Goal: Task Accomplishment & Management: Manage account settings

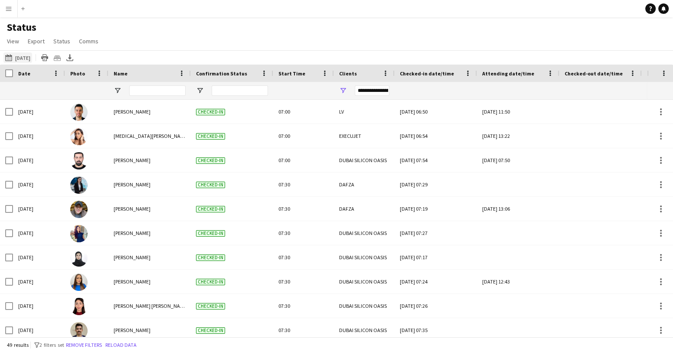
click at [6, 57] on app-icon "08-10-2025 to 14-10-2025" at bounding box center [10, 57] width 10 height 7
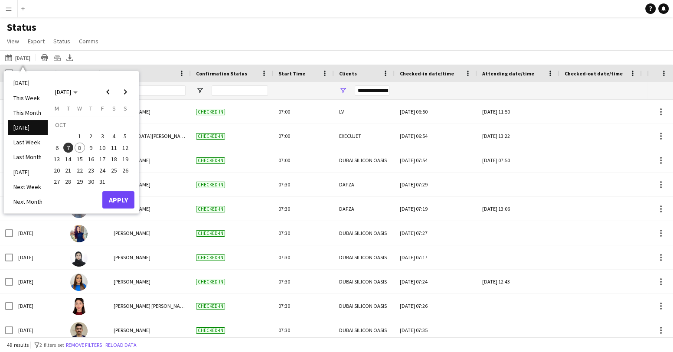
click at [79, 148] on span "8" at bounding box center [80, 148] width 10 height 10
click at [117, 200] on button "Apply" at bounding box center [118, 199] width 32 height 17
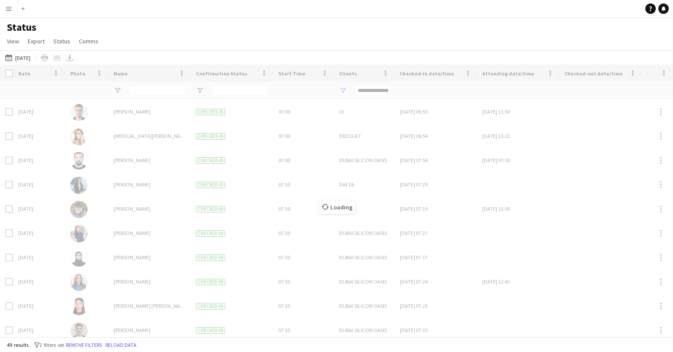
type input "**********"
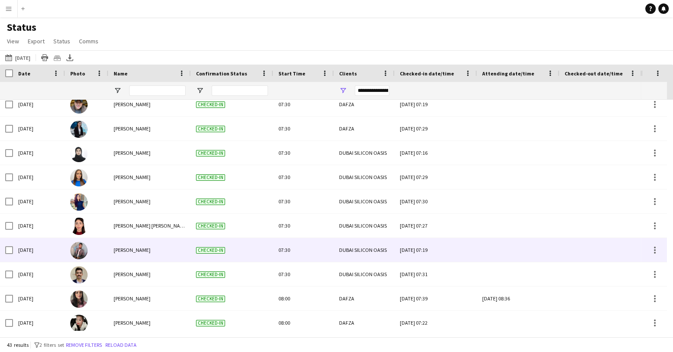
scroll to position [145, 0]
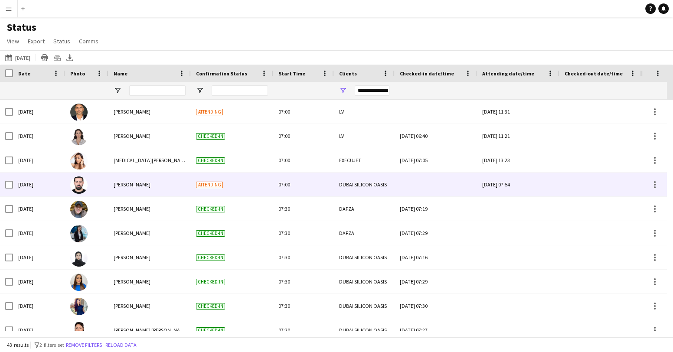
click at [78, 185] on img at bounding box center [78, 185] width 17 height 17
click at [131, 186] on span "[PERSON_NAME]" at bounding box center [132, 184] width 37 height 7
click at [209, 186] on span "Attending" at bounding box center [209, 185] width 27 height 7
click at [656, 184] on div at bounding box center [655, 185] width 10 height 10
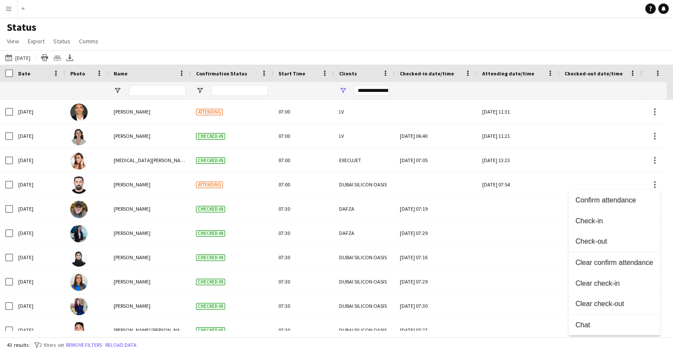
click at [76, 184] on div at bounding box center [336, 176] width 673 height 352
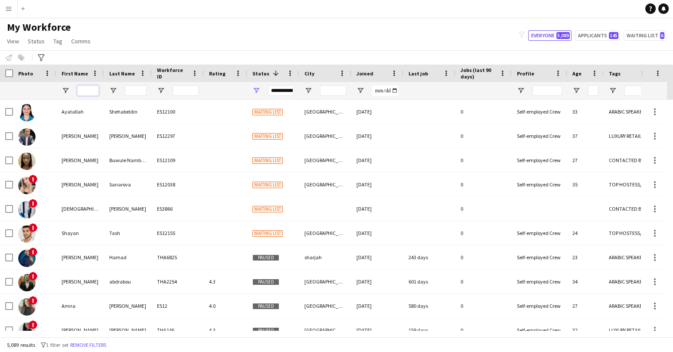
click at [93, 92] on input "First Name Filter Input" at bounding box center [88, 90] width 22 height 10
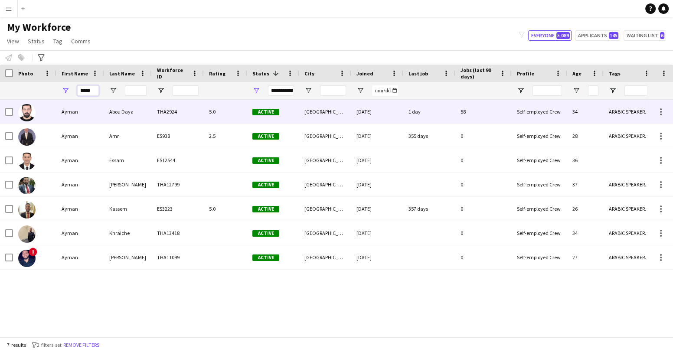
type input "*****"
click at [56, 116] on div at bounding box center [34, 112] width 43 height 24
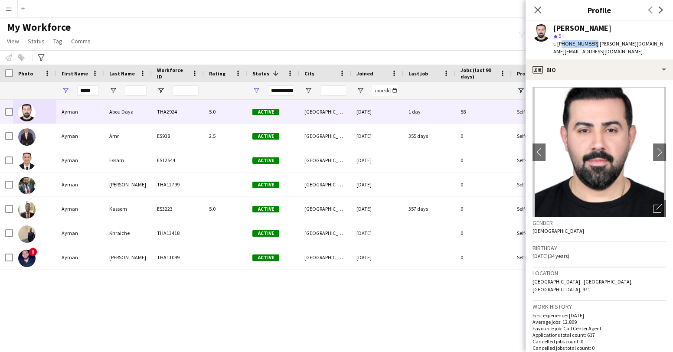
drag, startPoint x: 591, startPoint y: 44, endPoint x: 561, endPoint y: 44, distance: 30.4
click at [561, 44] on span "t. [PHONE_NUMBER]" at bounding box center [576, 43] width 45 height 7
copy span "971508188427"
click at [536, 9] on icon "Close pop-in" at bounding box center [538, 10] width 8 height 8
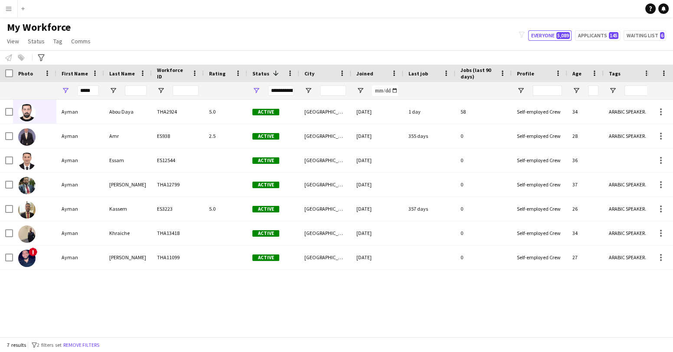
click at [7, 9] on app-icon "Menu" at bounding box center [8, 8] width 7 height 7
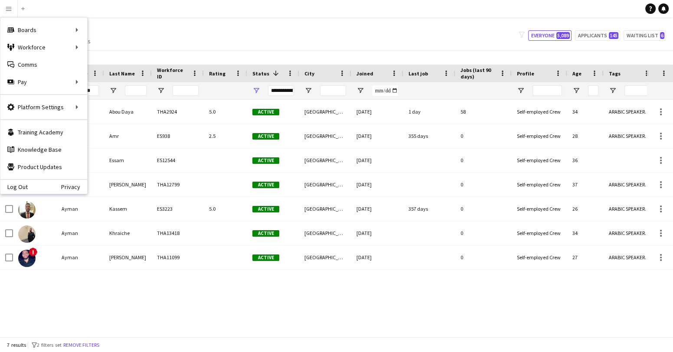
click at [101, 14] on app-navbar "Menu Boards Boards Boards All jobs Status Workforce Workforce My Workforce Recr…" at bounding box center [336, 8] width 673 height 17
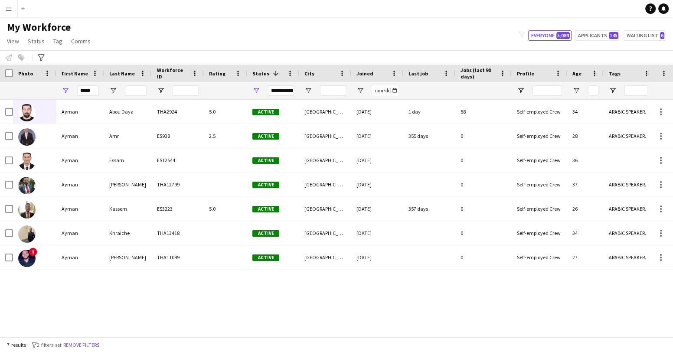
click at [4, 10] on button "Menu" at bounding box center [8, 8] width 17 height 17
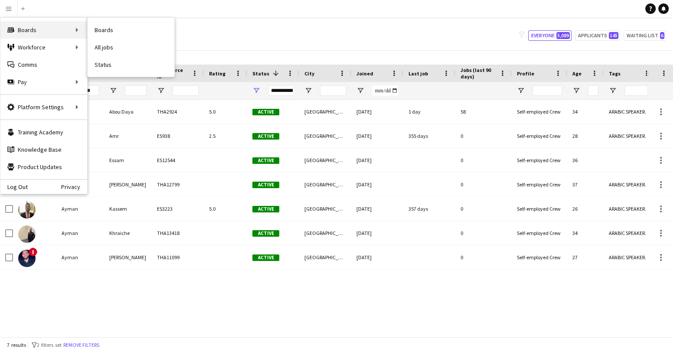
click at [59, 33] on div "Boards Boards" at bounding box center [43, 29] width 87 height 17
click at [68, 31] on div "Boards Boards" at bounding box center [43, 29] width 87 height 17
click at [76, 26] on div "Boards Boards" at bounding box center [43, 29] width 87 height 17
click at [80, 30] on div "Boards Boards" at bounding box center [43, 29] width 87 height 17
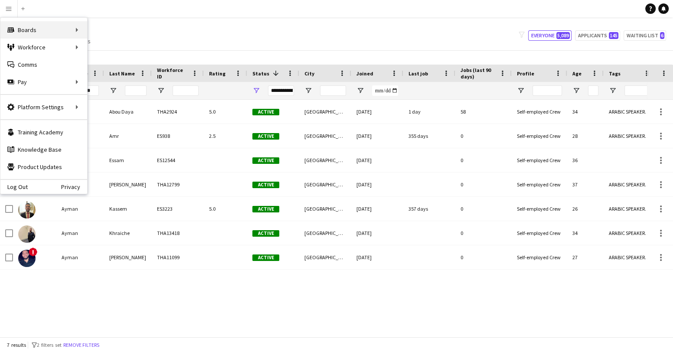
click at [80, 30] on div "Boards Boards" at bounding box center [43, 29] width 87 height 17
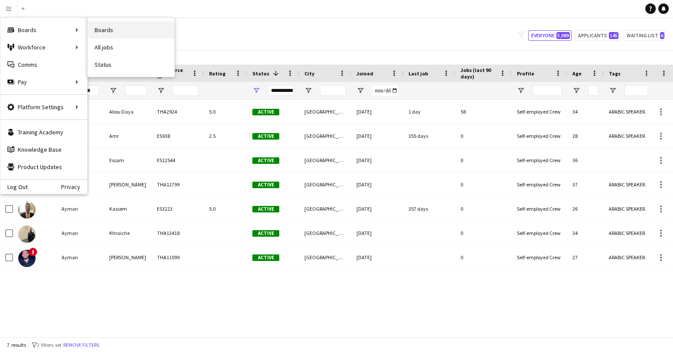
click at [108, 27] on link "Boards" at bounding box center [131, 29] width 87 height 17
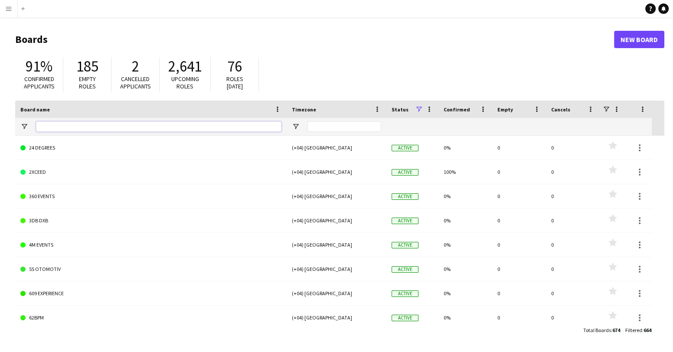
click at [200, 127] on input "Board name Filter Input" at bounding box center [159, 126] width 246 height 10
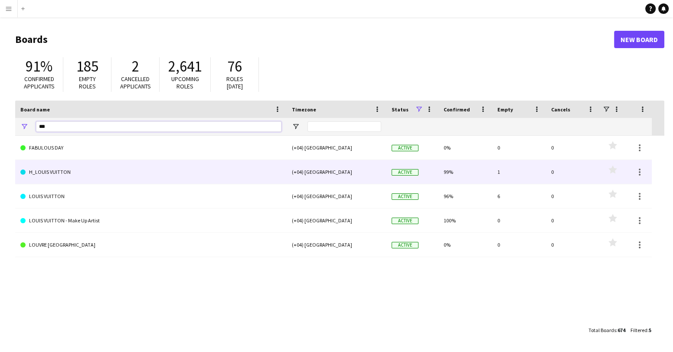
type input "***"
click at [69, 173] on link "H_LOUIS VUITTON" at bounding box center [150, 172] width 261 height 24
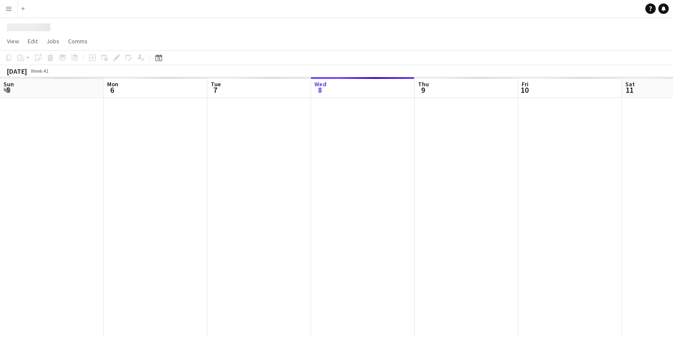
scroll to position [0, 207]
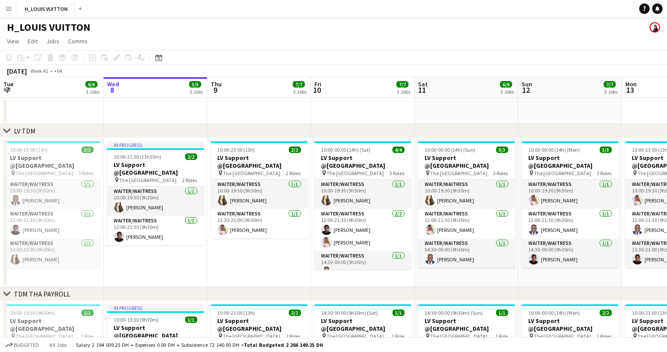
click at [11, 10] on app-icon "Menu" at bounding box center [8, 8] width 7 height 7
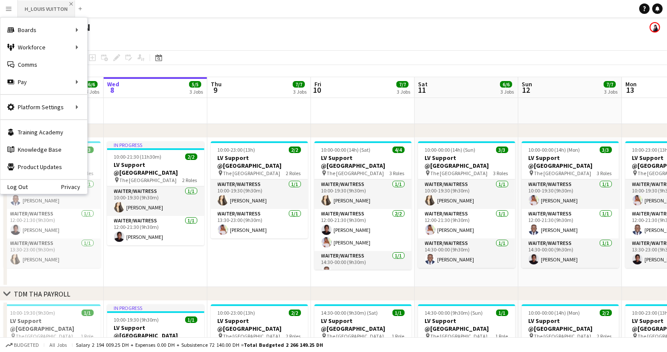
click at [70, 5] on app-icon "Close" at bounding box center [70, 3] width 3 height 3
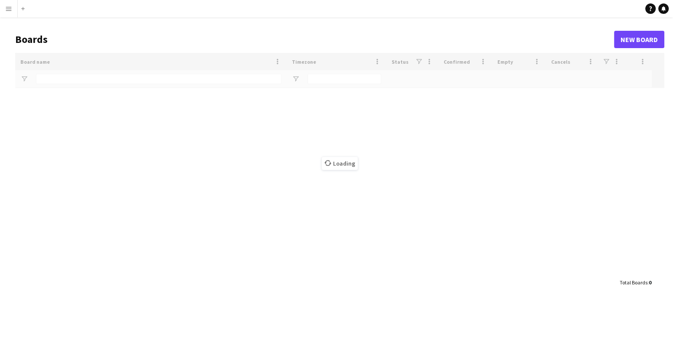
click at [7, 6] on app-icon "Menu" at bounding box center [8, 8] width 7 height 7
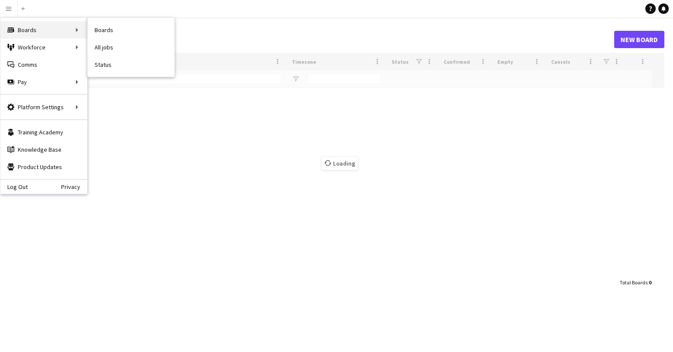
type input "***"
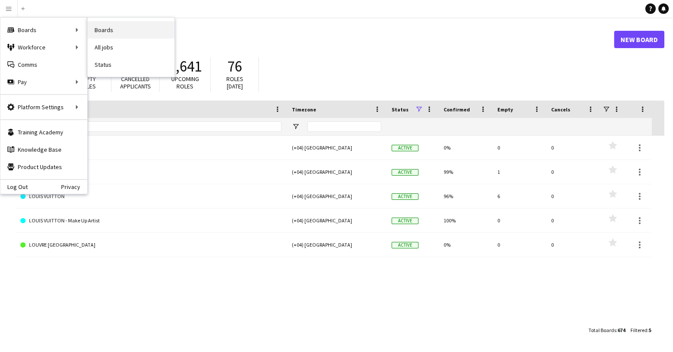
click at [114, 26] on link "Boards" at bounding box center [131, 29] width 87 height 17
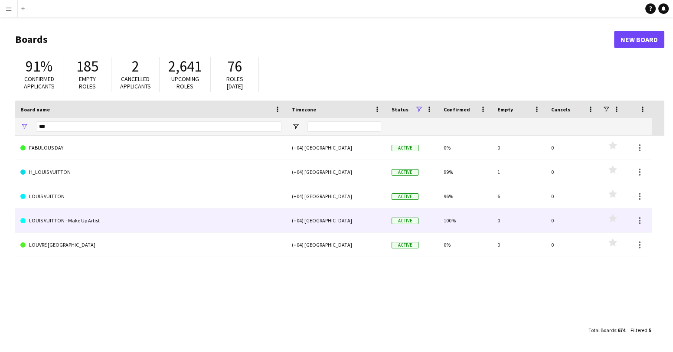
click at [87, 226] on link "LOUIS VUITTON - Make Up Artist" at bounding box center [150, 221] width 261 height 24
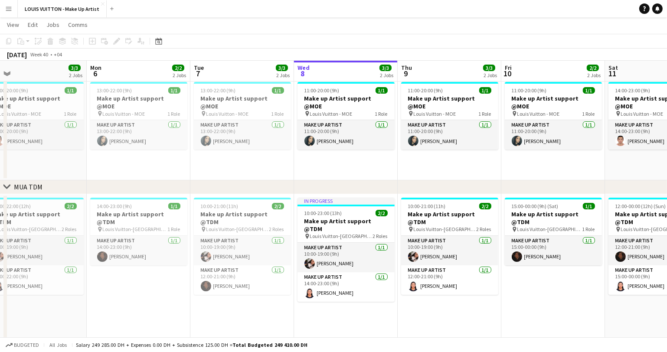
scroll to position [0, 220]
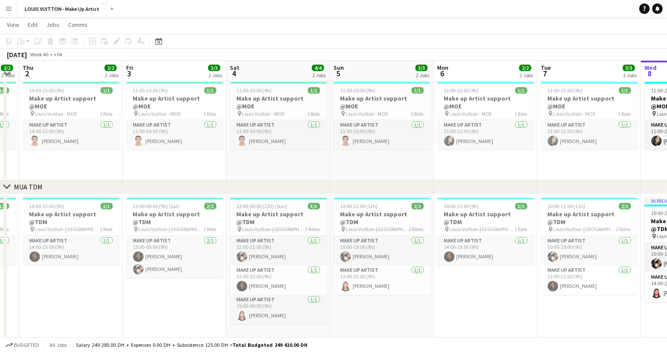
drag, startPoint x: 112, startPoint y: 159, endPoint x: 446, endPoint y: 154, distance: 334.6
click at [446, 154] on app-calendar-viewport "Tue 30 4/4 3 Jobs Wed 1 2/2 2 Jobs Thu 2 2/2 2 Jobs Fri 3 3/3 2 Jobs Sat 4 4/4 …" at bounding box center [333, 210] width 667 height 470
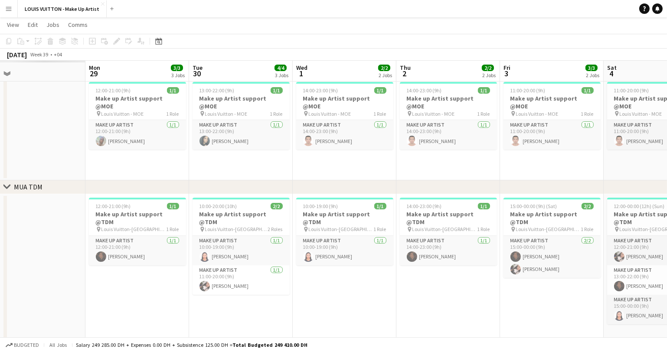
scroll to position [0, 210]
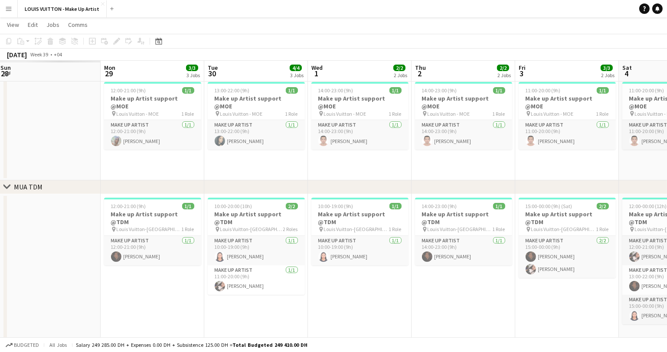
drag, startPoint x: 135, startPoint y: 162, endPoint x: 512, endPoint y: 158, distance: 376.2
click at [512, 158] on app-calendar-viewport "Fri 26 Sat 27 Sun 28 Mon 29 3/3 3 Jobs Tue 30 4/4 3 Jobs Wed 1 2/2 2 Jobs Thu 2…" at bounding box center [333, 210] width 667 height 470
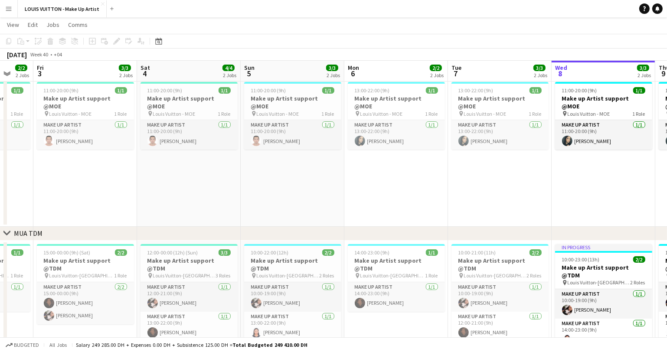
scroll to position [0, 351]
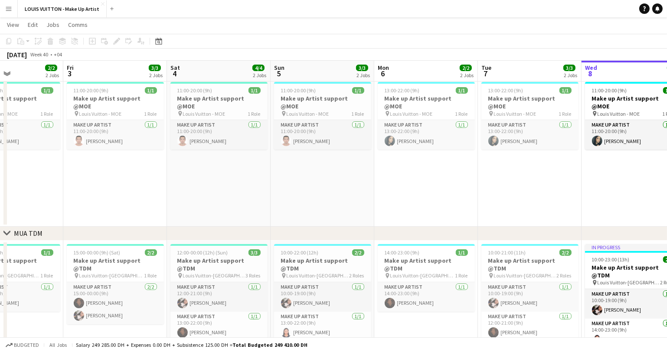
drag, startPoint x: 463, startPoint y: 186, endPoint x: 12, endPoint y: 210, distance: 451.1
click at [12, 210] on app-calendar-viewport "Mon 29 3/3 3 Jobs Tue 30 4/4 3 Jobs Wed 1 2/2 2 Jobs Thu 2 2/2 2 Jobs Fri 3 3/3…" at bounding box center [333, 248] width 667 height 546
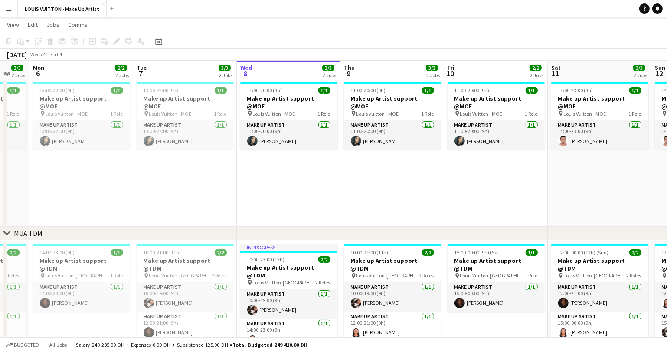
scroll to position [0, 329]
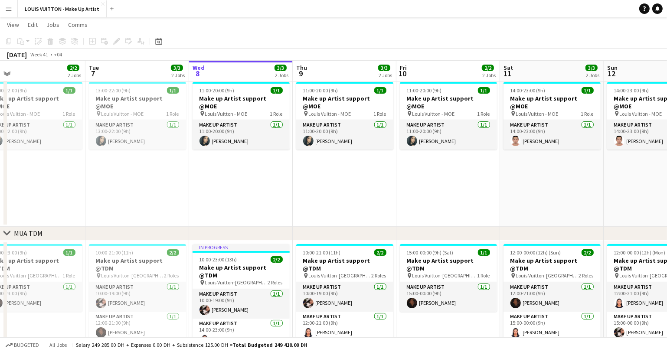
drag, startPoint x: 497, startPoint y: 168, endPoint x: 108, endPoint y: 195, distance: 389.8
click at [108, 195] on app-calendar-viewport "Fri 3 3/3 2 Jobs Sat 4 4/4 2 Jobs Sun 5 3/3 2 Jobs Mon 6 2/2 2 Jobs Tue 7 3/3 2…" at bounding box center [333, 248] width 667 height 546
click at [234, 173] on app-date-cell "11:00-20:00 (9h) 1/1 Make up Artist support @MOE pin Louis Vuitton - MOE 1 Role…" at bounding box center [241, 153] width 104 height 148
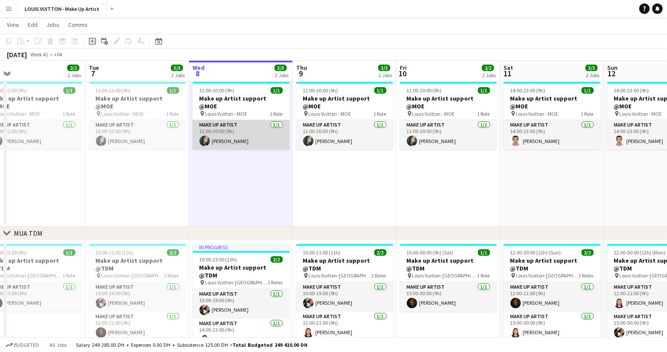
click at [243, 132] on app-card-role "Make up artist 1/1 11:00-20:00 (9h) Meryem Osman" at bounding box center [241, 135] width 97 height 30
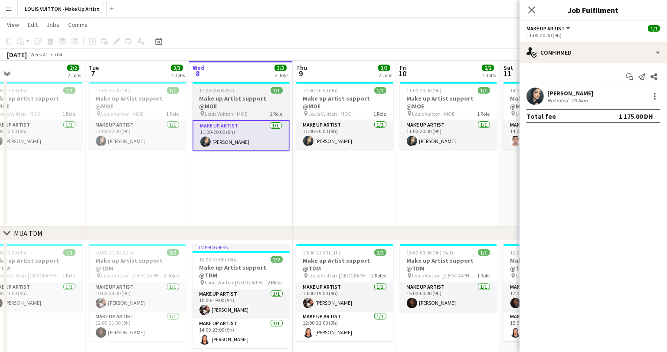
click at [232, 92] on span "11:00-20:00 (9h)" at bounding box center [217, 90] width 35 height 7
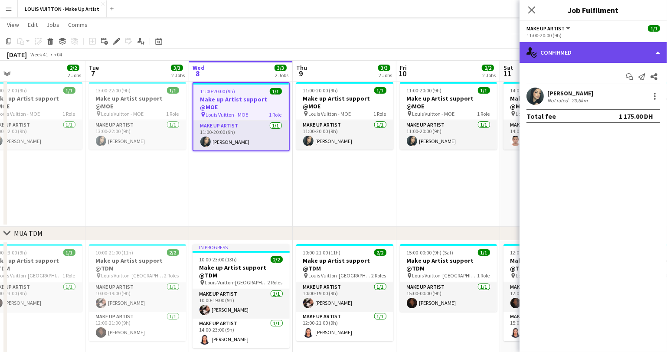
click at [661, 50] on div "single-neutral-actions-check-2 Confirmed" at bounding box center [594, 52] width 148 height 21
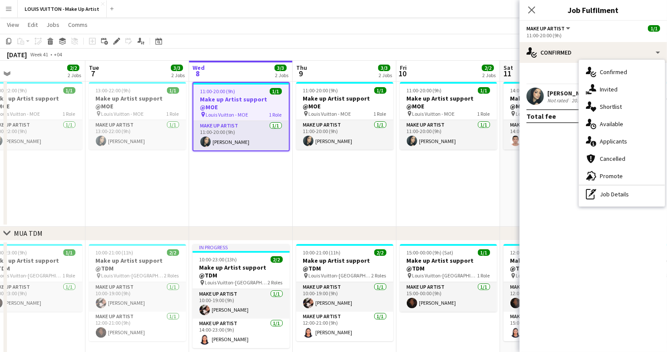
click at [626, 191] on div "pen-write Job Details" at bounding box center [622, 194] width 86 height 17
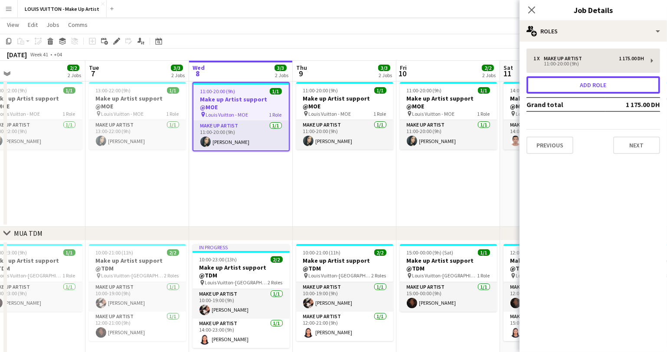
click at [558, 86] on button "Add role" at bounding box center [594, 84] width 134 height 17
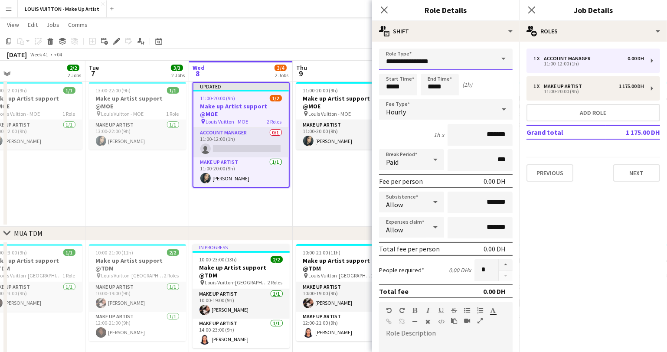
click at [462, 65] on input "**********" at bounding box center [446, 60] width 134 height 22
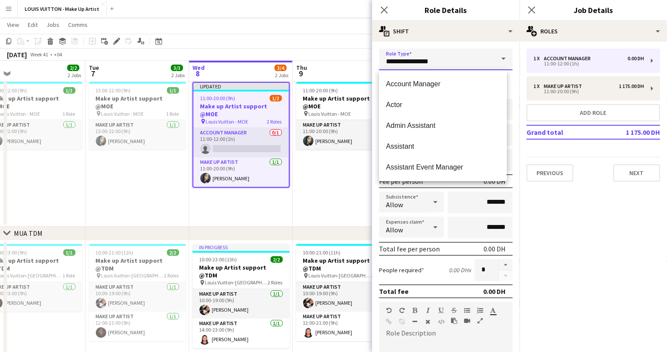
click at [462, 65] on input "**********" at bounding box center [446, 60] width 134 height 22
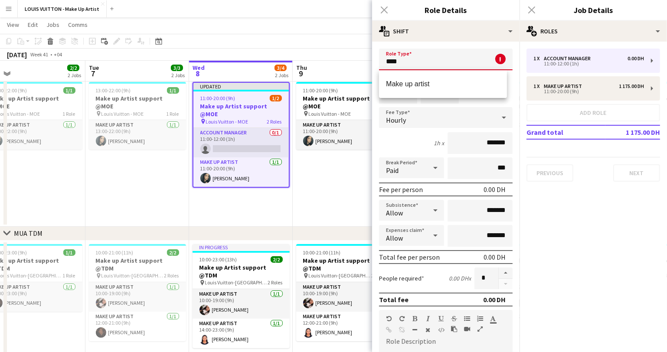
click at [439, 83] on span "Make up artist" at bounding box center [443, 84] width 114 height 8
type input "**********"
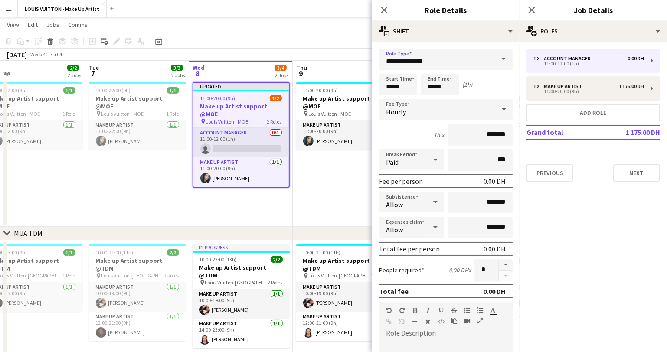
click at [446, 89] on input "*****" at bounding box center [440, 85] width 38 height 22
click at [447, 86] on input "*****" at bounding box center [440, 85] width 38 height 22
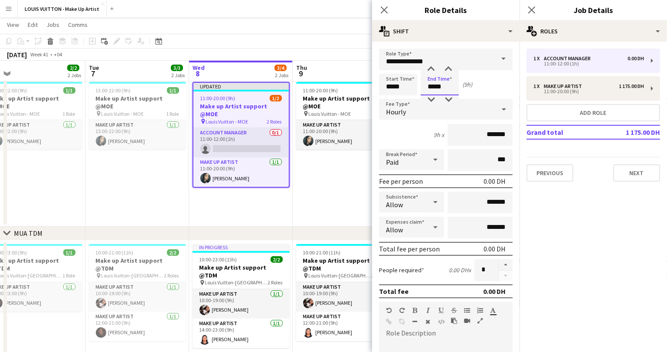
type input "*****"
click at [322, 194] on app-date-cell "11:00-20:00 (9h) 1/1 Make up Artist support @MOE pin Louis Vuitton - MOE 1 Role…" at bounding box center [345, 153] width 104 height 148
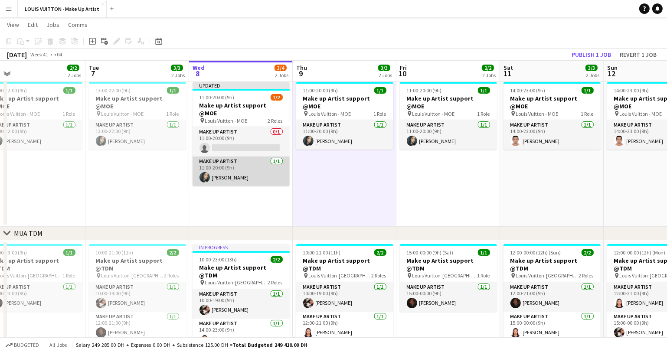
click at [226, 171] on app-card-role "Make up artist 1/1 11:00-20:00 (9h) Meryem Osman" at bounding box center [241, 172] width 97 height 30
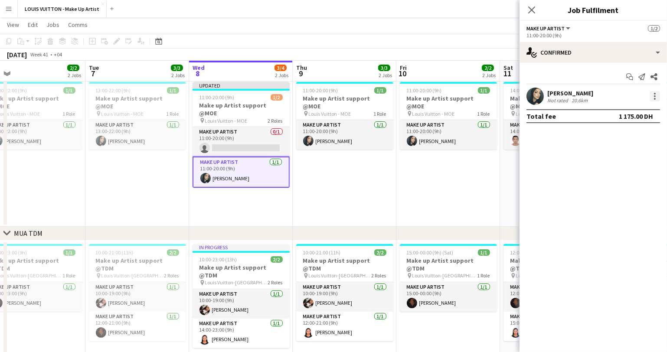
click at [657, 95] on div at bounding box center [655, 96] width 10 height 10
click at [568, 165] on div at bounding box center [333, 176] width 667 height 352
click at [570, 96] on div "Meryem Osman" at bounding box center [571, 93] width 46 height 8
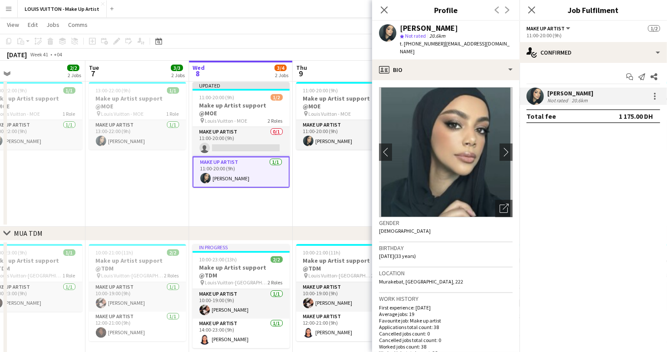
click at [347, 163] on app-date-cell "11:00-20:00 (9h) 1/1 Make up Artist support @MOE pin Louis Vuitton - MOE 1 Role…" at bounding box center [345, 153] width 104 height 148
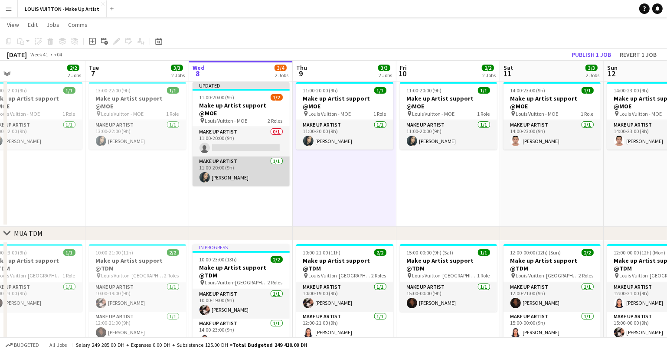
click at [249, 159] on app-card-role "Make up artist 1/1 11:00-20:00 (9h) Meryem Osman" at bounding box center [241, 172] width 97 height 30
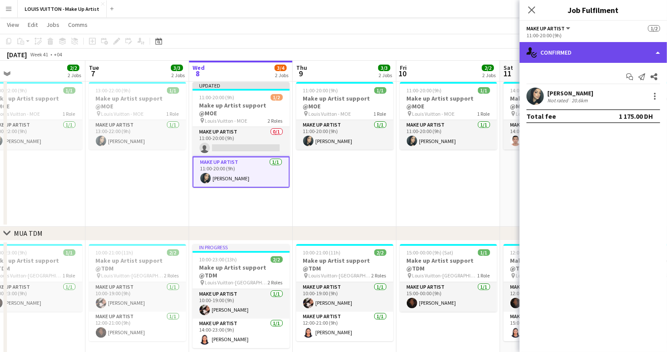
click at [653, 53] on div "single-neutral-actions-check-2 Confirmed" at bounding box center [594, 52] width 148 height 21
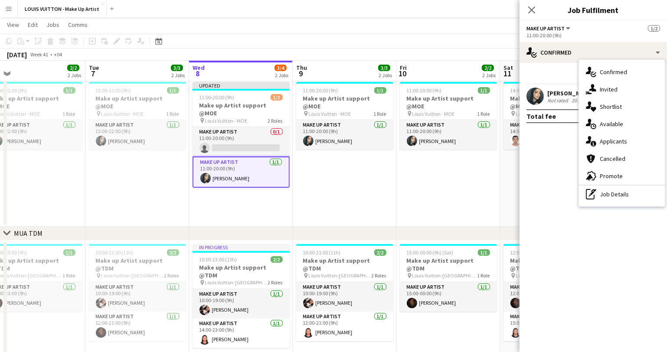
click at [610, 195] on div "pen-write Job Details" at bounding box center [622, 194] width 86 height 17
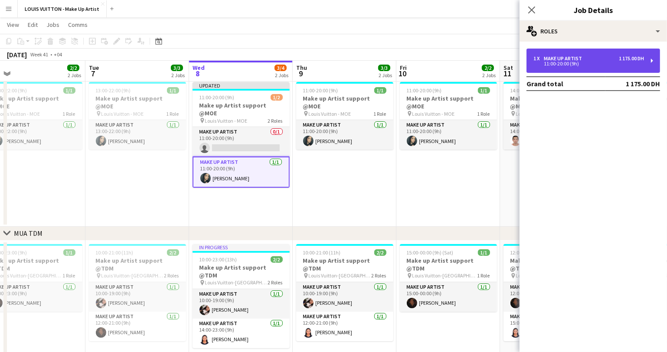
click at [565, 62] on div "11:00-20:00 (9h)" at bounding box center [589, 64] width 111 height 4
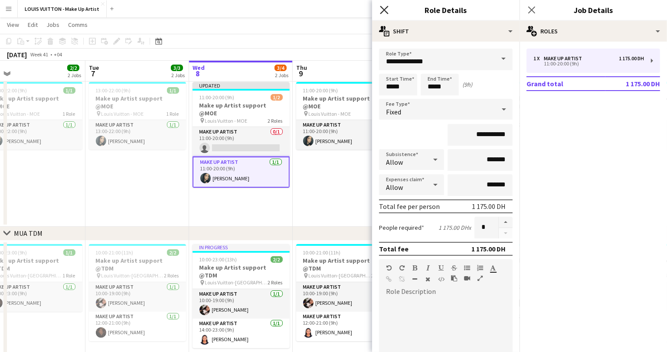
click at [384, 7] on icon "Close pop-in" at bounding box center [384, 10] width 8 height 8
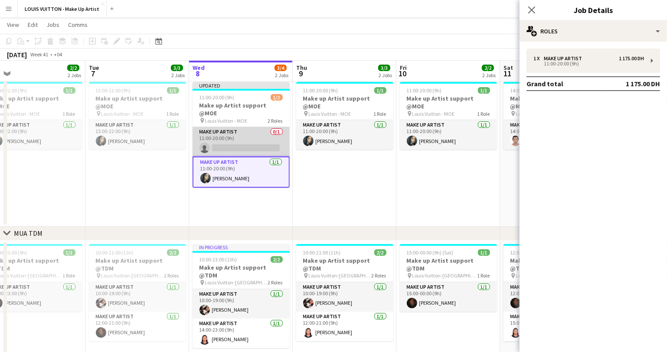
click at [223, 129] on app-card-role "Make up artist 0/1 11:00-20:00 (9h) single-neutral-actions" at bounding box center [241, 142] width 97 height 30
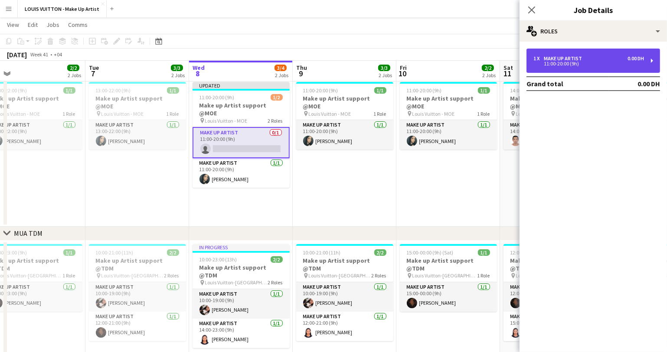
click at [649, 62] on div "1 x Make up artist 0.00 DH 11:00-20:00 (9h)" at bounding box center [594, 61] width 134 height 24
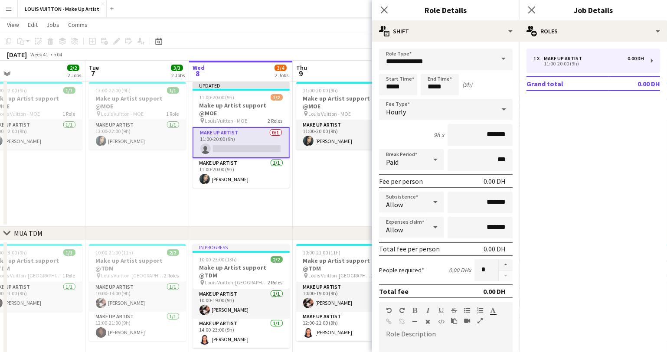
click at [486, 113] on div "Hourly" at bounding box center [437, 109] width 116 height 21
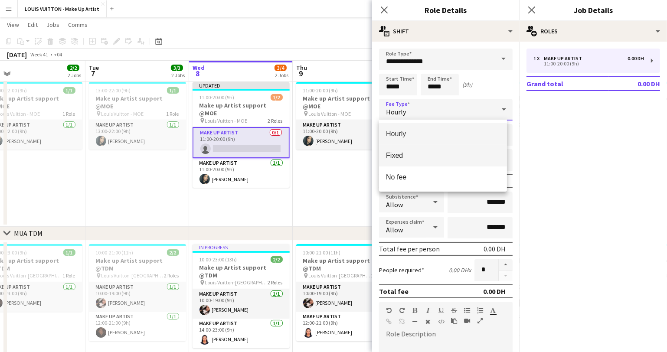
click at [398, 153] on span "Fixed" at bounding box center [443, 155] width 114 height 8
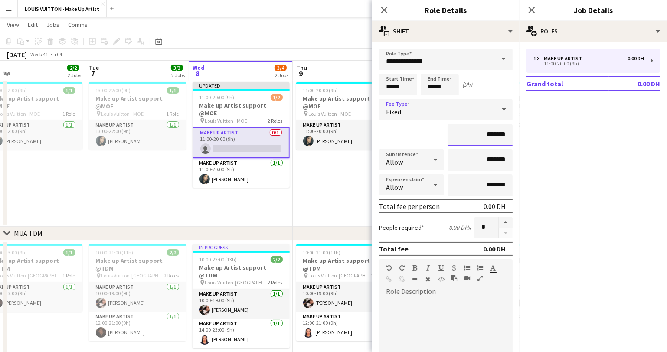
click at [461, 135] on input "*******" at bounding box center [480, 135] width 65 height 22
type input "********"
click at [343, 170] on app-date-cell "11:00-20:00 (9h) 1/1 Make up Artist support @MOE pin Louis Vuitton - MOE 1 Role…" at bounding box center [345, 153] width 104 height 148
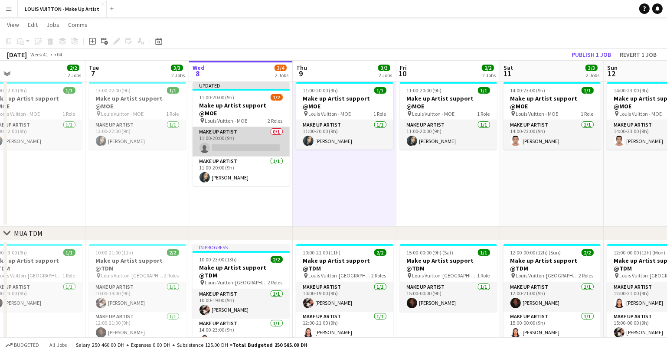
click at [243, 140] on app-card-role "Make up artist 0/1 11:00-20:00 (9h) single-neutral-actions" at bounding box center [241, 142] width 97 height 30
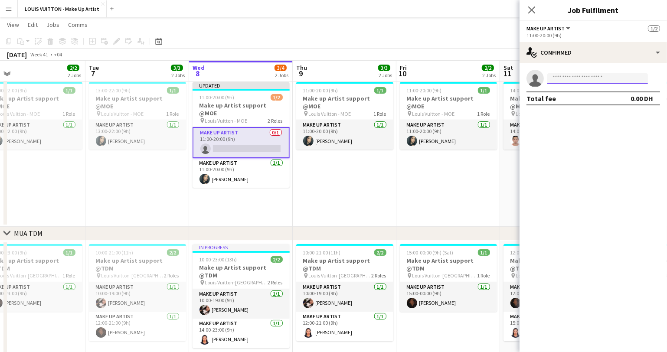
click at [565, 77] on input at bounding box center [598, 78] width 101 height 10
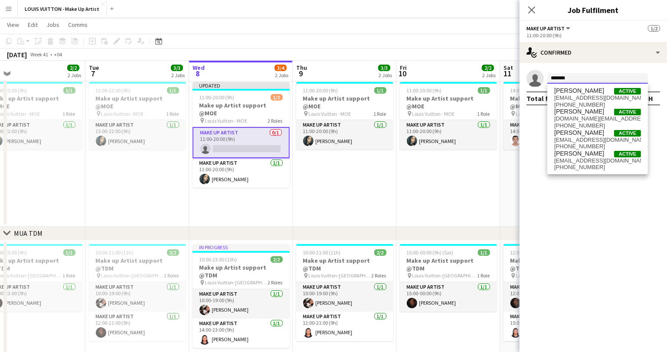
type input "*******"
click at [327, 189] on app-date-cell "11:00-20:00 (9h) 1/1 Make up Artist support @MOE pin Louis Vuitton - MOE 1 Role…" at bounding box center [345, 153] width 104 height 148
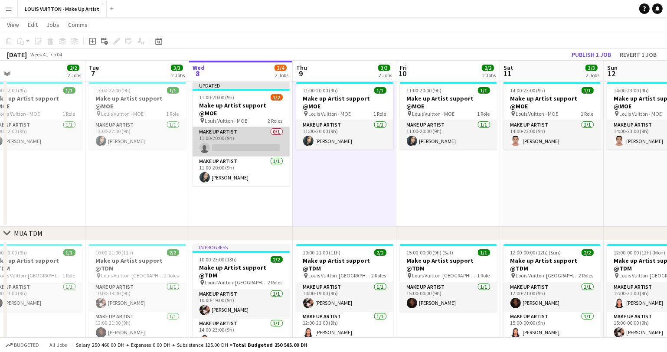
click at [234, 135] on app-card-role "Make up artist 0/1 11:00-20:00 (9h) single-neutral-actions" at bounding box center [241, 142] width 97 height 30
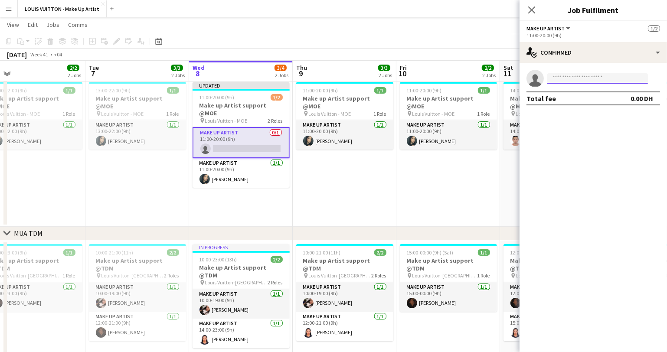
click at [564, 79] on input at bounding box center [598, 78] width 101 height 10
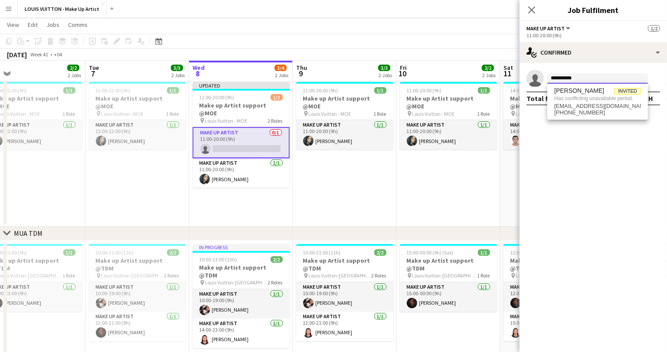
type input "**********"
click at [606, 101] on span "Has conflicting unavailable period." at bounding box center [598, 99] width 87 height 8
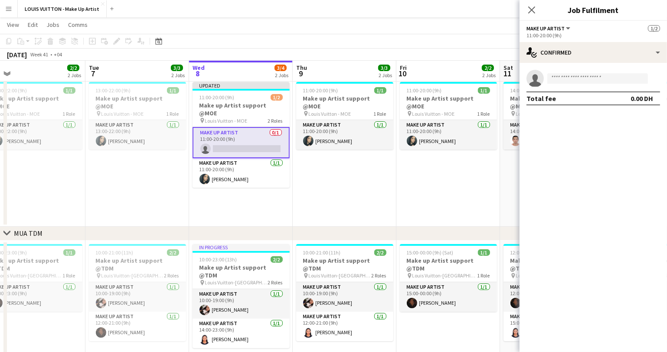
click at [462, 194] on app-date-cell "11:00-20:00 (9h) 1/1 Make up Artist support @MOE pin Louis Vuitton - MOE 1 Role…" at bounding box center [449, 153] width 104 height 148
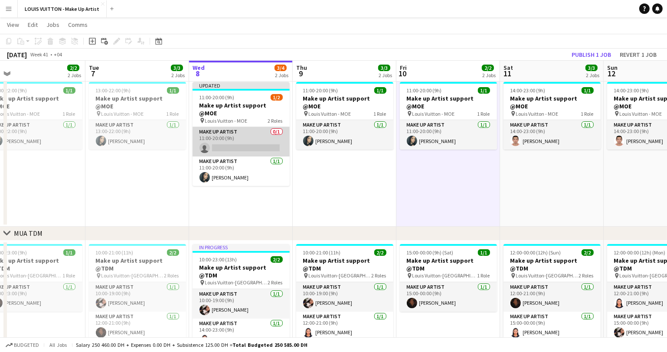
click at [233, 129] on app-card-role "Make up artist 0/1 11:00-20:00 (9h) single-neutral-actions" at bounding box center [241, 142] width 97 height 30
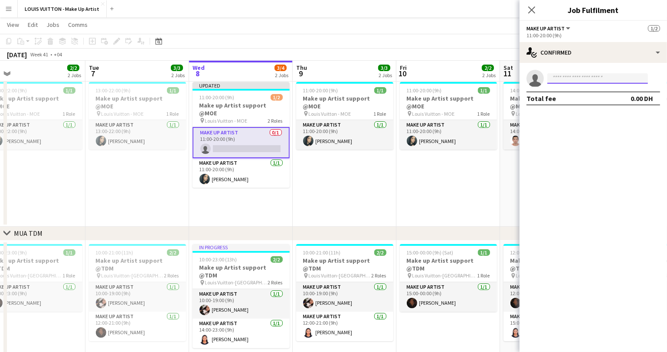
click at [570, 79] on input at bounding box center [598, 78] width 101 height 10
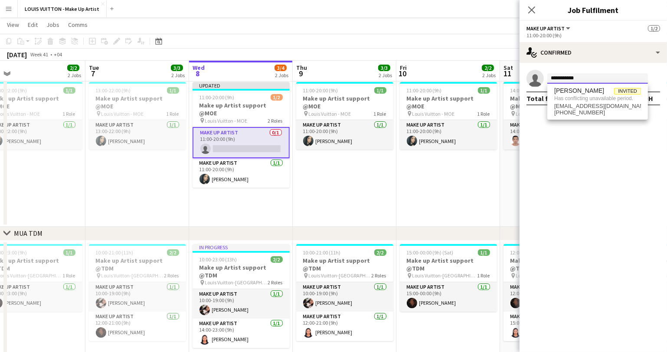
type input "**********"
click at [453, 197] on app-date-cell "11:00-20:00 (9h) 1/1 Make up Artist support @MOE pin Louis Vuitton - MOE 1 Role…" at bounding box center [449, 153] width 104 height 148
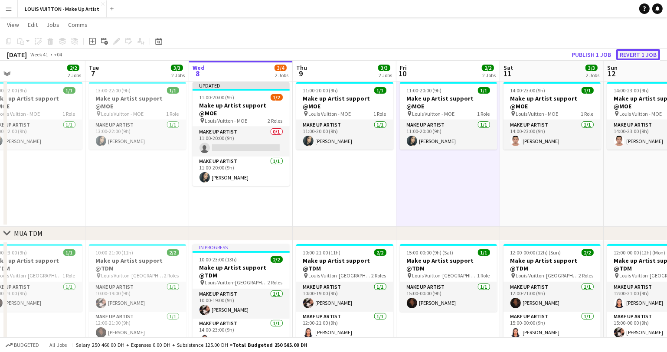
click at [633, 56] on button "Revert 1 job" at bounding box center [639, 54] width 44 height 11
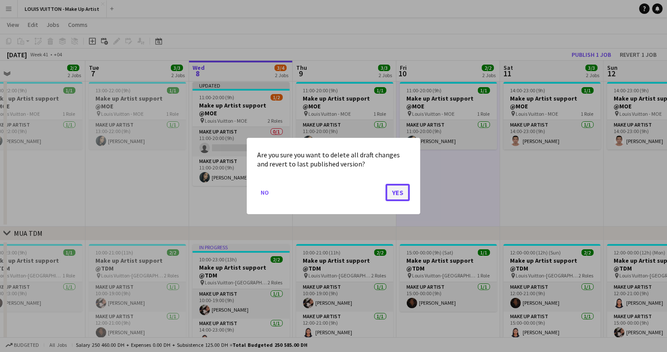
click at [403, 189] on button "Yes" at bounding box center [398, 192] width 24 height 17
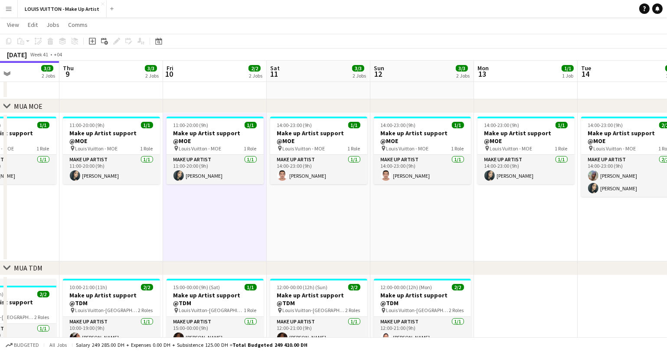
scroll to position [0, 367]
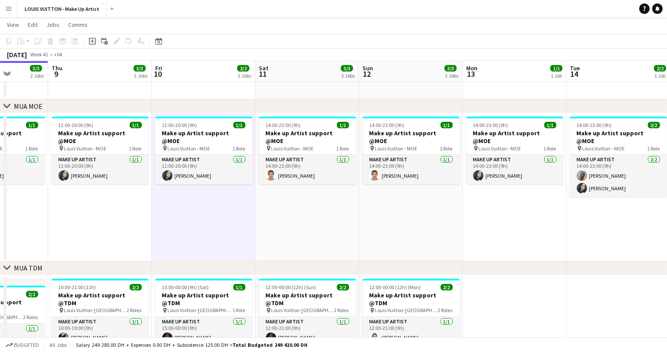
drag, startPoint x: 372, startPoint y: 231, endPoint x: 189, endPoint y: 241, distance: 183.0
click at [189, 241] on app-calendar-viewport "Sun 5 3/3 2 Jobs Mon 6 2/2 2 Jobs Tue 7 3/3 2 Jobs Wed 8 3/3 2 Jobs Thu 9 3/3 2…" at bounding box center [333, 283] width 667 height 546
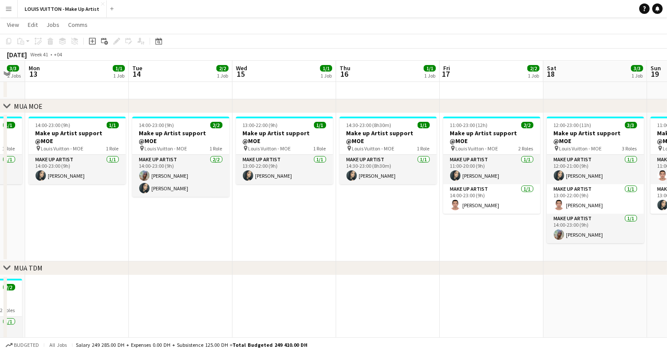
scroll to position [0, 393]
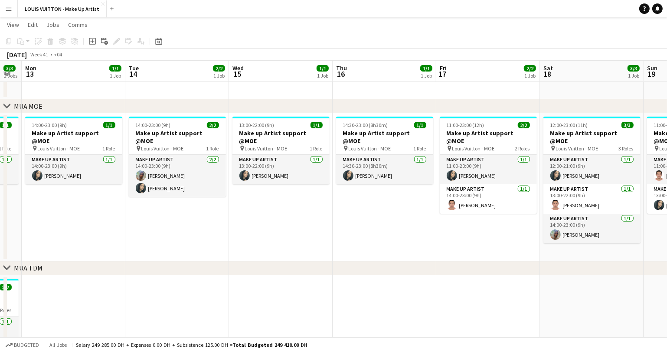
drag, startPoint x: 371, startPoint y: 235, endPoint x: 277, endPoint y: 241, distance: 94.4
click at [277, 241] on app-calendar-viewport "Thu 9 3/3 2 Jobs Fri 10 2/2 2 Jobs Sat 11 3/3 2 Jobs Sun 12 3/3 2 Jobs Mon 13 1…" at bounding box center [333, 283] width 667 height 546
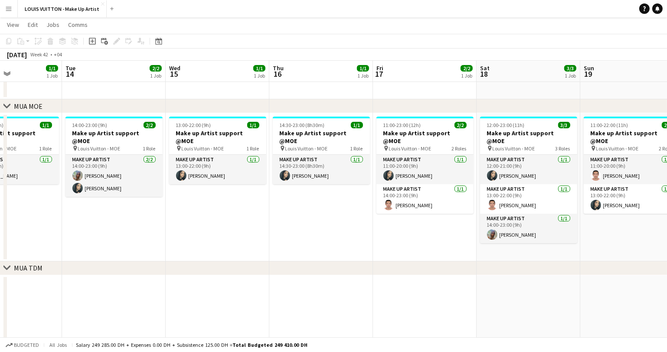
scroll to position [0, 386]
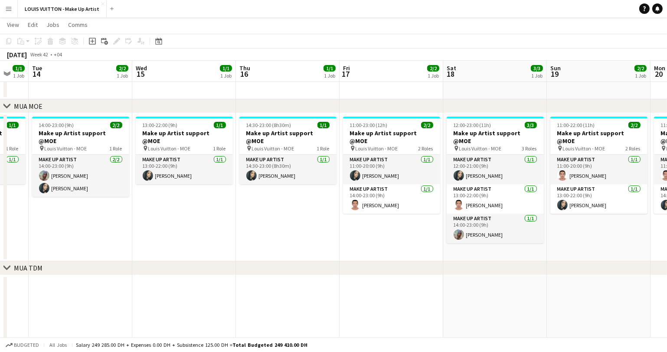
drag, startPoint x: 387, startPoint y: 279, endPoint x: 284, endPoint y: 275, distance: 102.9
click at [284, 275] on div "chevron-right MUA MOE chevron-right MUA TDM chevron-right CA Makeup Fri 10 2/2 …" at bounding box center [333, 283] width 667 height 546
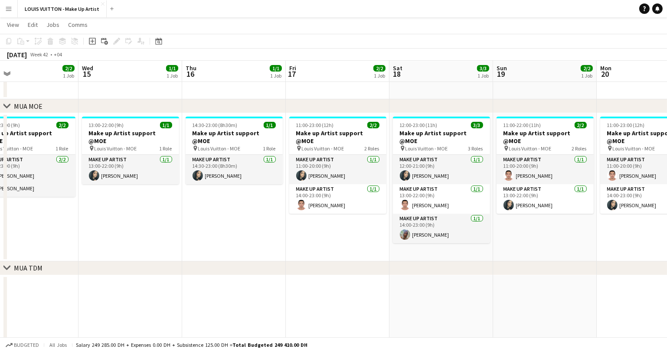
scroll to position [0, 353]
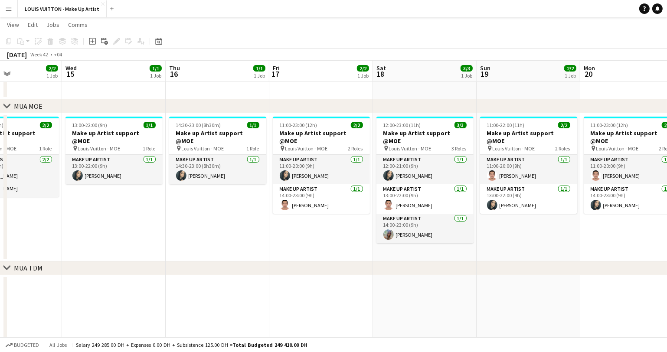
drag, startPoint x: 311, startPoint y: 236, endPoint x: 241, endPoint y: 240, distance: 69.5
click at [241, 240] on app-calendar-viewport "Sat 11 3/3 2 Jobs Sun 12 3/3 2 Jobs Mon 13 1/1 1 Job Tue 14 2/2 1 Job Wed 15 1/…" at bounding box center [333, 283] width 667 height 546
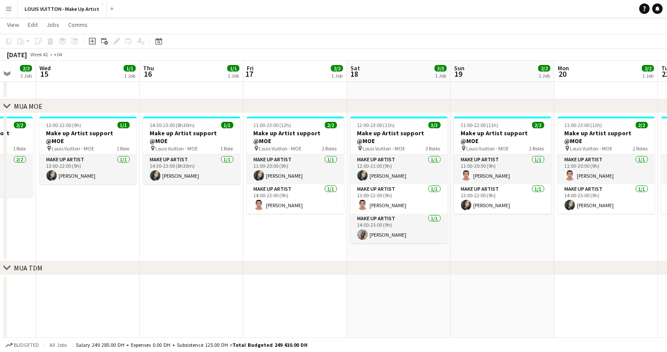
scroll to position [0, 394]
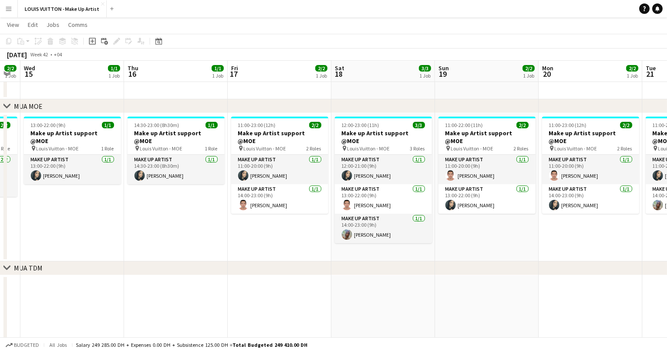
drag, startPoint x: 328, startPoint y: 253, endPoint x: 287, endPoint y: 253, distance: 41.7
click at [287, 253] on app-calendar-viewport "Sat 11 3/3 2 Jobs Sun 12 3/3 2 Jobs Mon 13 1/1 1 Job Tue 14 2/2 1 Job Wed 15 1/…" at bounding box center [333, 283] width 667 height 546
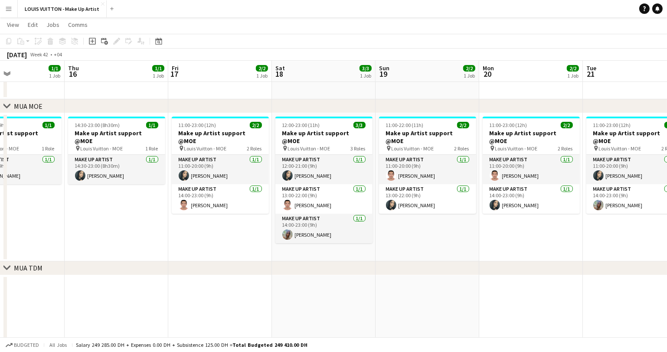
scroll to position [0, 357]
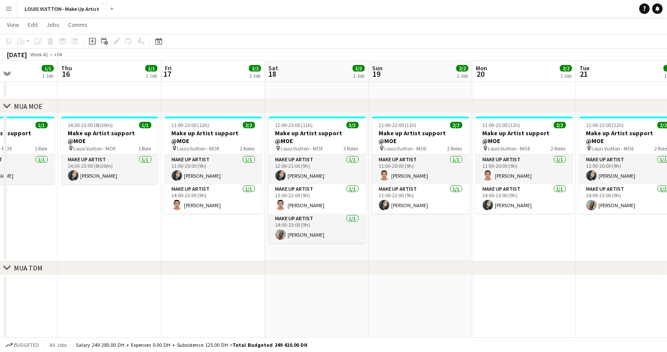
drag, startPoint x: 287, startPoint y: 234, endPoint x: 225, endPoint y: 243, distance: 63.1
click at [225, 243] on app-calendar-viewport "Sun 12 3/3 2 Jobs Mon 13 1/1 1 Job Tue 14 2/2 1 Job Wed 15 1/1 1 Job Thu 16 1/1…" at bounding box center [333, 283] width 667 height 546
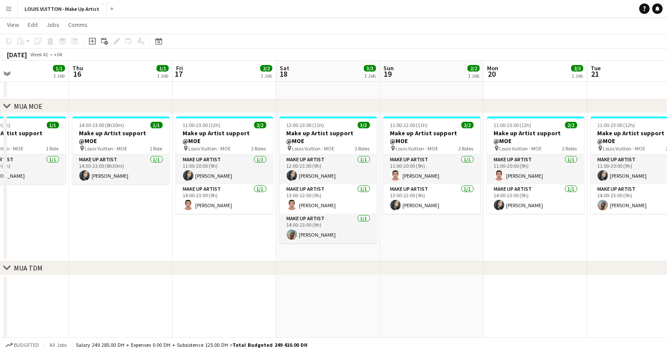
scroll to position [0, 344]
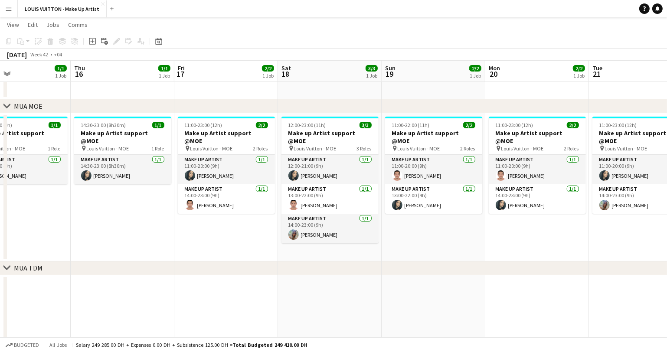
drag, startPoint x: 113, startPoint y: 245, endPoint x: 126, endPoint y: 244, distance: 13.0
click at [126, 244] on app-calendar-viewport "Sun 12 3/3 2 Jobs Mon 13 1/1 1 Job Tue 14 2/2 1 Job Wed 15 1/1 1 Job Thu 16 1/1…" at bounding box center [333, 283] width 667 height 546
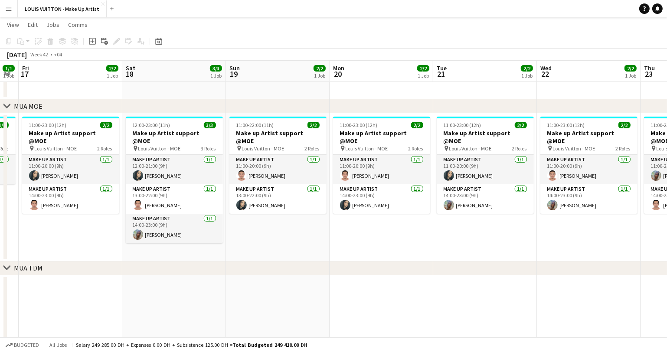
scroll to position [0, 309]
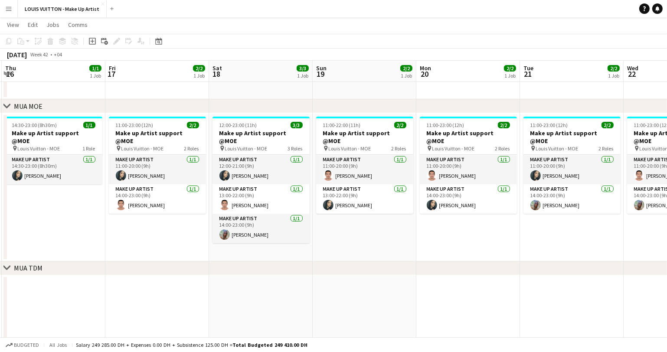
drag, startPoint x: 216, startPoint y: 247, endPoint x: 147, endPoint y: 246, distance: 69.0
click at [147, 246] on app-calendar-viewport "Mon 13 1/1 1 Job Tue 14 2/2 1 Job Wed 15 1/1 1 Job Thu 16 1/1 1 Job Fri 17 2/2 …" at bounding box center [333, 283] width 667 height 546
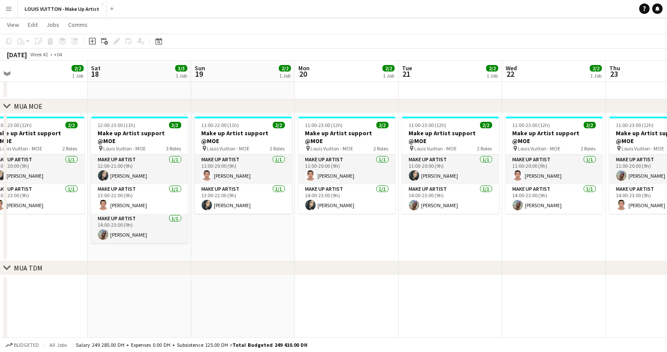
scroll to position [0, 343]
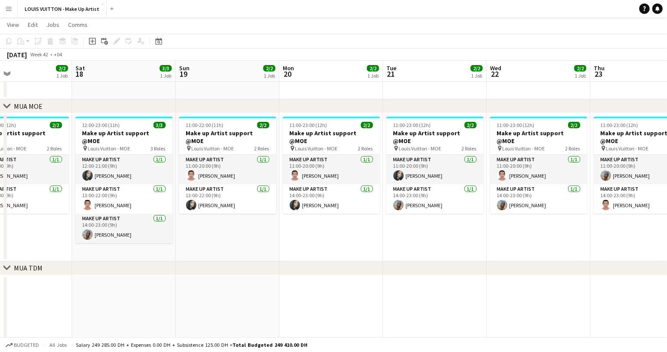
drag, startPoint x: 370, startPoint y: 243, endPoint x: 233, endPoint y: 247, distance: 136.7
click at [233, 247] on app-calendar-viewport "Tue 14 2/2 1 Job Wed 15 1/1 1 Job Thu 16 1/1 1 Job Fri 17 2/2 1 Job Sat 18 3/3 …" at bounding box center [333, 283] width 667 height 546
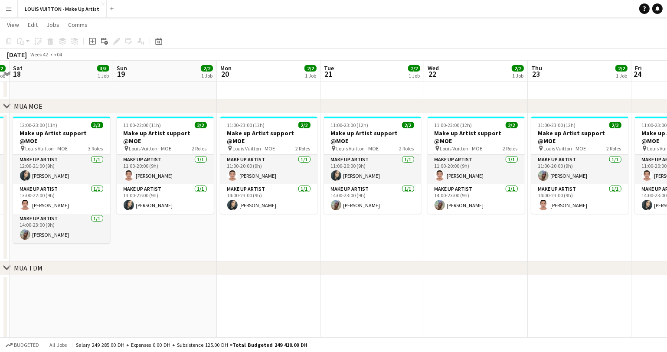
scroll to position [0, 323]
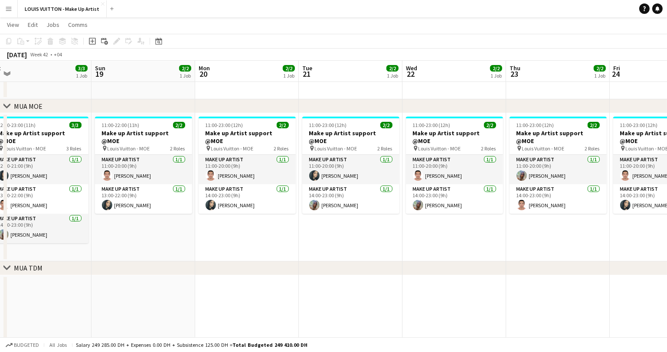
drag, startPoint x: 329, startPoint y: 245, endPoint x: 245, endPoint y: 250, distance: 84.3
click at [245, 250] on app-calendar-viewport "Wed 15 1/1 1 Job Thu 16 1/1 1 Job Fri 17 2/2 1 Job Sat 18 3/3 1 Job Sun 19 2/2 …" at bounding box center [333, 283] width 667 height 546
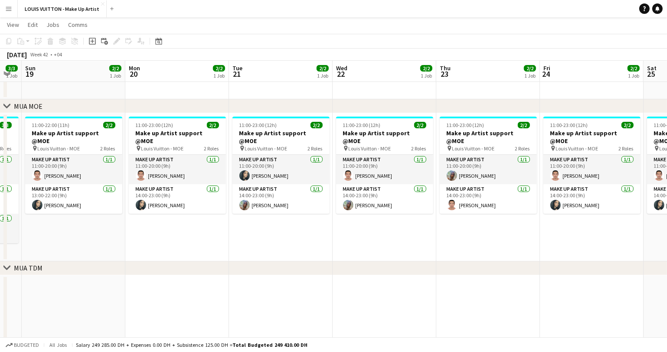
scroll to position [0, 303]
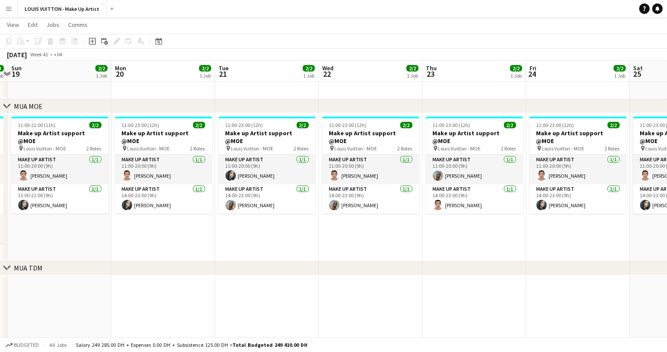
drag, startPoint x: 316, startPoint y: 241, endPoint x: 240, endPoint y: 246, distance: 76.5
click at [240, 246] on app-calendar-viewport "Thu 16 1/1 1 Job Fri 17 2/2 1 Job Sat 18 3/3 1 Job Sun 19 2/2 1 Job Mon 20 2/2 …" at bounding box center [333, 283] width 667 height 546
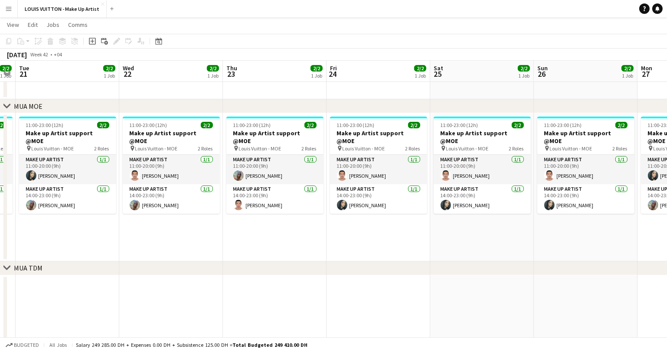
scroll to position [0, 300]
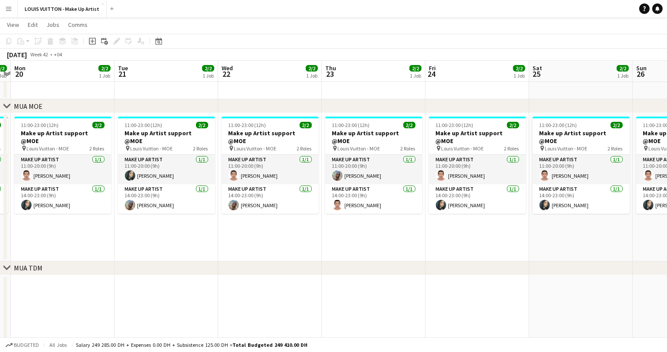
drag, startPoint x: 343, startPoint y: 231, endPoint x: 242, endPoint y: 239, distance: 101.0
click at [242, 239] on app-calendar-viewport "Fri 17 2/2 1 Job Sat 18 3/3 1 Job Sun 19 2/2 1 Job Mon 20 2/2 1 Job Tue 21 2/2 …" at bounding box center [333, 283] width 667 height 546
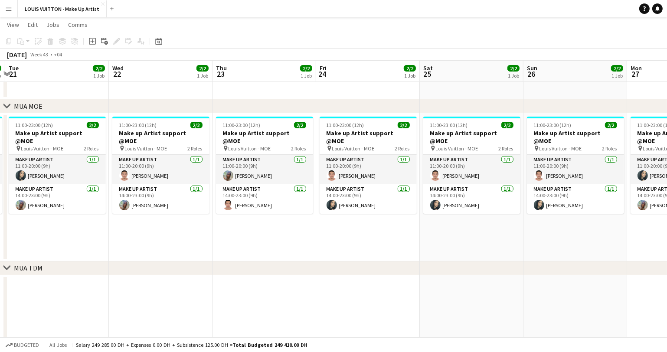
scroll to position [0, 347]
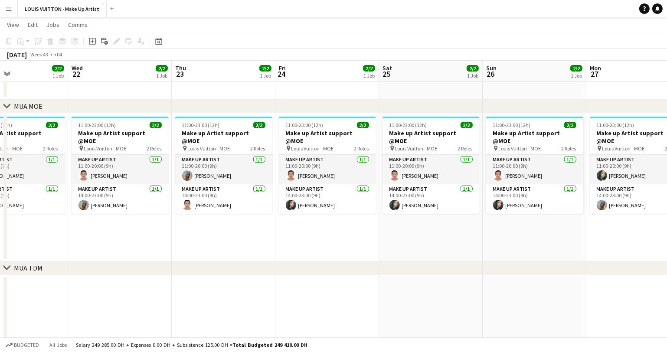
drag, startPoint x: 398, startPoint y: 233, endPoint x: 249, endPoint y: 244, distance: 149.7
click at [249, 244] on app-calendar-viewport "Sat 18 3/3 1 Job Sun 19 2/2 1 Job Mon 20 2/2 1 Job Tue 21 2/2 1 Job Wed 22 2/2 …" at bounding box center [333, 283] width 667 height 546
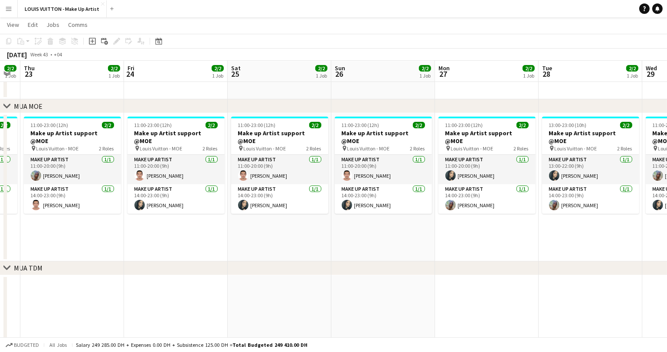
scroll to position [0, 310]
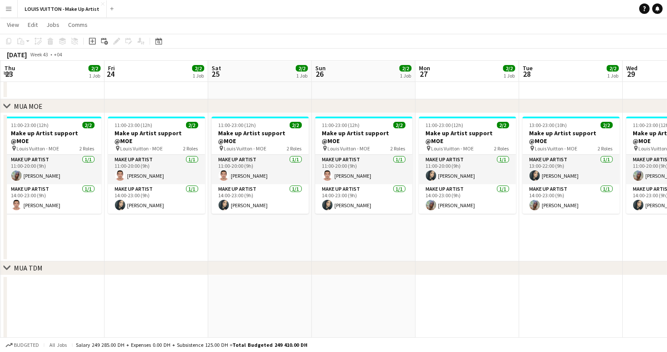
drag, startPoint x: 454, startPoint y: 247, endPoint x: 287, endPoint y: 258, distance: 167.8
click at [287, 258] on app-calendar-viewport "Mon 20 2/2 1 Job Tue 21 2/2 1 Job Wed 22 2/2 1 Job Thu 23 2/2 1 Job Fri 24 2/2 …" at bounding box center [333, 283] width 667 height 546
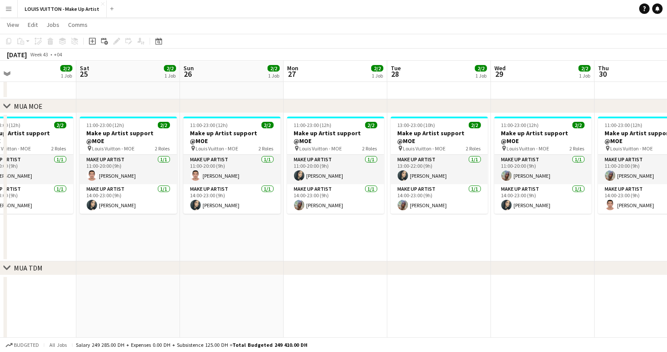
scroll to position [0, 348]
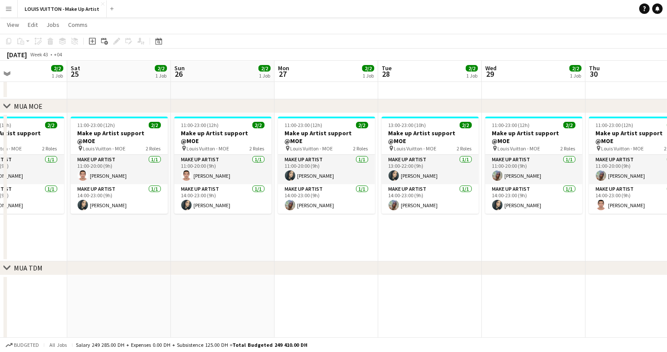
drag, startPoint x: 378, startPoint y: 246, endPoint x: 237, endPoint y: 251, distance: 141.1
click at [237, 251] on app-calendar-viewport "Tue 21 2/2 1 Job Wed 22 2/2 1 Job Thu 23 2/2 1 Job Fri 24 2/2 1 Job Sat 25 2/2 …" at bounding box center [333, 283] width 667 height 546
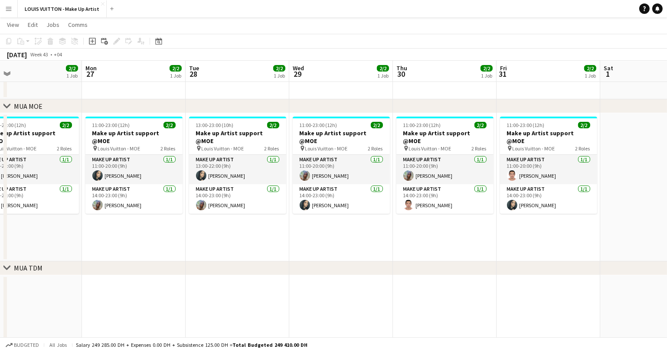
scroll to position [0, 230]
drag, startPoint x: 435, startPoint y: 230, endPoint x: 243, endPoint y: 247, distance: 193.4
click at [243, 247] on app-calendar-viewport "Fri 24 2/2 1 Job Sat 25 2/2 1 Job Sun 26 2/2 1 Job Mon 27 2/2 1 Job Tue 28 2/2 …" at bounding box center [333, 283] width 667 height 546
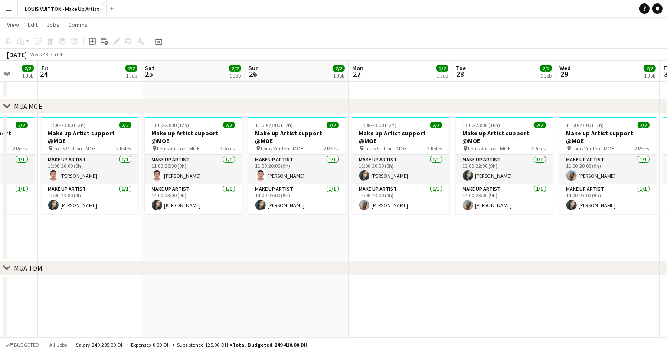
drag, startPoint x: 147, startPoint y: 246, endPoint x: 446, endPoint y: 246, distance: 299.0
click at [518, 240] on app-calendar-viewport "Tue 21 2/2 1 Job Wed 22 2/2 1 Job Thu 23 2/2 1 Job Fri 24 2/2 1 Job Sat 25 2/2 …" at bounding box center [333, 283] width 667 height 546
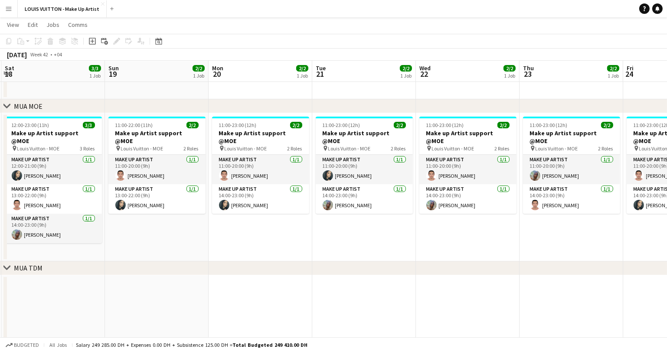
drag, startPoint x: 123, startPoint y: 236, endPoint x: 604, endPoint y: 213, distance: 480.9
click at [604, 213] on app-calendar-viewport "Thu 16 1/1 1 Job Fri 17 2/2 1 Job Sat 18 3/3 1 Job Sun 19 2/2 1 Job Mon 20 2/2 …" at bounding box center [333, 283] width 667 height 546
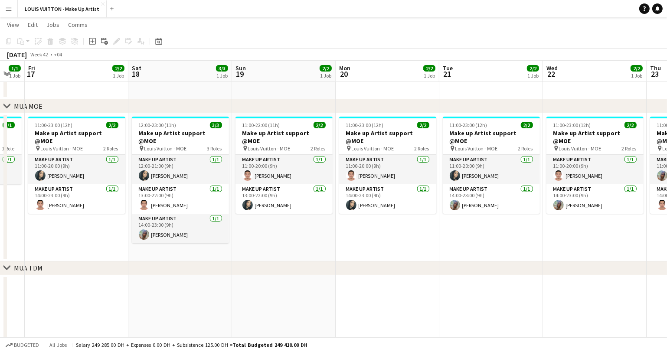
scroll to position [0, 215]
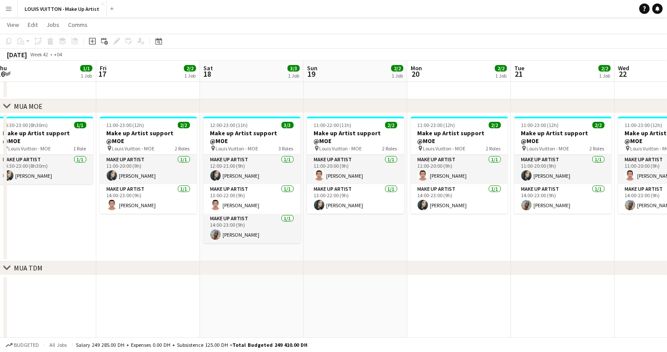
drag, startPoint x: 141, startPoint y: 236, endPoint x: 336, endPoint y: 236, distance: 194.8
click at [336, 236] on app-calendar-viewport "Tue 14 2/2 1 Job Wed 15 1/1 1 Job Thu 16 1/1 1 Job Fri 17 2/2 1 Job Sat 18 3/3 …" at bounding box center [333, 283] width 667 height 546
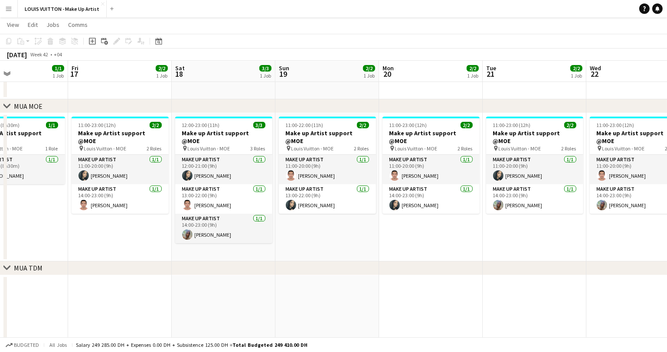
scroll to position [0, 243]
drag, startPoint x: 370, startPoint y: 246, endPoint x: 343, endPoint y: 253, distance: 27.6
click at [343, 253] on app-calendar-viewport "Tue 14 2/2 1 Job Wed 15 1/1 1 Job Thu 16 1/1 1 Job Fri 17 2/2 1 Job Sat 18 3/3 …" at bounding box center [333, 283] width 667 height 546
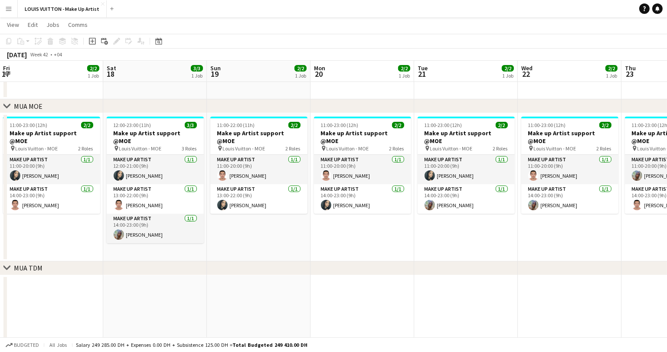
scroll to position [0, 328]
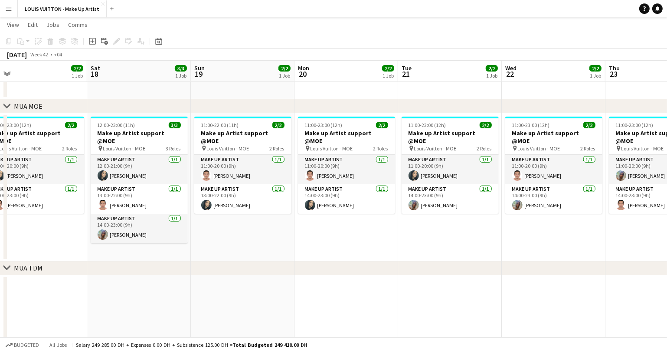
drag, startPoint x: 427, startPoint y: 235, endPoint x: 342, endPoint y: 240, distance: 84.8
click at [343, 240] on app-calendar-viewport "Tue 14 2/2 1 Job Wed 15 1/1 1 Job Thu 16 1/1 1 Job Fri 17 2/2 1 Job Sat 18 3/3 …" at bounding box center [333, 283] width 667 height 546
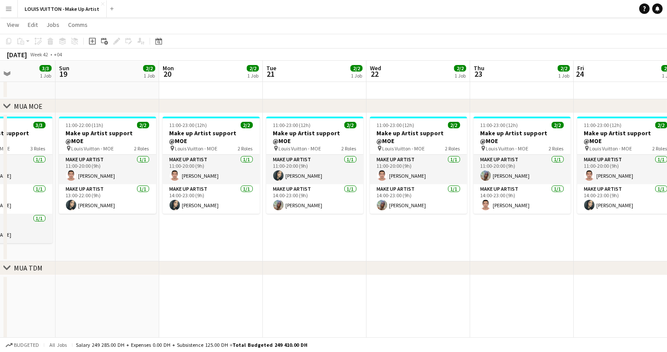
drag, startPoint x: 451, startPoint y: 225, endPoint x: 316, endPoint y: 238, distance: 135.6
click at [316, 238] on app-calendar-viewport "Thu 16 1/1 1 Job Fri 17 2/2 1 Job Sat 18 3/3 1 Job Sun 19 2/2 1 Job Mon 20 2/2 …" at bounding box center [333, 283] width 667 height 546
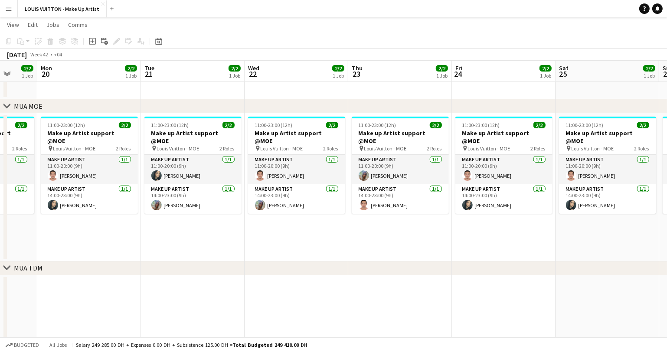
scroll to position [0, 380]
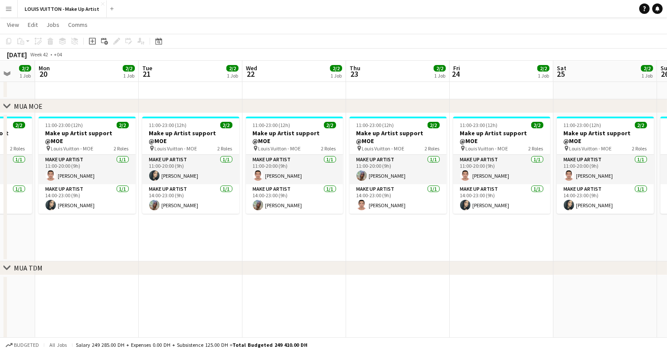
drag, startPoint x: 390, startPoint y: 242, endPoint x: 310, endPoint y: 247, distance: 80.0
click at [310, 247] on app-calendar-viewport "Thu 16 1/1 1 Job Fri 17 2/2 1 Job Sat 18 3/3 1 Job Sun 19 2/2 1 Job Mon 20 2/2 …" at bounding box center [333, 283] width 667 height 546
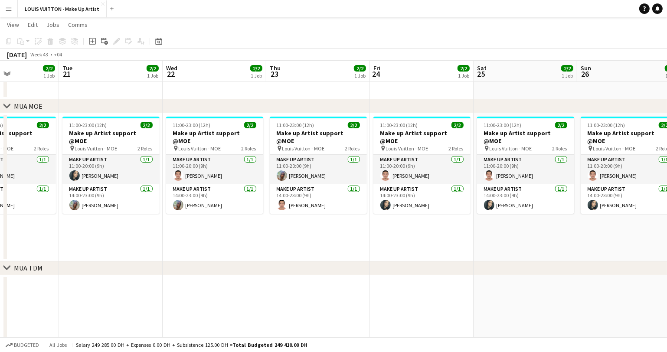
scroll to position [0, 328]
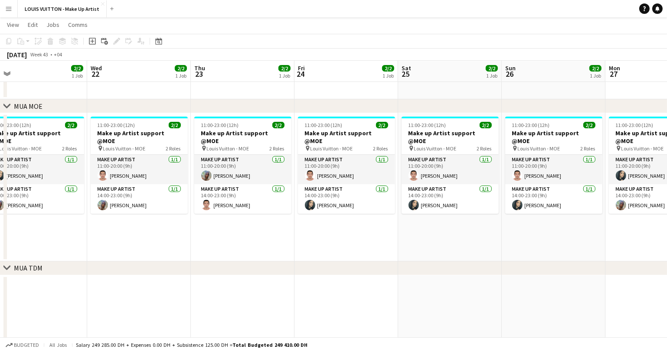
drag, startPoint x: 427, startPoint y: 242, endPoint x: 272, endPoint y: 248, distance: 154.6
click at [272, 248] on app-calendar-viewport "Sat 18 3/3 1 Job Sun 19 2/2 1 Job Mon 20 2/2 1 Job Tue 21 2/2 1 Job Wed 22 2/2 …" at bounding box center [333, 283] width 667 height 546
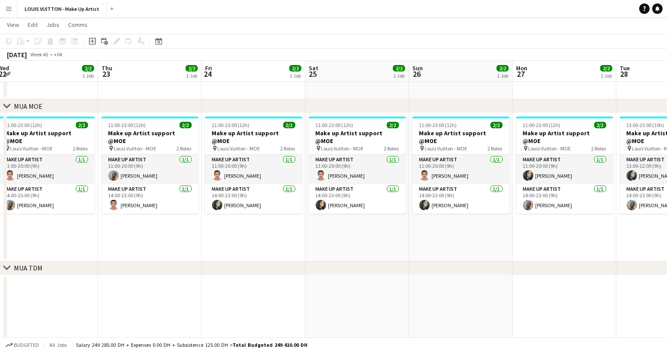
scroll to position [0, 323]
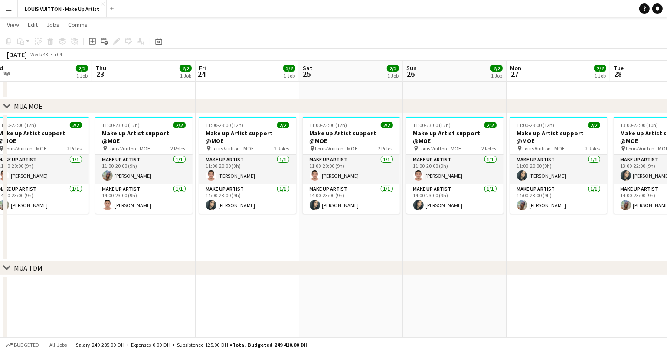
drag, startPoint x: 391, startPoint y: 239, endPoint x: 296, endPoint y: 245, distance: 94.8
click at [296, 245] on app-calendar-viewport "Sun 19 2/2 1 Job Mon 20 2/2 1 Job Tue 21 2/2 1 Job Wed 22 2/2 1 Job Thu 23 2/2 …" at bounding box center [333, 283] width 667 height 546
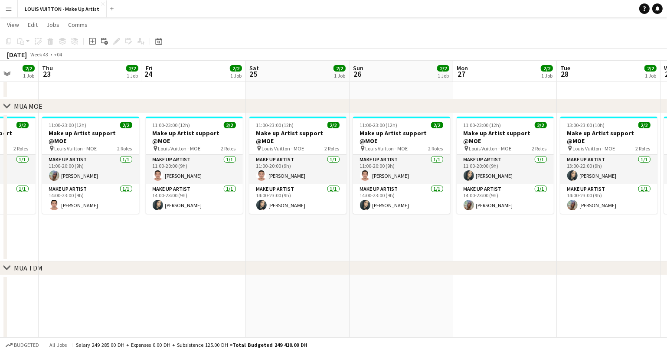
scroll to position [0, 377]
drag, startPoint x: 379, startPoint y: 233, endPoint x: 325, endPoint y: 235, distance: 53.8
click at [325, 235] on app-calendar-viewport "Sun 19 2/2 1 Job Mon 20 2/2 1 Job Tue 21 2/2 1 Job Wed 22 2/2 1 Job Thu 23 2/2 …" at bounding box center [333, 283] width 667 height 546
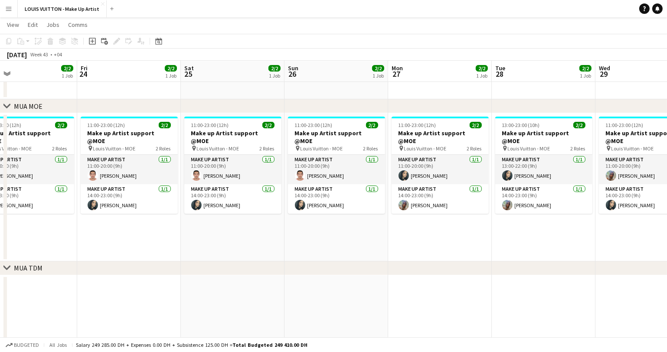
scroll to position [0, 350]
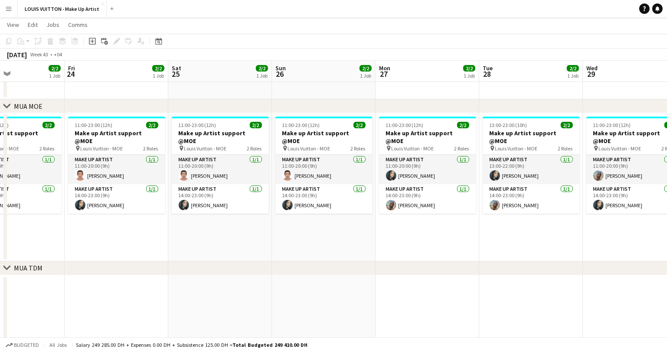
drag, startPoint x: 408, startPoint y: 234, endPoint x: 331, endPoint y: 242, distance: 77.6
click at [331, 242] on app-calendar-viewport "Mon 20 2/2 1 Job Tue 21 2/2 1 Job Wed 22 2/2 1 Job Thu 23 2/2 1 Job Fri 24 2/2 …" at bounding box center [333, 283] width 667 height 546
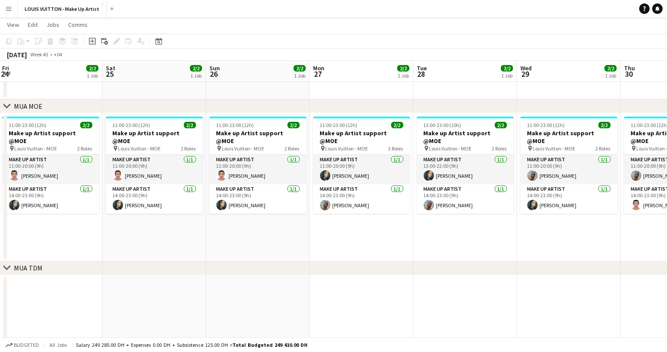
scroll to position [0, 227]
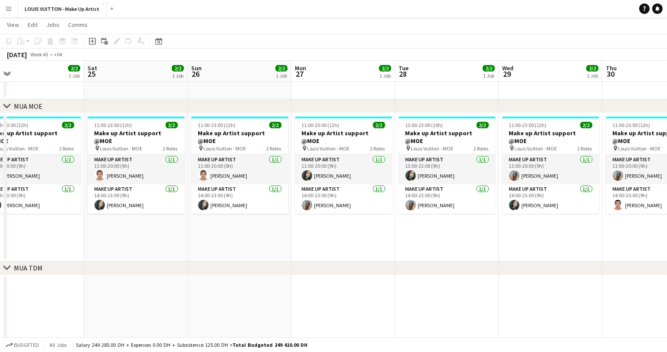
drag, startPoint x: 415, startPoint y: 233, endPoint x: 338, endPoint y: 236, distance: 76.4
click at [338, 236] on app-calendar-viewport "Wed 22 2/2 1 Job Thu 23 2/2 1 Job Fri 24 2/2 1 Job Sat 25 2/2 1 Job Sun 26 2/2 …" at bounding box center [333, 283] width 667 height 546
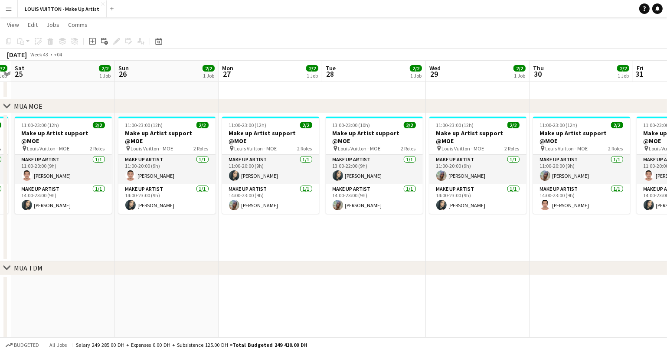
drag, startPoint x: 450, startPoint y: 227, endPoint x: 384, endPoint y: 233, distance: 65.4
click at [384, 233] on app-calendar-viewport "Wed 22 2/2 1 Job Thu 23 2/2 1 Job Fri 24 2/2 1 Job Sat 25 2/2 1 Job Sun 26 2/2 …" at bounding box center [333, 283] width 667 height 546
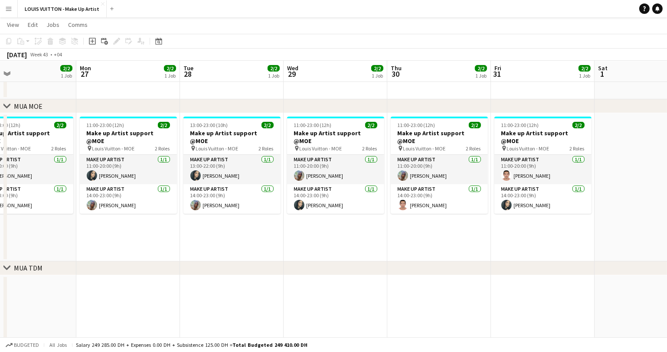
scroll to position [0, 238]
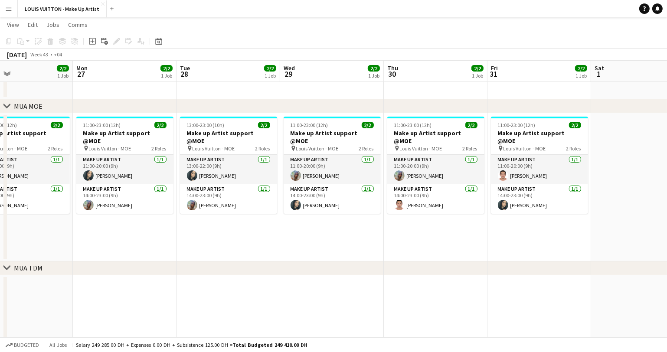
drag, startPoint x: 501, startPoint y: 238, endPoint x: 357, endPoint y: 246, distance: 144.7
click at [357, 246] on app-calendar-viewport "Fri 24 2/2 1 Job Sat 25 2/2 1 Job Sun 26 2/2 1 Job Mon 27 2/2 1 Job Tue 28 2/2 …" at bounding box center [333, 283] width 667 height 546
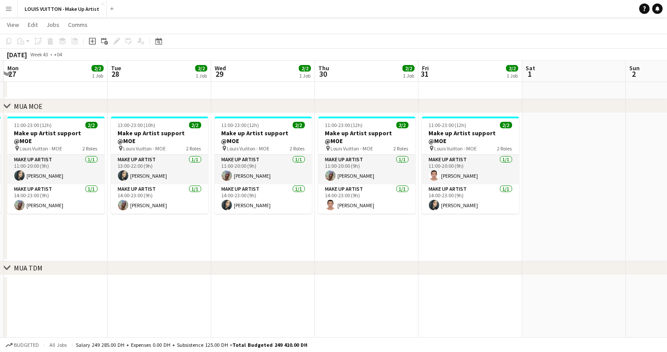
scroll to position [0, 308]
drag, startPoint x: 477, startPoint y: 225, endPoint x: 407, endPoint y: 232, distance: 69.8
click at [407, 232] on app-calendar-viewport "Fri 24 2/2 1 Job Sat 25 2/2 1 Job Sun 26 2/2 1 Job Mon 27 2/2 1 Job Tue 28 2/2 …" at bounding box center [333, 283] width 667 height 546
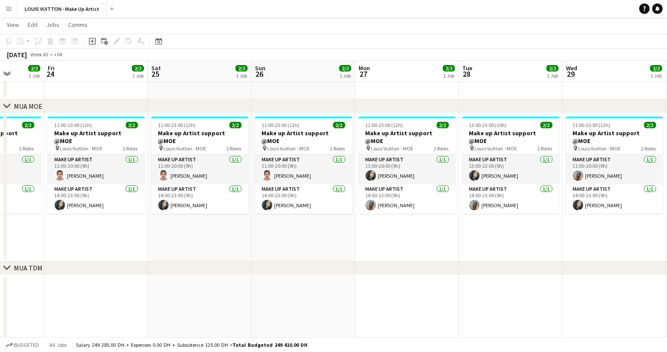
drag, startPoint x: 66, startPoint y: 240, endPoint x: 625, endPoint y: 242, distance: 559.3
click at [626, 242] on app-calendar-viewport "Tue 21 2/2 1 Job Wed 22 2/2 1 Job Thu 23 2/2 1 Job Fri 24 2/2 1 Job Sat 25 2/2 …" at bounding box center [333, 283] width 667 height 546
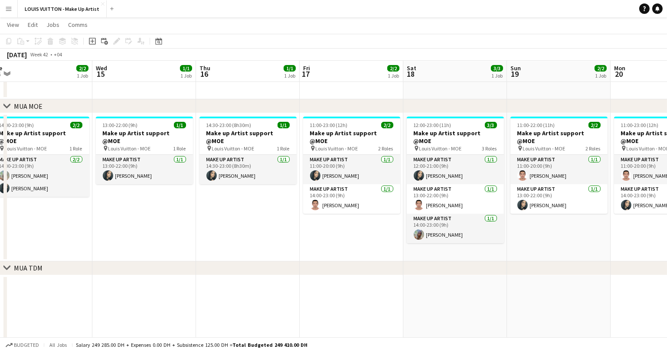
scroll to position [0, 306]
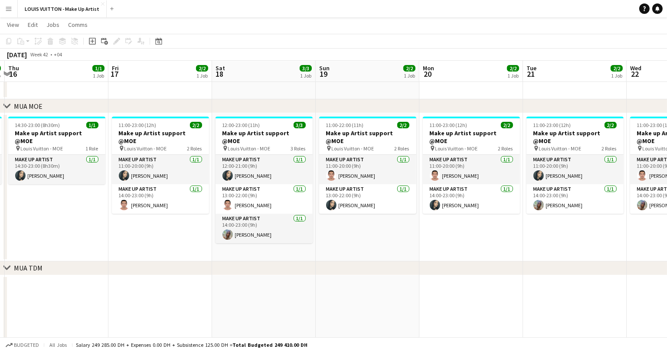
drag, startPoint x: 84, startPoint y: 247, endPoint x: 673, endPoint y: 250, distance: 588.8
click at [667, 250] on html "Menu Boards Boards Boards All jobs Status Workforce Workforce My Workforce Recr…" at bounding box center [333, 273] width 667 height 595
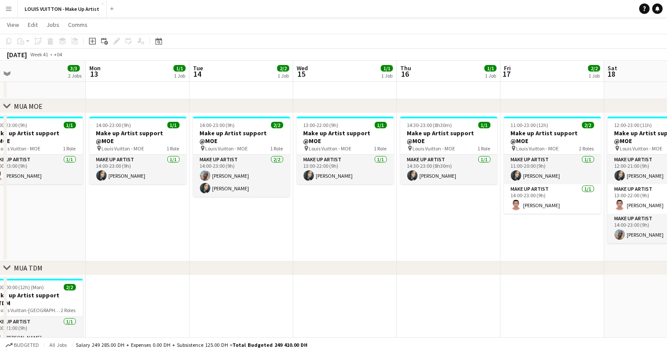
drag, startPoint x: 43, startPoint y: 227, endPoint x: 433, endPoint y: 232, distance: 390.1
click at [435, 232] on app-calendar-viewport "Fri 10 2/2 2 Jobs Sat 11 3/3 2 Jobs Sun 12 3/3 2 Jobs Mon 13 1/1 1 Job Tue 14 2…" at bounding box center [333, 283] width 667 height 546
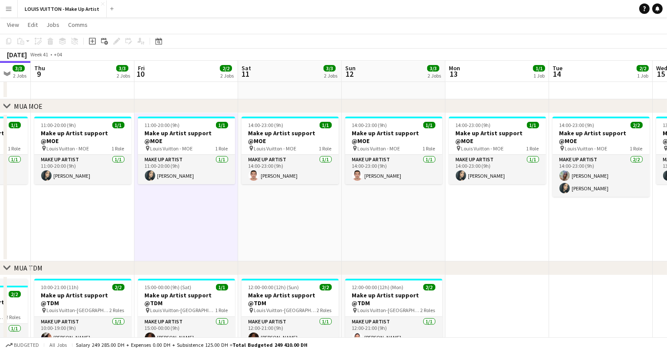
scroll to position [0, 176]
drag, startPoint x: 97, startPoint y: 232, endPoint x: 457, endPoint y: 219, distance: 360.8
click at [457, 219] on app-calendar-viewport "Tue 7 3/3 2 Jobs Wed 8 3/3 2 Jobs Thu 9 3/3 2 Jobs Fri 10 2/2 2 Jobs Sat 11 3/3…" at bounding box center [333, 283] width 667 height 546
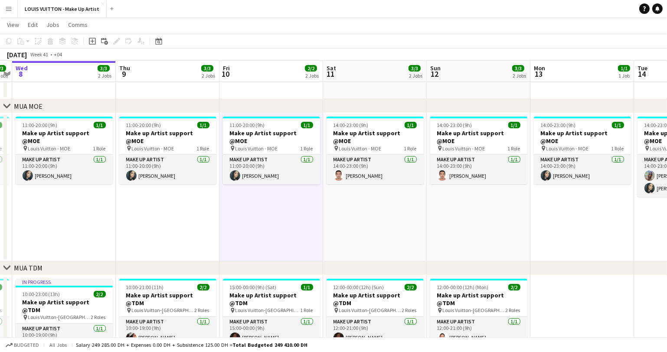
scroll to position [0, 301]
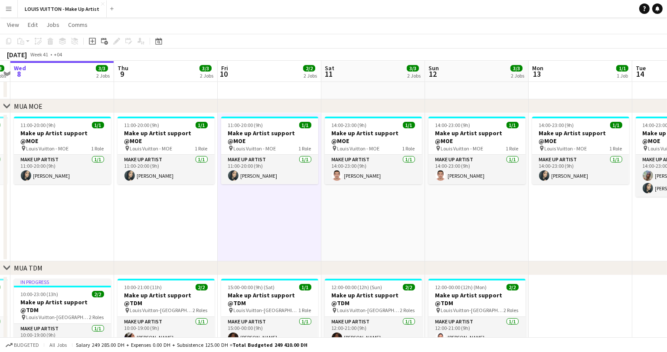
drag, startPoint x: 195, startPoint y: 226, endPoint x: 278, endPoint y: 236, distance: 83.1
click at [278, 236] on app-calendar-viewport "Sun 5 3/3 2 Jobs Mon 6 2/2 2 Jobs Tue 7 3/3 2 Jobs Wed 8 3/3 2 Jobs Thu 9 3/3 2…" at bounding box center [333, 283] width 667 height 546
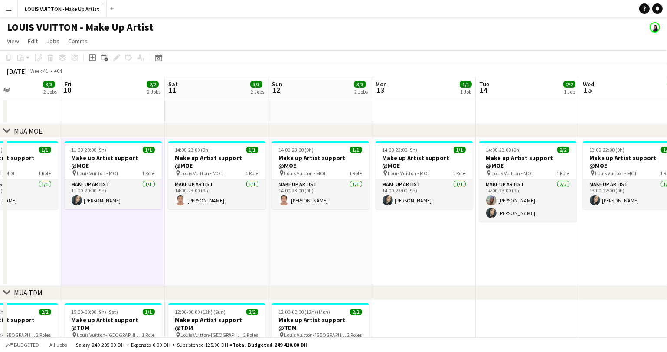
scroll to position [0, 262]
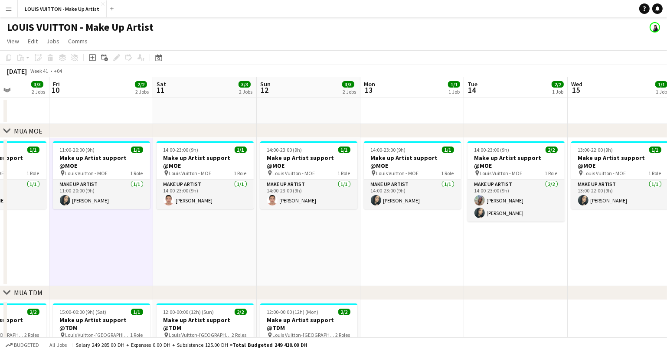
drag, startPoint x: 326, startPoint y: 254, endPoint x: 201, endPoint y: 261, distance: 125.2
click at [201, 261] on app-calendar-viewport "Tue 7 3/3 2 Jobs Wed 8 3/3 2 Jobs Thu 9 3/3 2 Jobs Fri 10 2/2 2 Jobs Sat 11 3/3…" at bounding box center [333, 329] width 667 height 504
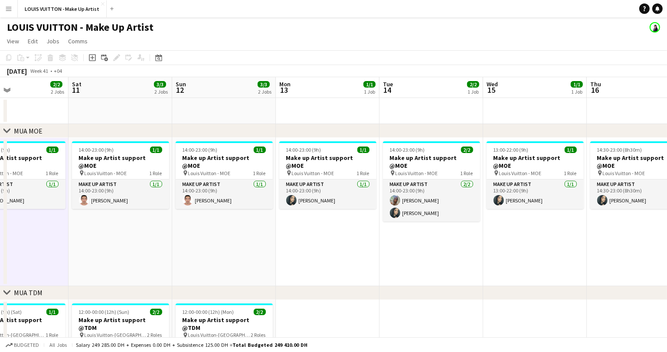
scroll to position [0, 349]
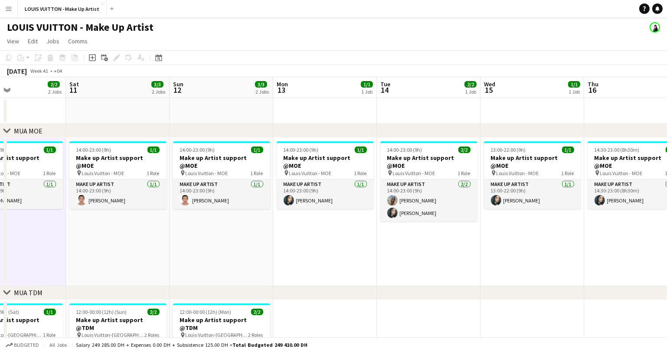
drag, startPoint x: 309, startPoint y: 244, endPoint x: 222, endPoint y: 252, distance: 87.6
click at [222, 252] on app-calendar-viewport "Tue 7 3/3 2 Jobs Wed 8 3/3 2 Jobs Thu 9 3/3 2 Jobs Fri 10 2/2 2 Jobs Sat 11 3/3…" at bounding box center [333, 329] width 667 height 504
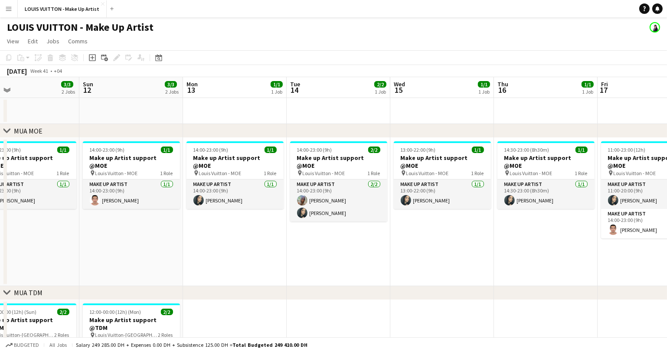
scroll to position [0, 346]
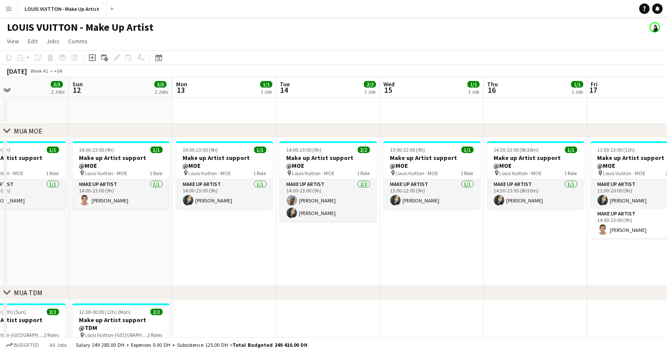
drag, startPoint x: 338, startPoint y: 247, endPoint x: 237, endPoint y: 256, distance: 101.1
click at [237, 256] on app-calendar-viewport "Wed 8 3/3 2 Jobs Thu 9 3/3 2 Jobs Fri 10 2/2 2 Jobs Sat 11 3/3 2 Jobs Sun 12 3/…" at bounding box center [333, 329] width 667 height 504
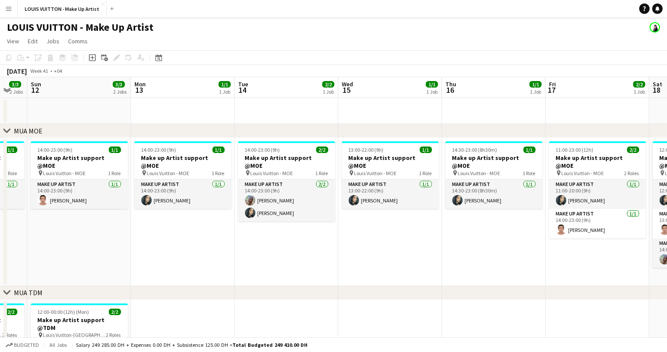
scroll to position [0, 391]
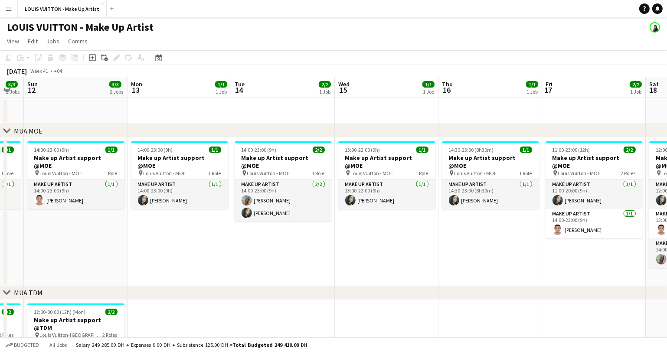
drag, startPoint x: 313, startPoint y: 271, endPoint x: 298, endPoint y: 271, distance: 15.2
click at [298, 271] on app-calendar-viewport "Wed 8 3/3 2 Jobs Thu 9 3/3 2 Jobs Fri 10 2/2 2 Jobs Sat 11 3/3 2 Jobs Sun 12 3/…" at bounding box center [333, 329] width 667 height 504
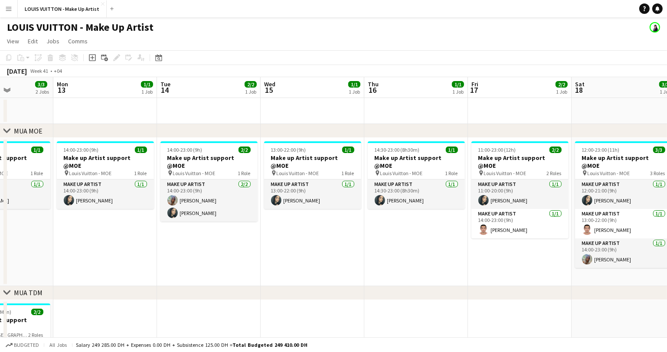
scroll to position [0, 384]
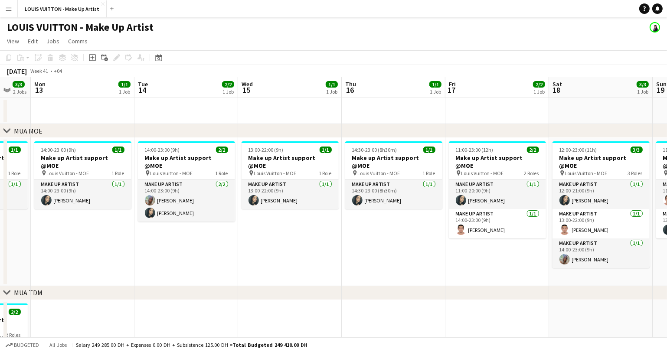
drag, startPoint x: 387, startPoint y: 254, endPoint x: 290, endPoint y: 254, distance: 96.3
click at [290, 254] on app-calendar-viewport "Thu 9 3/3 2 Jobs Fri 10 2/2 2 Jobs Sat 11 3/3 2 Jobs Sun 12 3/3 2 Jobs Mon 13 1…" at bounding box center [333, 329] width 667 height 504
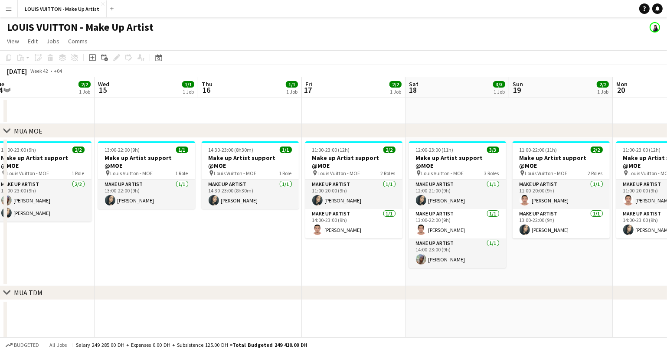
scroll to position [0, 321]
drag, startPoint x: 397, startPoint y: 265, endPoint x: 253, endPoint y: 265, distance: 144.5
click at [253, 265] on app-calendar-viewport "Sat 11 3/3 2 Jobs Sun 12 3/3 2 Jobs Mon 13 1/1 1 Job Tue 14 2/2 1 Job Wed 15 1/…" at bounding box center [333, 329] width 667 height 504
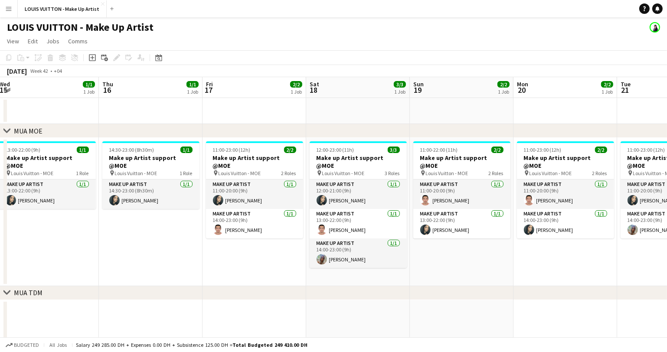
scroll to position [0, 349]
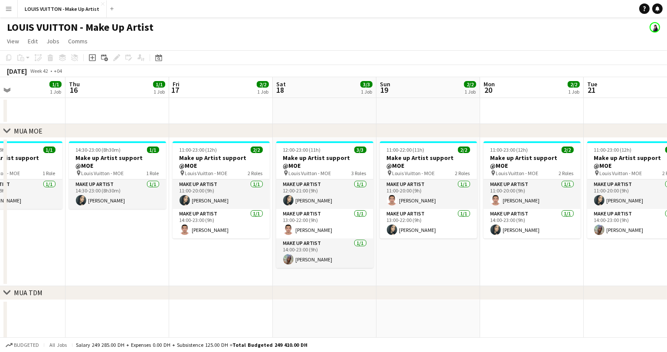
drag, startPoint x: 379, startPoint y: 270, endPoint x: 247, endPoint y: 272, distance: 132.4
click at [247, 272] on app-calendar-viewport "Sun 12 3/3 2 Jobs Mon 13 1/1 1 Job Tue 14 2/2 1 Job Wed 15 1/1 1 Job Thu 16 1/1…" at bounding box center [333, 329] width 667 height 504
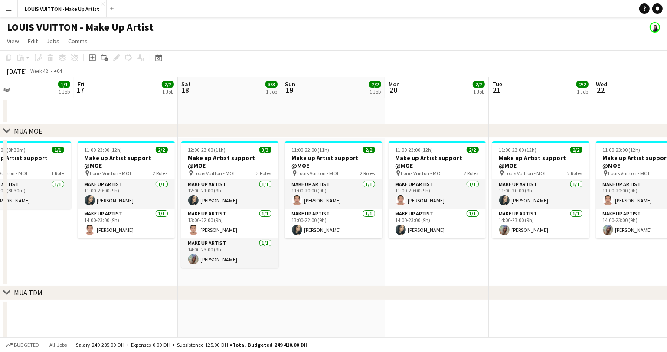
scroll to position [0, 352]
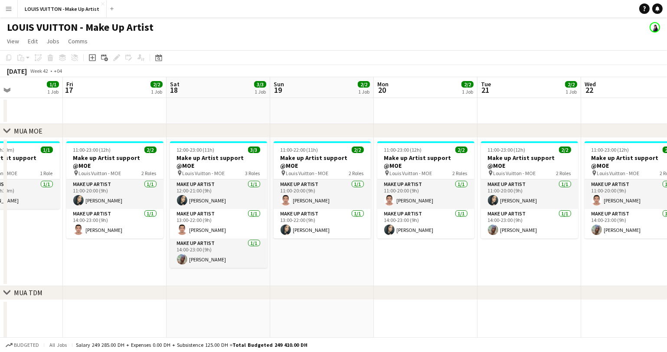
drag, startPoint x: 439, startPoint y: 275, endPoint x: 348, endPoint y: 282, distance: 91.0
click at [348, 282] on app-calendar-viewport "Mon 13 1/1 1 Job Tue 14 2/2 1 Job Wed 15 1/1 1 Job Thu 16 1/1 1 Job Fri 17 2/2 …" at bounding box center [333, 329] width 667 height 504
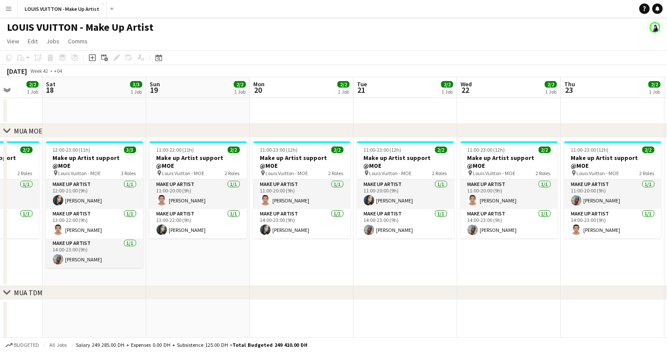
scroll to position [0, 390]
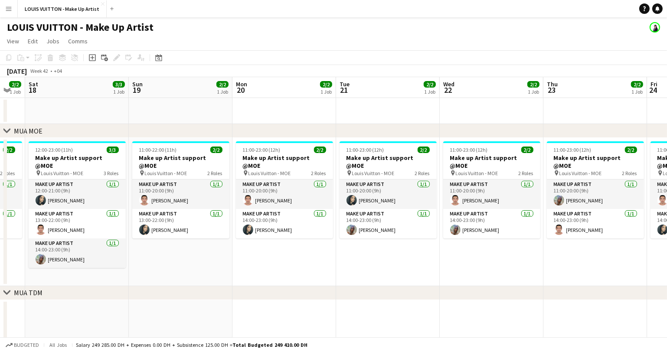
drag, startPoint x: 466, startPoint y: 261, endPoint x: 325, endPoint y: 267, distance: 141.6
click at [325, 267] on app-calendar-viewport "Tue 14 2/2 1 Job Wed 15 1/1 1 Job Thu 16 1/1 1 Job Fri 17 2/2 1 Job Sat 18 3/3 …" at bounding box center [333, 329] width 667 height 504
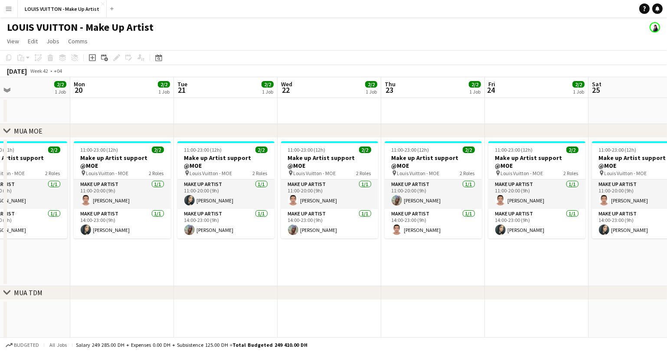
drag, startPoint x: 466, startPoint y: 267, endPoint x: 302, endPoint y: 276, distance: 163.4
click at [302, 276] on app-calendar-viewport "Thu 16 1/1 1 Job Fri 17 2/2 1 Job Sat 18 3/3 1 Job Sun 19 2/2 1 Job Mon 20 2/2 …" at bounding box center [333, 329] width 667 height 504
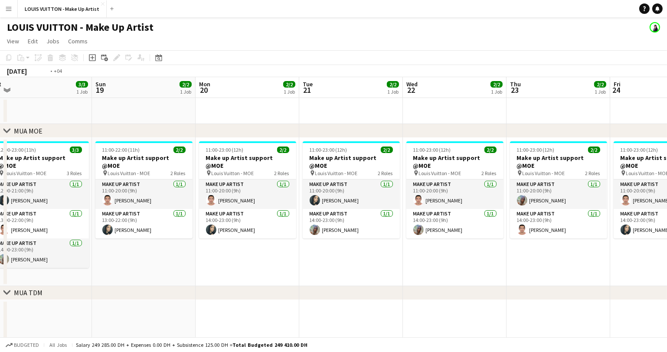
scroll to position [0, 249]
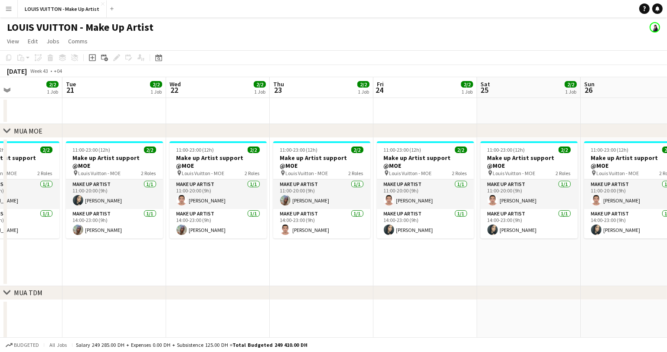
drag, startPoint x: 387, startPoint y: 267, endPoint x: 276, endPoint y: 276, distance: 111.0
click at [276, 276] on app-calendar-viewport "Sat 18 3/3 1 Job Sun 19 2/2 1 Job Mon 20 2/2 1 Job Tue 21 2/2 1 Job Wed 22 2/2 …" at bounding box center [333, 329] width 667 height 504
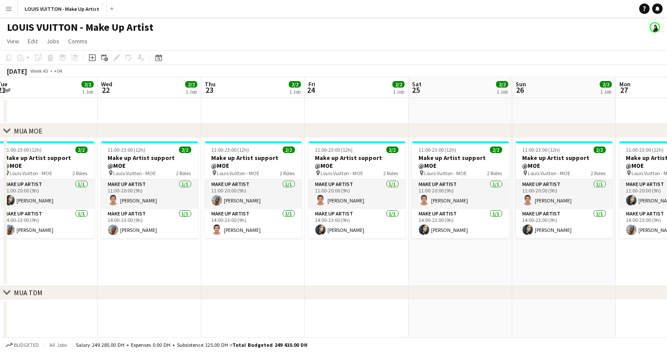
scroll to position [0, 318]
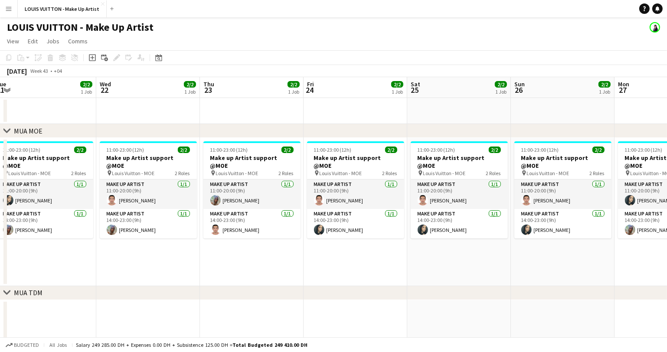
drag, startPoint x: 435, startPoint y: 268, endPoint x: 365, endPoint y: 271, distance: 69.9
click at [365, 271] on app-calendar-viewport "Sat 18 3/3 1 Job Sun 19 2/2 1 Job Mon 20 2/2 1 Job Tue 21 2/2 1 Job Wed 22 2/2 …" at bounding box center [333, 329] width 667 height 504
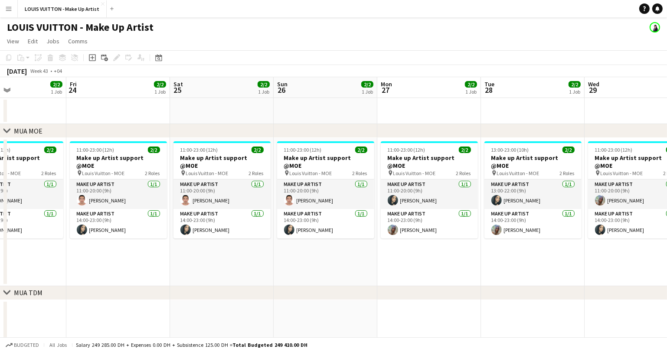
scroll to position [0, 352]
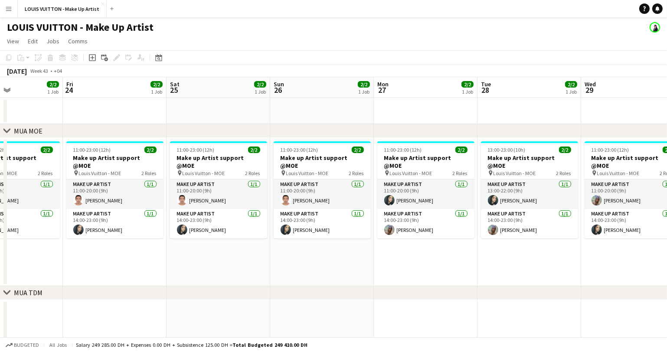
drag, startPoint x: 457, startPoint y: 270, endPoint x: 225, endPoint y: 279, distance: 232.8
click at [225, 279] on app-calendar-viewport "Mon 20 2/2 1 Job Tue 21 2/2 1 Job Wed 22 2/2 1 Job Thu 23 2/2 1 Job Fri 24 2/2 …" at bounding box center [333, 329] width 667 height 504
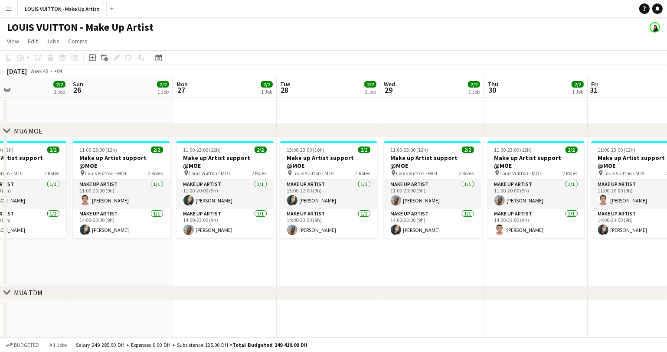
scroll to position [0, 347]
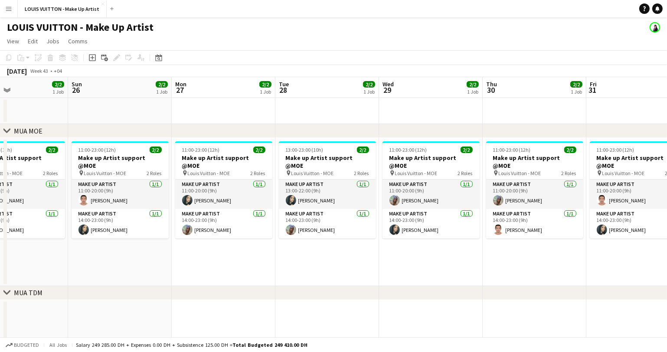
drag, startPoint x: 489, startPoint y: 262, endPoint x: 288, endPoint y: 276, distance: 201.4
click at [288, 276] on app-calendar-viewport "Wed 22 2/2 1 Job Thu 23 2/2 1 Job Fri 24 2/2 1 Job Sat 25 2/2 1 Job Sun 26 2/2 …" at bounding box center [333, 329] width 667 height 504
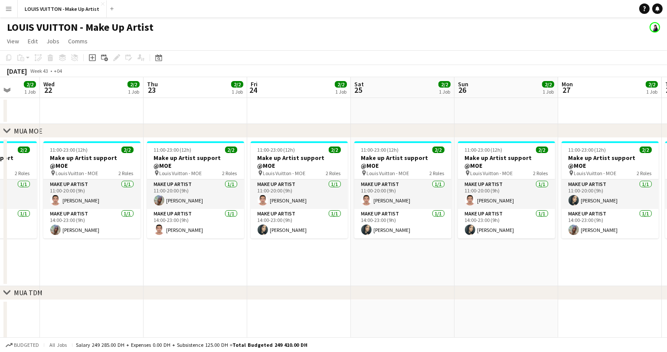
drag, startPoint x: 136, startPoint y: 261, endPoint x: 618, endPoint y: 241, distance: 482.0
click at [618, 241] on app-calendar-viewport "Sun 19 2/2 1 Job Mon 20 2/2 1 Job Tue 21 2/2 1 Job Wed 22 2/2 1 Job Thu 23 2/2 …" at bounding box center [333, 329] width 667 height 504
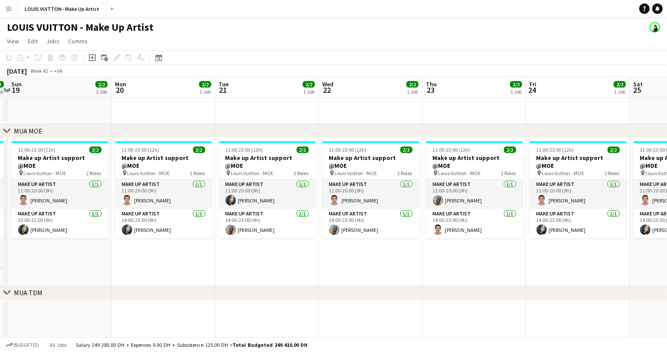
drag, startPoint x: 119, startPoint y: 261, endPoint x: 595, endPoint y: 253, distance: 476.1
click at [595, 253] on app-calendar-viewport "Fri 17 2/2 1 Job Sat 18 3/3 1 Job Sun 19 2/2 1 Job Mon 20 2/2 1 Job Tue 21 2/2 …" at bounding box center [333, 329] width 667 height 504
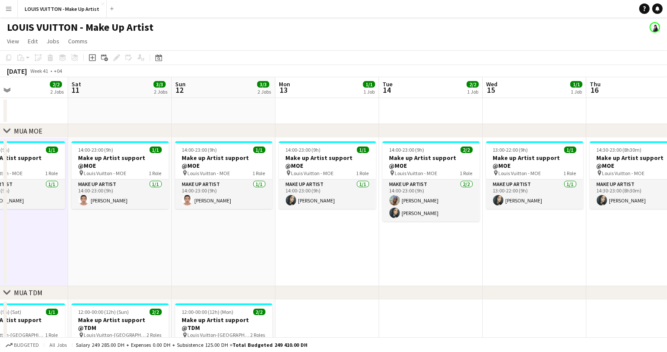
drag, startPoint x: 66, startPoint y: 273, endPoint x: 611, endPoint y: 267, distance: 544.2
click at [637, 271] on app-calendar-viewport "Wed 8 3/3 2 Jobs Thu 9 3/3 2 Jobs Fri 10 2/2 2 Jobs Sat 11 3/3 2 Jobs Sun 12 3/…" at bounding box center [333, 329] width 667 height 504
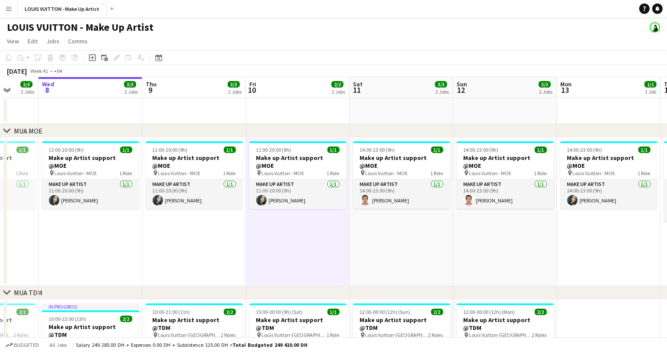
scroll to position [0, 282]
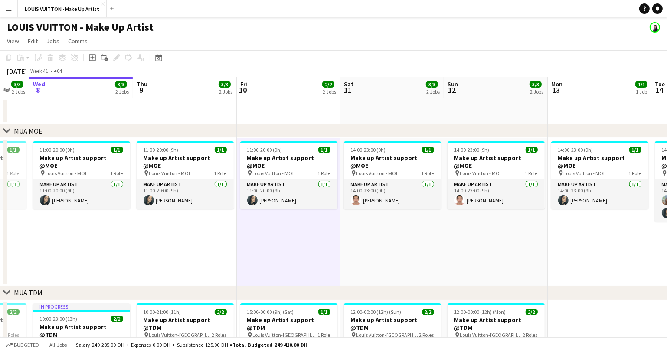
drag, startPoint x: 136, startPoint y: 259, endPoint x: 410, endPoint y: 269, distance: 274.4
click at [410, 269] on app-calendar-viewport "Sun 5 3/3 2 Jobs Mon 6 2/2 2 Jobs Tue 7 3/3 2 Jobs Wed 8 3/3 2 Jobs Thu 9 3/3 2…" at bounding box center [333, 329] width 667 height 504
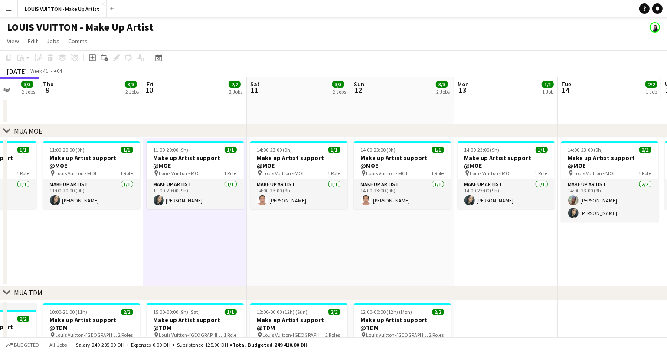
scroll to position [0, 383]
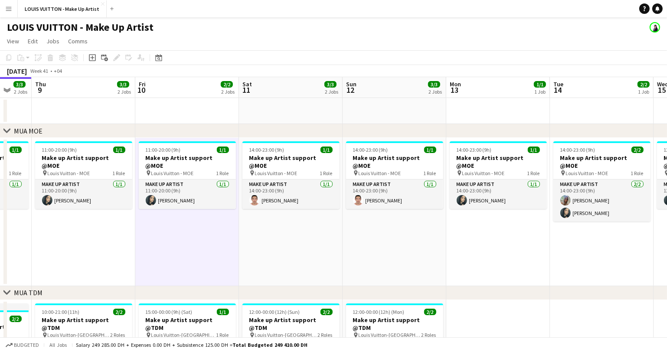
drag, startPoint x: 460, startPoint y: 284, endPoint x: 336, endPoint y: 288, distance: 124.6
click at [336, 288] on div "chevron-right MUA MOE chevron-right MUA TDM chevron-right CA Makeup Sun 5 3/3 2…" at bounding box center [333, 329] width 667 height 504
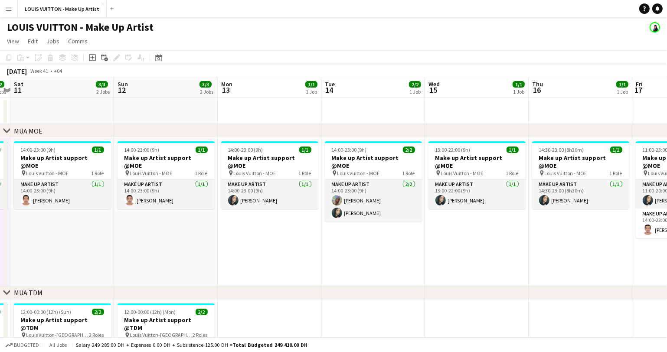
scroll to position [0, 301]
drag, startPoint x: 461, startPoint y: 253, endPoint x: 263, endPoint y: 261, distance: 198.9
click at [263, 261] on app-calendar-viewport "Wed 8 3/3 2 Jobs Thu 9 3/3 2 Jobs Fri 10 2/2 2 Jobs Sat 11 3/3 2 Jobs Sun 12 3/…" at bounding box center [333, 329] width 667 height 504
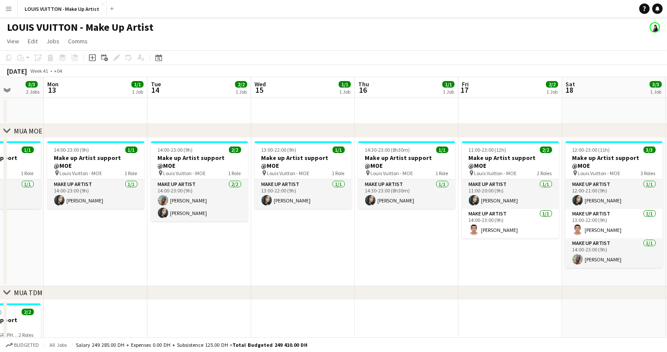
drag, startPoint x: 459, startPoint y: 259, endPoint x: 289, endPoint y: 269, distance: 170.8
click at [289, 269] on app-calendar-viewport "Thu 9 3/3 2 Jobs Fri 10 2/2 2 Jobs Sat 11 3/3 2 Jobs Sun 12 3/3 2 Jobs Mon 13 1…" at bounding box center [333, 329] width 667 height 504
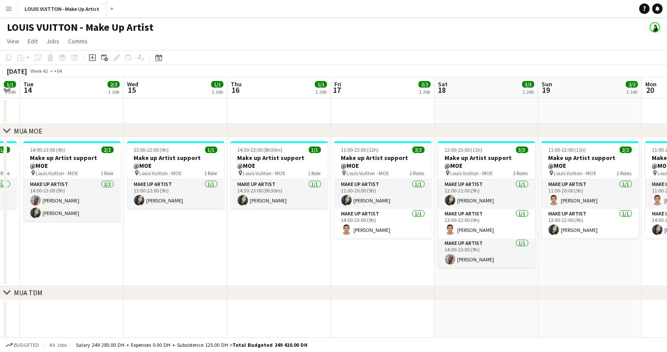
scroll to position [0, 293]
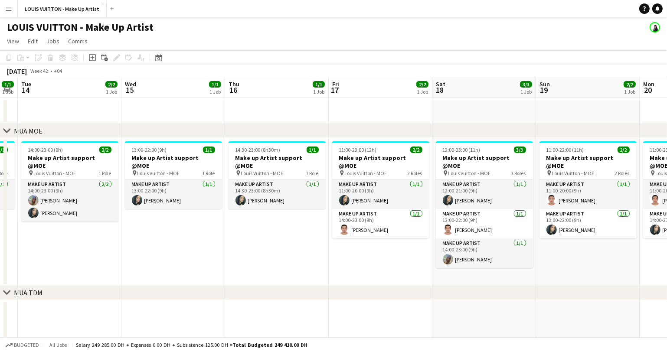
drag, startPoint x: 391, startPoint y: 261, endPoint x: 266, endPoint y: 268, distance: 124.3
click at [266, 268] on app-calendar-viewport "Sat 11 3/3 2 Jobs Sun 12 3/3 2 Jobs Mon 13 1/1 1 Job Tue 14 2/2 1 Job Wed 15 1/…" at bounding box center [333, 329] width 667 height 504
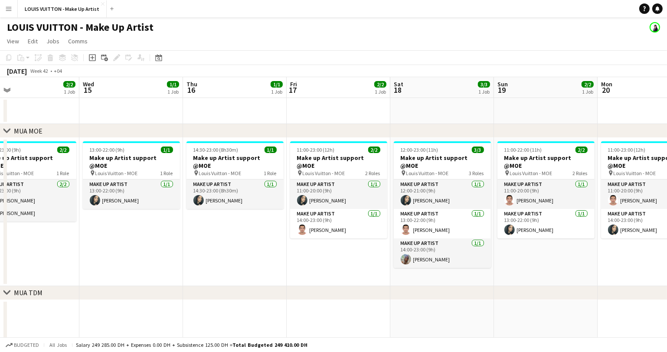
scroll to position [0, 370]
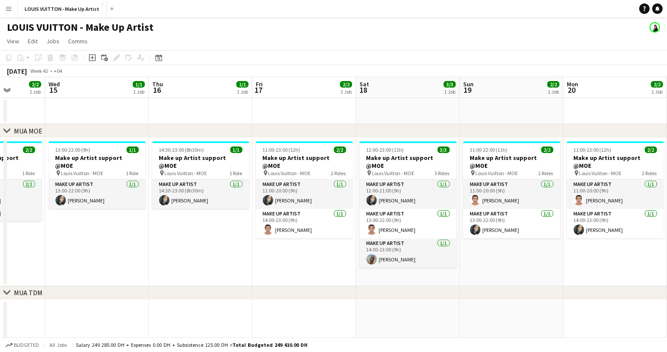
drag, startPoint x: 388, startPoint y: 273, endPoint x: 312, endPoint y: 279, distance: 76.6
click at [312, 279] on app-calendar-viewport "Sat 11 3/3 2 Jobs Sun 12 3/3 2 Jobs Mon 13 1/1 1 Job Tue 14 2/2 1 Job Wed 15 1/…" at bounding box center [333, 329] width 667 height 504
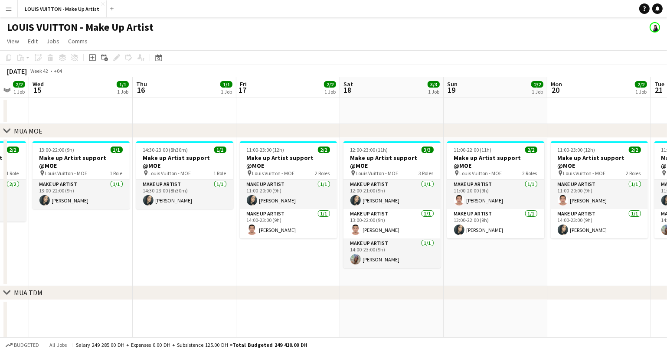
drag, startPoint x: 420, startPoint y: 285, endPoint x: 185, endPoint y: 290, distance: 234.4
click at [185, 290] on div "chevron-right MUA MOE chevron-right MUA TDM chevron-right CA Makeup Sat 11 3/3 …" at bounding box center [333, 329] width 667 height 504
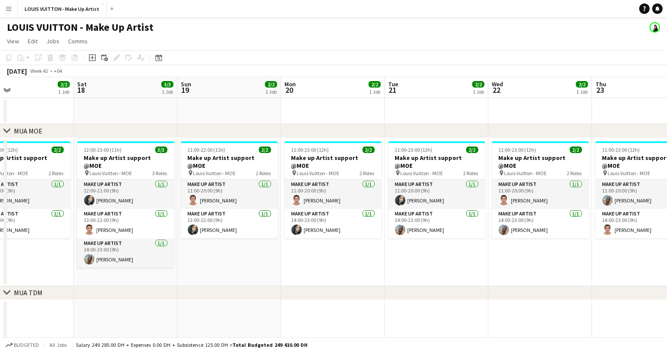
scroll to position [0, 344]
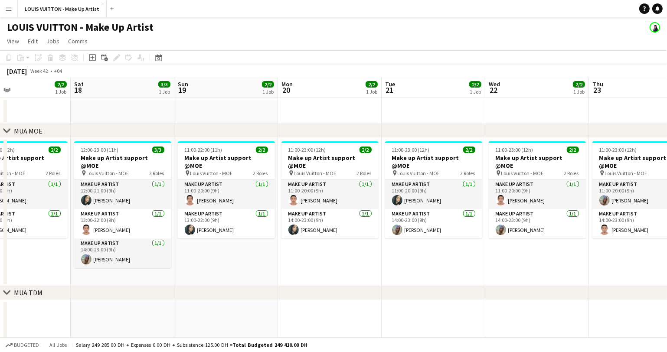
drag, startPoint x: 453, startPoint y: 264, endPoint x: 229, endPoint y: 276, distance: 224.2
click at [229, 276] on app-calendar-viewport "Tue 14 2/2 1 Job Wed 15 1/1 1 Job Thu 16 1/1 1 Job Fri 17 2/2 1 Job Sat 18 3/3 …" at bounding box center [333, 329] width 667 height 504
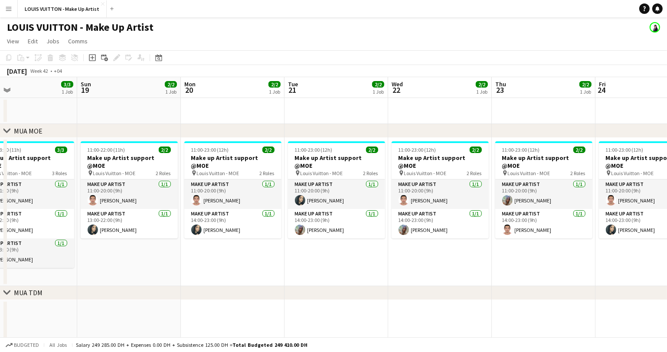
scroll to position [0, 356]
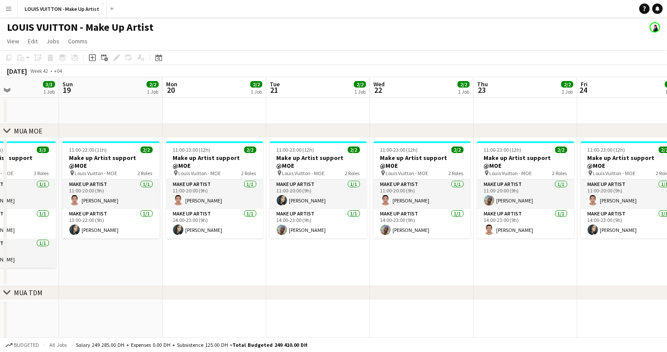
drag, startPoint x: 345, startPoint y: 268, endPoint x: 232, endPoint y: 269, distance: 113.7
click at [232, 269] on app-calendar-viewport "Wed 15 1/1 1 Job Thu 16 1/1 1 Job Fri 17 2/2 1 Job Sat 18 3/3 1 Job Sun 19 2/2 …" at bounding box center [333, 329] width 667 height 504
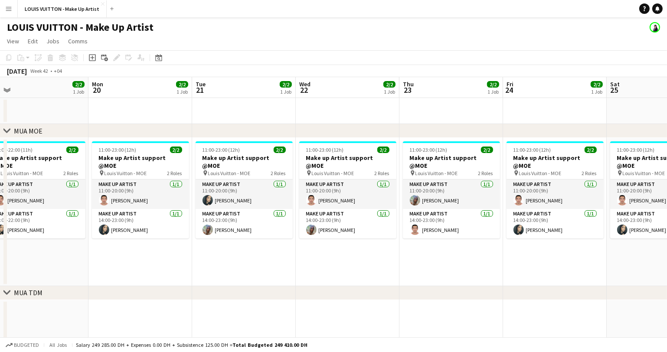
scroll to position [0, 331]
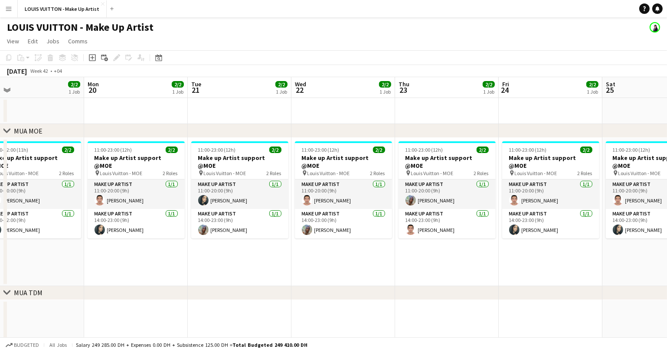
drag, startPoint x: 361, startPoint y: 263, endPoint x: 291, endPoint y: 264, distance: 69.9
click at [291, 264] on app-calendar-viewport "Thu 16 1/1 1 Job Fri 17 2/2 1 Job Sat 18 3/3 1 Job Sun 19 2/2 1 Job Mon 20 2/2 …" at bounding box center [333, 329] width 667 height 504
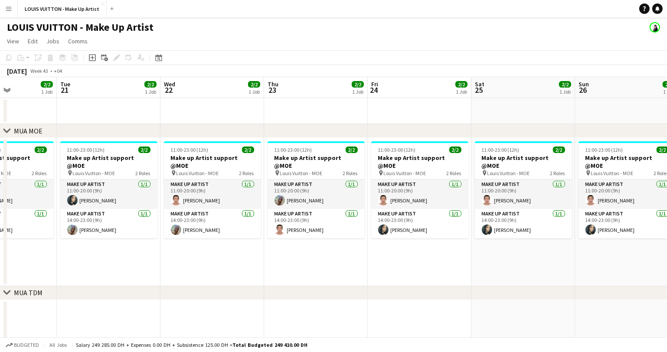
scroll to position [0, 274]
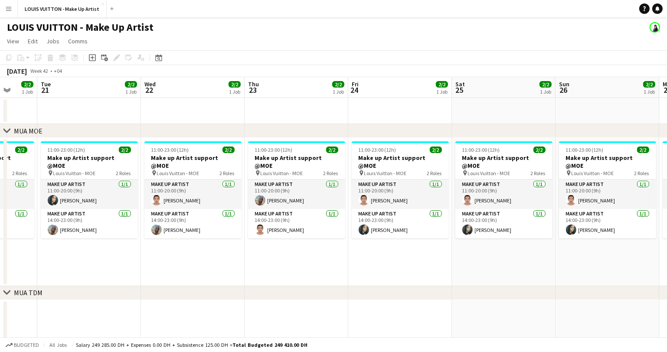
drag, startPoint x: 436, startPoint y: 262, endPoint x: 305, endPoint y: 267, distance: 131.1
click at [305, 267] on app-calendar-viewport "Sat 18 3/3 1 Job Sun 19 2/2 1 Job Mon 20 2/2 1 Job Tue 21 2/2 1 Job Wed 22 2/2 …" at bounding box center [333, 329] width 667 height 504
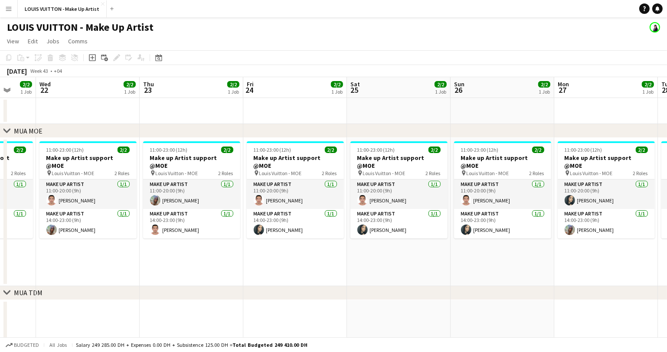
drag, startPoint x: 536, startPoint y: 302, endPoint x: 431, endPoint y: 309, distance: 105.2
click at [431, 309] on app-calendar-viewport "Sat 18 3/3 1 Job Sun 19 2/2 1 Job Mon 20 2/2 1 Job Tue 21 2/2 1 Job Wed 22 2/2 …" at bounding box center [333, 329] width 667 height 504
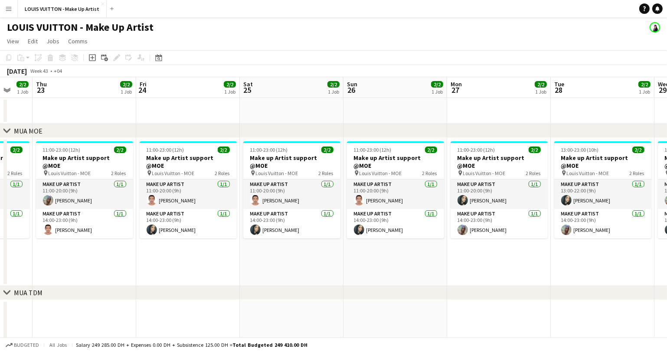
scroll to position [0, 383]
drag, startPoint x: 408, startPoint y: 260, endPoint x: 301, endPoint y: 270, distance: 107.3
click at [301, 270] on app-calendar-viewport "Sun 19 2/2 1 Job Mon 20 2/2 1 Job Tue 21 2/2 1 Job Wed 22 2/2 1 Job Thu 23 2/2 …" at bounding box center [333, 329] width 667 height 504
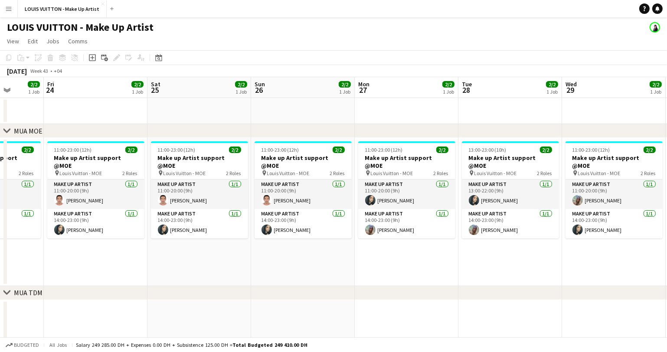
scroll to position [0, 270]
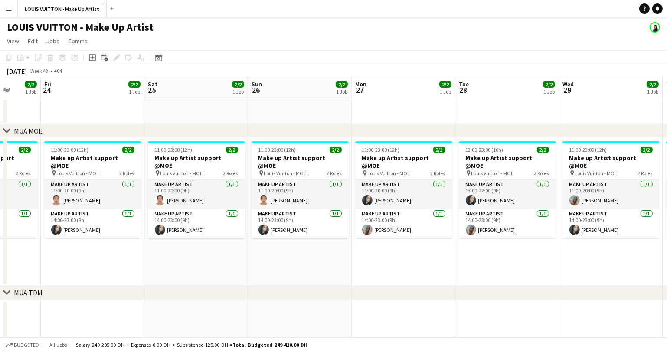
drag, startPoint x: 416, startPoint y: 266, endPoint x: 321, endPoint y: 273, distance: 95.2
click at [321, 273] on app-calendar-viewport "Tue 21 2/2 1 Job Wed 22 2/2 1 Job Thu 23 2/2 1 Job Fri 24 2/2 1 Job Sat 25 2/2 …" at bounding box center [333, 329] width 667 height 504
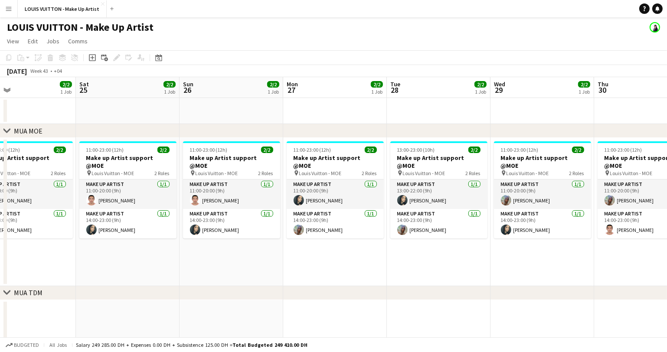
scroll to position [0, 401]
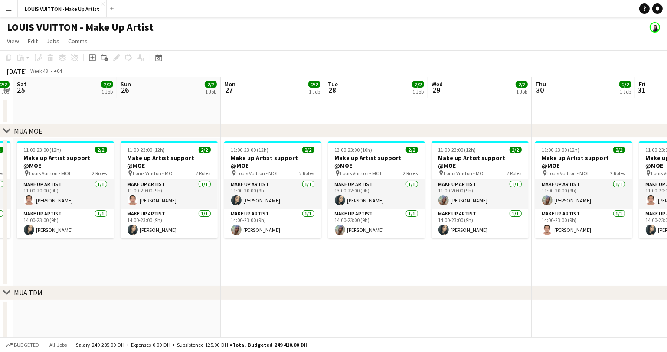
drag, startPoint x: 516, startPoint y: 272, endPoint x: 192, endPoint y: 290, distance: 324.2
click at [192, 290] on div "chevron-right MUA MOE chevron-right MUA TDM chevron-right CA Makeup Tue 21 2/2 …" at bounding box center [333, 329] width 667 height 504
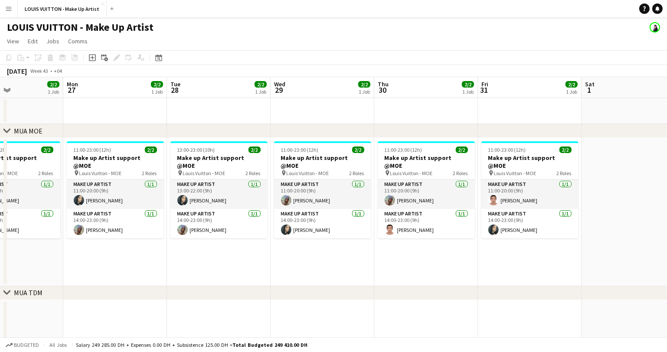
drag, startPoint x: 603, startPoint y: 270, endPoint x: 445, endPoint y: 282, distance: 158.8
click at [445, 282] on app-calendar-viewport "Thu 23 2/2 1 Job Fri 24 2/2 1 Job Sat 25 2/2 1 Job Sun 26 2/2 1 Job Mon 27 2/2 …" at bounding box center [333, 329] width 667 height 504
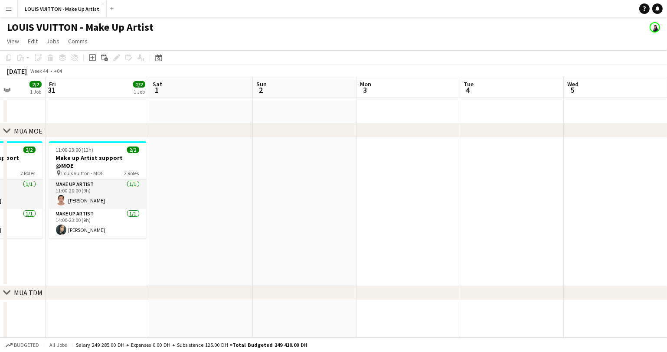
drag, startPoint x: 549, startPoint y: 267, endPoint x: 123, endPoint y: 272, distance: 426.1
click at [117, 273] on app-calendar-viewport "Mon 27 2/2 1 Job Tue 28 2/2 1 Job Wed 29 2/2 1 Job Thu 30 2/2 1 Job Fri 31 2/2 …" at bounding box center [333, 329] width 667 height 504
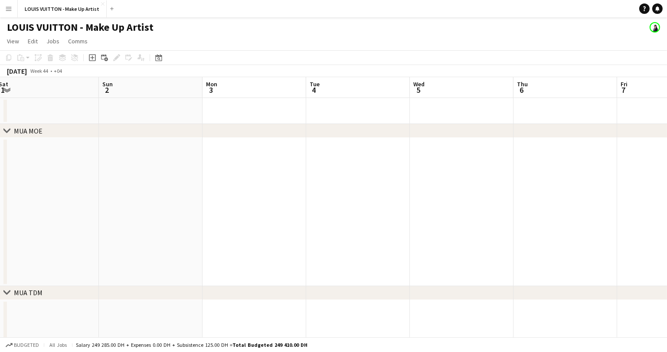
scroll to position [0, 318]
drag, startPoint x: 504, startPoint y: 231, endPoint x: 351, endPoint y: 244, distance: 153.7
click at [351, 244] on app-calendar-viewport "Wed 29 2/2 1 Job Thu 30 2/2 1 Job Fri 31 2/2 1 Job Sat 1 Sun 2 Mon 3 Tue 4 Wed …" at bounding box center [333, 329] width 667 height 504
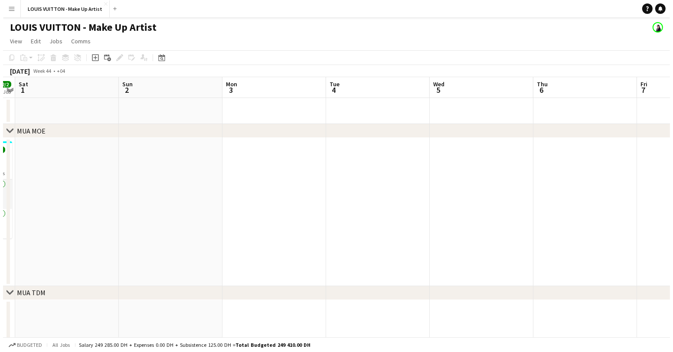
scroll to position [0, 305]
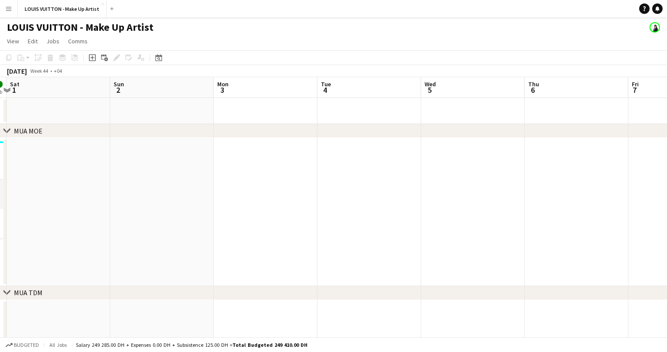
drag, startPoint x: 273, startPoint y: 212, endPoint x: 286, endPoint y: 214, distance: 13.6
click at [286, 214] on app-calendar-viewport "Wed 29 2/2 1 Job Thu 30 2/2 1 Job Fri 31 2/2 1 Job Sat 1 Sun 2 Mon 3 Tue 4 Wed …" at bounding box center [333, 329] width 667 height 504
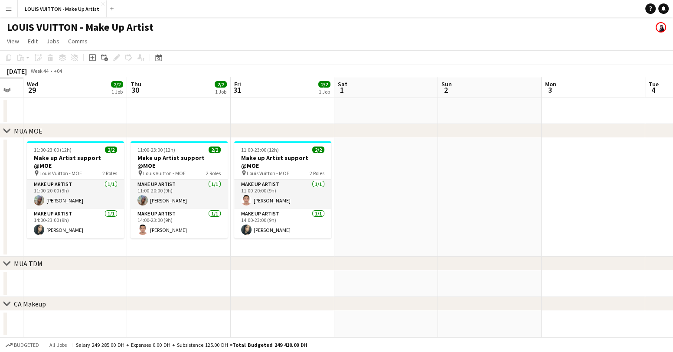
scroll to position [0, 179]
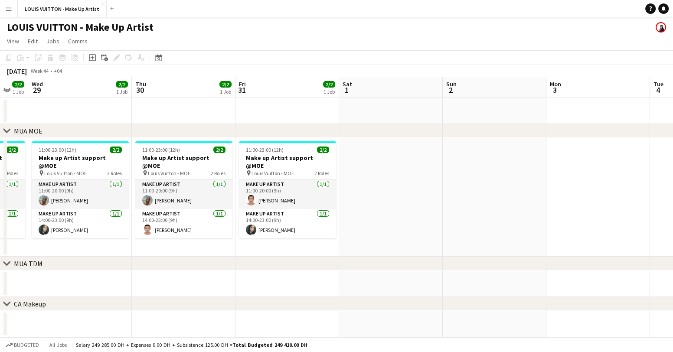
drag, startPoint x: 193, startPoint y: 221, endPoint x: 415, endPoint y: 234, distance: 222.5
click at [457, 222] on app-calendar-viewport "Mon 27 2/2 1 Job Tue 28 2/2 1 Job Wed 29 2/2 1 Job Thu 30 2/2 1 Job Fri 31 2/2 …" at bounding box center [336, 207] width 673 height 260
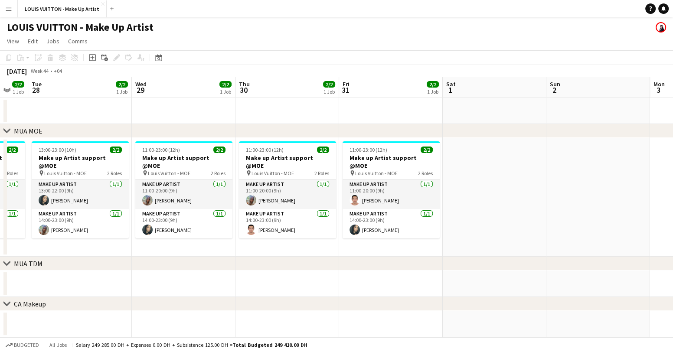
scroll to position [0, 269]
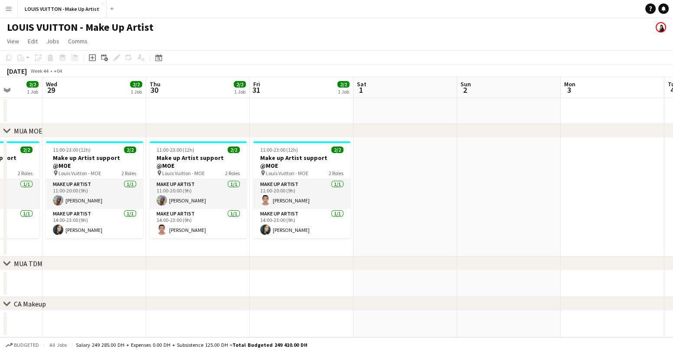
drag, startPoint x: 183, startPoint y: 258, endPoint x: 344, endPoint y: 266, distance: 161.2
click at [344, 266] on div "chevron-right MUA MOE chevron-right MUA TDM chevron-right CA Makeup Sun 26 Mon …" at bounding box center [336, 207] width 673 height 260
click at [101, 4] on app-icon "Close" at bounding box center [102, 3] width 3 height 3
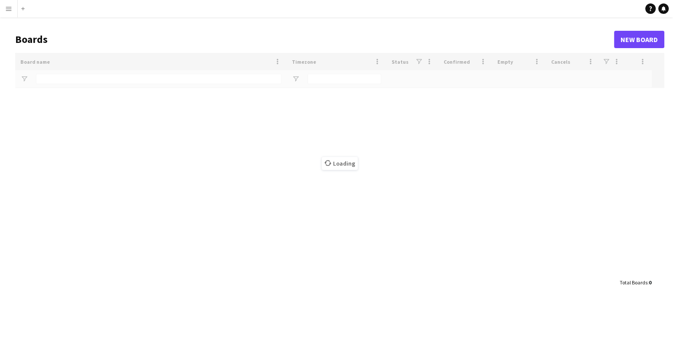
type input "***"
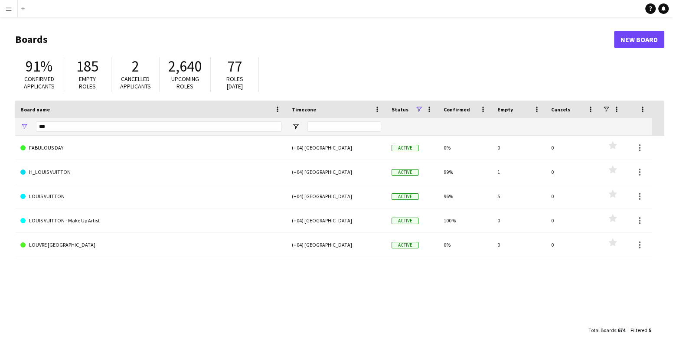
click at [6, 8] on app-icon "Menu" at bounding box center [8, 8] width 7 height 7
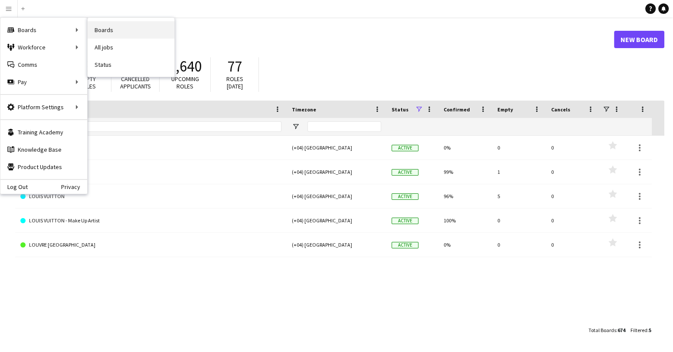
click at [109, 30] on link "Boards" at bounding box center [131, 29] width 87 height 17
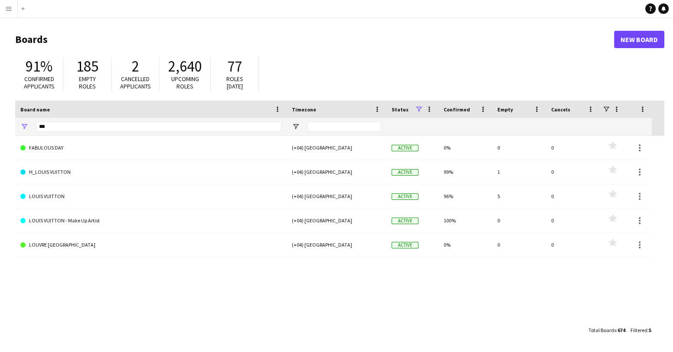
click at [13, 9] on button "Menu" at bounding box center [8, 8] width 17 height 17
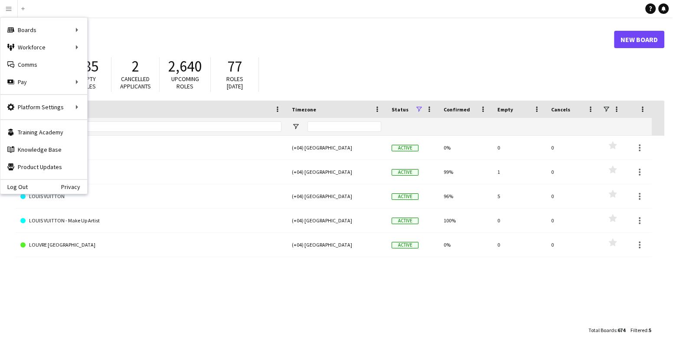
click at [438, 23] on main "Boards New Board 91% Confirmed applicants 185 Empty roles 2 Cancelled applicant…" at bounding box center [336, 184] width 673 height 335
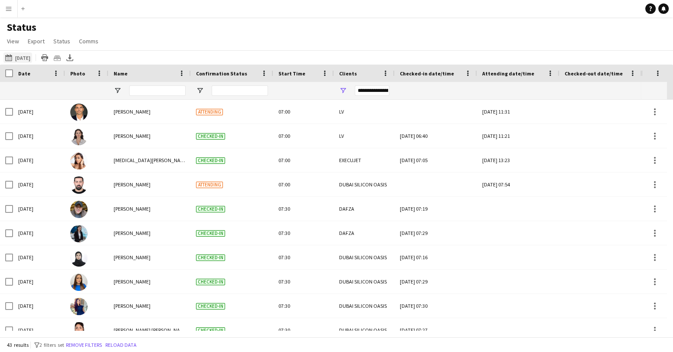
click at [8, 58] on app-icon "[DATE] to [DATE]" at bounding box center [10, 57] width 10 height 7
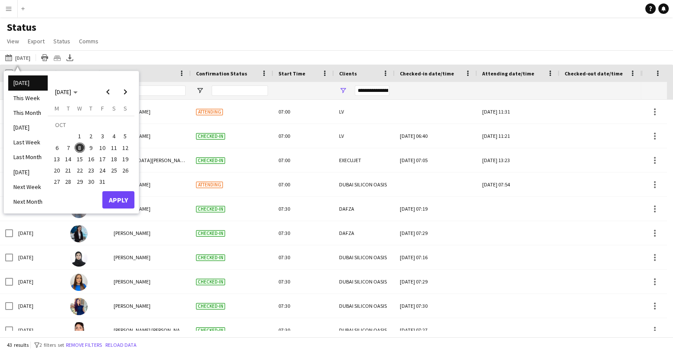
click at [83, 146] on span "8" at bounding box center [80, 148] width 10 height 10
click at [119, 197] on button "Apply" at bounding box center [118, 199] width 32 height 17
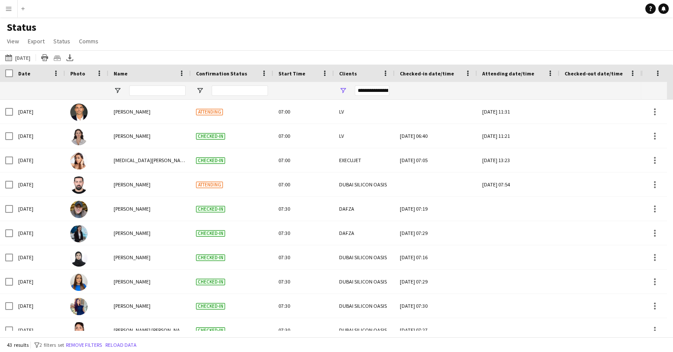
click at [366, 92] on div "**********" at bounding box center [372, 90] width 35 height 10
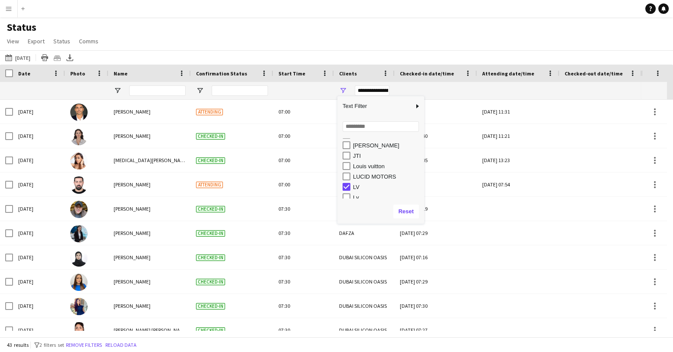
click at [368, 168] on div "Louis vuitton" at bounding box center [387, 166] width 69 height 7
type input "**********"
click at [369, 32] on div "Status View Views Default view New view Update view Delete view Edit name Custo…" at bounding box center [336, 36] width 673 height 30
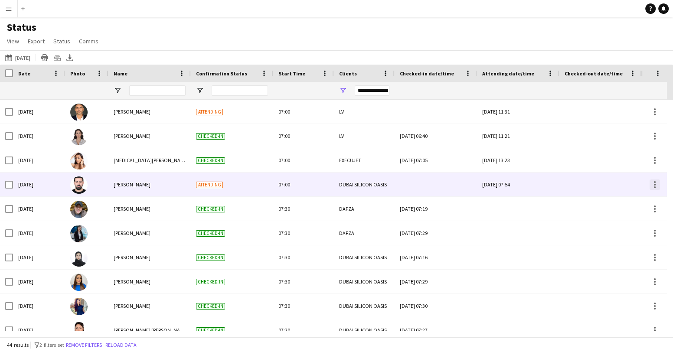
click at [657, 187] on div at bounding box center [655, 185] width 10 height 10
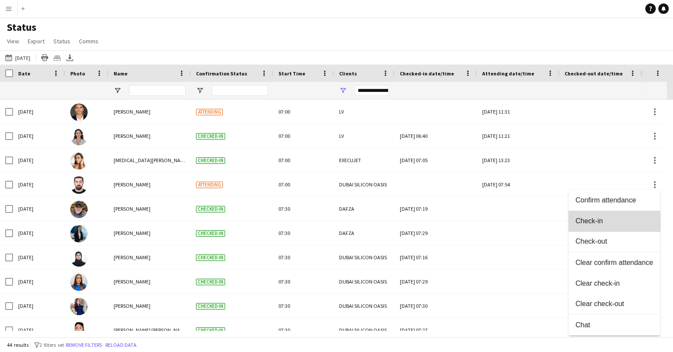
click at [592, 226] on button "Check-in" at bounding box center [615, 221] width 92 height 21
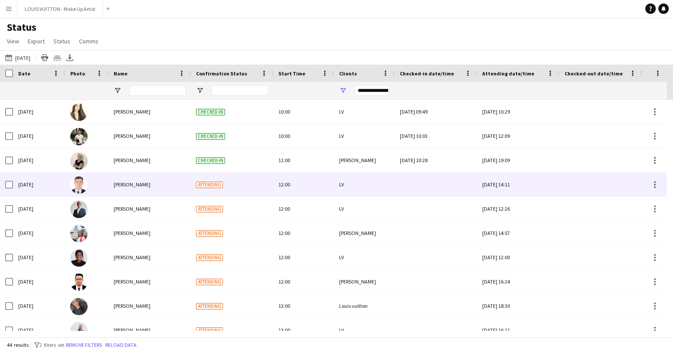
scroll to position [518, 0]
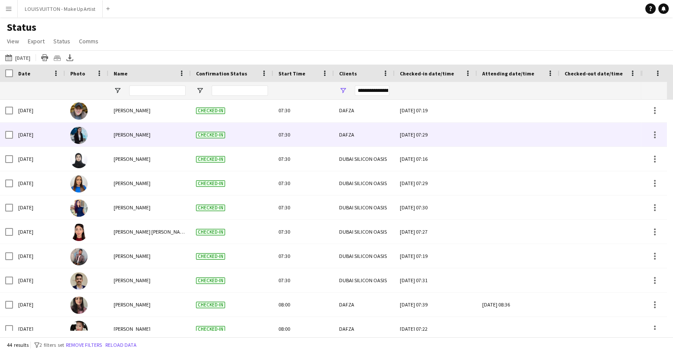
scroll to position [148, 0]
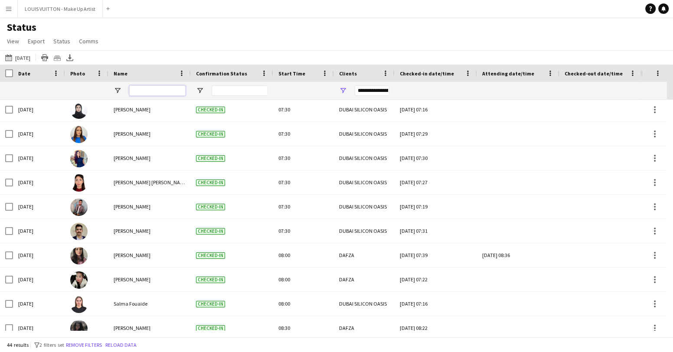
click at [146, 92] on input "Name Filter Input" at bounding box center [157, 90] width 56 height 10
type input "****"
type input "***"
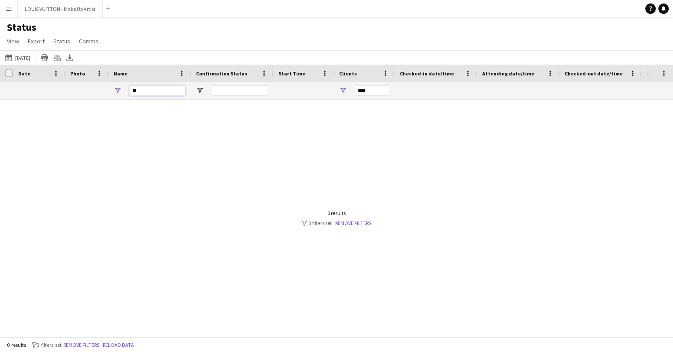
type input "*"
type input "**********"
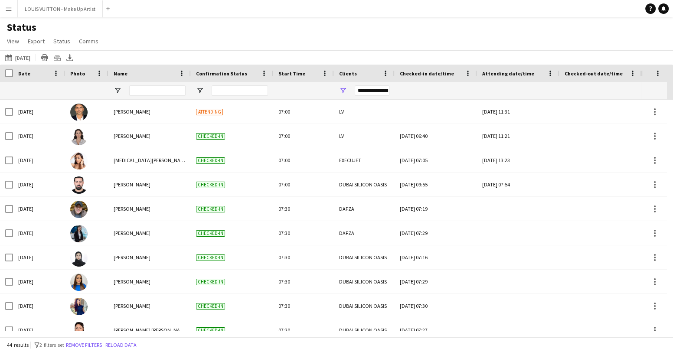
click at [9, 10] on app-icon "Menu" at bounding box center [8, 8] width 7 height 7
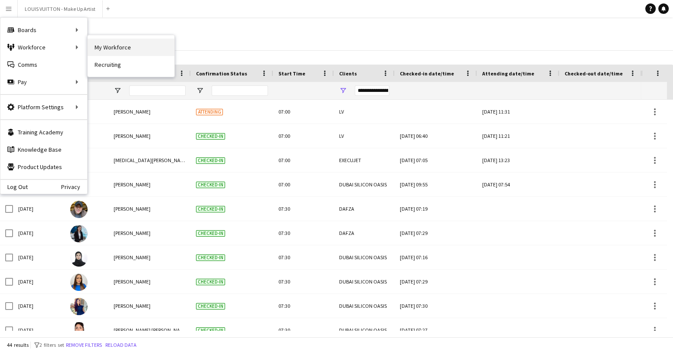
click at [122, 46] on link "My Workforce" at bounding box center [131, 47] width 87 height 17
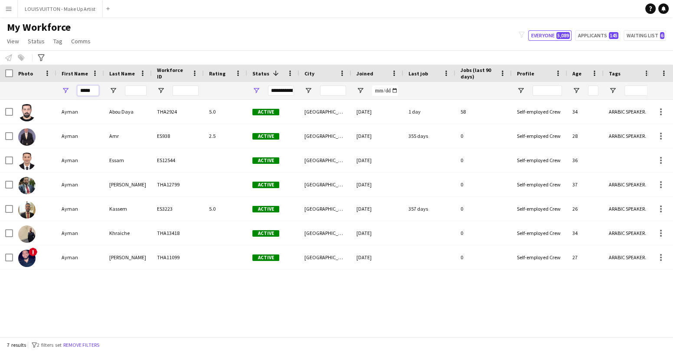
click at [97, 91] on input "*****" at bounding box center [88, 90] width 22 height 10
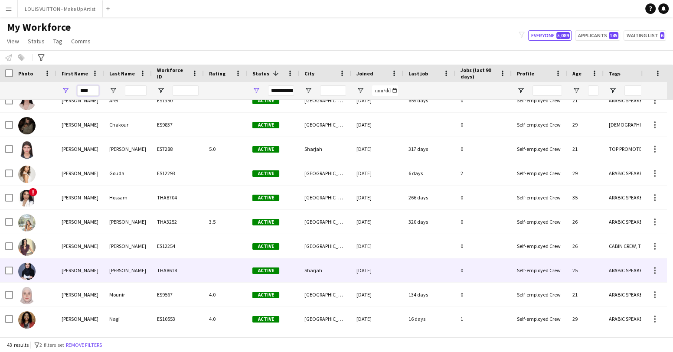
scroll to position [108, 0]
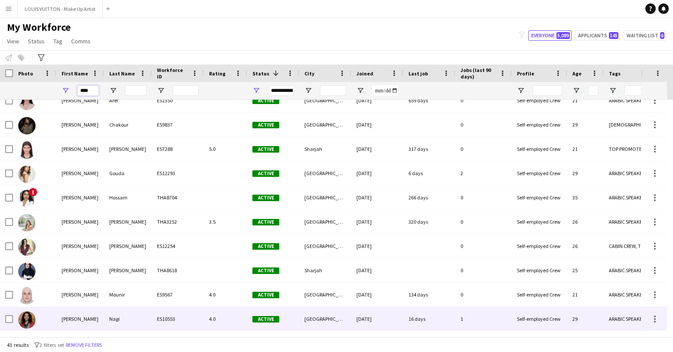
type input "****"
click at [79, 323] on div "Sara" at bounding box center [80, 319] width 48 height 24
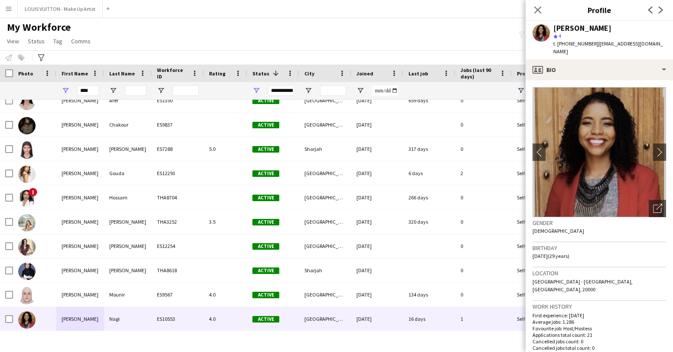
drag, startPoint x: 592, startPoint y: 43, endPoint x: 569, endPoint y: 44, distance: 23.4
click at [569, 44] on div "t. +971504145393 | nagi.sara013@gmail.com" at bounding box center [610, 48] width 113 height 16
click at [569, 44] on span "t. +971504145393" at bounding box center [576, 43] width 45 height 7
drag, startPoint x: 569, startPoint y: 44, endPoint x: 591, endPoint y: 45, distance: 21.7
click at [591, 45] on span "t. +971504145393" at bounding box center [576, 43] width 45 height 7
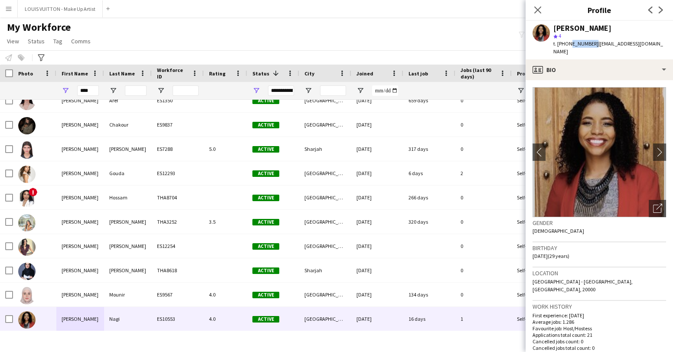
drag, startPoint x: 568, startPoint y: 44, endPoint x: 588, endPoint y: 44, distance: 20.0
click at [591, 44] on span "t. +971504145393" at bounding box center [576, 43] width 45 height 7
copy span "504145393"
click at [539, 7] on icon "Close pop-in" at bounding box center [538, 10] width 8 height 8
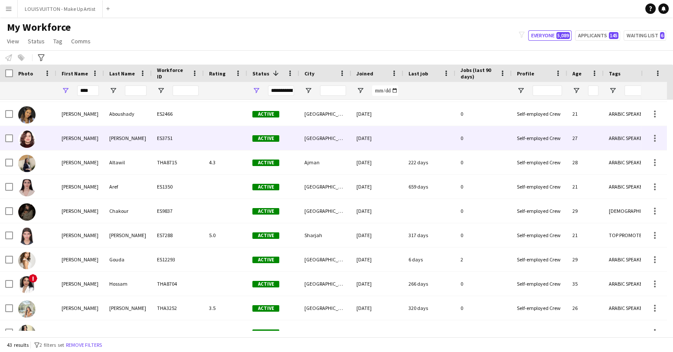
scroll to position [0, 0]
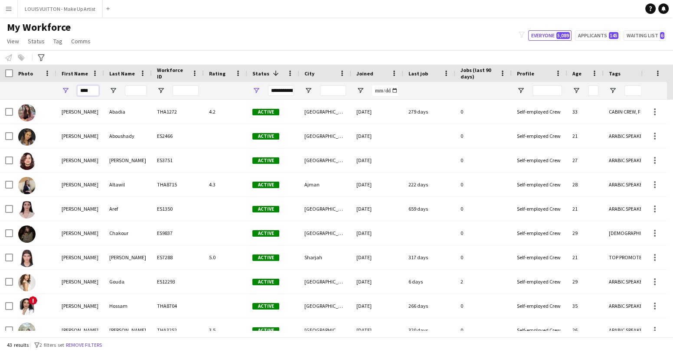
click at [94, 92] on input "****" at bounding box center [88, 90] width 22 height 10
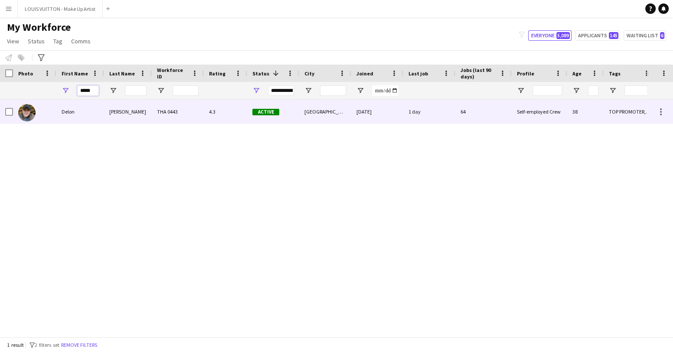
type input "*****"
click at [75, 115] on div "Delon" at bounding box center [80, 112] width 48 height 24
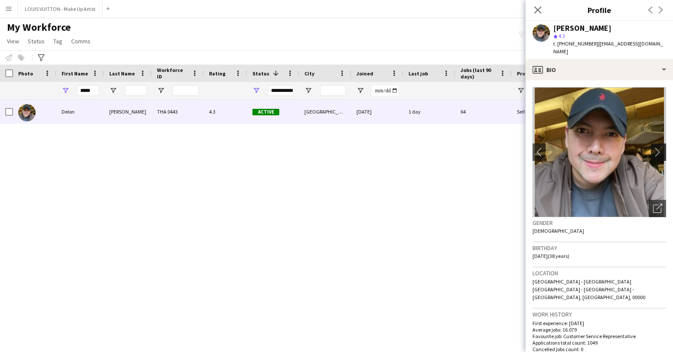
click at [653, 148] on app-icon "chevron-right" at bounding box center [659, 152] width 13 height 9
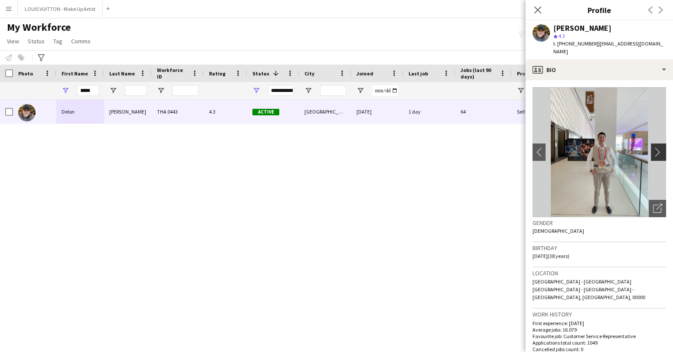
click at [653, 148] on app-icon "chevron-right" at bounding box center [659, 152] width 13 height 9
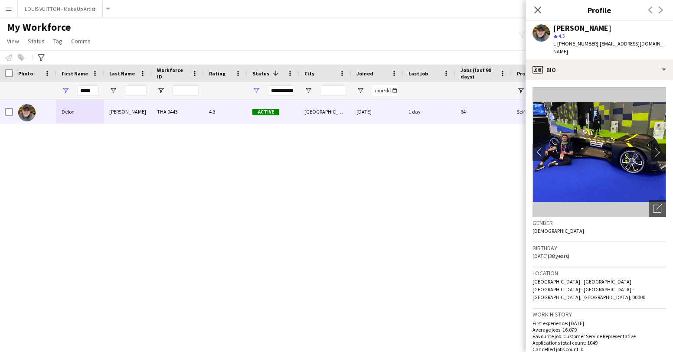
click at [653, 148] on app-icon "chevron-right" at bounding box center [659, 152] width 13 height 9
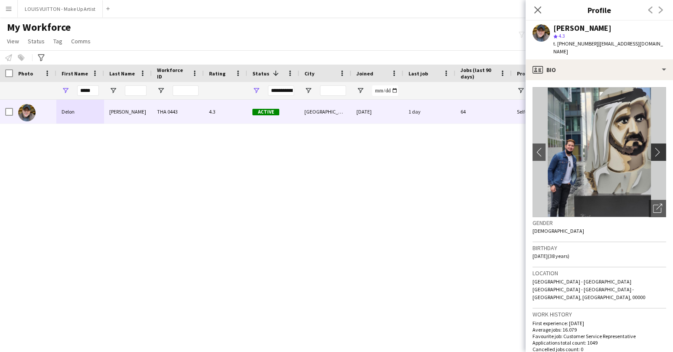
click at [653, 148] on app-icon "chevron-right" at bounding box center [659, 152] width 13 height 9
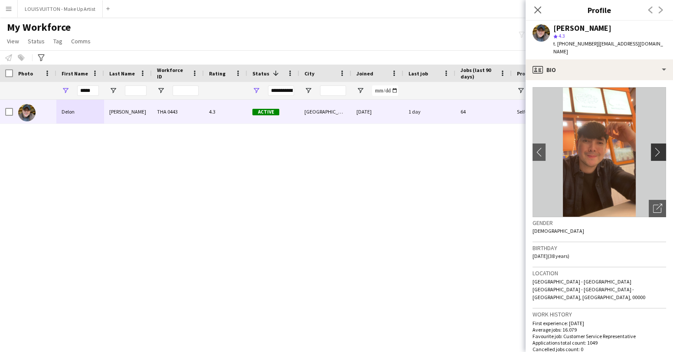
click at [651, 144] on button "chevron-right" at bounding box center [659, 152] width 17 height 17
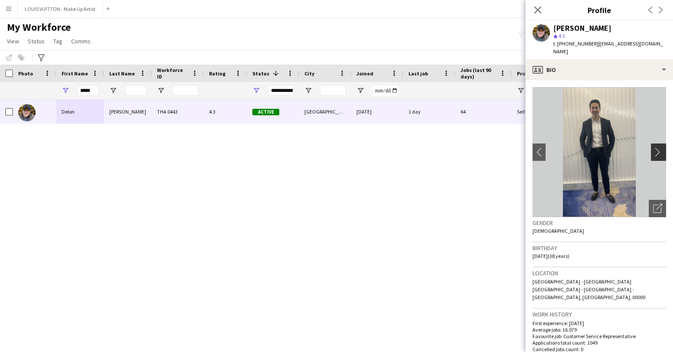
click at [651, 144] on button "chevron-right" at bounding box center [659, 152] width 17 height 17
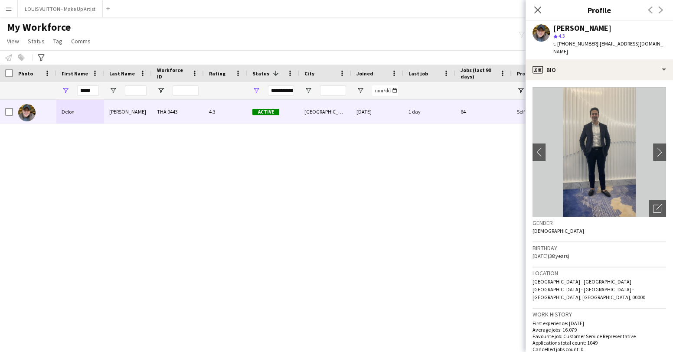
click at [591, 43] on span "t. +971551805341" at bounding box center [576, 43] width 45 height 7
drag, startPoint x: 592, startPoint y: 45, endPoint x: 569, endPoint y: 44, distance: 23.4
click at [569, 44] on div "t. +971551805341 | delonromerodxb@gmail.com" at bounding box center [610, 48] width 113 height 16
copy span "551805341"
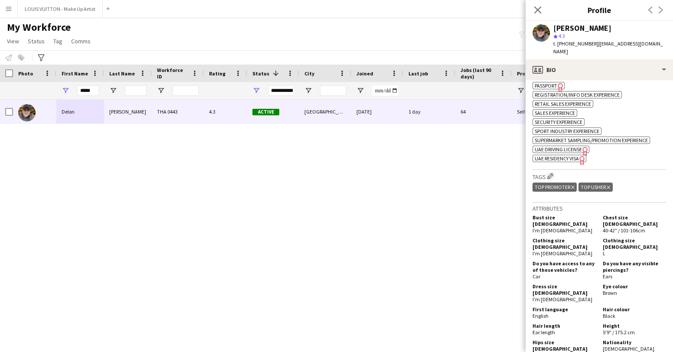
scroll to position [520, 0]
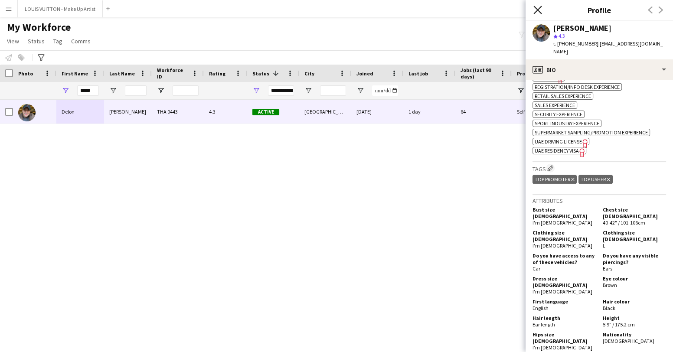
click at [539, 7] on icon "Close pop-in" at bounding box center [538, 10] width 8 height 8
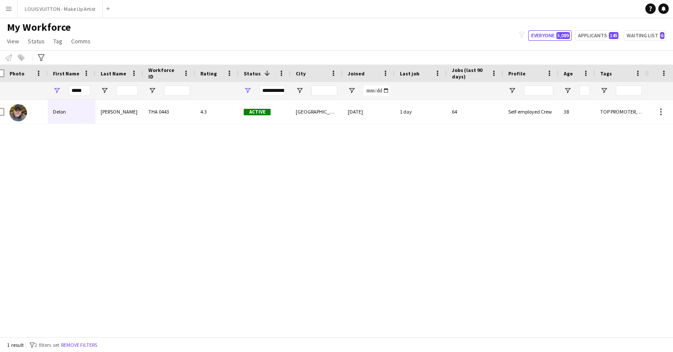
scroll to position [0, 0]
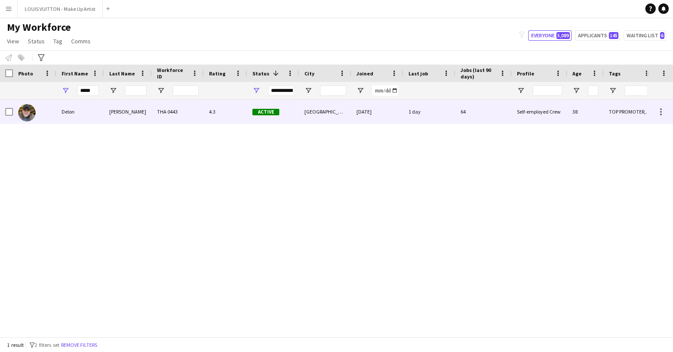
click at [72, 115] on div "Delon" at bounding box center [80, 112] width 48 height 24
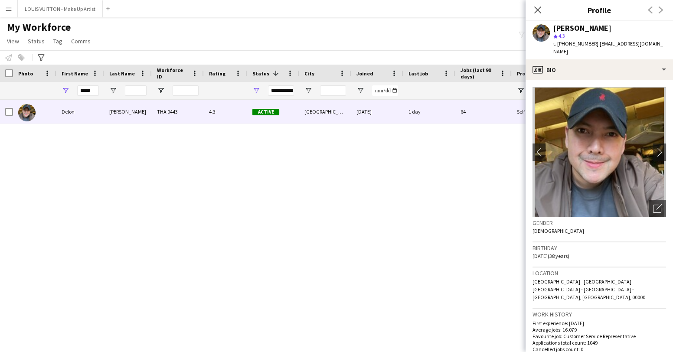
scroll to position [50, 0]
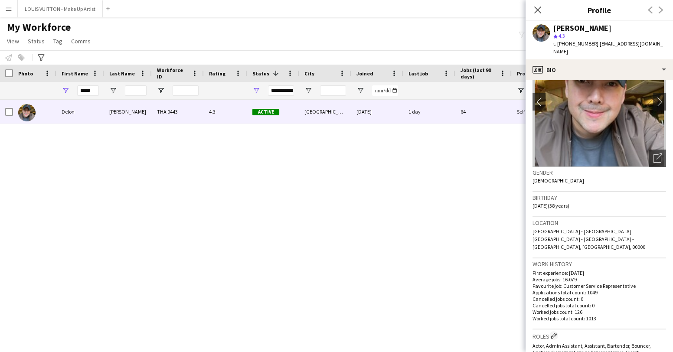
click at [259, 234] on div "Delon Romero THA 0443 4.3 Active Dubai 03-08-2020 1 day 64 Self-employed Crew 3…" at bounding box center [323, 215] width 647 height 231
click at [536, 10] on icon at bounding box center [538, 10] width 8 height 8
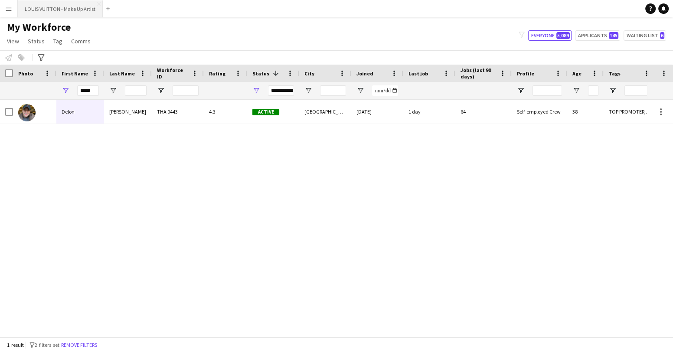
click at [44, 10] on button "LOUIS VUITTON - Make Up Artist Close" at bounding box center [60, 8] width 85 height 17
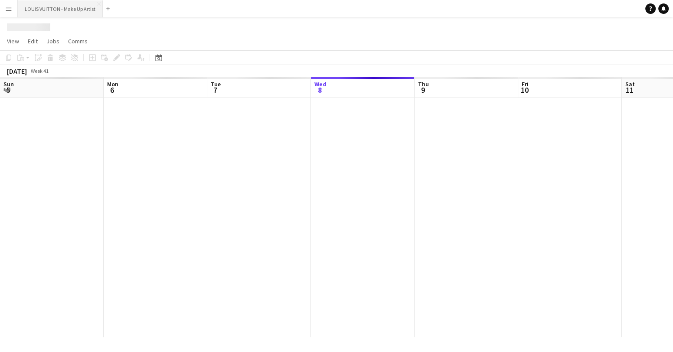
scroll to position [0, 207]
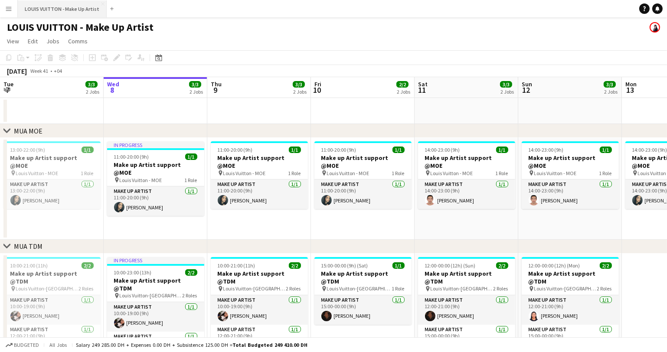
click at [61, 9] on button "LOUIS VUITTON - Make Up Artist Close" at bounding box center [62, 8] width 89 height 17
click at [152, 151] on app-job-card "In progress 11:00-20:00 (9h) 1/1 Make up Artist support @MOE pin Louis Vuitton …" at bounding box center [155, 178] width 97 height 75
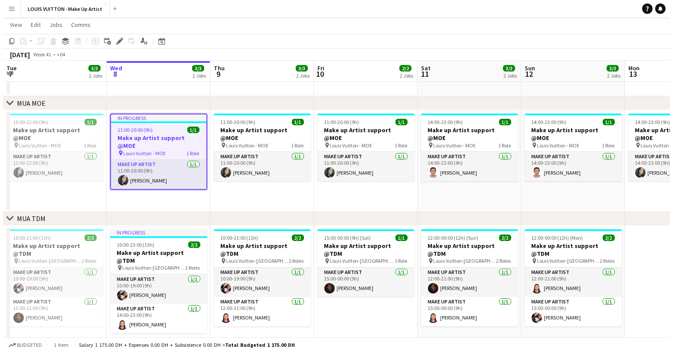
scroll to position [0, 0]
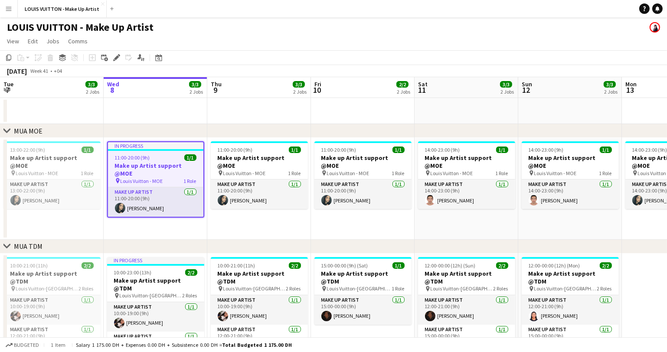
click at [164, 152] on app-job-card "In progress 11:00-20:00 (9h) 1/1 Make up Artist support @MOE pin Louis Vuitton …" at bounding box center [155, 179] width 97 height 76
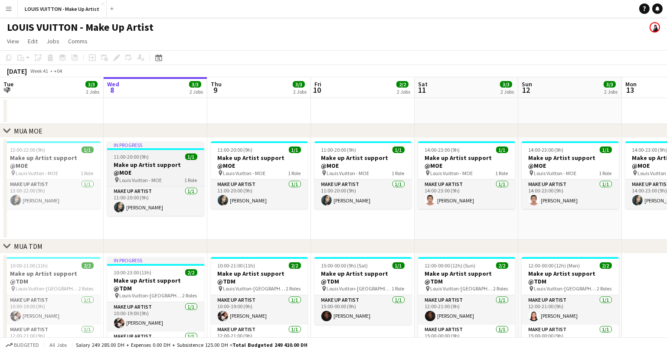
click at [158, 147] on div "In progress" at bounding box center [155, 144] width 97 height 7
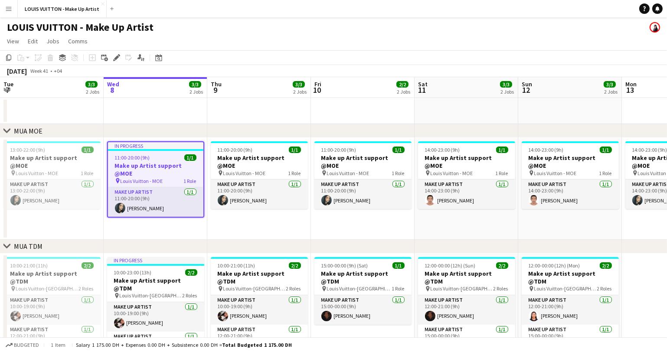
click at [10, 9] on app-icon "Menu" at bounding box center [8, 8] width 7 height 7
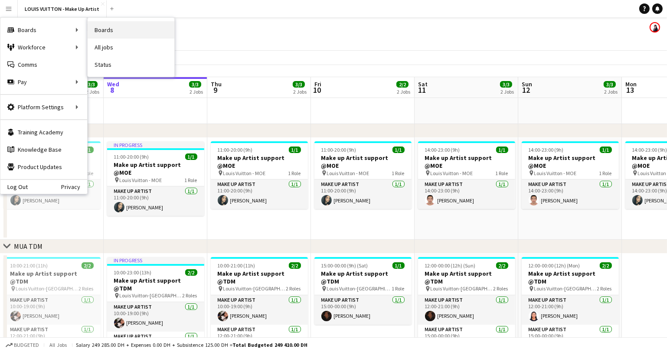
click at [108, 28] on link "Boards" at bounding box center [131, 29] width 87 height 17
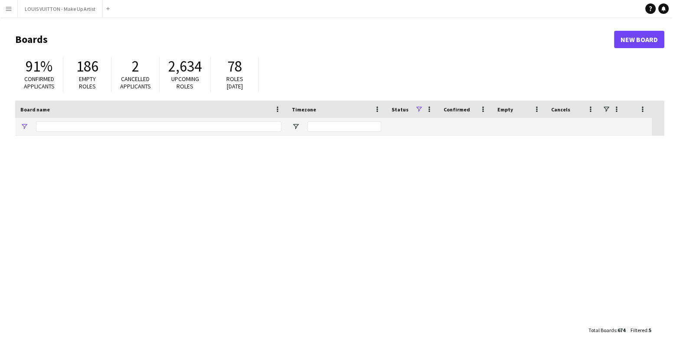
type input "***"
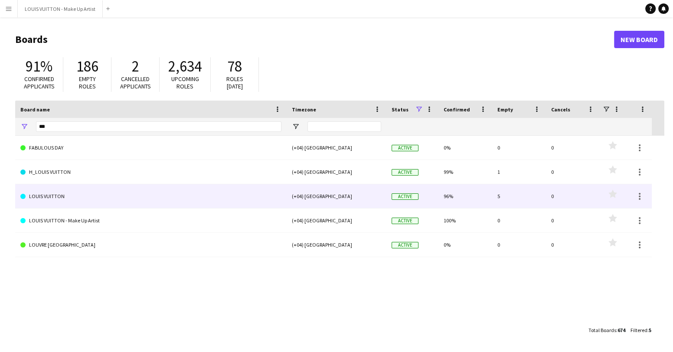
click at [57, 201] on link "LOUIS VUITTON" at bounding box center [150, 196] width 261 height 24
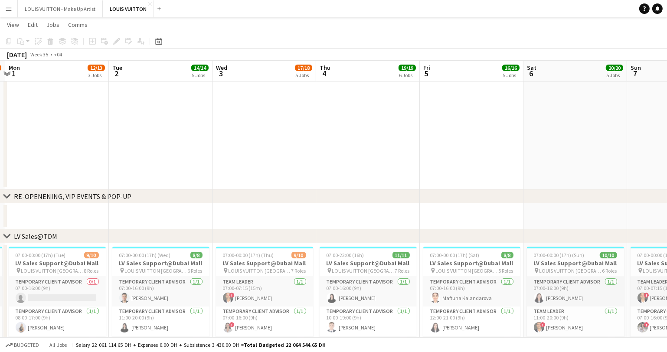
scroll to position [0, 201]
click at [66, 256] on div "07:00-00:00 (17h) (Tue) 9/10" at bounding box center [58, 255] width 97 height 7
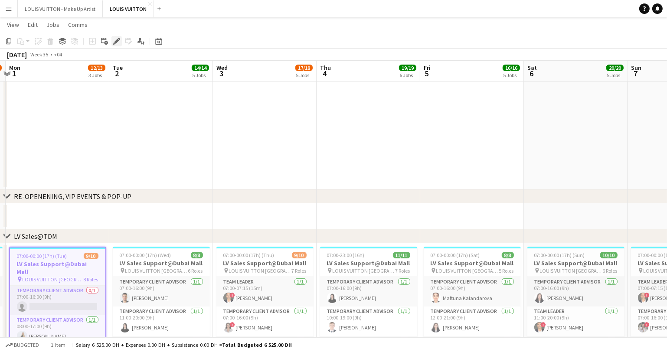
click at [112, 45] on div "Edit" at bounding box center [117, 41] width 10 height 10
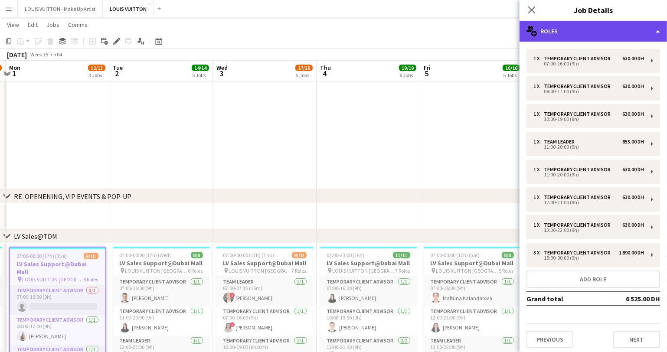
click at [581, 33] on div "multiple-users-add Roles" at bounding box center [594, 31] width 148 height 21
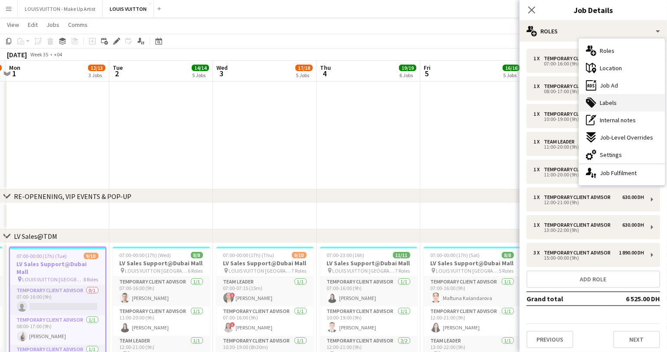
click at [608, 100] on span "Labels" at bounding box center [608, 103] width 17 height 8
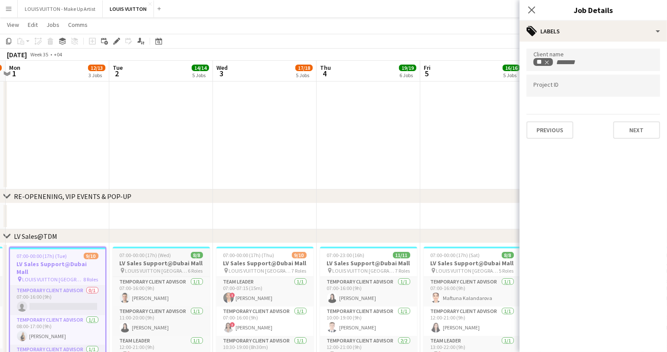
click at [176, 266] on h3 "LV Sales Support@Dubai Mall" at bounding box center [161, 263] width 97 height 8
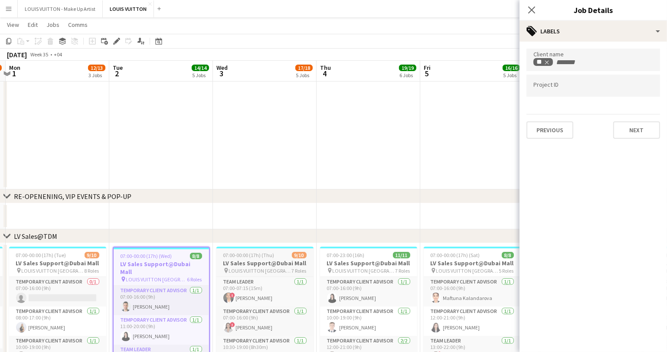
click at [243, 262] on h3 "LV Sales Support@Dubai Mall" at bounding box center [265, 263] width 97 height 8
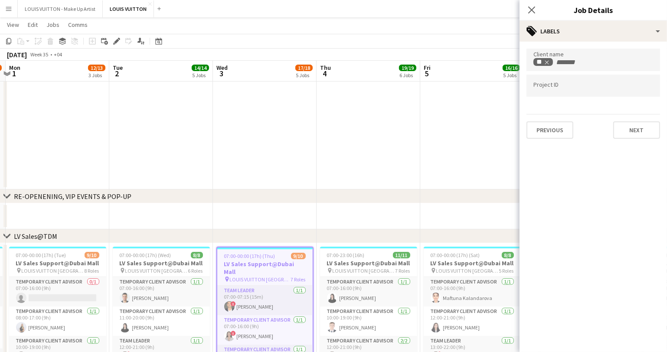
click at [318, 262] on app-date-cell "07:00-23:00 (16h) 11/11 LV Sales Support@Dubai Mall pin LOUIS VUITTON Dubai Mal…" at bounding box center [369, 317] width 104 height 149
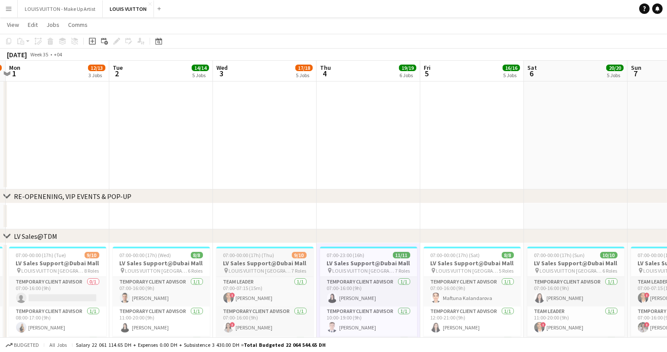
click at [285, 263] on h3 "LV Sales Support@Dubai Mall" at bounding box center [265, 263] width 97 height 8
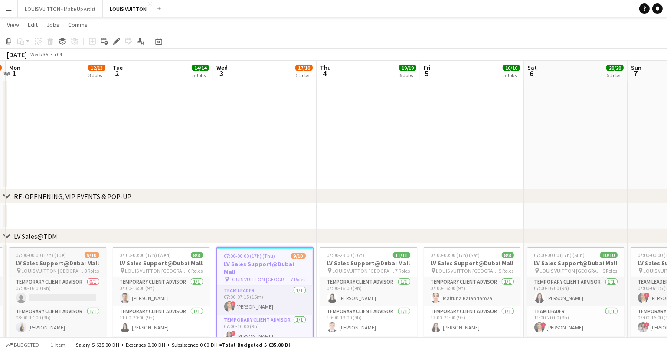
click at [68, 257] on div "07:00-00:00 (17h) (Tue) 9/10" at bounding box center [57, 255] width 97 height 7
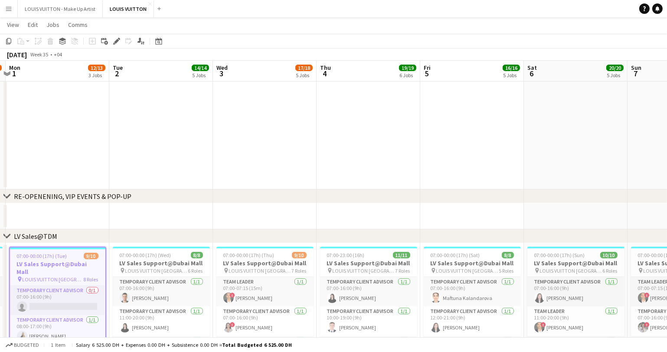
click at [139, 68] on app-board-header-date "Tue 2 14/14 5 Jobs" at bounding box center [161, 71] width 104 height 21
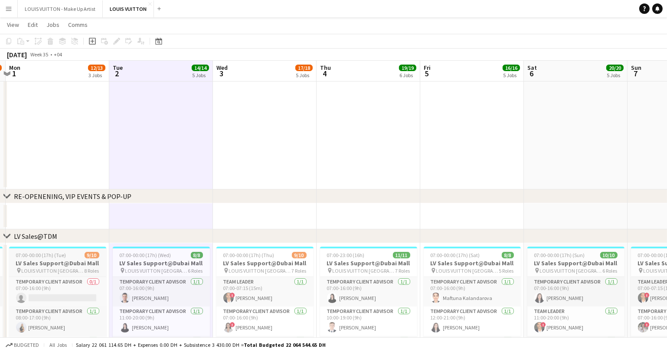
click at [39, 256] on span "07:00-00:00 (17h) (Tue)" at bounding box center [41, 255] width 50 height 7
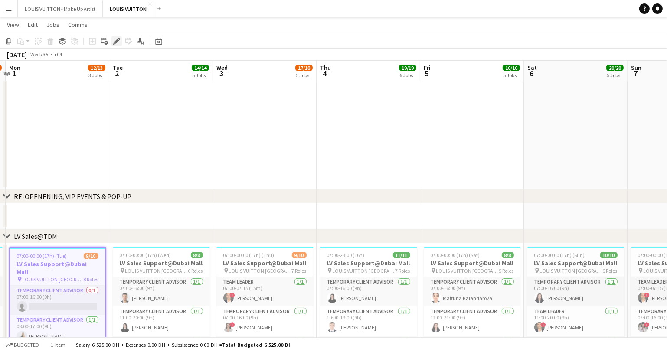
click at [114, 39] on icon "Edit" at bounding box center [116, 41] width 7 height 7
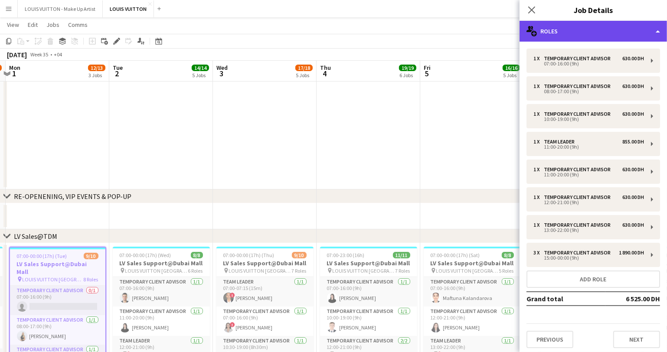
click at [612, 25] on div "multiple-users-add Roles" at bounding box center [594, 31] width 148 height 21
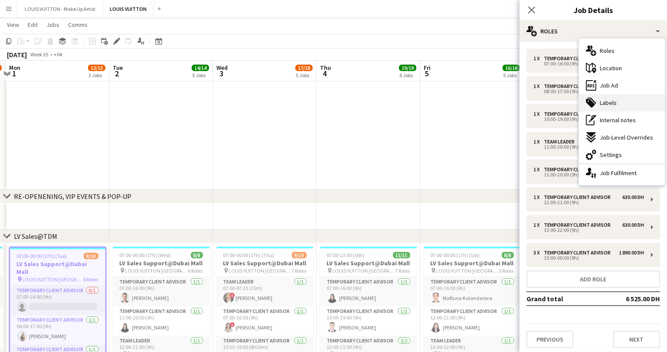
click at [610, 99] on span "Labels" at bounding box center [608, 103] width 17 height 8
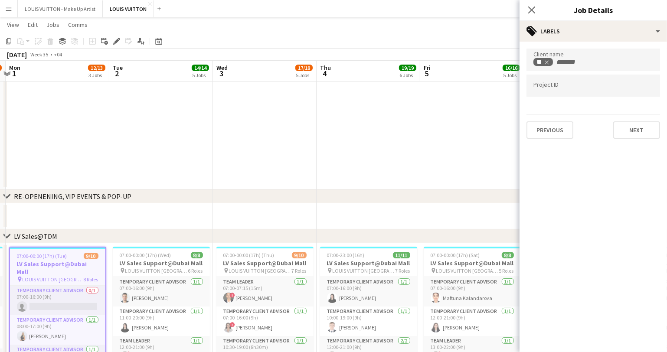
click at [441, 125] on app-date-cell at bounding box center [472, 103] width 104 height 174
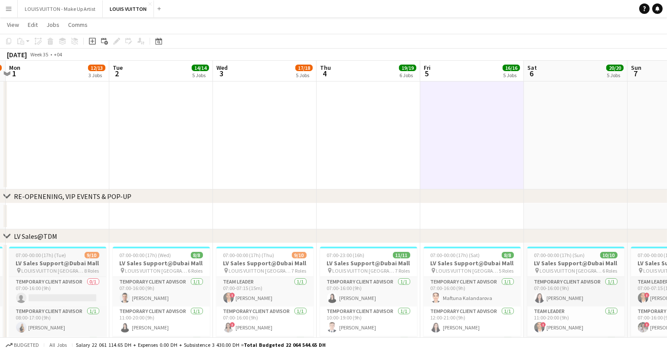
click at [47, 275] on app-job-card "07:00-00:00 (17h) (Tue) 9/10 LV Sales Support@Dubai Mall pin LOUIS VUITTON Duba…" at bounding box center [57, 311] width 97 height 128
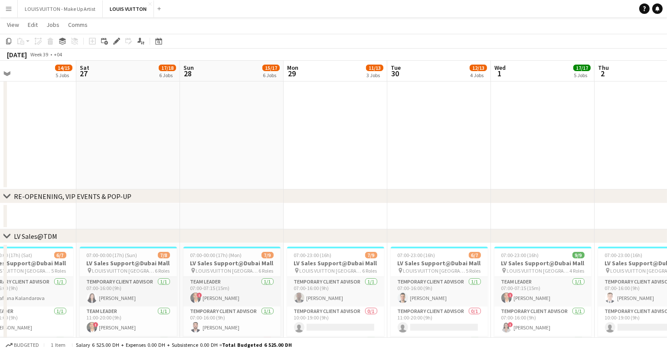
scroll to position [0, 340]
click at [409, 264] on h3 "LV Sales Support@Dubai Mall" at bounding box center [438, 263] width 97 height 8
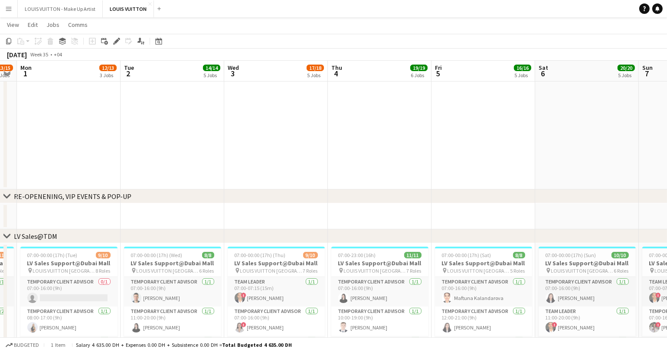
scroll to position [0, 191]
click at [71, 261] on h3 "LV Sales Support@Dubai Mall" at bounding box center [68, 263] width 97 height 8
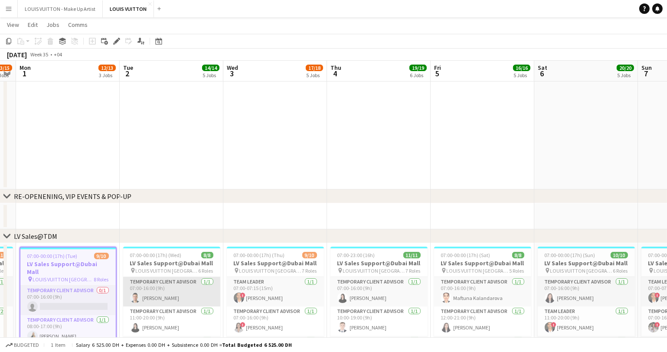
click at [175, 278] on app-card-role "Temporary Client Advisor 1/1 07:00-16:00 (9h) Samer Nezha" at bounding box center [171, 292] width 97 height 30
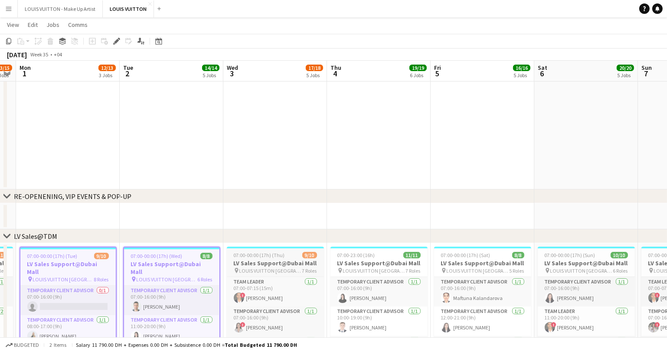
click at [235, 259] on app-job-card "07:00-00:00 (17h) (Thu) 9/10 LV Sales Support@Dubai Mall pin LOUIS VUITTON Duba…" at bounding box center [275, 311] width 97 height 128
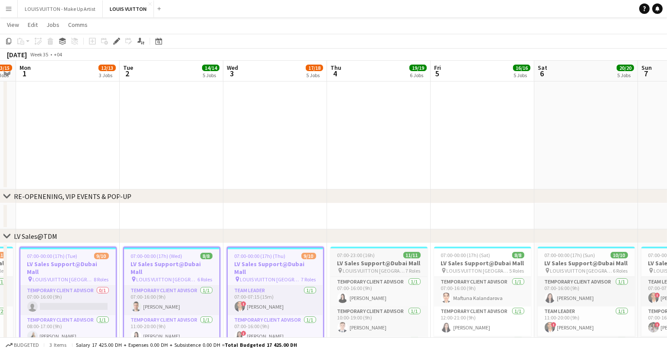
click at [387, 270] on span "LOUIS VUITTON [GEOGRAPHIC_DATA] - [GEOGRAPHIC_DATA]" at bounding box center [374, 271] width 63 height 7
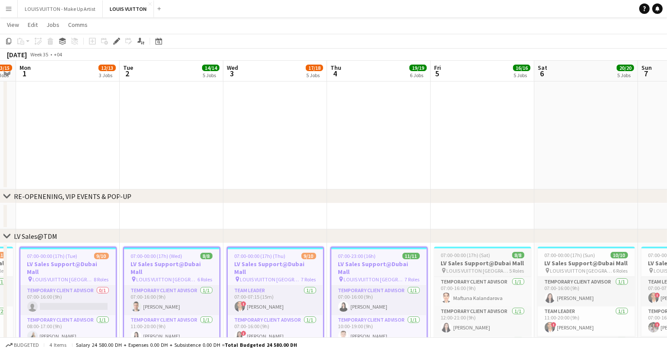
click at [454, 253] on span "07:00-00:00 (17h) (Sat)" at bounding box center [465, 255] width 49 height 7
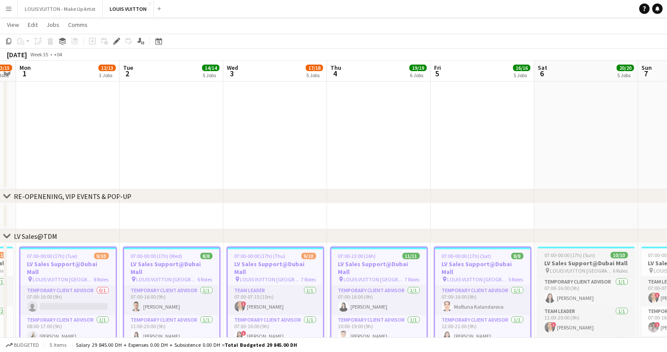
click at [558, 268] on span "LOUIS VUITTON [GEOGRAPHIC_DATA] - [GEOGRAPHIC_DATA]" at bounding box center [582, 271] width 63 height 7
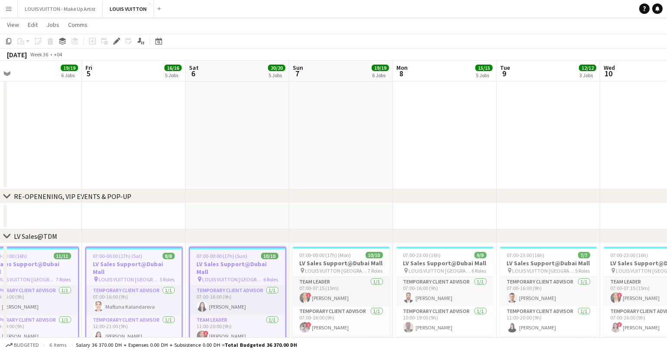
scroll to position [0, 331]
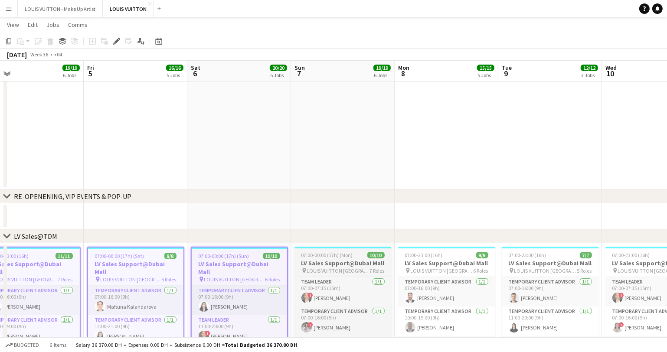
click at [319, 263] on h3 "LV Sales Support@Dubai Mall" at bounding box center [343, 263] width 97 height 8
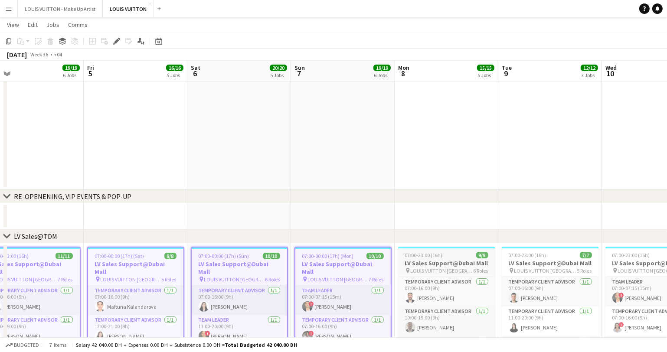
click at [448, 260] on h3 "LV Sales Support@Dubai Mall" at bounding box center [446, 263] width 97 height 8
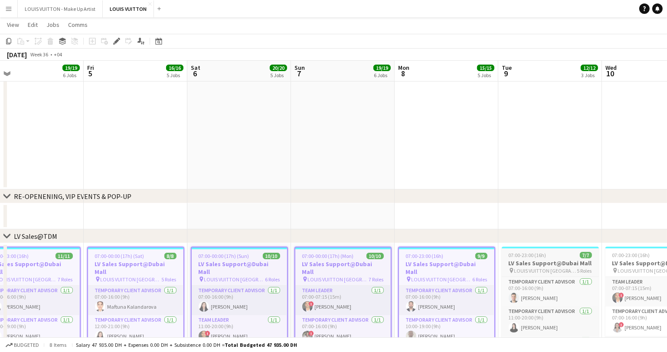
click at [515, 250] on app-job-card "07:00-23:00 (16h) 7/7 LV Sales Support@Dubai Mall pin LOUIS VUITTON [GEOGRAPHIC…" at bounding box center [550, 311] width 97 height 128
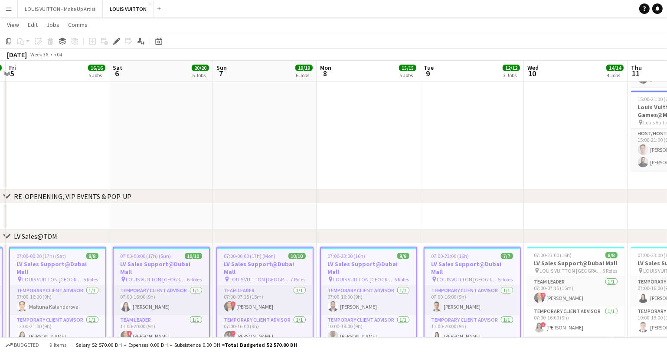
scroll to position [0, 321]
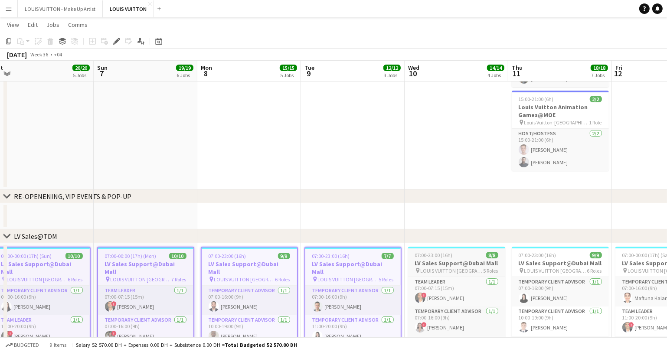
click at [433, 260] on h3 "LV Sales Support@Dubai Mall" at bounding box center [456, 263] width 97 height 8
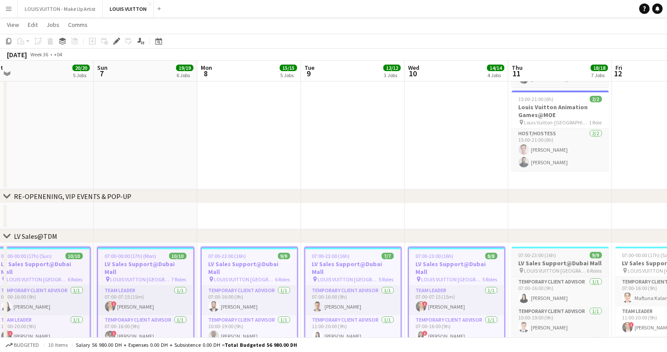
click at [553, 262] on h3 "LV Sales Support@Dubai Mall" at bounding box center [560, 263] width 97 height 8
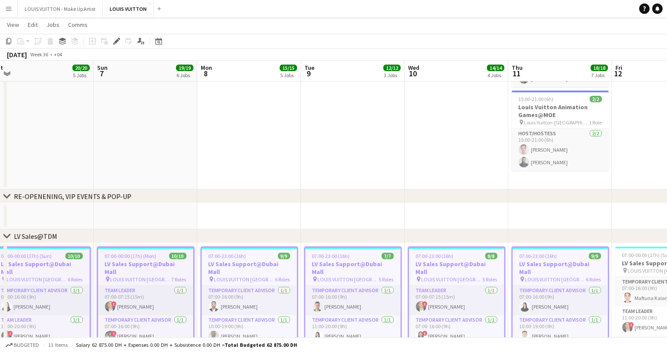
click at [318, 166] on app-date-cell at bounding box center [353, 103] width 104 height 174
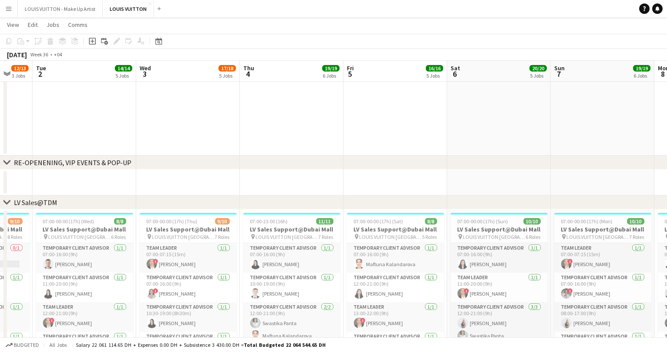
scroll to position [0, 276]
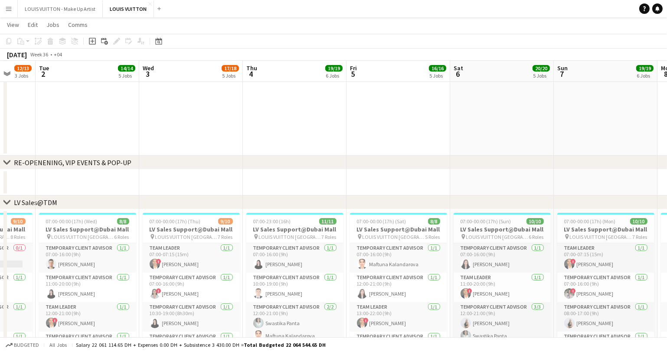
drag, startPoint x: 85, startPoint y: 184, endPoint x: 390, endPoint y: 160, distance: 305.1
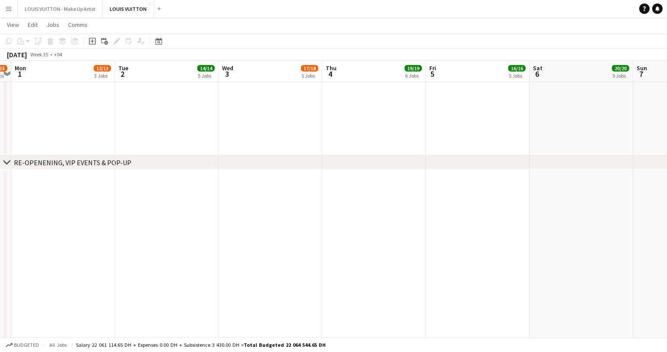
scroll to position [0, 310]
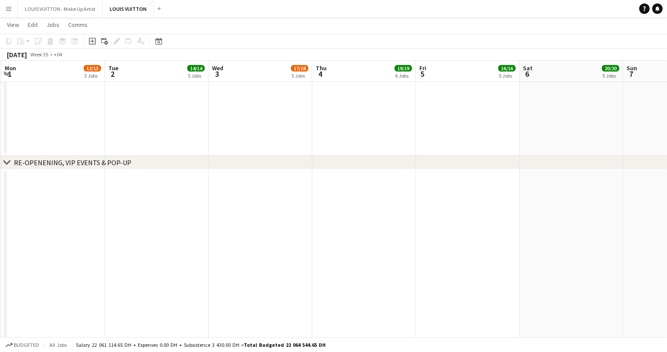
drag, startPoint x: 137, startPoint y: 190, endPoint x: 206, endPoint y: 181, distance: 69.7
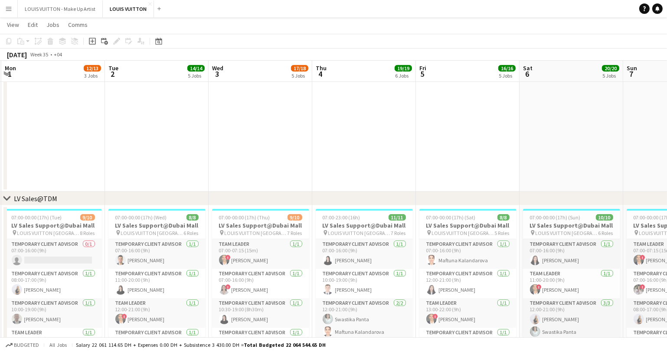
scroll to position [411, 0]
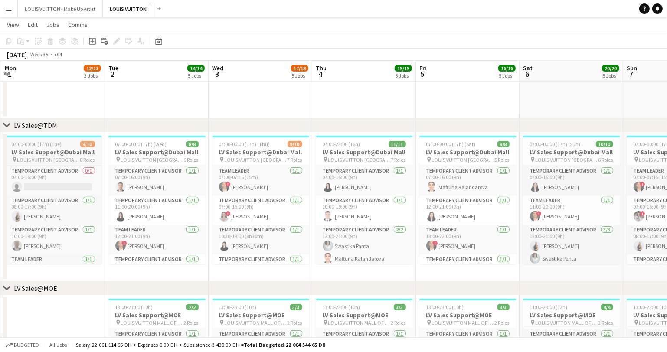
click at [49, 155] on h3 "LV Sales Support@Dubai Mall" at bounding box center [53, 152] width 97 height 8
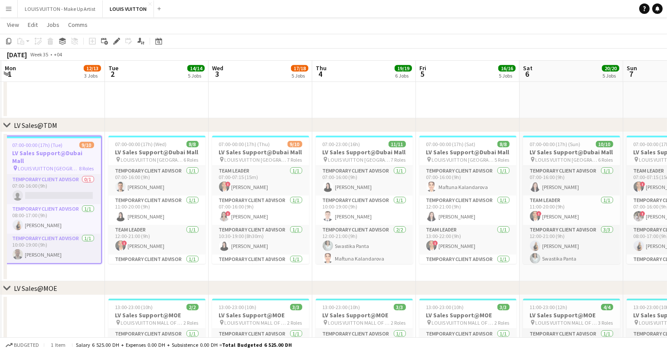
scroll to position [0, 390]
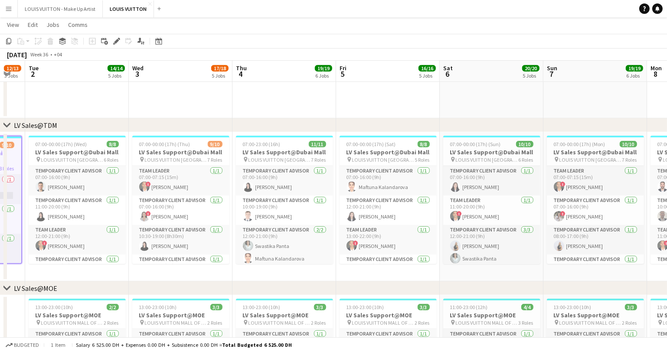
drag, startPoint x: 248, startPoint y: 274, endPoint x: 121, endPoint y: 295, distance: 128.4
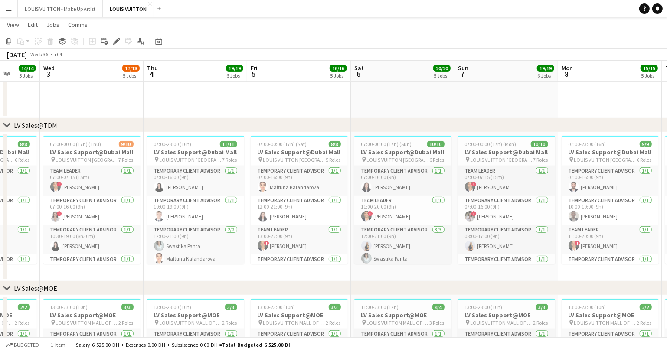
drag, startPoint x: 471, startPoint y: 273, endPoint x: 382, endPoint y: 278, distance: 89.1
click at [481, 241] on app-card-role "Temporary Client Advisor 1/1 08:00-17:00 (9h) Natalie Chernenko" at bounding box center [506, 240] width 97 height 30
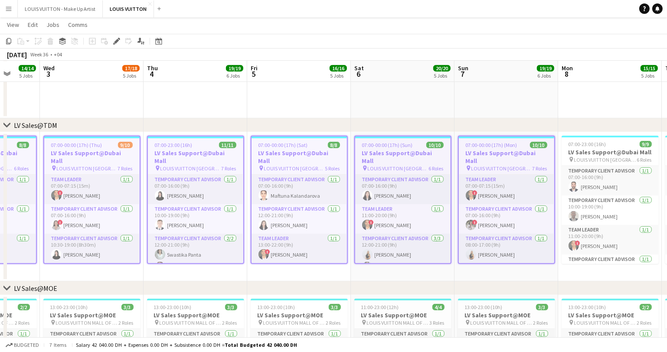
click at [424, 278] on app-date-cell "07:00-00:00 (17h) (Sun) 10/10 LV Sales Support@Dubai Mall pin LOUIS VUITTON Dub…" at bounding box center [403, 206] width 104 height 149
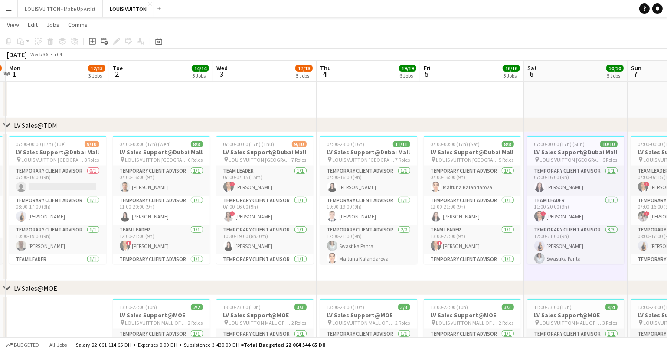
scroll to position [0, 243]
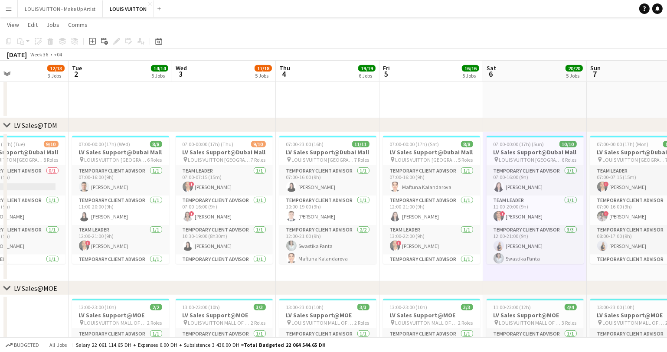
drag, startPoint x: 192, startPoint y: 276, endPoint x: 427, endPoint y: 269, distance: 234.4
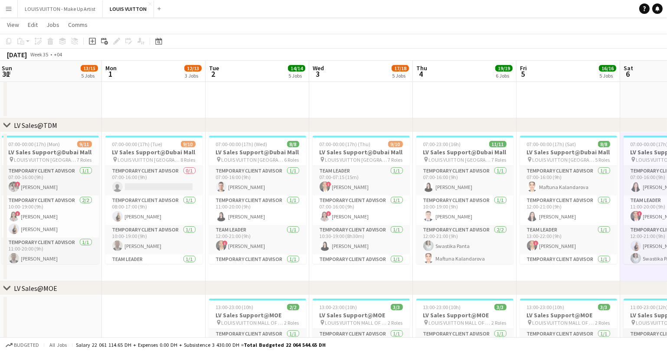
scroll to position [0, 337]
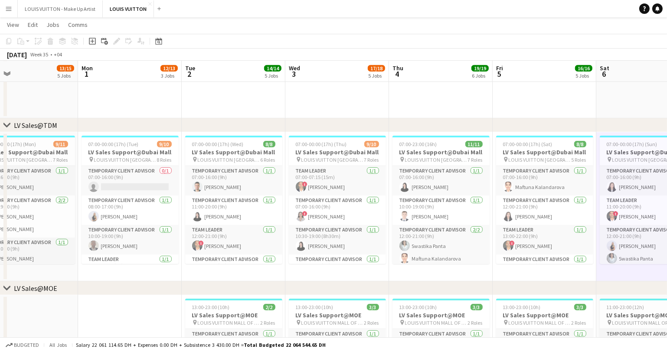
drag, startPoint x: 112, startPoint y: 273, endPoint x: 49, endPoint y: 288, distance: 65.0
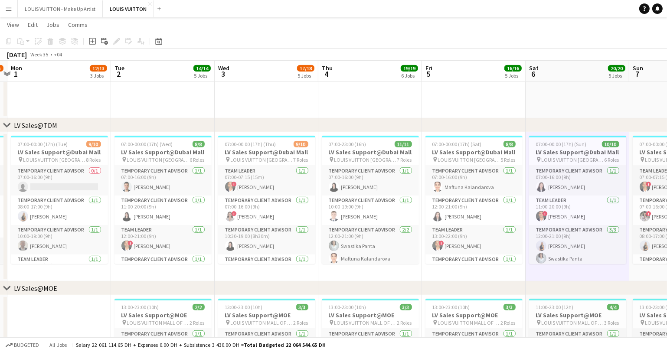
scroll to position [0, 309]
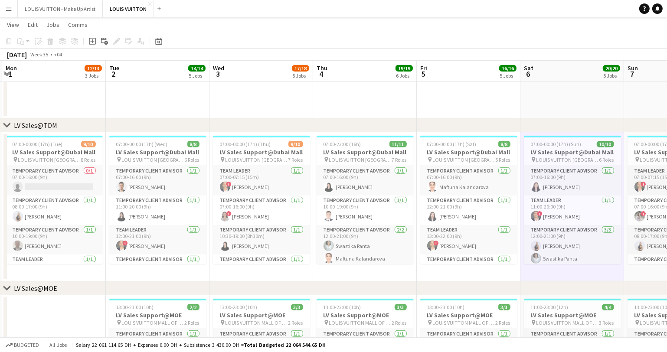
drag, startPoint x: 138, startPoint y: 273, endPoint x: 62, endPoint y: 279, distance: 76.2
click at [66, 243] on app-card-role "Temporary Client Advisor [DATE] 10:00-19:00 (9h) [PERSON_NAME]" at bounding box center [54, 240] width 97 height 30
click at [61, 151] on h3 "LV Sales Support@Dubai Mall" at bounding box center [54, 152] width 97 height 8
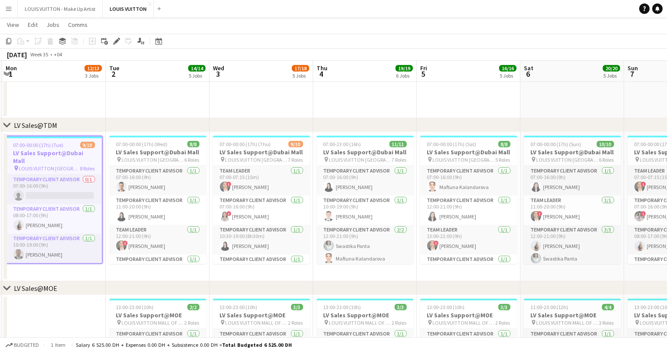
click at [358, 166] on div "Temporary Client Advisor 1/1 07:00-16:00 (9h) Maria Leicovici Temporary Client …" at bounding box center [365, 215] width 97 height 98
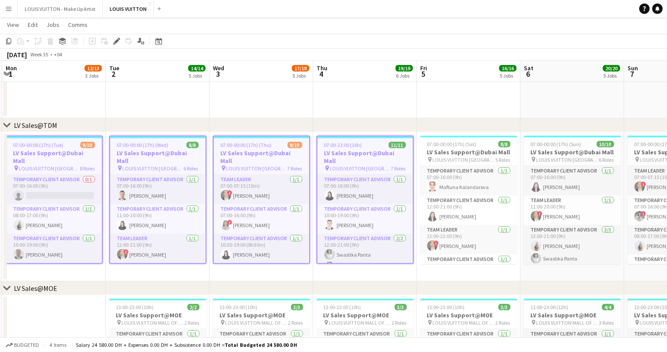
click at [184, 275] on app-date-cell "07:00-00:00 (17h) (Wed) 8/8 LV Sales Support@Dubai Mall pin LOUIS VUITTON Dubai…" at bounding box center [158, 206] width 104 height 149
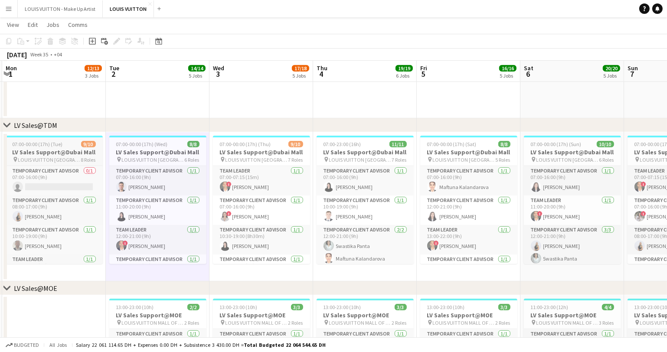
click at [52, 151] on h3 "LV Sales Support@Dubai Mall" at bounding box center [54, 152] width 97 height 8
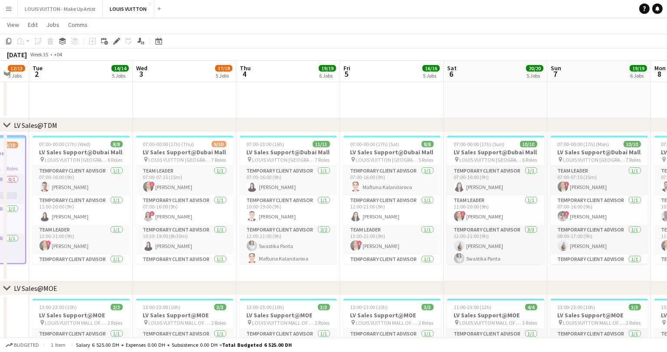
drag, startPoint x: 268, startPoint y: 274, endPoint x: 163, endPoint y: 285, distance: 105.2
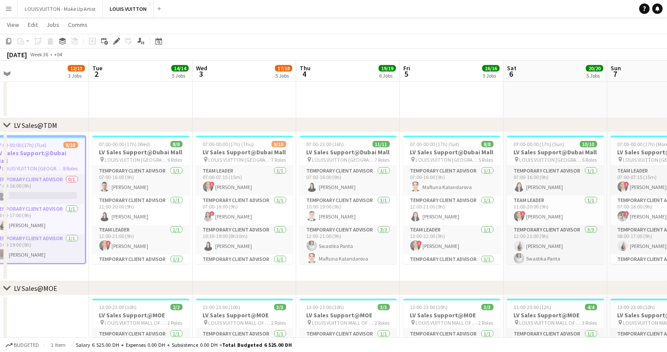
drag, startPoint x: 381, startPoint y: 270, endPoint x: 229, endPoint y: 281, distance: 153.1
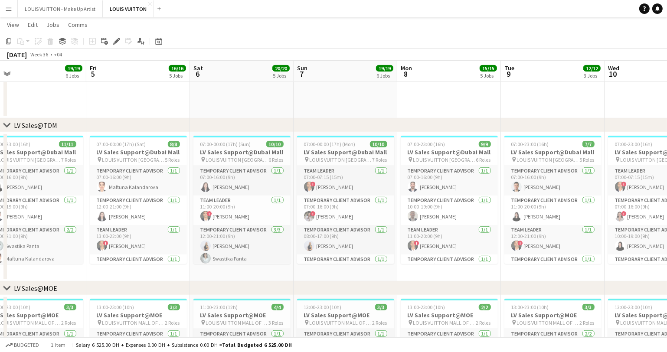
drag, startPoint x: 364, startPoint y: 275, endPoint x: 215, endPoint y: 292, distance: 149.8
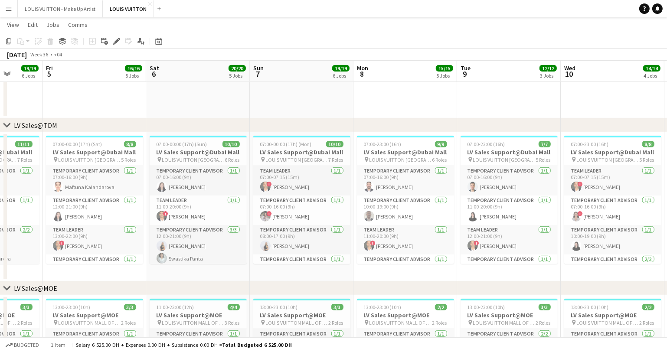
drag, startPoint x: 395, startPoint y: 282, endPoint x: 289, endPoint y: 293, distance: 107.3
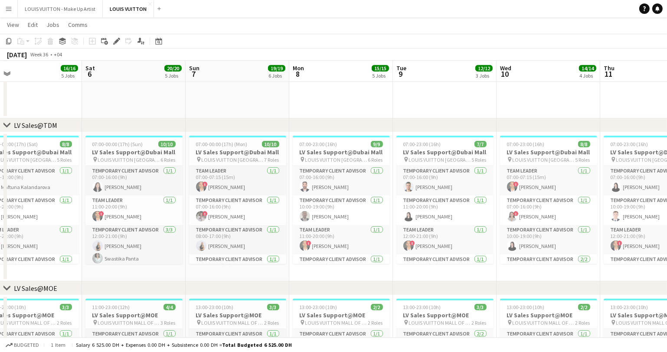
drag, startPoint x: 466, startPoint y: 281, endPoint x: 303, endPoint y: 295, distance: 163.3
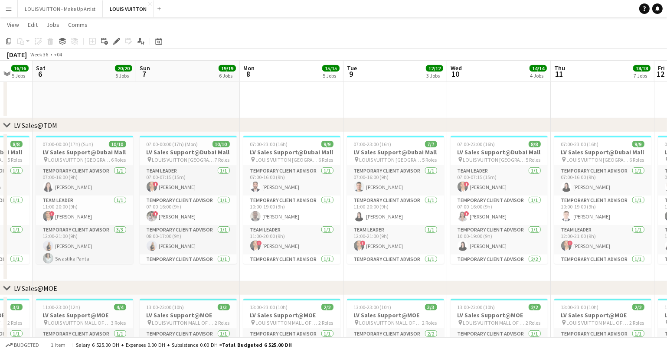
drag, startPoint x: 542, startPoint y: 273, endPoint x: 382, endPoint y: 292, distance: 161.2
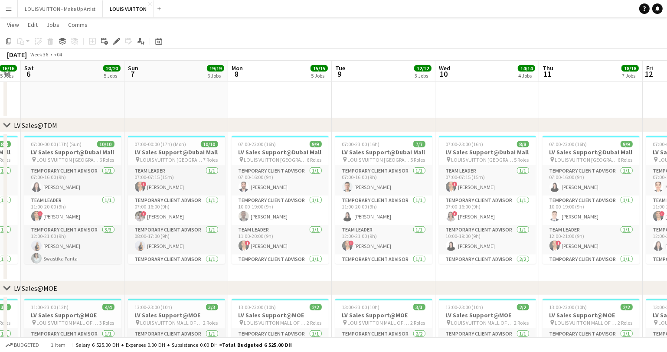
drag, startPoint x: 531, startPoint y: 280, endPoint x: 439, endPoint y: 298, distance: 93.3
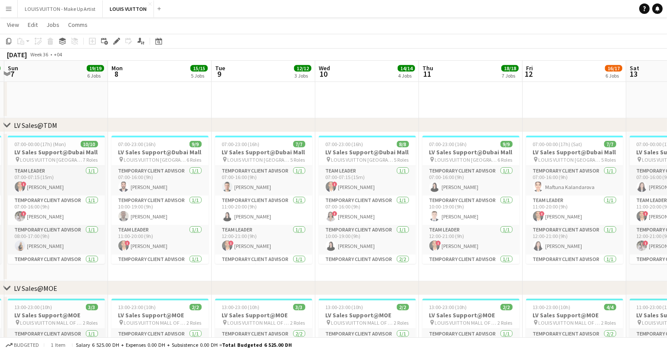
drag, startPoint x: 553, startPoint y: 276, endPoint x: 394, endPoint y: 296, distance: 159.6
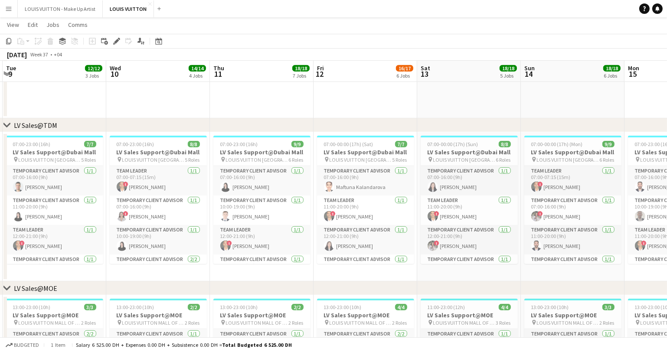
drag, startPoint x: 527, startPoint y: 276, endPoint x: 390, endPoint y: 289, distance: 137.7
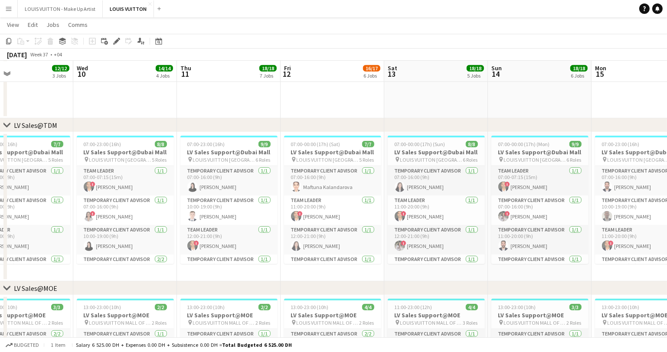
drag, startPoint x: 468, startPoint y: 282, endPoint x: 391, endPoint y: 292, distance: 77.3
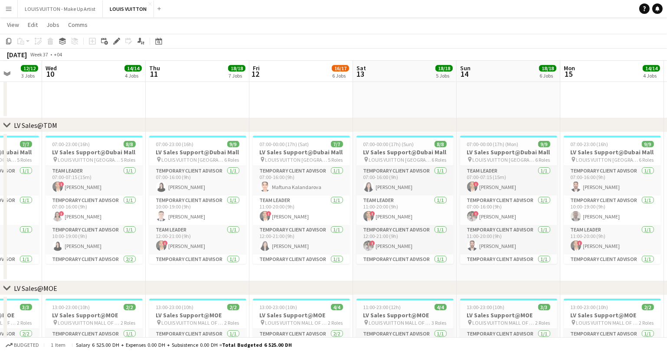
drag, startPoint x: 514, startPoint y: 277, endPoint x: 411, endPoint y: 286, distance: 103.7
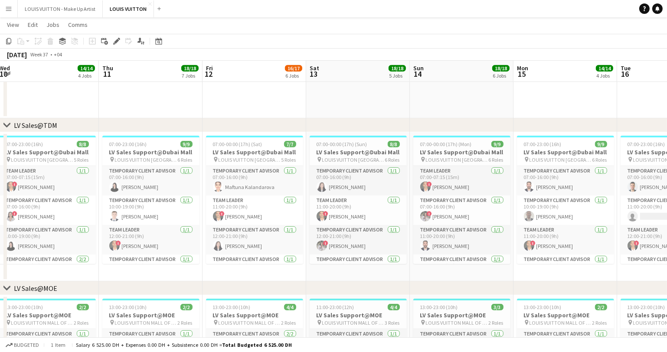
drag, startPoint x: 564, startPoint y: 275, endPoint x: 414, endPoint y: 290, distance: 150.0
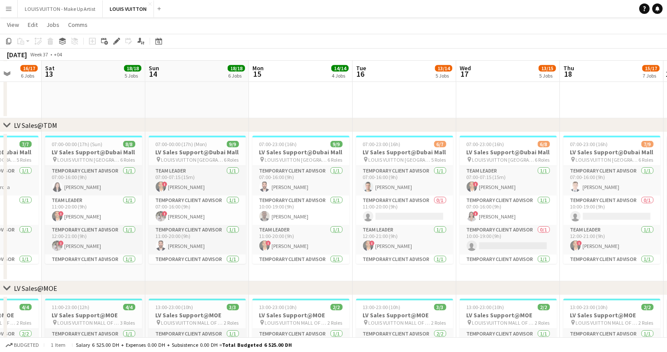
drag, startPoint x: 574, startPoint y: 269, endPoint x: 363, endPoint y: 281, distance: 210.8
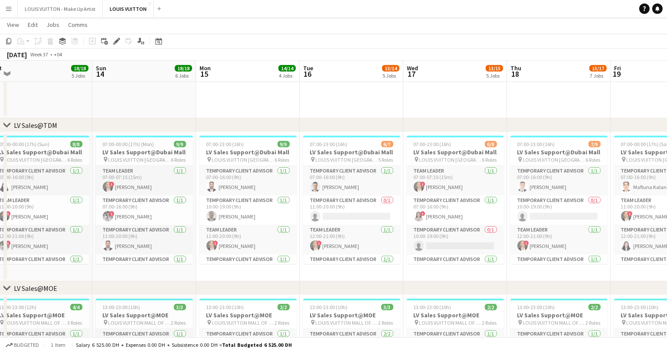
drag, startPoint x: 529, startPoint y: 271, endPoint x: 333, endPoint y: 283, distance: 196.9
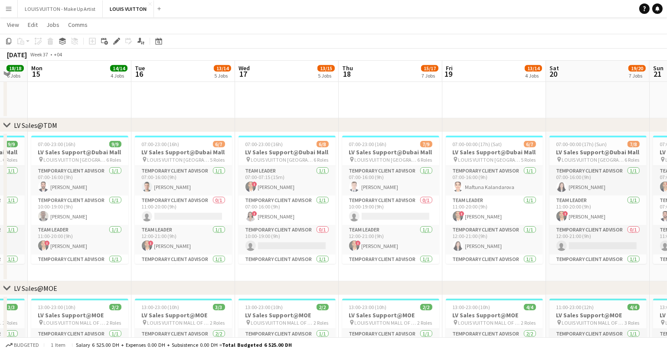
drag, startPoint x: 571, startPoint y: 263, endPoint x: 379, endPoint y: 273, distance: 192.9
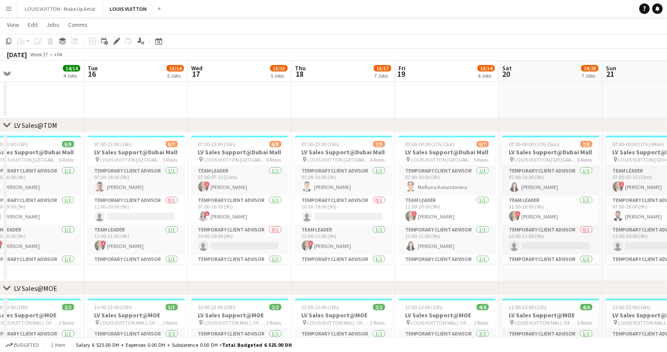
drag, startPoint x: 565, startPoint y: 275, endPoint x: 340, endPoint y: 299, distance: 226.9
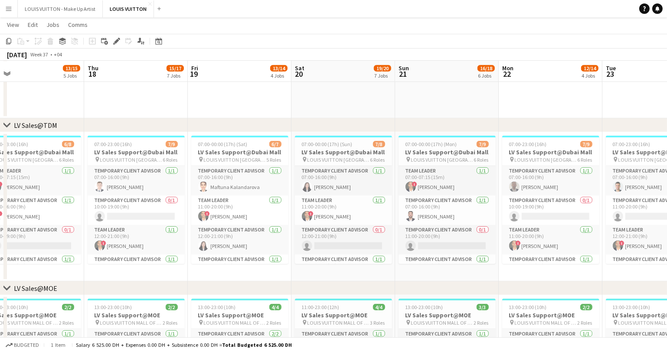
scroll to position [0, 335]
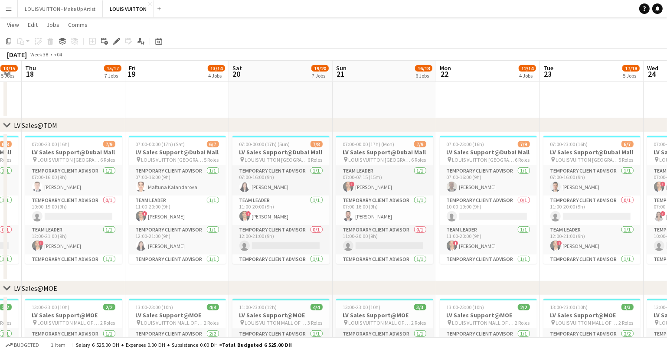
drag, startPoint x: 604, startPoint y: 272, endPoint x: 333, endPoint y: 292, distance: 271.5
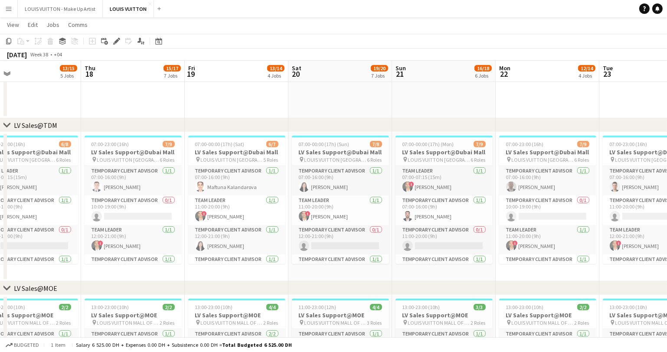
drag, startPoint x: 538, startPoint y: 273, endPoint x: 387, endPoint y: 282, distance: 152.1
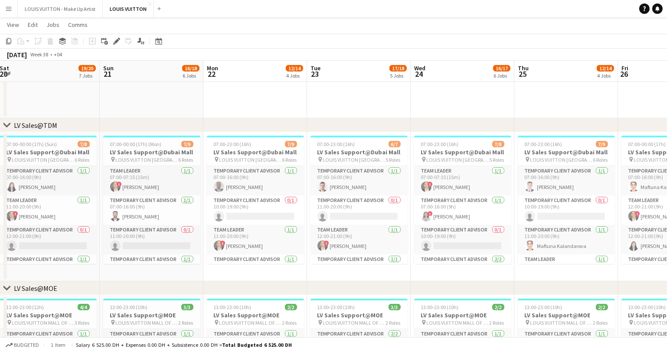
drag, startPoint x: 547, startPoint y: 273, endPoint x: 354, endPoint y: 280, distance: 193.3
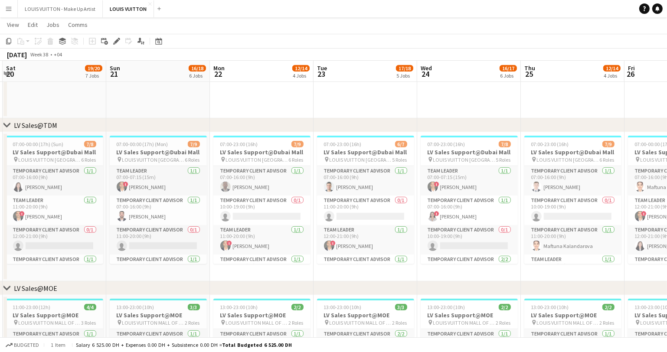
drag, startPoint x: 557, startPoint y: 272, endPoint x: 384, endPoint y: 286, distance: 174.1
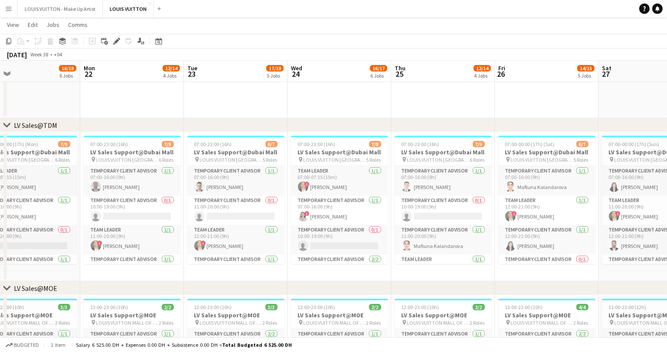
drag, startPoint x: 523, startPoint y: 277, endPoint x: 358, endPoint y: 290, distance: 165.8
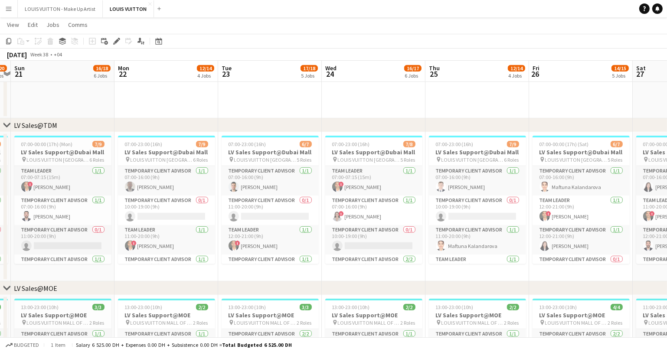
drag, startPoint x: 541, startPoint y: 270, endPoint x: 344, endPoint y: 289, distance: 198.4
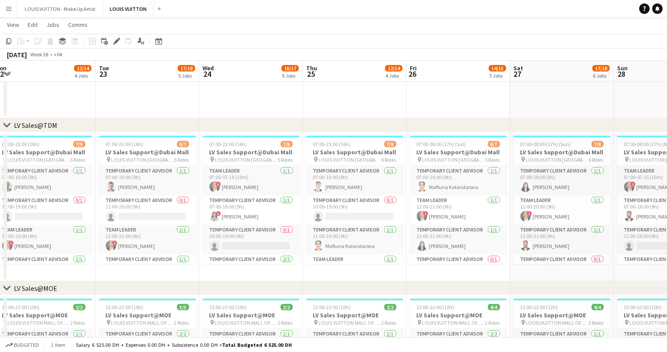
drag, startPoint x: 539, startPoint y: 269, endPoint x: 416, endPoint y: 280, distance: 123.4
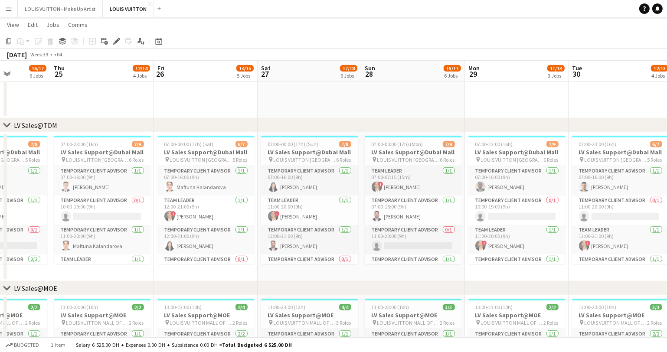
drag
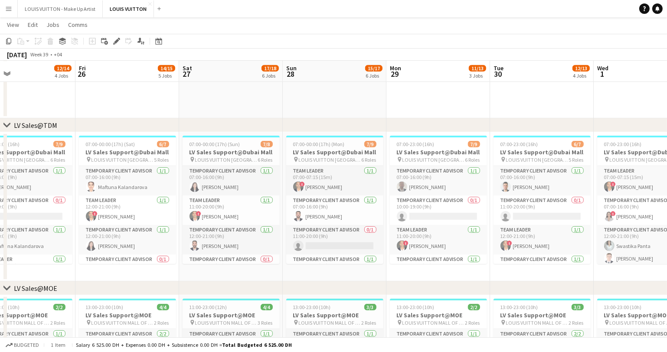
scroll to position [0, 348]
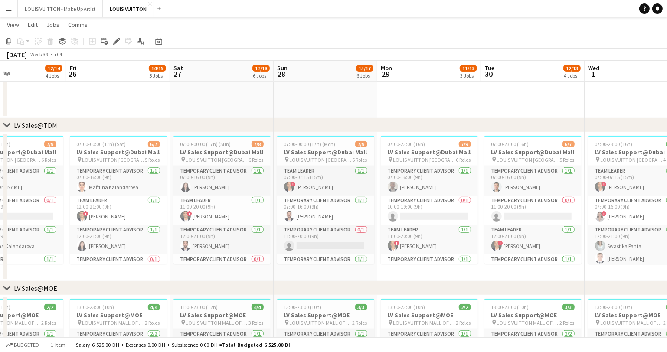
click at [514, 273] on app-date-cell "07:00-23:00 (16h) 6/7 LV Sales Support@Dubai Mall pin LOUIS VUITTON [GEOGRAPHIC…" at bounding box center [533, 206] width 104 height 149
click at [512, 188] on app-card-role "Temporary Client Advisor 1/1 07:00-16:00 (9h) Samer Nezha" at bounding box center [533, 181] width 97 height 30
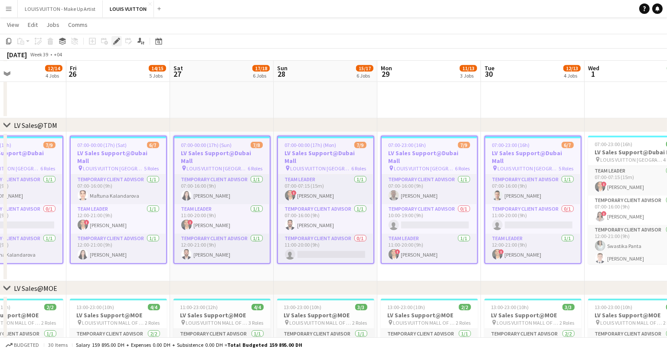
click at [115, 39] on icon "Edit" at bounding box center [116, 41] width 7 height 7
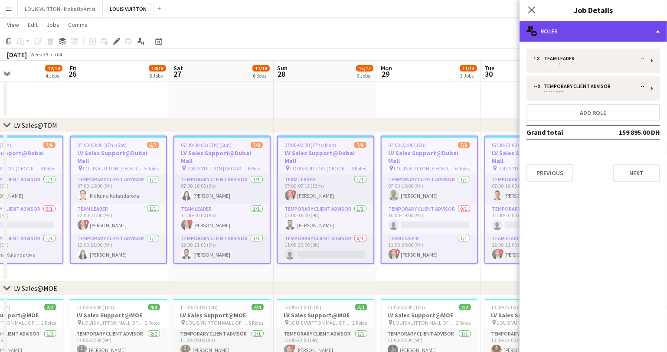
click at [658, 28] on div "multiple-users-add Roles" at bounding box center [594, 31] width 148 height 21
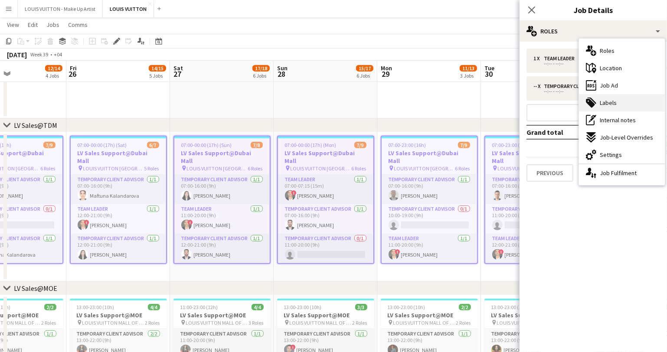
click at [605, 109] on div "tags-double Labels" at bounding box center [622, 102] width 86 height 17
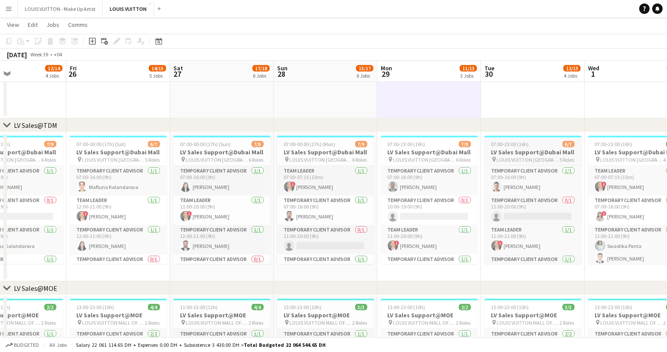
click at [520, 146] on span "07:00-23:00 (16h)" at bounding box center [511, 144] width 38 height 7
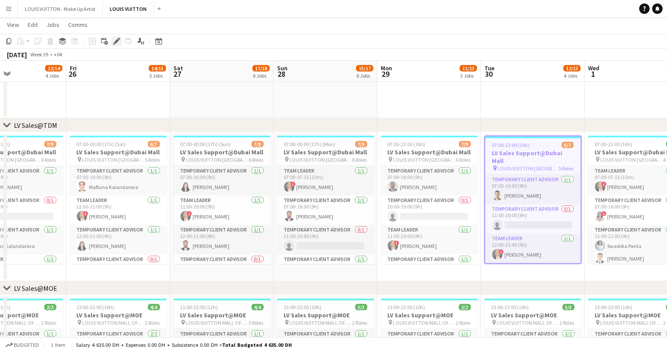
click at [118, 41] on icon "Edit" at bounding box center [116, 41] width 7 height 7
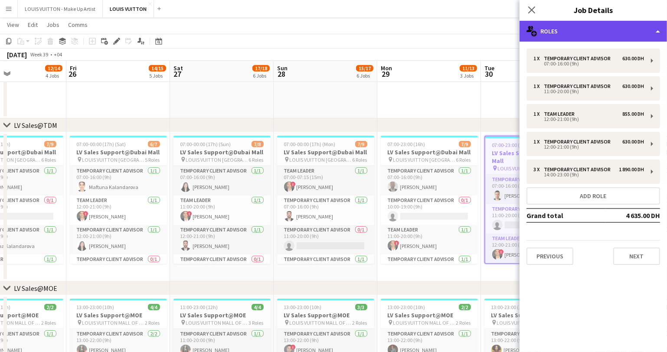
click at [591, 29] on div "multiple-users-add Roles" at bounding box center [594, 31] width 148 height 21
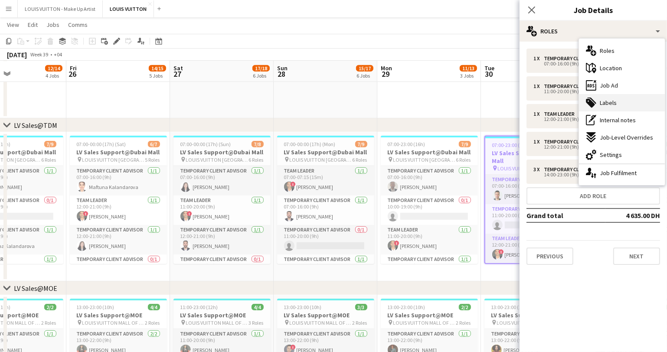
click at [614, 103] on span "Labels" at bounding box center [608, 103] width 17 height 8
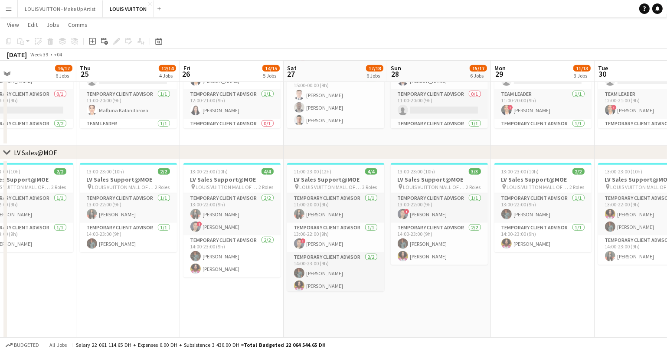
scroll to position [0, 212]
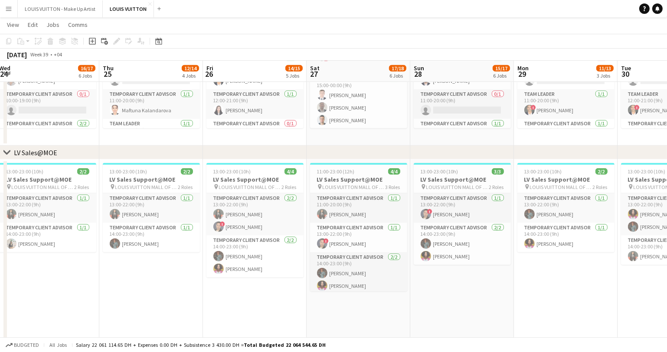
drag, startPoint x: 193, startPoint y: 320, endPoint x: 319, endPoint y: 309, distance: 126.3
click at [330, 309] on app-calendar-viewport "Mon 22 12/14 4 Jobs Tue 23 17/18 5 Jobs Wed 24 16/17 6 Jobs Thu 25 12/14 4 Jobs…" at bounding box center [333, 335] width 667 height 1696
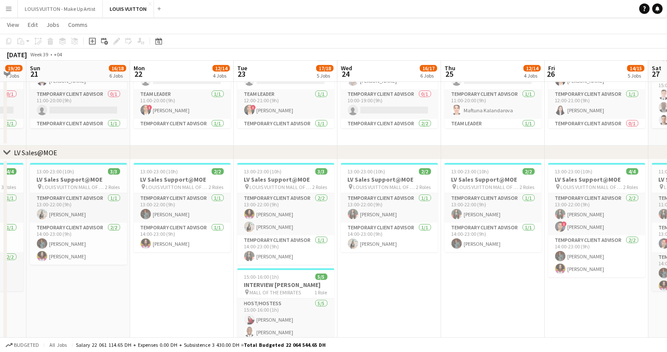
drag, startPoint x: 60, startPoint y: 317, endPoint x: 309, endPoint y: 302, distance: 249.1
click at [329, 299] on app-calendar-viewport "Fri 19 13/14 4 Jobs Sat 20 19/20 7 Jobs Sun 21 16/18 6 Jobs Mon 22 12/14 4 Jobs…" at bounding box center [333, 335] width 667 height 1696
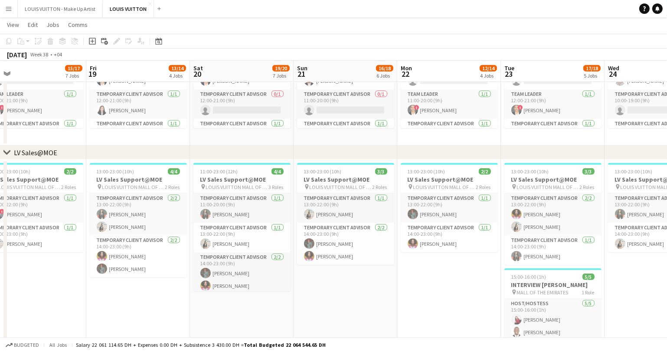
drag, startPoint x: 36, startPoint y: 315, endPoint x: 371, endPoint y: 264, distance: 338.0
click at [372, 264] on app-calendar-viewport "Tue 16 13/14 5 Jobs Wed 17 13/15 5 Jobs Thu 18 15/17 7 Jobs Fri 19 13/14 4 Jobs…" at bounding box center [333, 335] width 667 height 1696
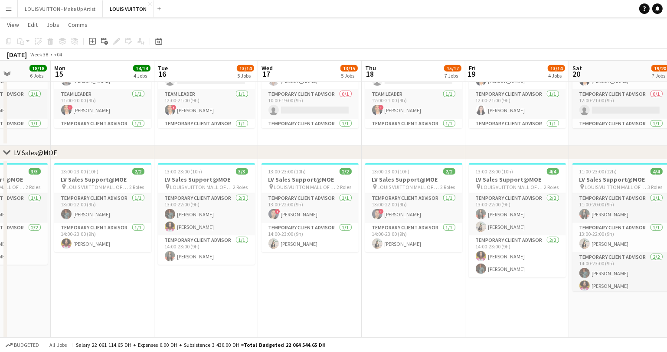
drag, startPoint x: 59, startPoint y: 302, endPoint x: 444, endPoint y: 262, distance: 387.0
click at [451, 261] on app-calendar-viewport "Fri 12 16/17 6 Jobs Sat 13 18/18 5 Jobs Sun 14 18/18 6 Jobs Mon 15 14/14 4 Jobs…" at bounding box center [333, 335] width 667 height 1696
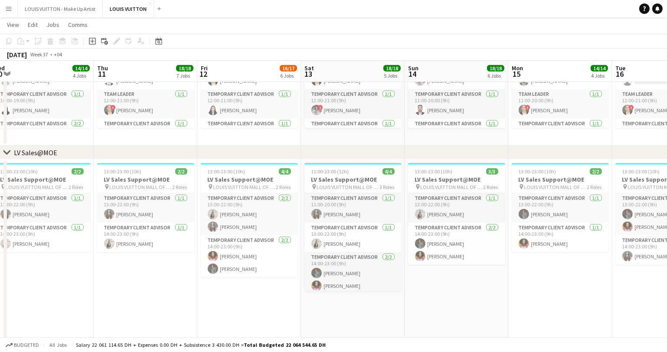
drag, startPoint x: 39, startPoint y: 303, endPoint x: 441, endPoint y: 272, distance: 403.5
click at [483, 266] on app-calendar-viewport "Mon 8 15/15 5 Jobs Tue 9 12/12 3 Jobs Wed 10 14/14 4 Jobs Thu 11 18/18 7 Jobs F…" at bounding box center [333, 335] width 667 height 1696
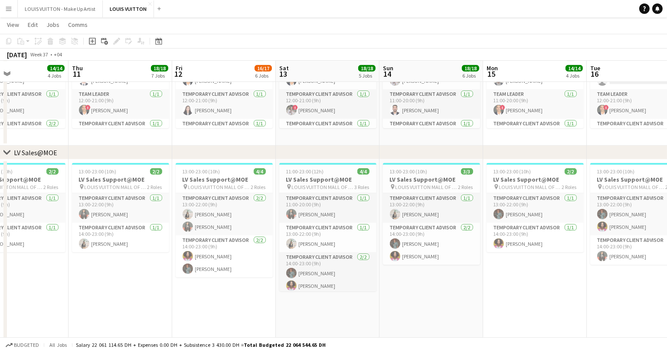
drag, startPoint x: 83, startPoint y: 318, endPoint x: 471, endPoint y: 281, distance: 389.6
click at [473, 281] on app-calendar-viewport "Mon 8 15/15 5 Jobs Tue 9 12/12 3 Jobs Wed 10 14/14 4 Jobs Thu 11 18/18 7 Jobs F…" at bounding box center [333, 335] width 667 height 1696
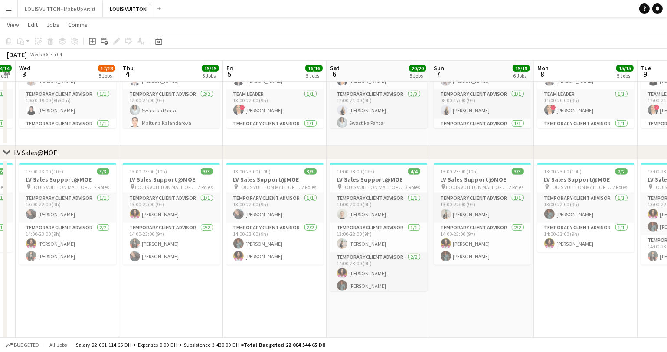
drag, startPoint x: 74, startPoint y: 315, endPoint x: 437, endPoint y: 287, distance: 363.9
click at [437, 287] on app-calendar-viewport "Mon 1 12/13 3 Jobs Tue 2 14/14 5 Jobs Wed 3 17/18 5 Jobs Thu 4 19/19 6 Jobs Fri…" at bounding box center [333, 335] width 667 height 1696
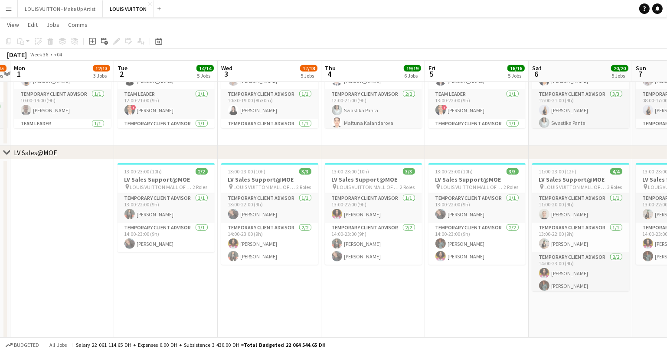
scroll to position [0, 197]
drag, startPoint x: 116, startPoint y: 314, endPoint x: 264, endPoint y: 316, distance: 148.0
click at [264, 316] on app-calendar-viewport "Sat 30 15/15 6 Jobs Sun 31 13/15 5 Jobs Mon 1 12/13 3 Jobs Tue 2 14/14 5 Jobs W…" at bounding box center [333, 335] width 667 height 1696
click at [167, 164] on div at bounding box center [166, 164] width 97 height 2
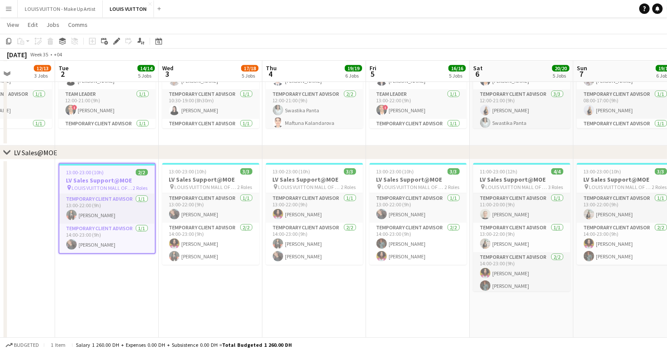
scroll to position [0, 262]
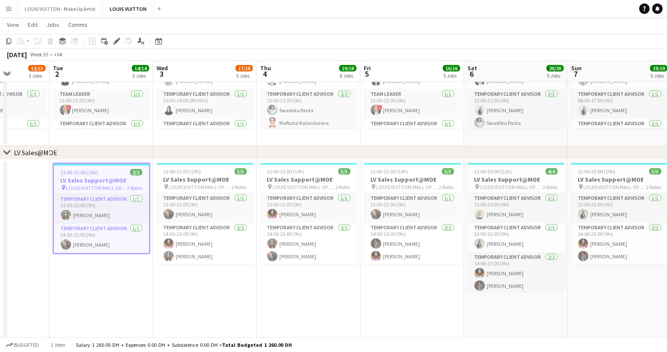
drag, startPoint x: 420, startPoint y: 306, endPoint x: 366, endPoint y: 311, distance: 54.4
click at [366, 311] on app-calendar-viewport "Sat 30 15/15 6 Jobs Sun 31 13/15 5 Jobs Mon 1 12/13 3 Jobs Tue 2 14/14 5 Jobs W…" at bounding box center [333, 335] width 667 height 1696
click at [201, 169] on div "13:00-23:00 (10h) 3/3" at bounding box center [205, 171] width 97 height 7
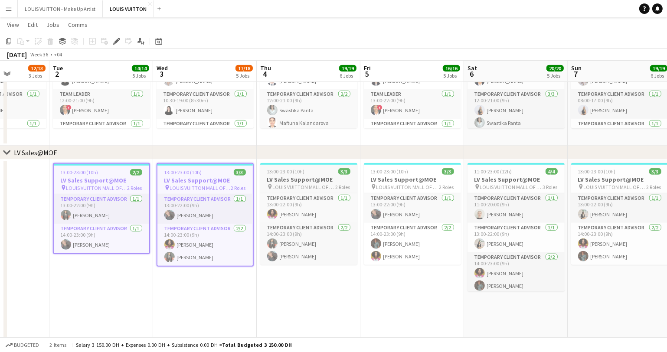
click at [309, 167] on app-job-card "13:00-23:00 (10h) 3/3 LV Sales Support@MOE pin LOUIS VUITTON MALL OF THE EMIRAT…" at bounding box center [308, 214] width 97 height 102
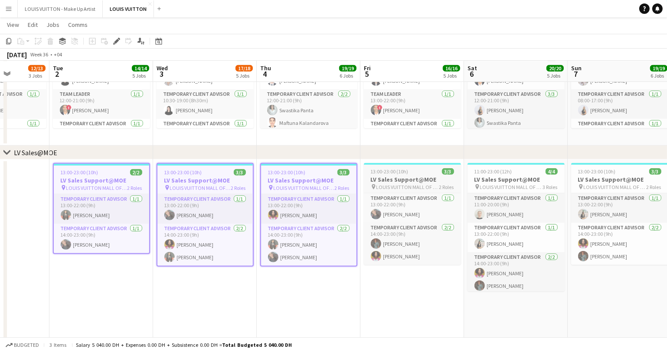
click at [403, 169] on span "13:00-23:00 (10h)" at bounding box center [390, 171] width 38 height 7
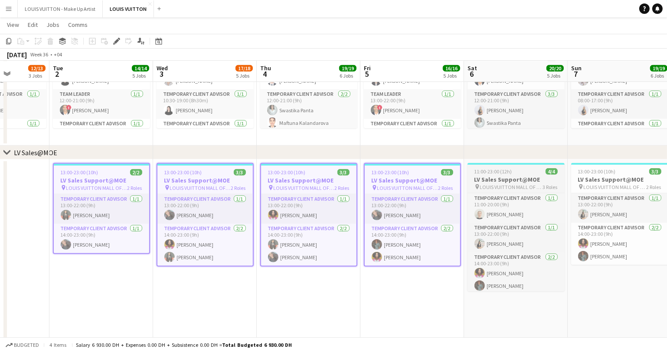
click at [514, 167] on app-job-card "11:00-23:00 (12h) 4/4 LV Sales Support@MOE pin LOUIS VUITTON MALL OF THE EMIRAT…" at bounding box center [516, 227] width 97 height 128
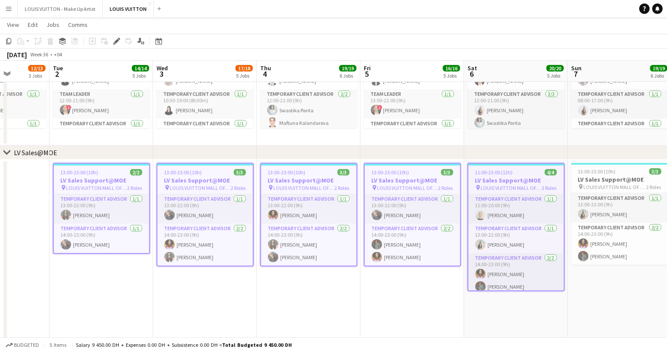
click at [141, 302] on app-date-cell "13:00-23:00 (10h) 2/2 LV Sales Support@MOE pin LOUIS VUITTON MALL OF THE EMIRAT…" at bounding box center [101, 283] width 104 height 246
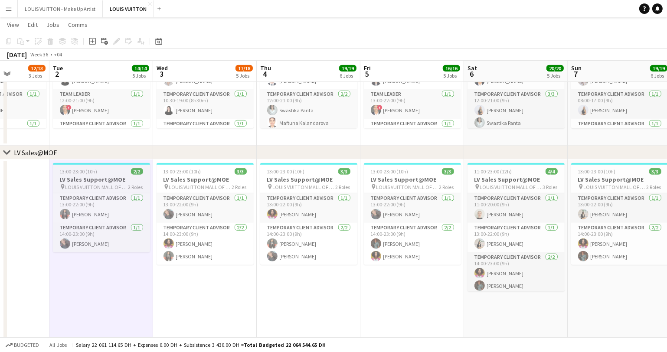
click at [108, 170] on div "13:00-23:00 (10h) 2/2" at bounding box center [101, 171] width 97 height 7
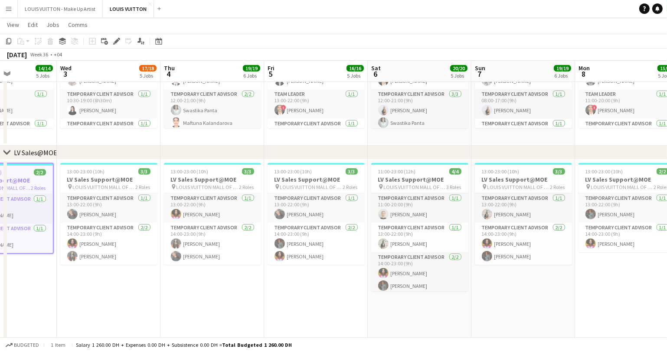
drag, startPoint x: 381, startPoint y: 296, endPoint x: 78, endPoint y: 319, distance: 304.2
click at [78, 319] on app-calendar-viewport "Sat 30 15/15 6 Jobs Sun 31 13/15 5 Jobs Mon 1 12/13 3 Jobs Tue 2 14/14 5 Jobs W…" at bounding box center [333, 335] width 667 height 1696
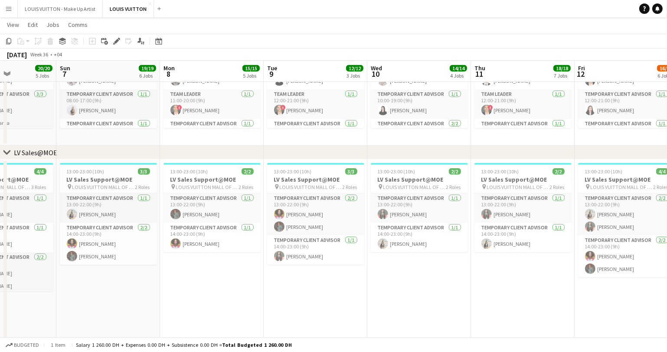
drag, startPoint x: 494, startPoint y: 306, endPoint x: 250, endPoint y: 339, distance: 246.5
click at [250, 339] on app-board "LOUIS VUITTON View Day view expanded Day view collapsed Month view Date picker …" at bounding box center [333, 333] width 667 height 1727
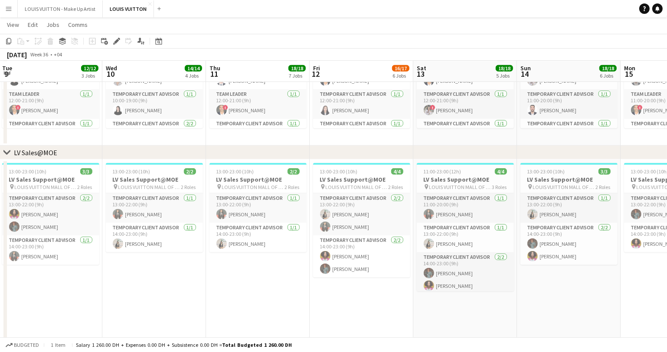
drag, startPoint x: 424, startPoint y: 323, endPoint x: 213, endPoint y: 335, distance: 211.6
click at [192, 338] on app-board "LOUIS VUITTON View Day view expanded Day view collapsed Month view Date picker …" at bounding box center [333, 333] width 667 height 1727
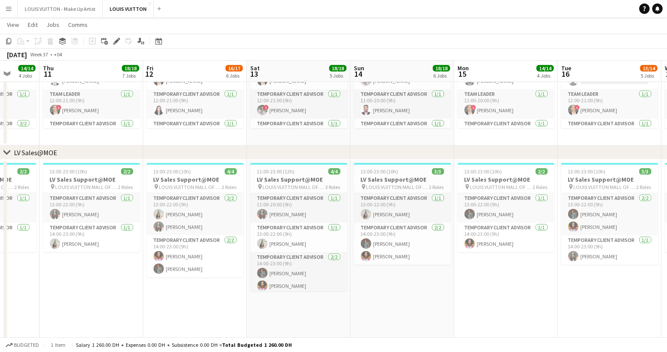
drag, startPoint x: 254, startPoint y: 331, endPoint x: 137, endPoint y: 337, distance: 117.3
click at [137, 337] on app-calendar-viewport "Mon 8 15/15 5 Jobs Tue 9 12/12 3 Jobs Wed 10 14/14 4 Jobs Thu 11 18/18 7 Jobs F…" at bounding box center [333, 335] width 667 height 1696
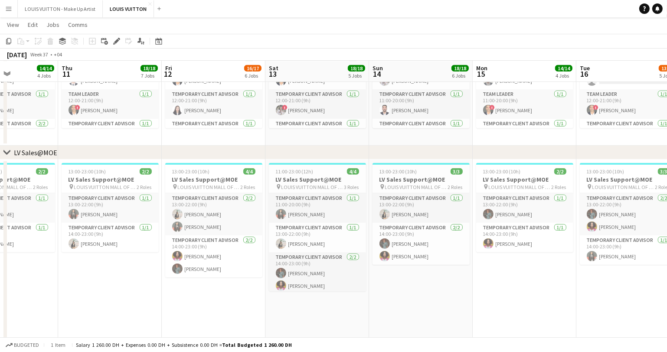
drag, startPoint x: 407, startPoint y: 323, endPoint x: 259, endPoint y: 335, distance: 147.5
click at [252, 335] on app-calendar-viewport "Mon 8 15/15 5 Jobs Tue 9 12/12 3 Jobs Wed 10 14/14 4 Jobs Thu 11 18/18 7 Jobs F…" at bounding box center [333, 335] width 667 height 1696
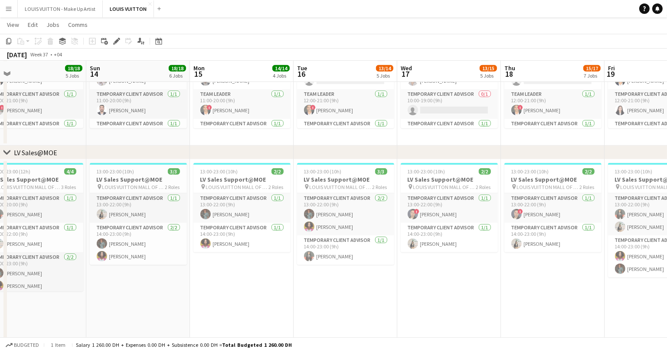
drag, startPoint x: 457, startPoint y: 308, endPoint x: 178, endPoint y: 335, distance: 280.3
click at [178, 335] on app-calendar-viewport "Wed 10 14/14 4 Jobs Thu 11 18/18 7 Jobs Fri 12 16/17 6 Jobs Sat 13 18/18 5 Jobs…" at bounding box center [333, 335] width 667 height 1696
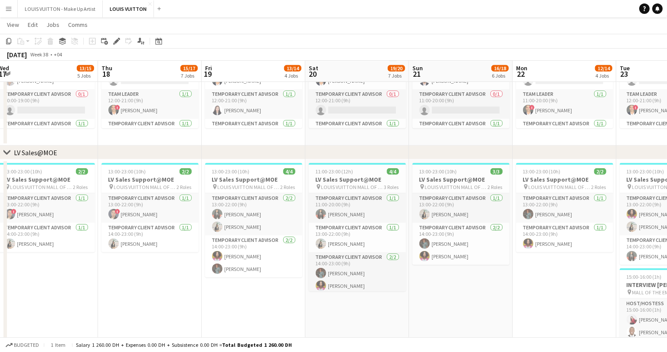
scroll to position [0, 375]
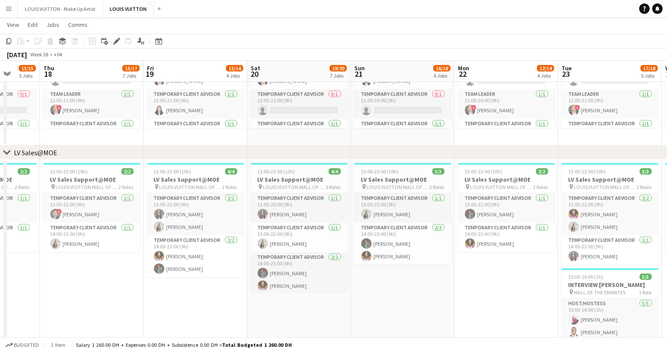
drag, startPoint x: 400, startPoint y: 309, endPoint x: 148, endPoint y: 332, distance: 253.2
click at [148, 332] on app-calendar-viewport "Sun 14 18/18 6 Jobs Mon 15 14/14 4 Jobs Tue 16 13/14 5 Jobs Wed 17 13/15 5 Jobs…" at bounding box center [333, 335] width 667 height 1696
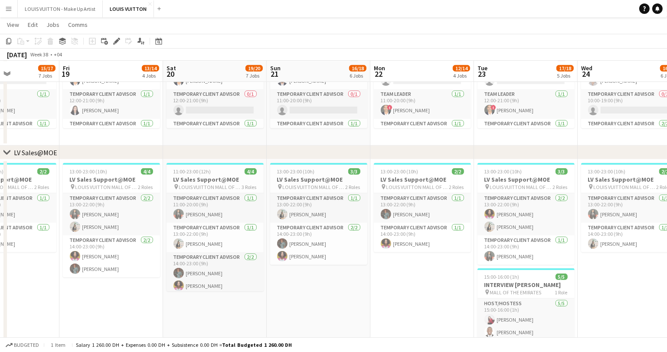
drag, startPoint x: 488, startPoint y: 306, endPoint x: 193, endPoint y: 342, distance: 296.8
click at [194, 342] on app-board "LOUIS VUITTON View Day view expanded Day view collapsed Month view Date picker …" at bounding box center [333, 333] width 667 height 1727
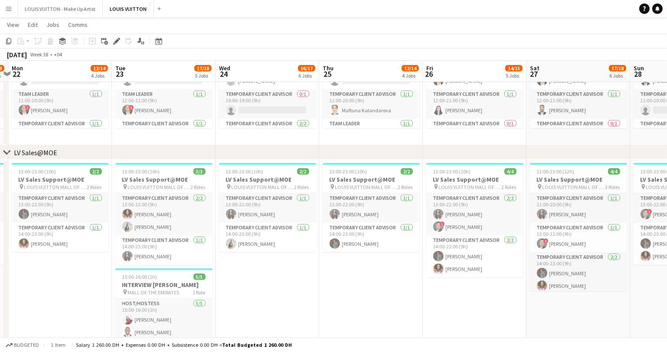
drag, startPoint x: 512, startPoint y: 310, endPoint x: 275, endPoint y: 336, distance: 238.4
click at [253, 337] on app-calendar-viewport "Fri 19 13/14 4 Jobs Sat 20 19/20 7 Jobs Sun 21 16/18 6 Jobs Mon 22 12/14 4 Jobs…" at bounding box center [333, 335] width 667 height 1696
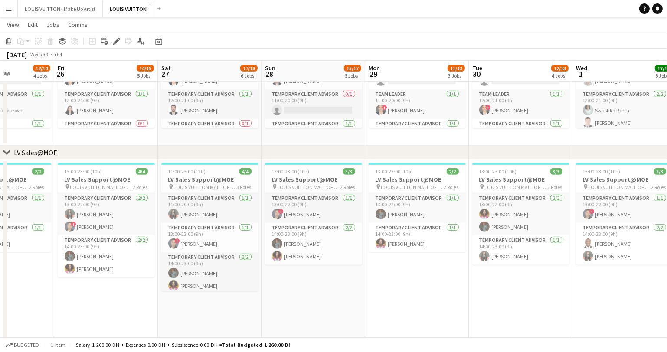
drag, startPoint x: 547, startPoint y: 310, endPoint x: 279, endPoint y: 335, distance: 269.3
click at [279, 335] on app-calendar-viewport "Tue 23 17/18 5 Jobs Wed 24 16/17 6 Jobs Thu 25 12/14 4 Jobs Fri 26 14/15 5 Jobs…" at bounding box center [333, 335] width 667 height 1696
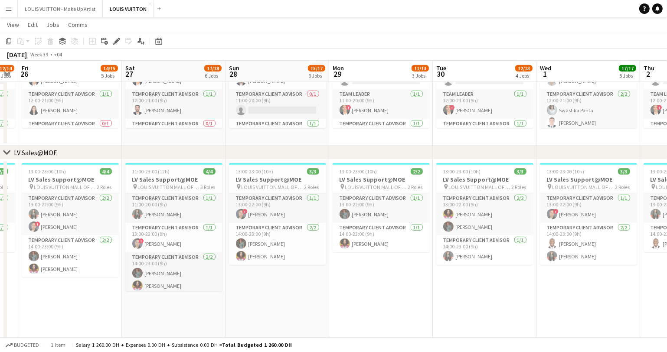
scroll to position [0, 313]
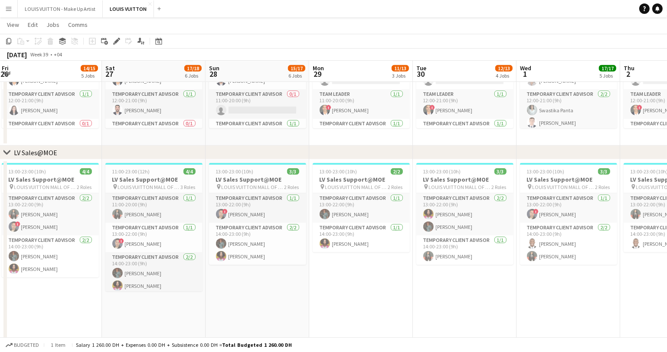
drag, startPoint x: 487, startPoint y: 316, endPoint x: 434, endPoint y: 324, distance: 53.6
click at [434, 324] on app-calendar-viewport "Tue 23 17/18 5 Jobs Wed 24 16/17 6 Jobs Thu 25 12/14 4 Jobs Fri 26 14/15 5 Jobs…" at bounding box center [333, 335] width 667 height 1696
click at [458, 167] on app-job-card "13:00-23:00 (10h) 3/3 LV Sales Support@MOE pin LOUIS VUITTON MALL OF THE EMIRAT…" at bounding box center [465, 214] width 97 height 102
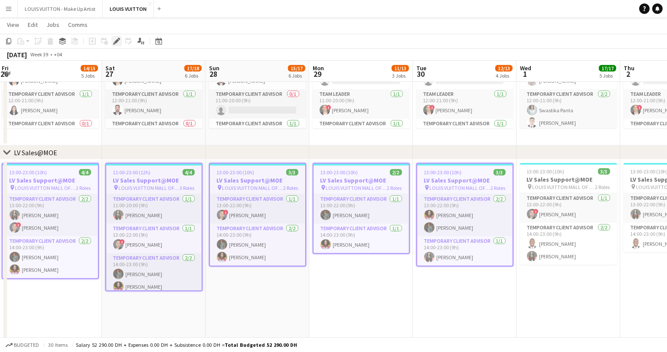
click at [117, 39] on icon "Edit" at bounding box center [116, 41] width 7 height 7
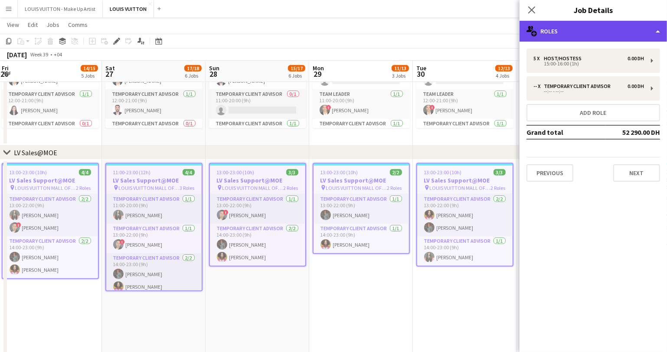
click at [581, 30] on div "multiple-users-add Roles" at bounding box center [594, 31] width 148 height 21
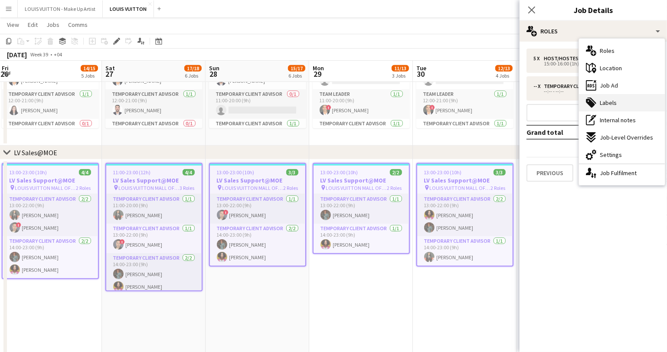
click at [612, 103] on span "Labels" at bounding box center [608, 103] width 17 height 8
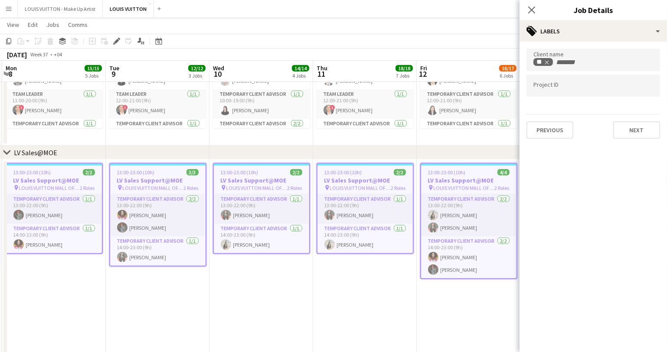
scroll to position [0, 200]
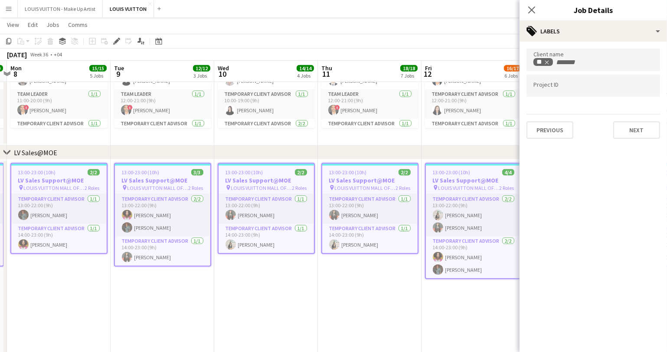
click at [332, 309] on app-date-cell "13:00-23:00 (10h) 2/2 LV Sales Support@MOE pin LOUIS VUITTON MALL OF THE EMIRAT…" at bounding box center [370, 283] width 104 height 246
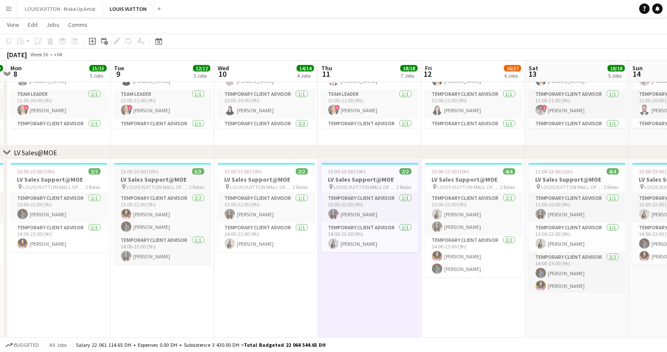
click at [157, 176] on h3 "LV Sales Support@MOE" at bounding box center [162, 180] width 97 height 8
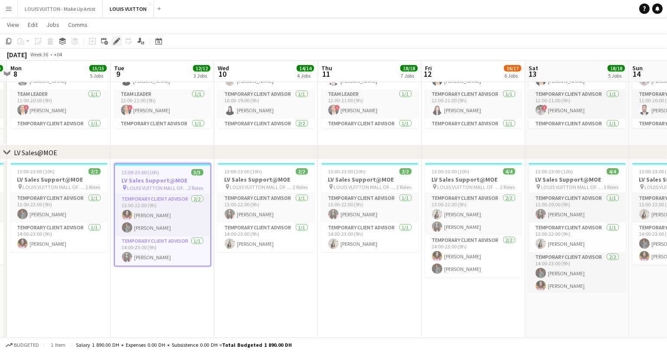
click at [117, 43] on icon "Edit" at bounding box center [116, 41] width 7 height 7
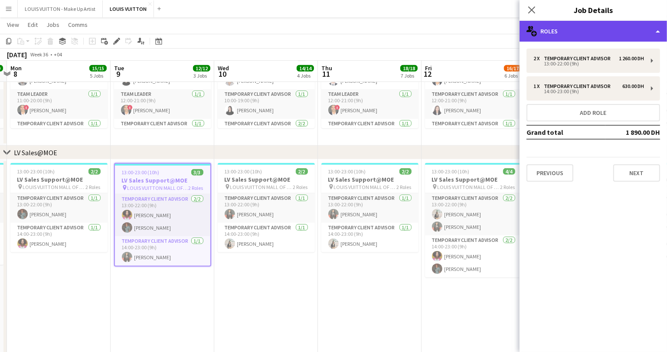
click at [578, 30] on div "multiple-users-add Roles" at bounding box center [594, 31] width 148 height 21
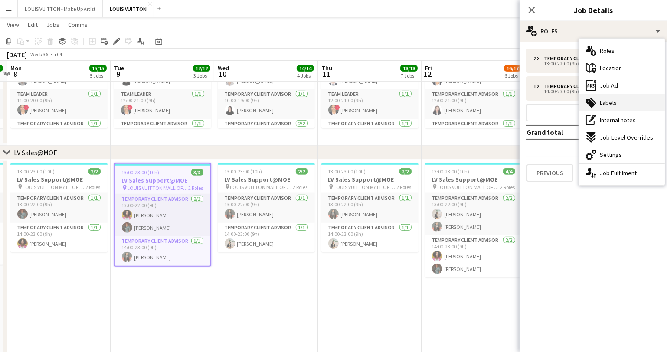
click at [615, 105] on span "Labels" at bounding box center [608, 103] width 17 height 8
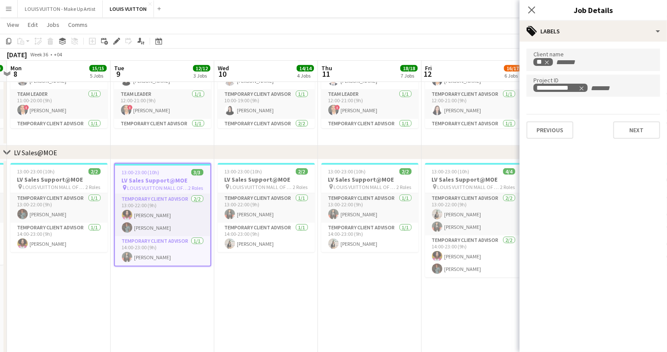
click at [84, 318] on app-date-cell "13:00-23:00 (10h) 2/2 LV Sales Support@MOE pin LOUIS VUITTON MALL OF THE EMIRAT…" at bounding box center [59, 283] width 104 height 246
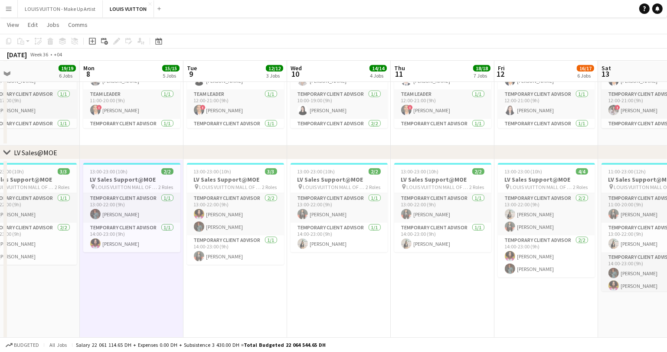
scroll to position [0, 196]
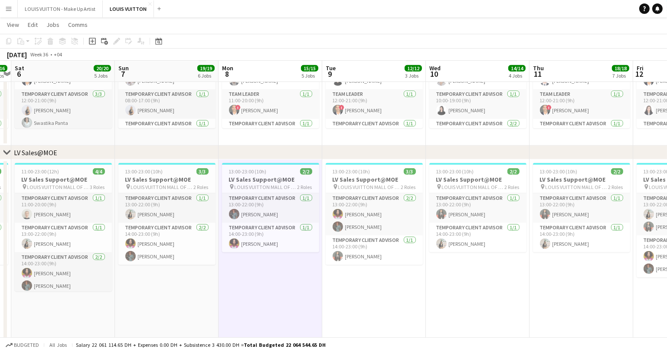
drag, startPoint x: 177, startPoint y: 309, endPoint x: 327, endPoint y: 309, distance: 149.7
click at [381, 300] on app-calendar-viewport "Thu 4 19/19 6 Jobs Fri 5 16/16 5 Jobs Sat 6 20/20 5 Jobs Sun 7 19/19 6 Jobs Mon…" at bounding box center [333, 335] width 667 height 1696
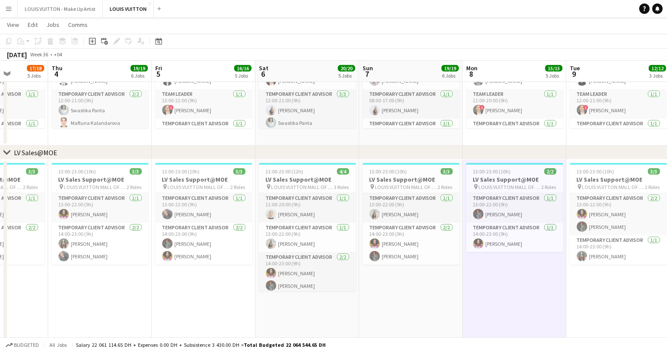
drag, startPoint x: 85, startPoint y: 328, endPoint x: 433, endPoint y: 317, distance: 348.2
click at [433, 317] on app-calendar-viewport "Mon 1 12/13 3 Jobs Tue 2 14/14 5 Jobs Wed 3 17/18 5 Jobs Thu 4 19/19 6 Jobs Fri…" at bounding box center [333, 335] width 667 height 1696
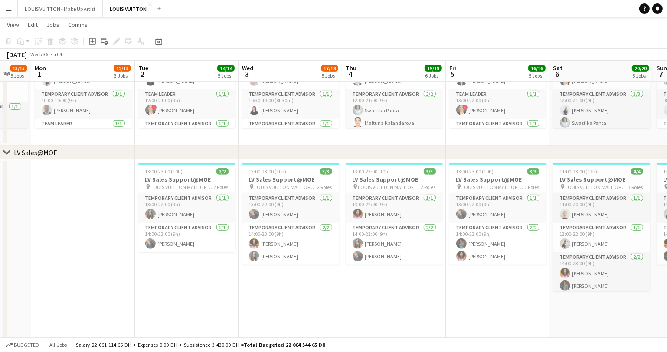
scroll to position [0, 256]
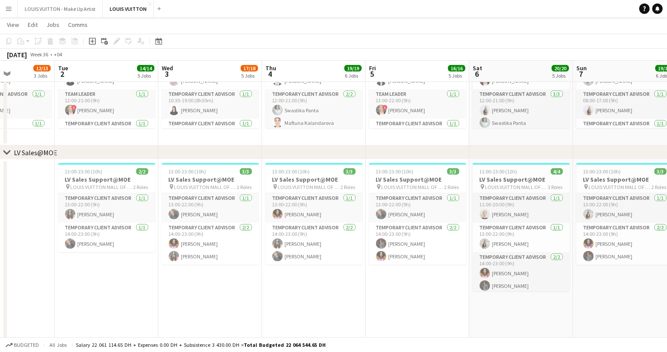
drag, startPoint x: 47, startPoint y: 316, endPoint x: 260, endPoint y: 312, distance: 213.1
click at [260, 313] on app-calendar-viewport "Sat 30 15/15 6 Jobs Sun 31 13/15 5 Jobs Mon 1 12/13 3 Jobs Tue 2 14/14 5 Jobs W…" at bounding box center [333, 335] width 667 height 1696
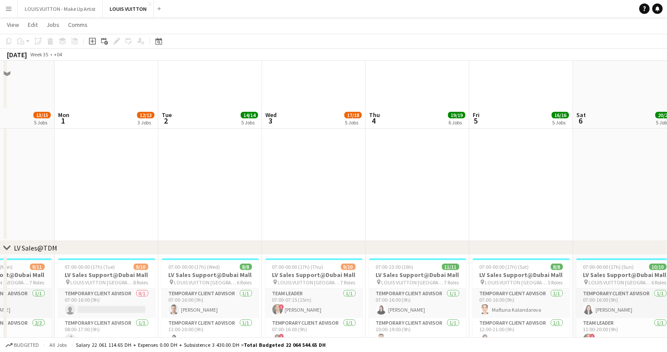
scroll to position [440, 0]
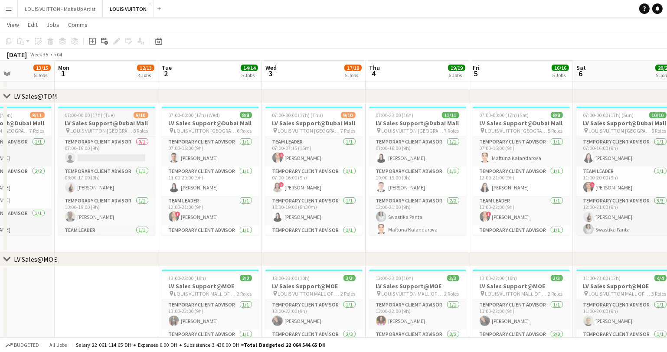
click at [93, 120] on h3 "LV Sales Support@Dubai Mall" at bounding box center [106, 123] width 97 height 8
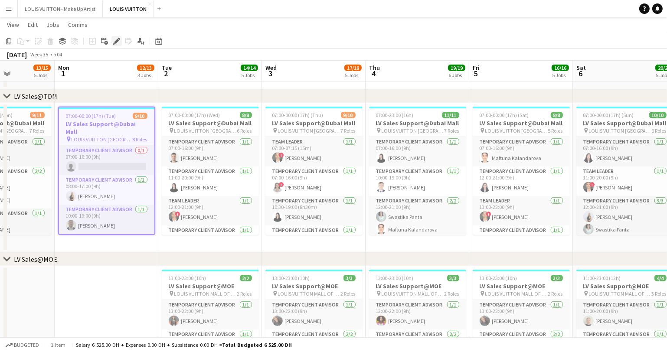
click at [114, 40] on icon "Edit" at bounding box center [116, 41] width 7 height 7
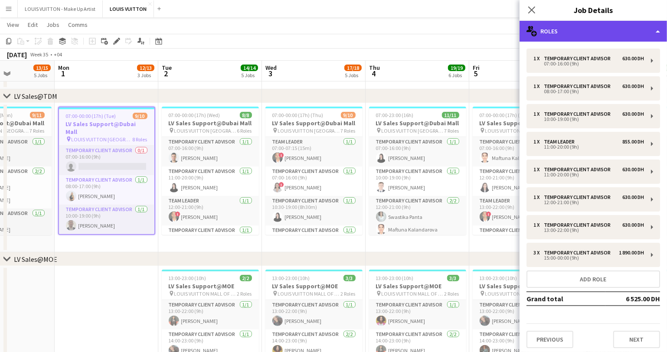
click at [582, 31] on div "multiple-users-add Roles" at bounding box center [594, 31] width 148 height 21
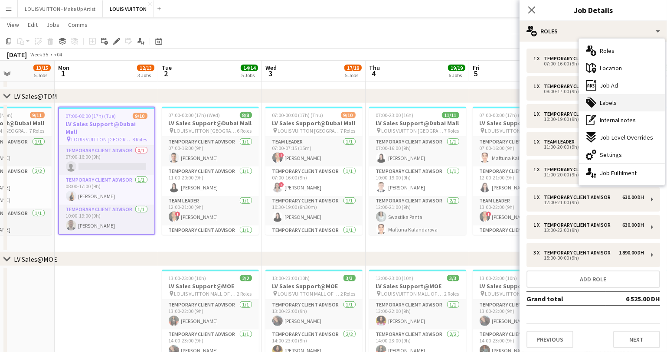
click at [606, 101] on span "Labels" at bounding box center [608, 103] width 17 height 8
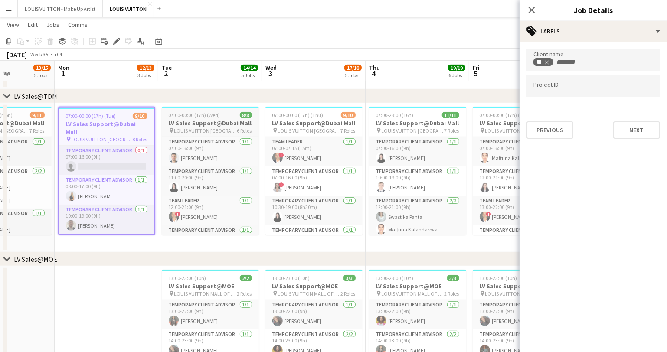
click at [184, 114] on span "07:00-00:00 (17h) (Wed)" at bounding box center [195, 115] width 52 height 7
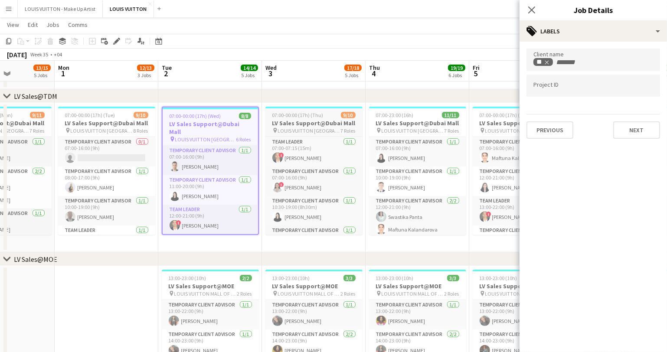
click at [299, 119] on h3 "LV Sales Support@Dubai Mall" at bounding box center [314, 123] width 97 height 8
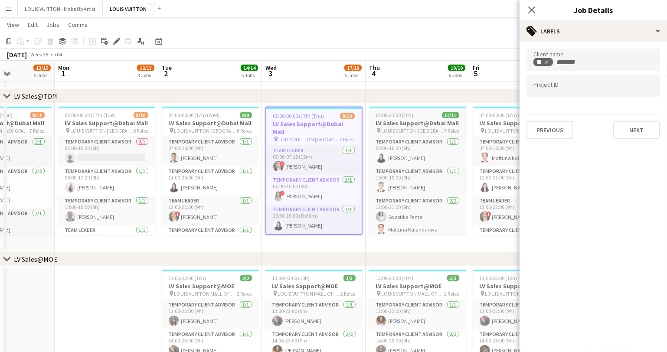
click at [398, 114] on span "07:00-23:00 (16h)" at bounding box center [395, 115] width 38 height 7
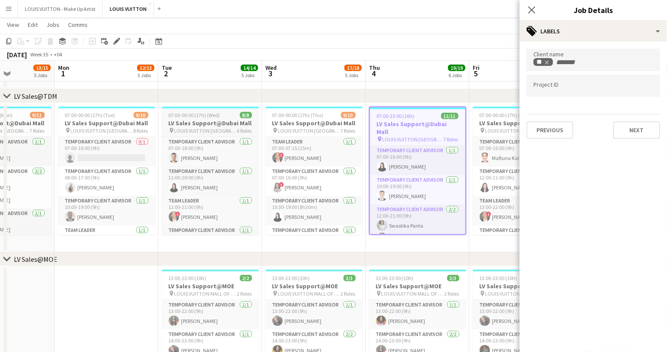
click at [195, 118] on app-job-card "07:00-00:00 (17h) (Wed) 8/8 LV Sales Support@Dubai Mall pin LOUIS VUITTON Dubai…" at bounding box center [210, 171] width 97 height 128
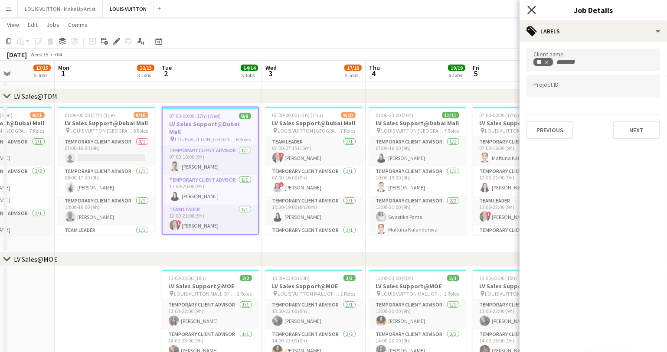
click at [531, 11] on icon "Close pop-in" at bounding box center [532, 10] width 8 height 8
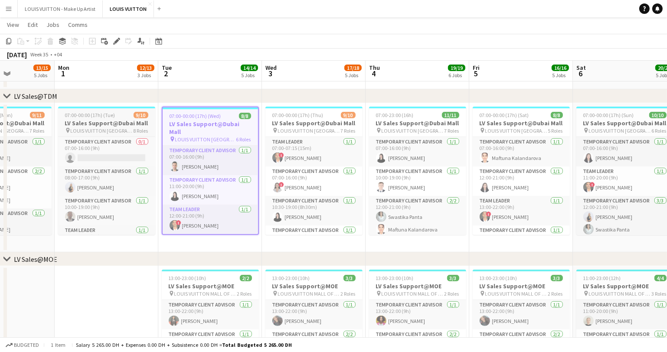
click at [95, 122] on h3 "LV Sales Support@Dubai Mall" at bounding box center [106, 123] width 97 height 8
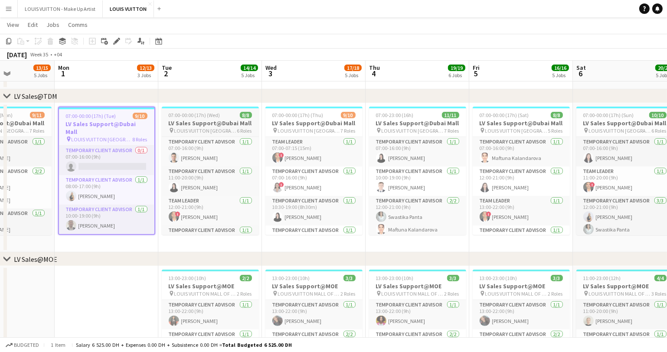
click at [200, 117] on span "07:00-00:00 (17h) (Wed)" at bounding box center [195, 115] width 52 height 7
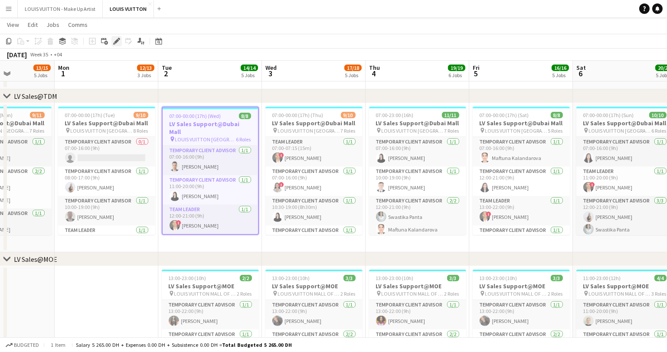
click at [115, 40] on icon "Edit" at bounding box center [116, 41] width 7 height 7
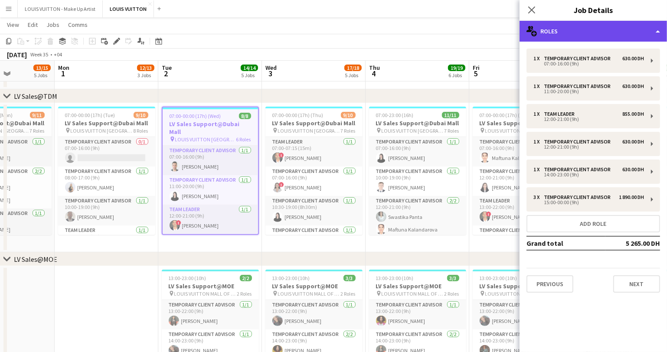
click at [571, 30] on div "multiple-users-add Roles" at bounding box center [594, 31] width 148 height 21
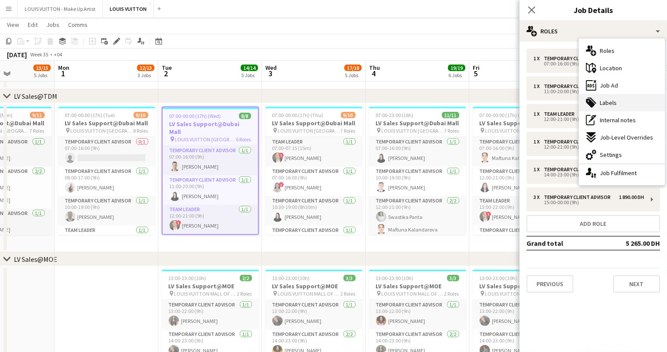
click at [611, 99] on span "Labels" at bounding box center [608, 103] width 17 height 8
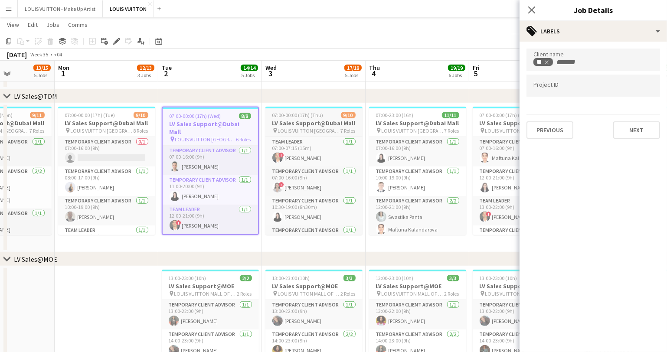
click at [299, 112] on span "07:00-00:00 (17h) (Thu)" at bounding box center [298, 115] width 51 height 7
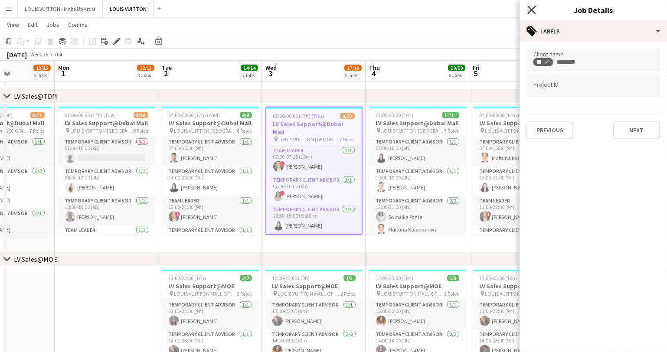
click at [533, 13] on icon "Close pop-in" at bounding box center [532, 10] width 8 height 8
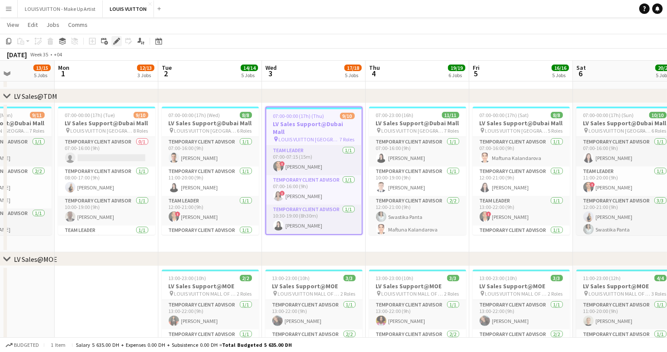
click at [116, 40] on icon at bounding box center [116, 41] width 5 height 5
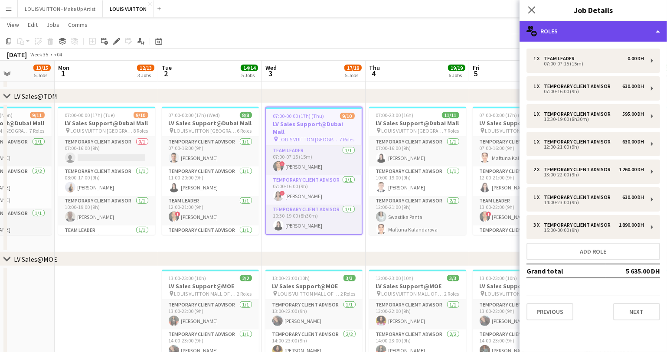
click at [575, 35] on div "multiple-users-add Roles" at bounding box center [594, 31] width 148 height 21
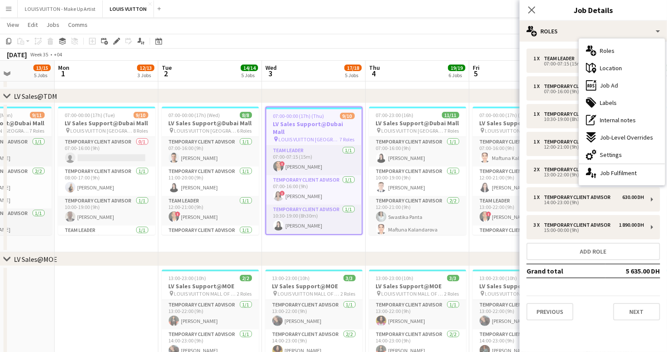
click at [609, 106] on span "Labels" at bounding box center [608, 103] width 17 height 8
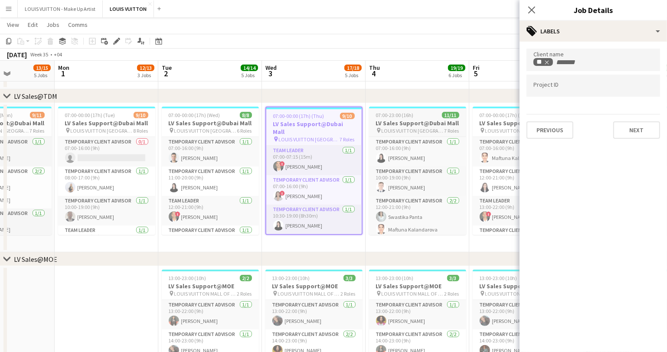
click at [388, 124] on h3 "LV Sales Support@Dubai Mall" at bounding box center [417, 123] width 97 height 8
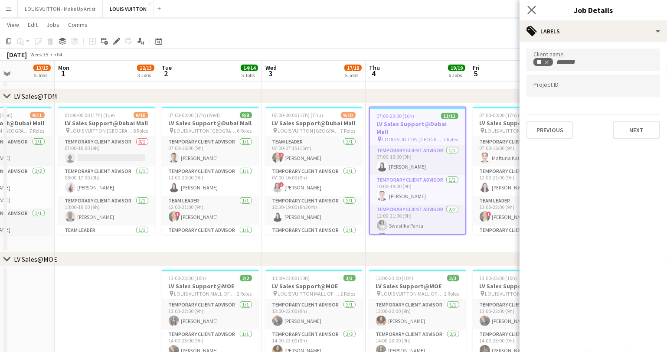
click at [532, 5] on app-icon "Close pop-in" at bounding box center [532, 10] width 13 height 13
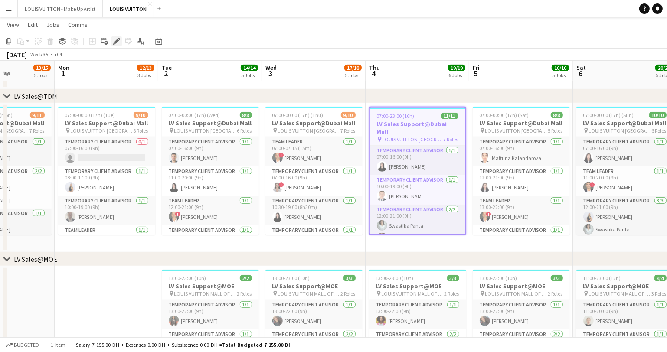
click at [117, 39] on icon "Edit" at bounding box center [116, 41] width 7 height 7
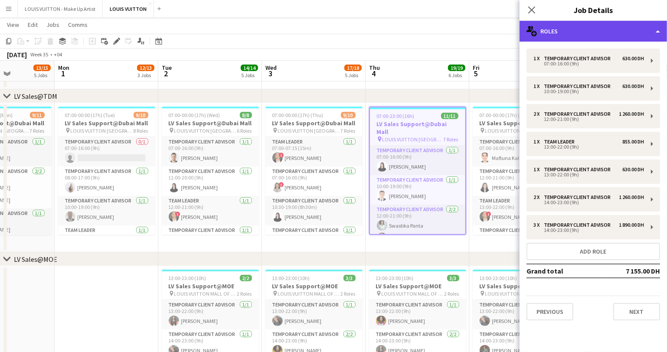
click at [626, 30] on div "multiple-users-add Roles" at bounding box center [594, 31] width 148 height 21
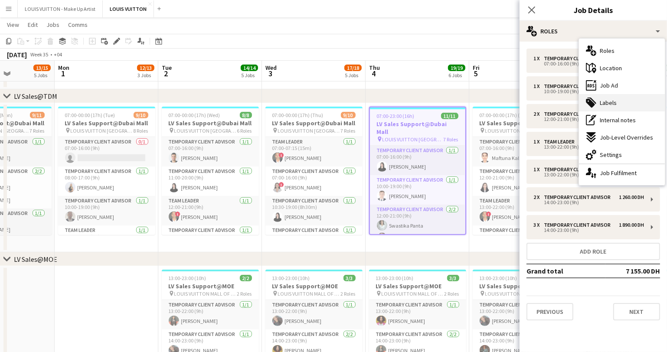
click at [605, 104] on span "Labels" at bounding box center [608, 103] width 17 height 8
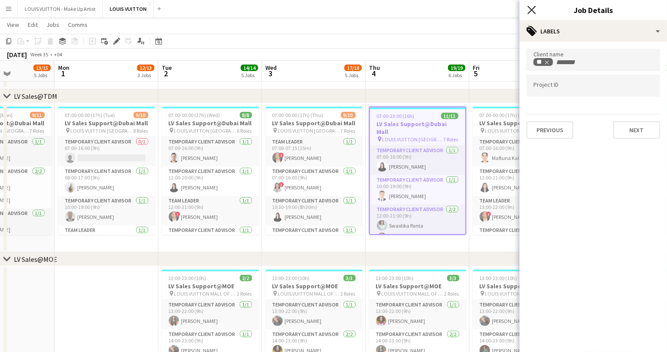
click at [531, 10] on icon "Close pop-in" at bounding box center [532, 10] width 8 height 8
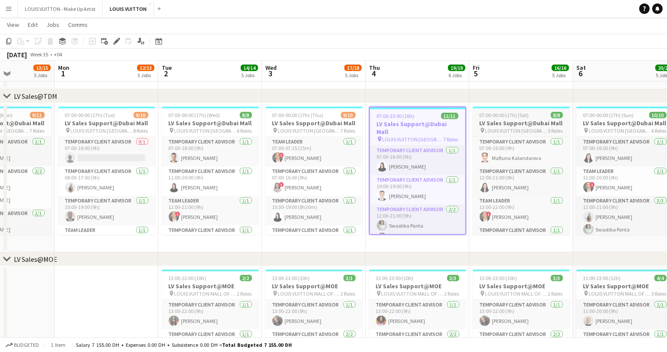
click at [515, 115] on span "07:00-00:00 (17h) (Sat)" at bounding box center [504, 115] width 49 height 7
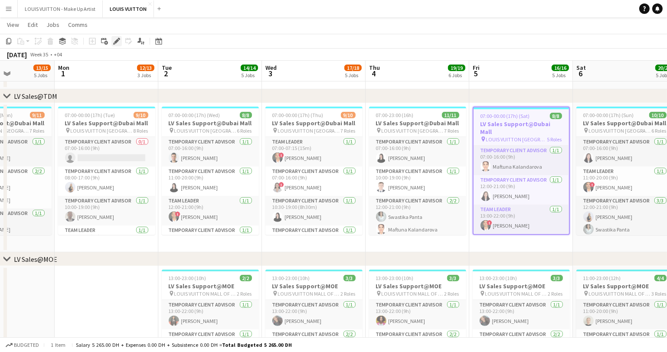
click at [116, 43] on icon "Edit" at bounding box center [116, 41] width 7 height 7
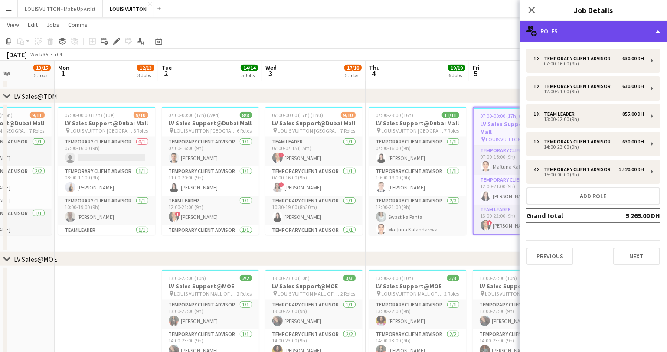
click at [564, 30] on div "multiple-users-add Roles" at bounding box center [594, 31] width 148 height 21
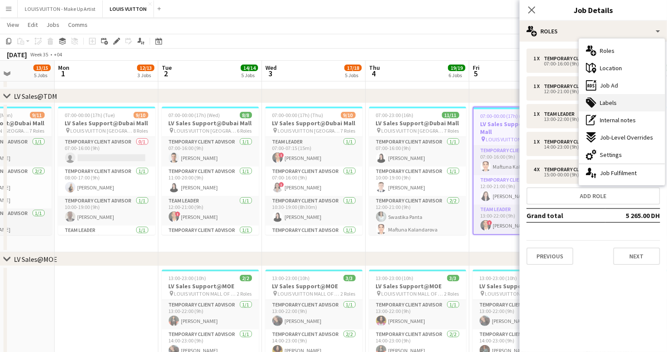
click at [607, 102] on span "Labels" at bounding box center [608, 103] width 17 height 8
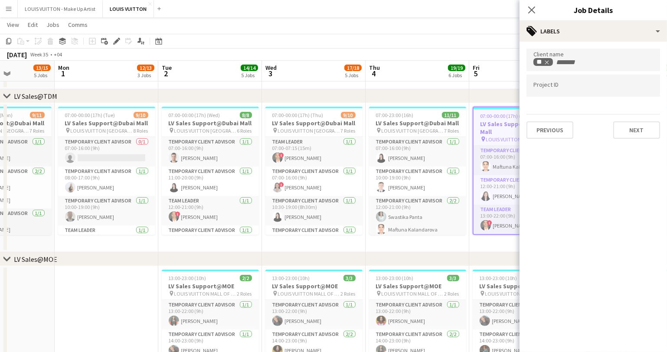
click at [440, 244] on app-date-cell "07:00-23:00 (16h) 11/11 LV Sales Support@Dubai Mall pin LOUIS VUITTON Dubai Mal…" at bounding box center [418, 177] width 104 height 149
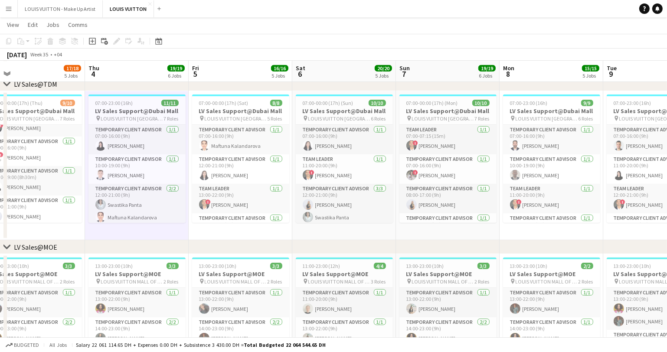
scroll to position [0, 341]
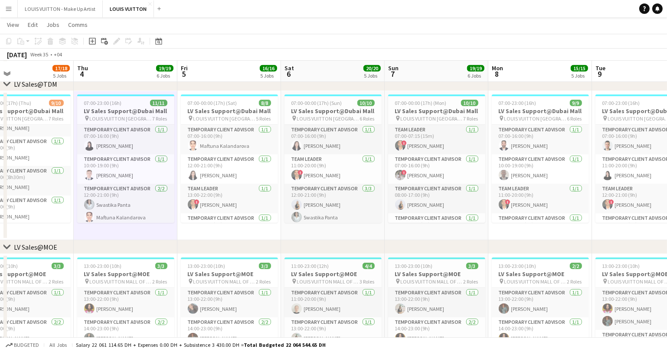
drag, startPoint x: 504, startPoint y: 243, endPoint x: 250, endPoint y: 256, distance: 254.7
drag, startPoint x: 466, startPoint y: 242, endPoint x: 335, endPoint y: 252, distance: 131.4
click at [335, 252] on div "chevron-right LV Sales@MOE" at bounding box center [333, 247] width 667 height 14
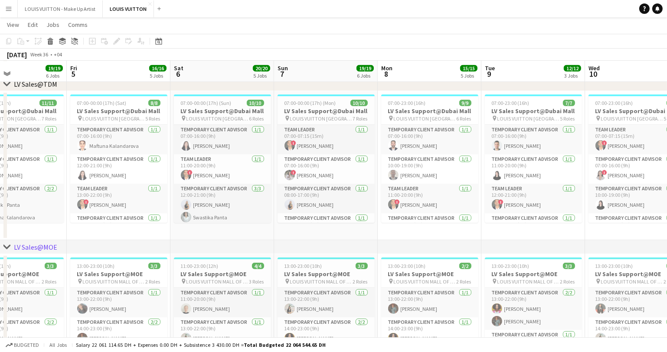
scroll to position [0, 263]
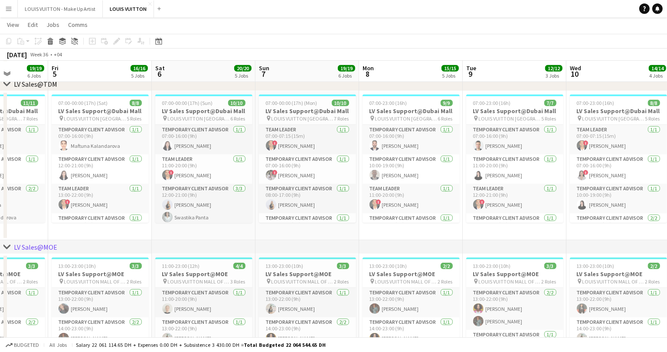
drag, startPoint x: 334, startPoint y: 231, endPoint x: 193, endPoint y: 240, distance: 141.8
click at [186, 107] on h3 "LV Sales Support@Dubai Mall" at bounding box center [203, 111] width 97 height 8
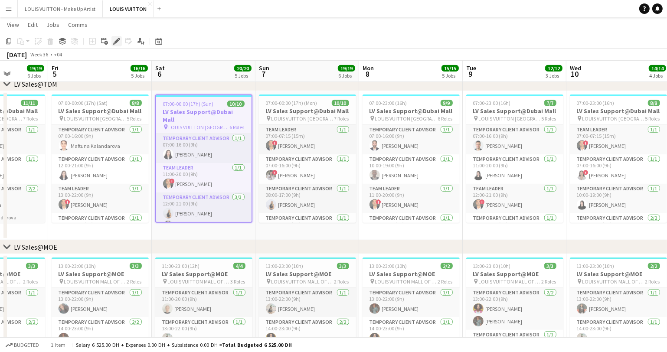
click at [116, 40] on icon at bounding box center [116, 41] width 5 height 5
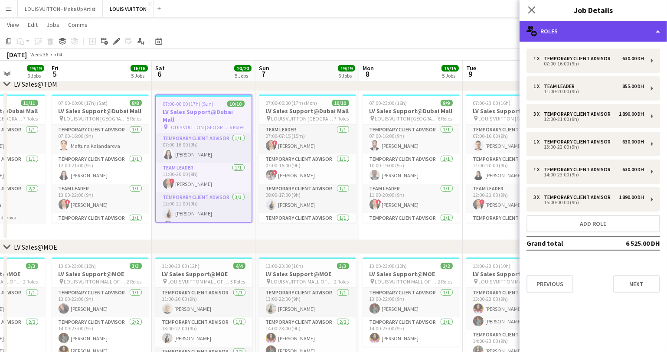
click at [624, 30] on div "multiple-users-add Roles" at bounding box center [594, 31] width 148 height 21
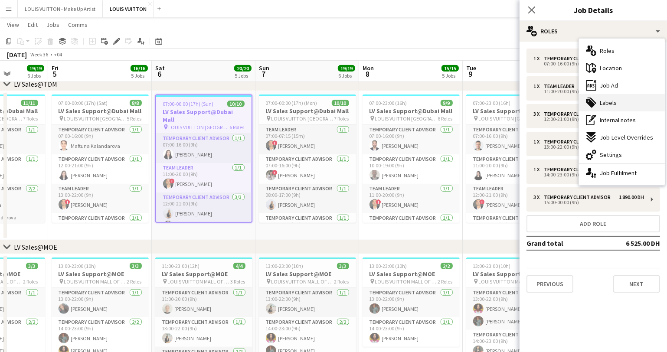
click at [605, 103] on span "Labels" at bounding box center [608, 103] width 17 height 8
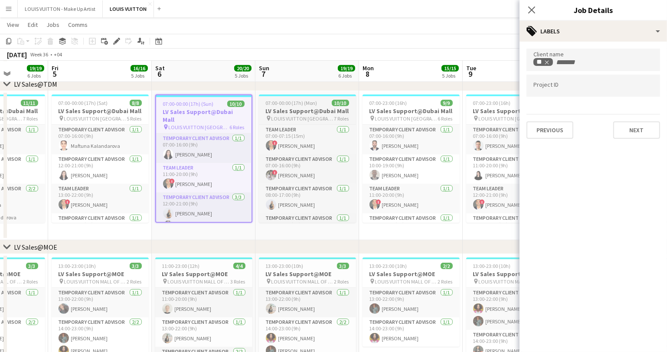
click at [304, 108] on h3 "LV Sales Support@Dubai Mall" at bounding box center [307, 111] width 97 height 8
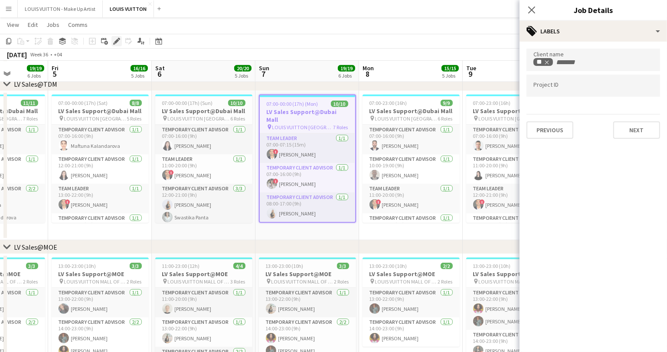
click at [117, 42] on icon "Edit" at bounding box center [116, 41] width 7 height 7
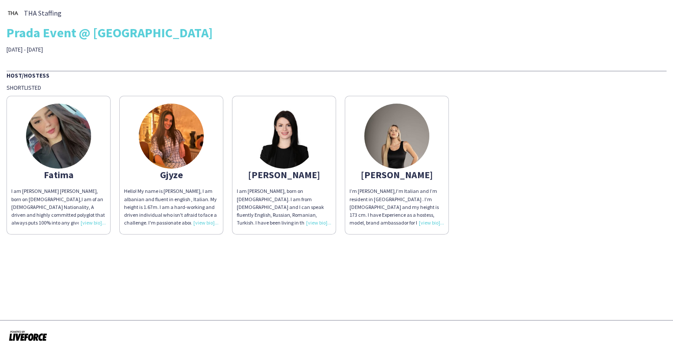
click at [396, 147] on img at bounding box center [396, 136] width 65 height 65
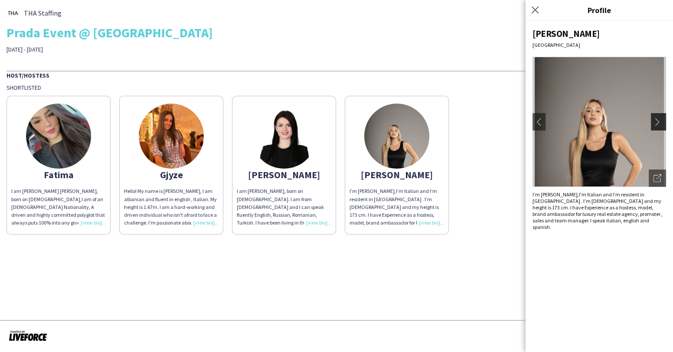
click at [661, 121] on app-icon "chevron-right" at bounding box center [660, 122] width 12 height 8
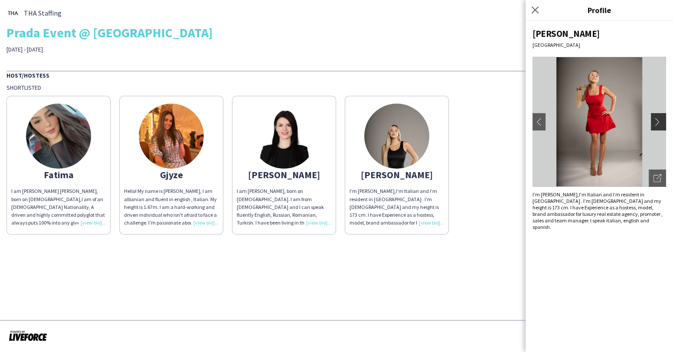
click at [661, 121] on app-icon "chevron-right" at bounding box center [660, 122] width 12 height 8
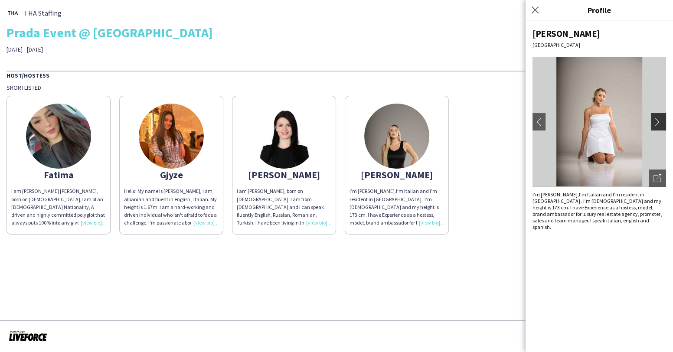
click at [659, 121] on app-icon "chevron-right" at bounding box center [660, 122] width 12 height 8
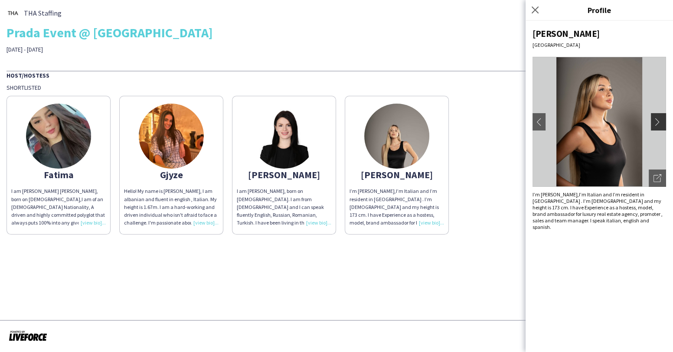
click at [659, 121] on app-icon "chevron-right" at bounding box center [660, 122] width 12 height 8
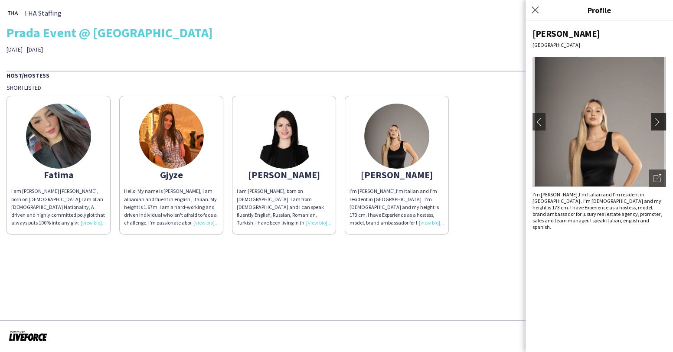
click at [659, 121] on app-icon "chevron-right" at bounding box center [660, 122] width 12 height 8
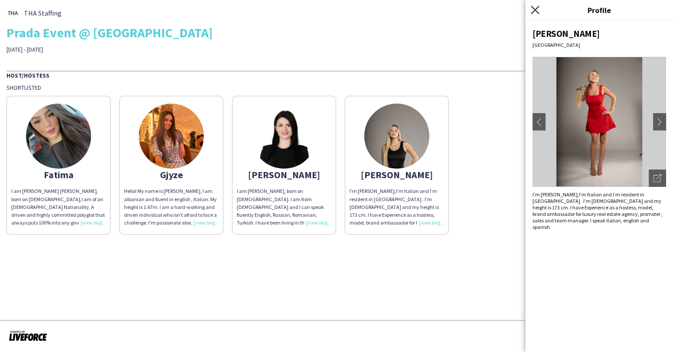
click at [538, 11] on icon "Close pop-in" at bounding box center [535, 10] width 8 height 8
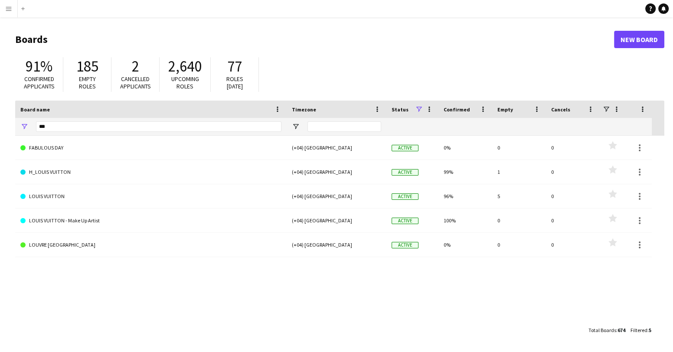
click at [6, 9] on app-icon "Menu" at bounding box center [8, 8] width 7 height 7
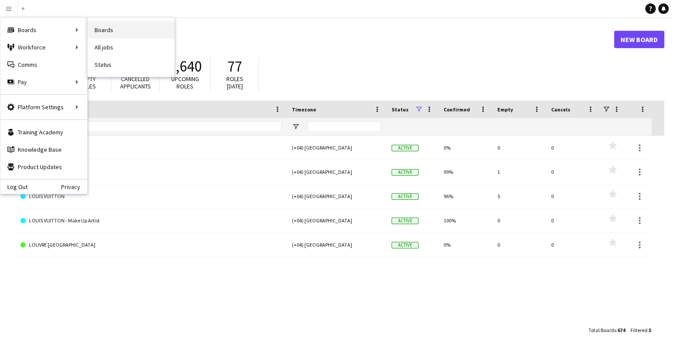
click at [108, 27] on link "Boards" at bounding box center [131, 29] width 87 height 17
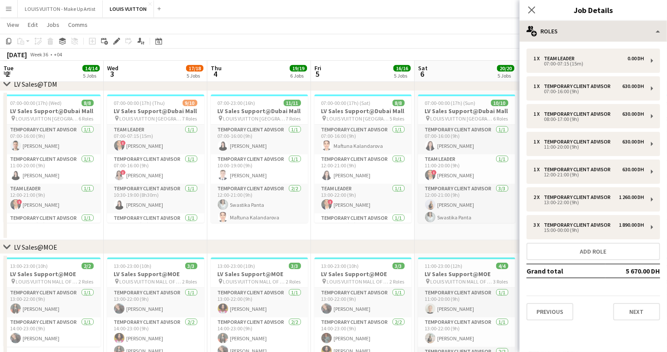
scroll to position [18, 0]
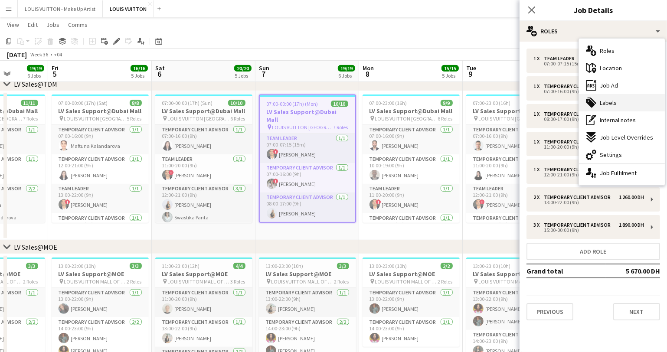
click at [606, 105] on span "Labels" at bounding box center [608, 103] width 17 height 8
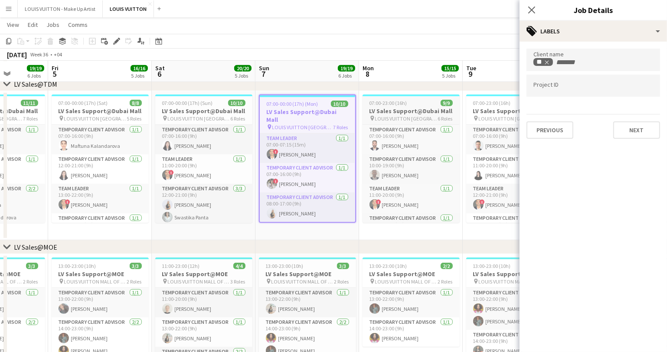
click at [388, 106] on app-job-card "07:00-23:00 (16h) 9/9 LV Sales Support@Dubai Mall pin LOUIS VUITTON [GEOGRAPHIC…" at bounding box center [411, 159] width 97 height 128
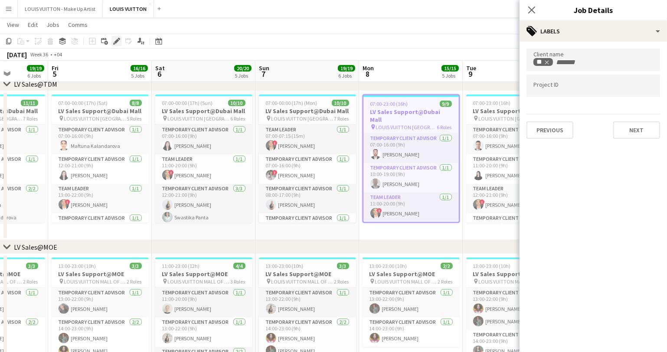
click at [117, 39] on icon at bounding box center [116, 41] width 5 height 5
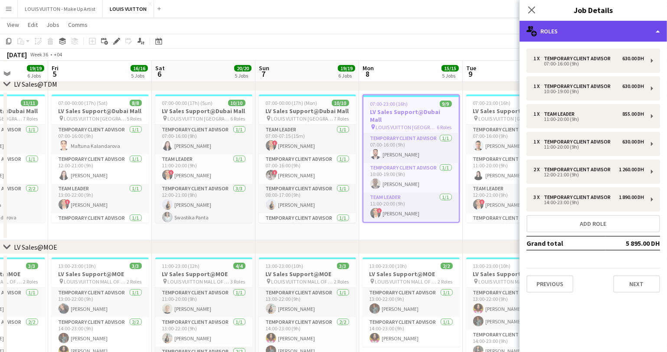
click at [577, 34] on div "multiple-users-add Roles" at bounding box center [594, 31] width 148 height 21
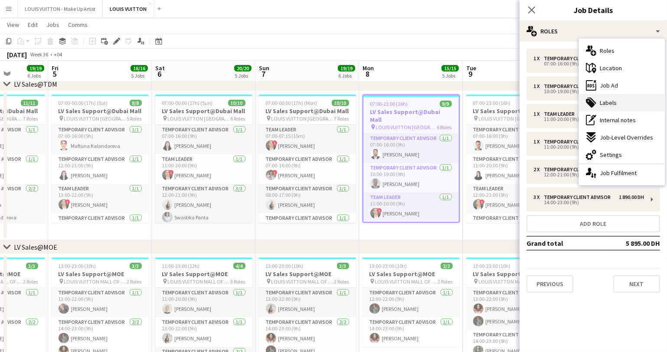
click at [603, 102] on span "Labels" at bounding box center [608, 103] width 17 height 8
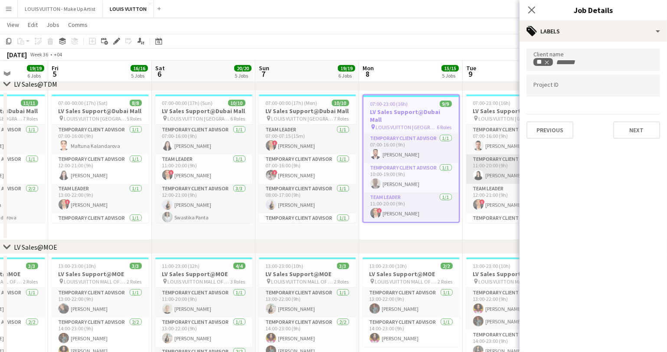
click at [470, 174] on app-card-role "Temporary Client Advisor [DATE] 11:00-20:00 (9h) [PERSON_NAME]" at bounding box center [514, 169] width 97 height 30
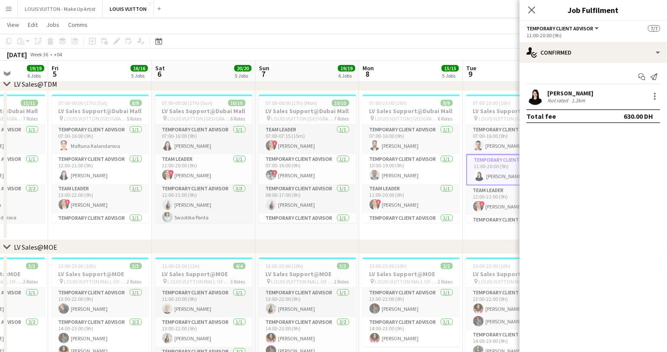
click at [440, 243] on div "chevron-right LV Sales@MOE" at bounding box center [333, 247] width 667 height 14
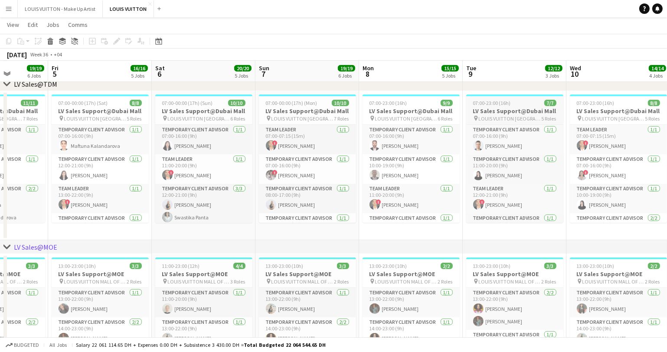
click at [501, 108] on h3 "LV Sales Support@Dubai Mall" at bounding box center [514, 111] width 97 height 8
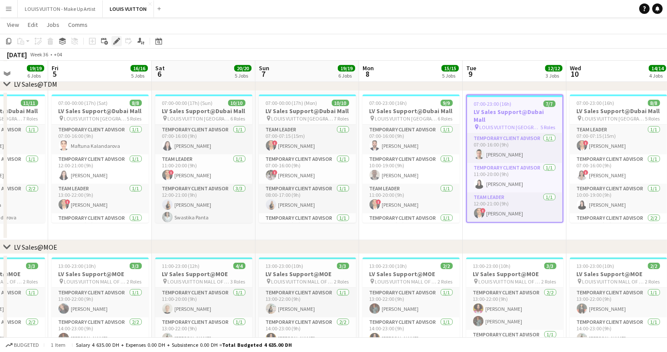
click at [117, 43] on icon "Edit" at bounding box center [116, 41] width 7 height 7
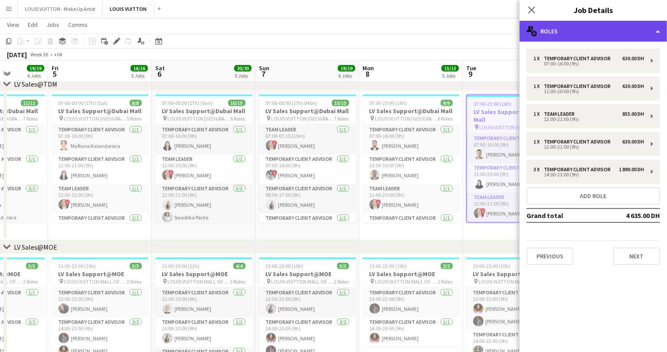
click at [605, 32] on div "multiple-users-add Roles" at bounding box center [594, 31] width 148 height 21
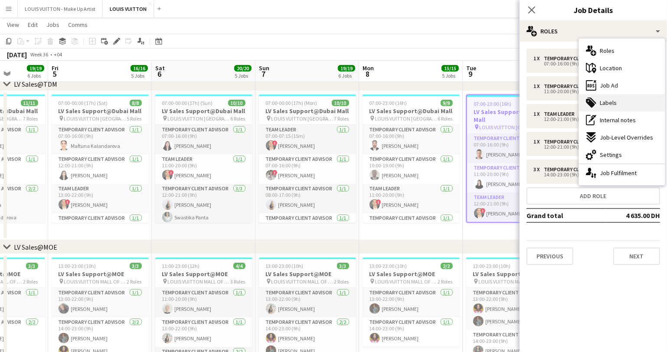
click at [607, 104] on span "Labels" at bounding box center [608, 103] width 17 height 8
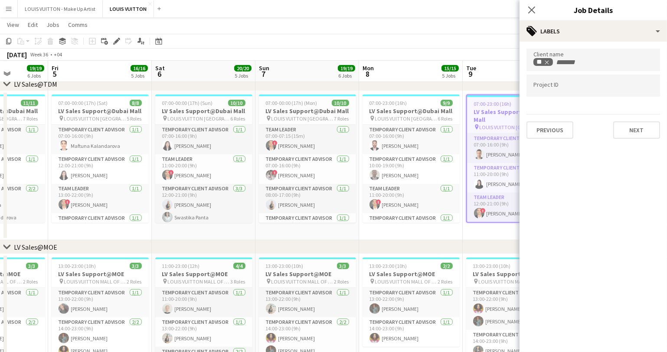
click at [414, 66] on app-board-header-date "Mon 8 15/15 5 Jobs" at bounding box center [411, 71] width 104 height 21
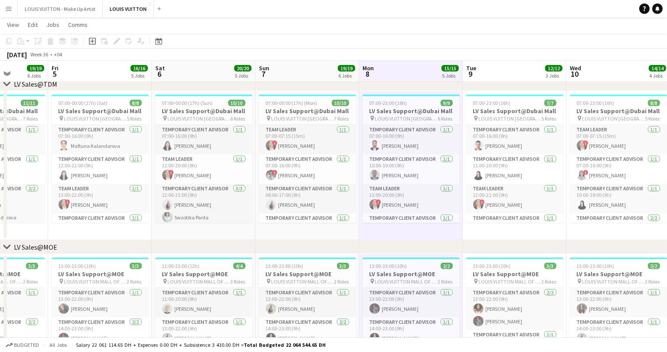
scroll to position [0, 289]
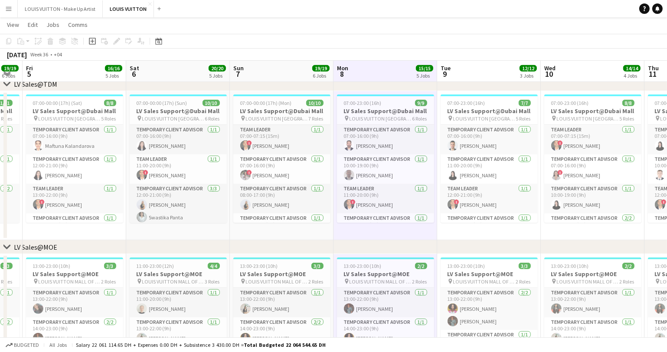
drag, startPoint x: 511, startPoint y: 69, endPoint x: 272, endPoint y: 86, distance: 239.8
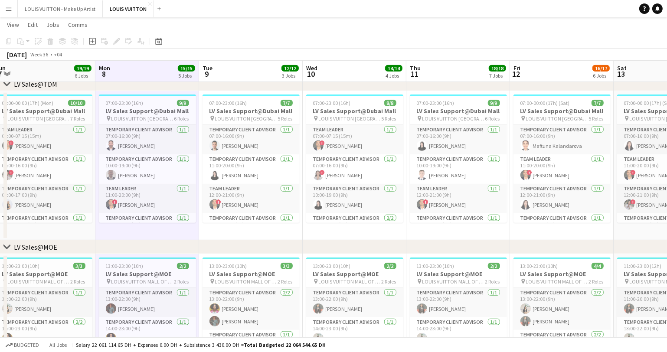
scroll to position [0, 348]
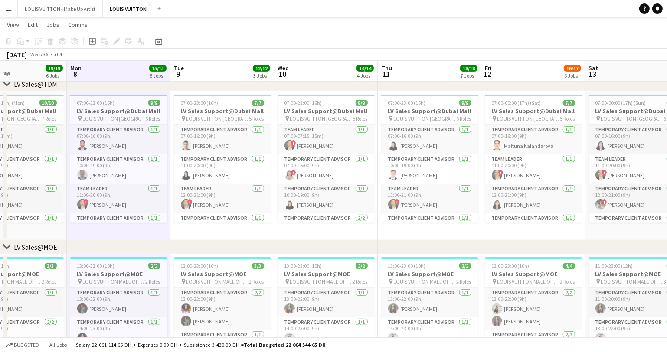
drag, startPoint x: 493, startPoint y: 70, endPoint x: 217, endPoint y: 78, distance: 276.5
click at [308, 64] on app-board-header-date "Wed 10 14/14 4 Jobs" at bounding box center [326, 71] width 104 height 21
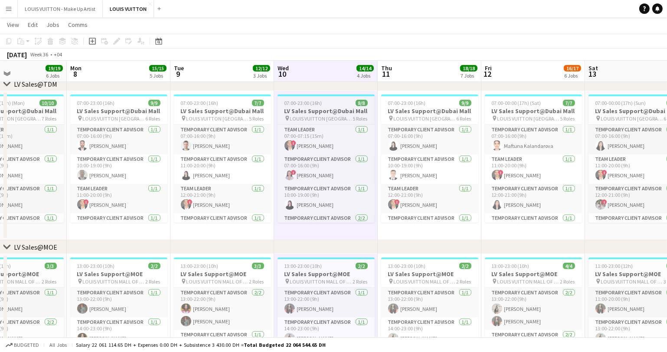
click at [311, 107] on h3 "LV Sales Support@Dubai Mall" at bounding box center [326, 111] width 97 height 8
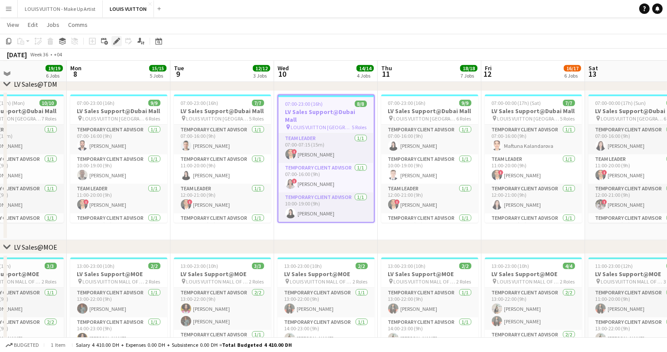
click at [114, 40] on icon "Edit" at bounding box center [116, 41] width 7 height 7
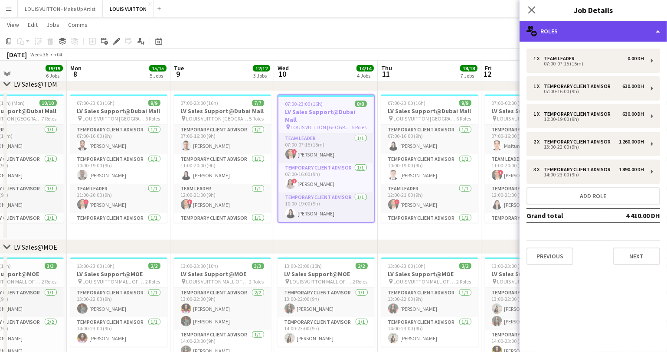
click at [586, 32] on div "multiple-users-add Roles" at bounding box center [594, 31] width 148 height 21
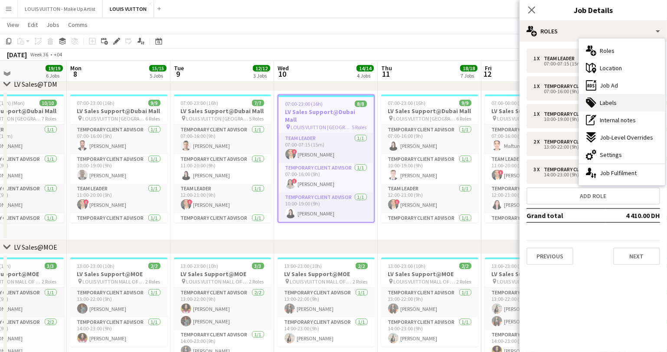
click at [602, 103] on span "Labels" at bounding box center [608, 103] width 17 height 8
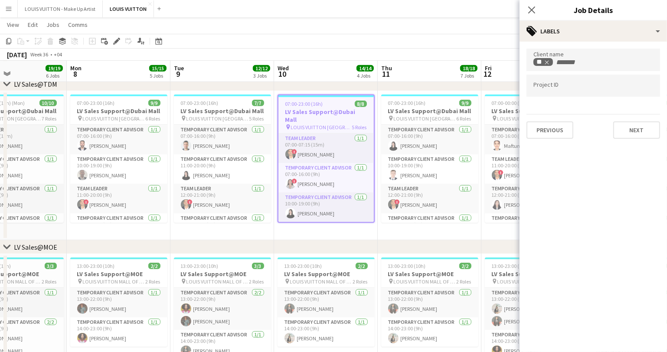
click at [402, 75] on app-board-header-date "Thu 11 18/18 7 Jobs" at bounding box center [430, 71] width 104 height 21
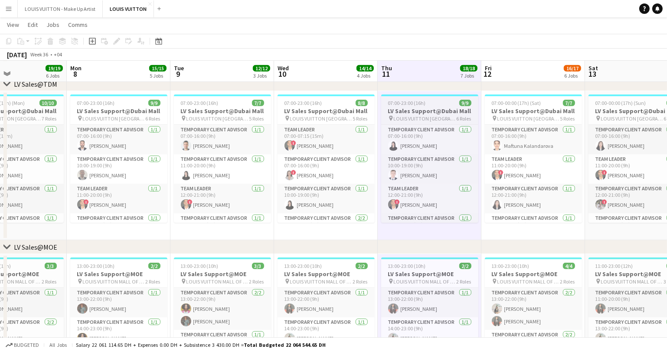
click at [406, 105] on span "07:00-23:00 (16h)" at bounding box center [407, 103] width 38 height 7
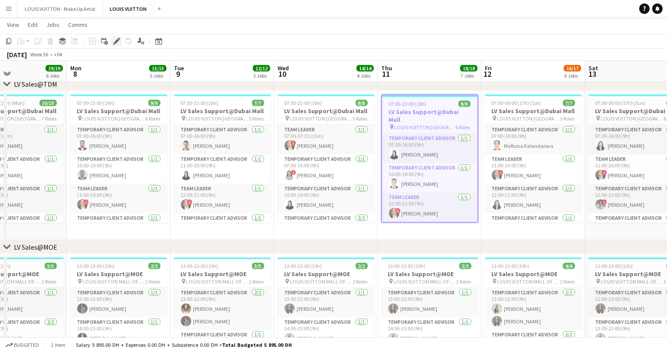
click at [114, 43] on icon "Edit" at bounding box center [116, 41] width 7 height 7
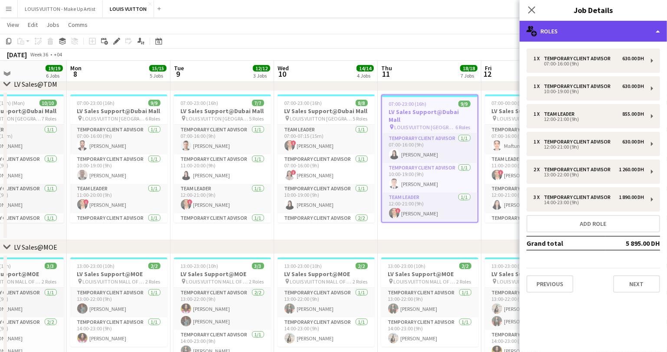
click at [567, 31] on div "multiple-users-add Roles" at bounding box center [594, 31] width 148 height 21
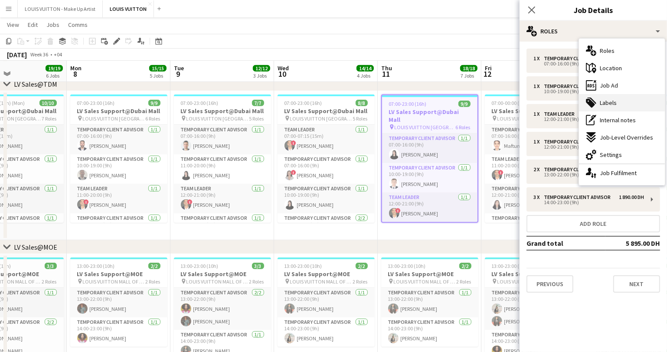
click at [604, 104] on span "Labels" at bounding box center [608, 103] width 17 height 8
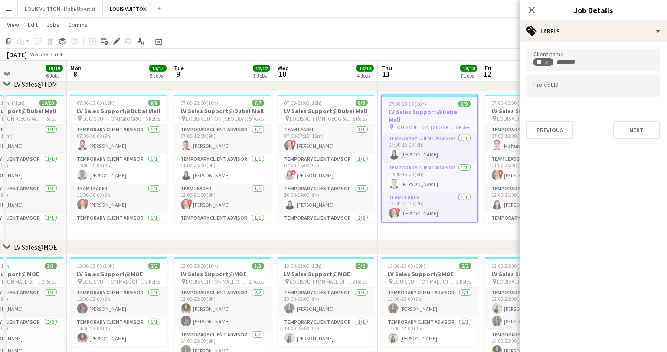
click at [417, 74] on app-board-header-date "Thu 11 18/18 7 Jobs" at bounding box center [430, 71] width 104 height 21
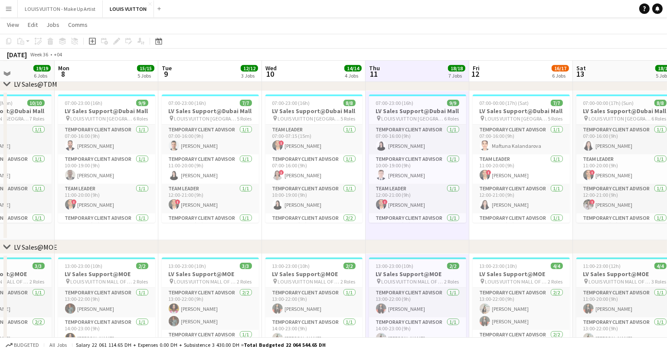
scroll to position [0, 326]
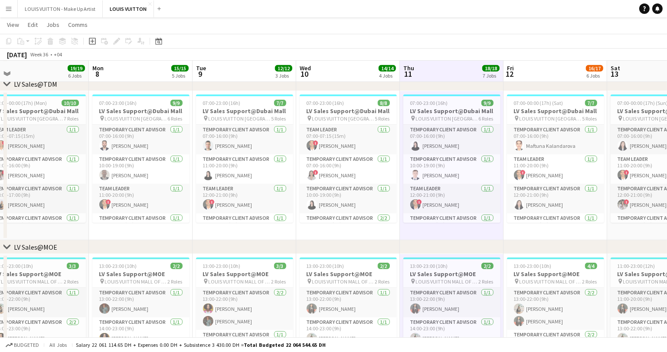
drag, startPoint x: 494, startPoint y: 77, endPoint x: 328, endPoint y: 92, distance: 166.5
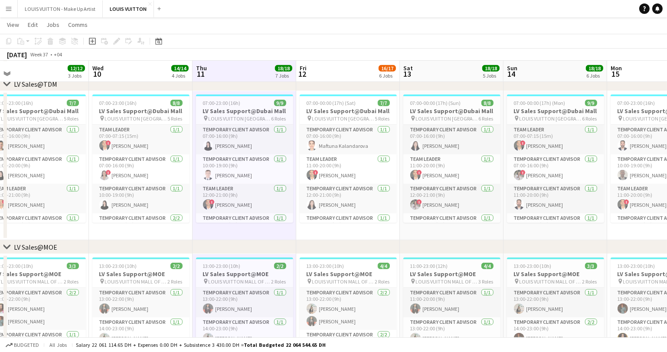
drag, startPoint x: 349, startPoint y: 245, endPoint x: 285, endPoint y: 247, distance: 64.3
click at [285, 247] on div "chevron-right LV Sales@MOE" at bounding box center [333, 247] width 667 height 14
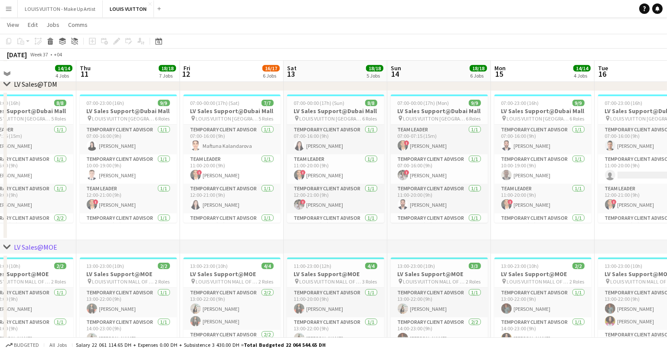
scroll to position [0, 346]
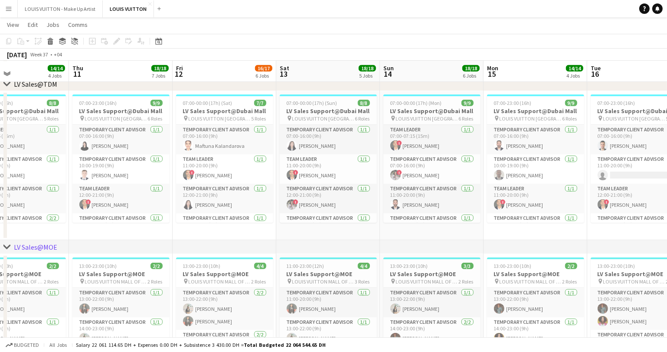
drag, startPoint x: 322, startPoint y: 234, endPoint x: 207, endPoint y: 240, distance: 115.1
click at [210, 108] on h3 "LV Sales Support@Dubai Mall" at bounding box center [224, 111] width 97 height 8
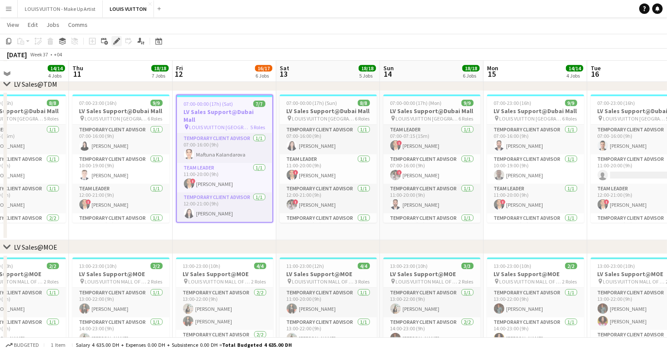
click at [115, 42] on icon at bounding box center [116, 41] width 5 height 5
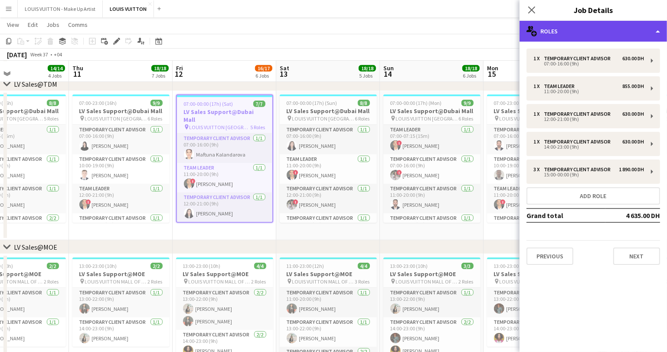
click at [582, 32] on div "multiple-users-add Roles" at bounding box center [594, 31] width 148 height 21
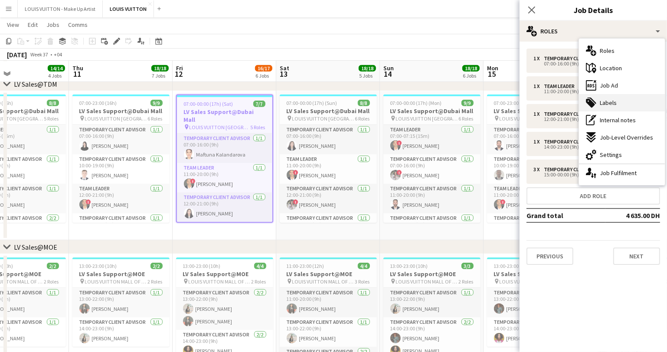
click at [604, 100] on span "Labels" at bounding box center [608, 103] width 17 height 8
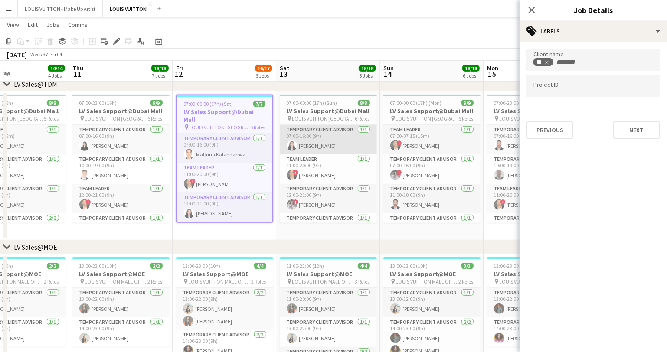
click at [314, 131] on app-card-role "Temporary Client Advisor [DATE] 07:00-16:00 (9h) [PERSON_NAME]" at bounding box center [328, 140] width 97 height 30
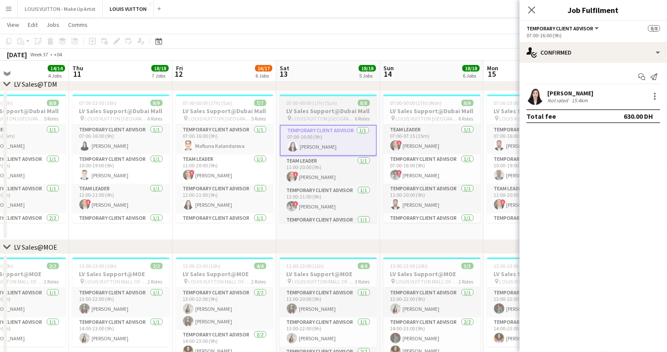
click at [308, 102] on span "07:00-00:00 (17h) (Sun)" at bounding box center [312, 103] width 51 height 7
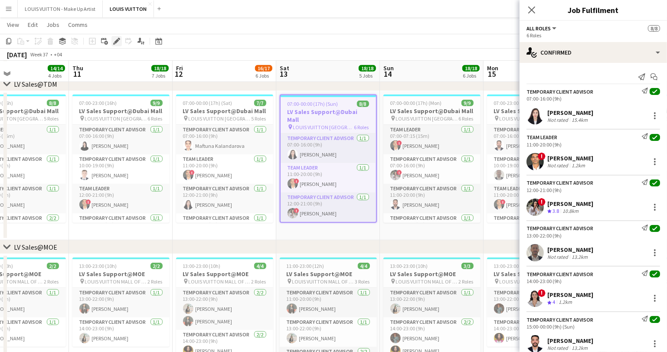
click at [116, 42] on icon at bounding box center [116, 41] width 5 height 5
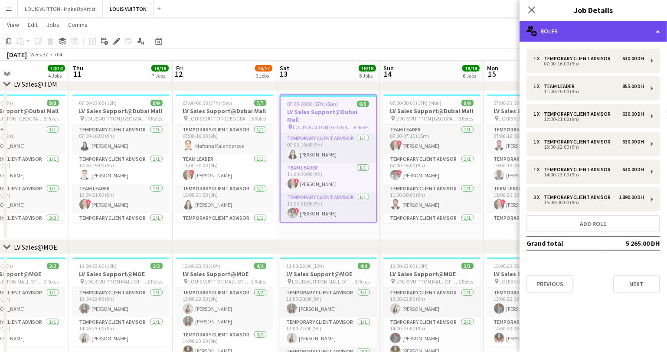
click at [553, 36] on div "multiple-users-add Roles" at bounding box center [594, 31] width 148 height 21
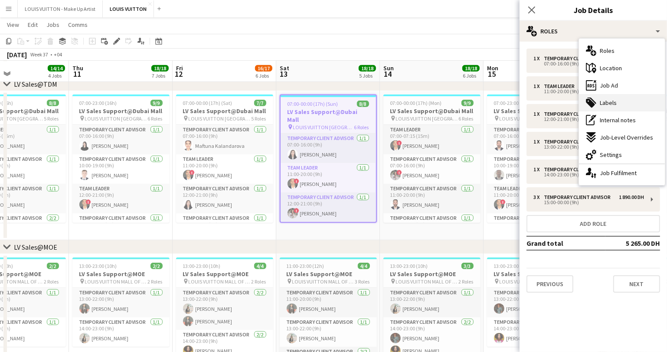
click at [611, 100] on span "Labels" at bounding box center [608, 103] width 17 height 8
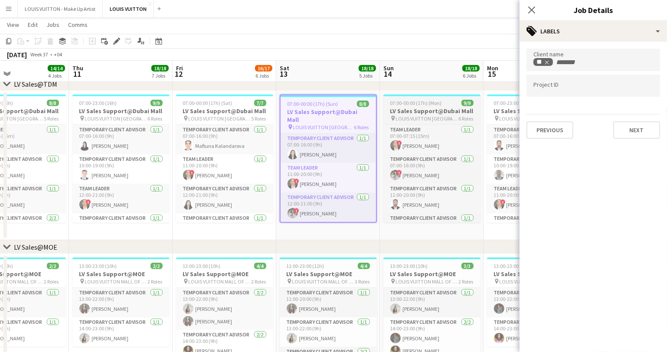
click at [409, 105] on span "07:00-00:00 (17h) (Mon)" at bounding box center [417, 103] width 52 height 7
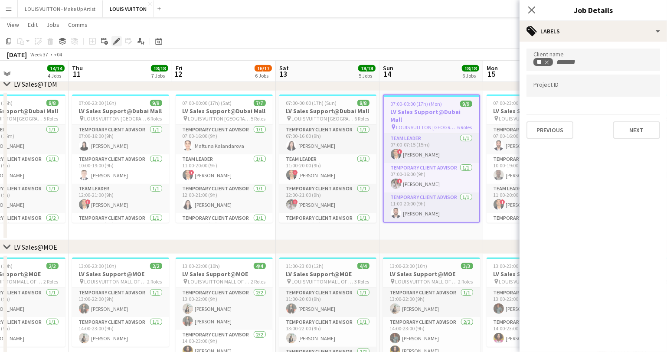
click at [112, 39] on div "Edit" at bounding box center [117, 41] width 10 height 10
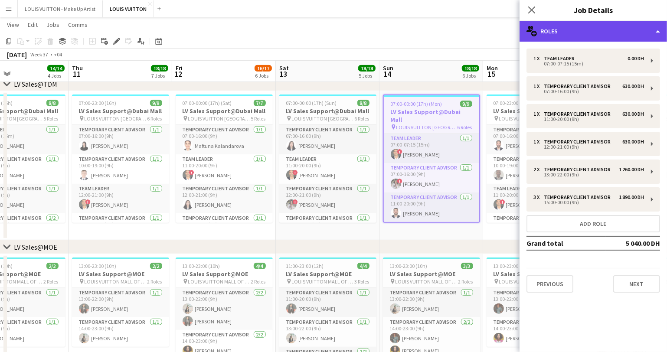
click at [617, 31] on div "multiple-users-add Roles" at bounding box center [594, 31] width 148 height 21
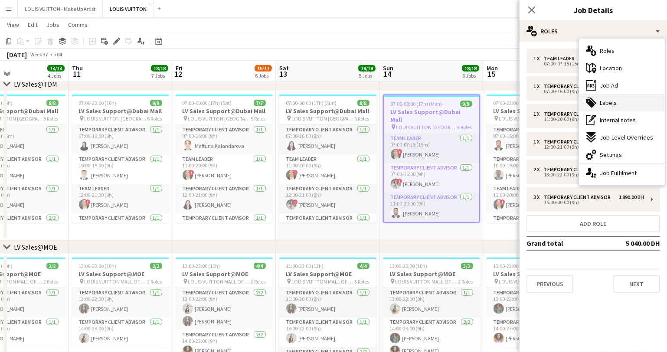
click at [605, 105] on span "Labels" at bounding box center [608, 103] width 17 height 8
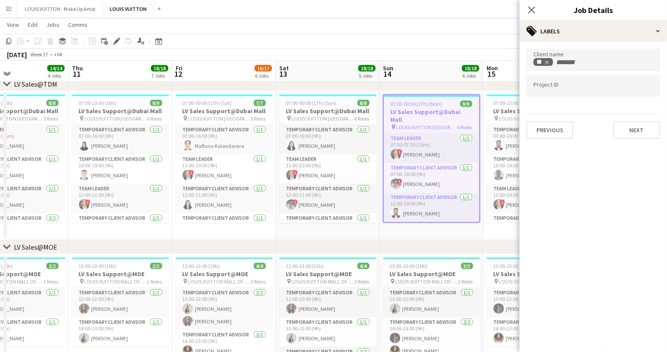
click at [414, 70] on app-board-header-date "Sun 14 18/18 6 Jobs" at bounding box center [432, 71] width 104 height 21
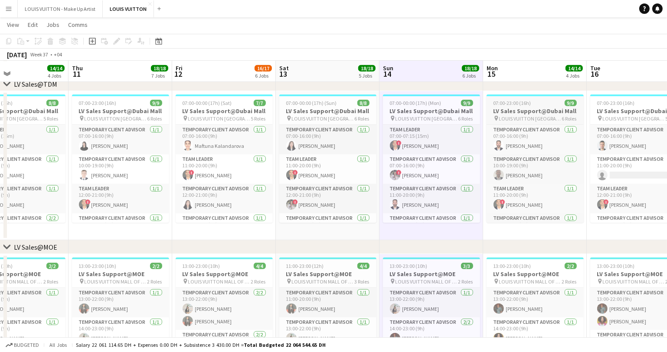
click at [516, 105] on span "07:00-23:00 (16h)" at bounding box center [513, 103] width 38 height 7
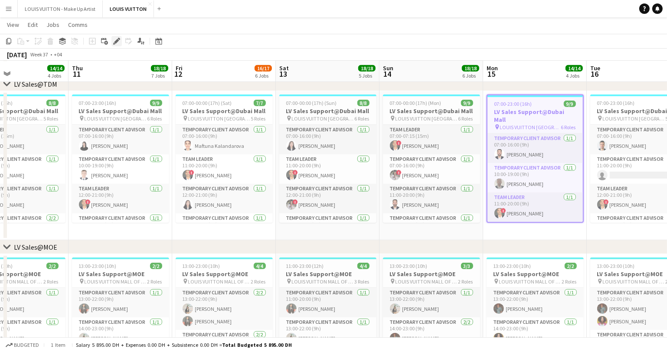
click at [115, 41] on icon at bounding box center [116, 41] width 5 height 5
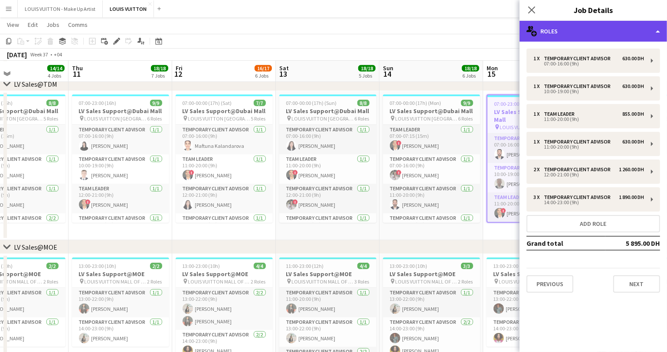
click at [569, 34] on div "multiple-users-add Roles" at bounding box center [594, 31] width 148 height 21
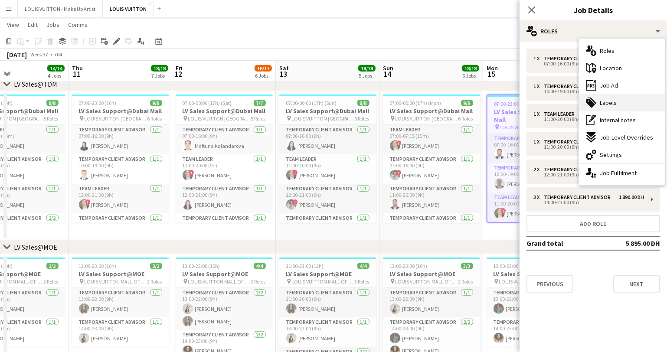
click at [606, 99] on span "Labels" at bounding box center [608, 103] width 17 height 8
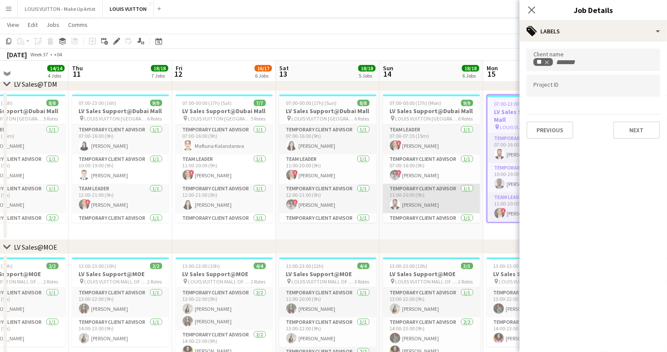
click at [439, 200] on app-card-role "Temporary Client Advisor [DATE] 11:00-20:00 (9h) [PERSON_NAME]" at bounding box center [431, 199] width 97 height 30
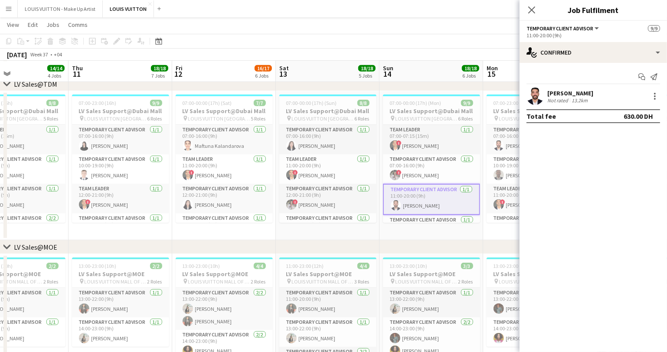
click at [427, 76] on app-board-header-date "Sun 14 18/18 6 Jobs" at bounding box center [432, 71] width 104 height 21
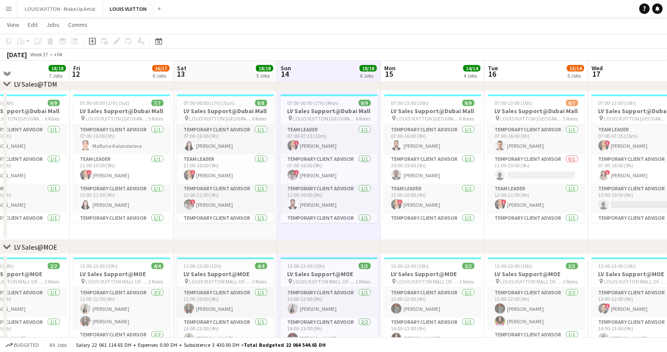
scroll to position [0, 363]
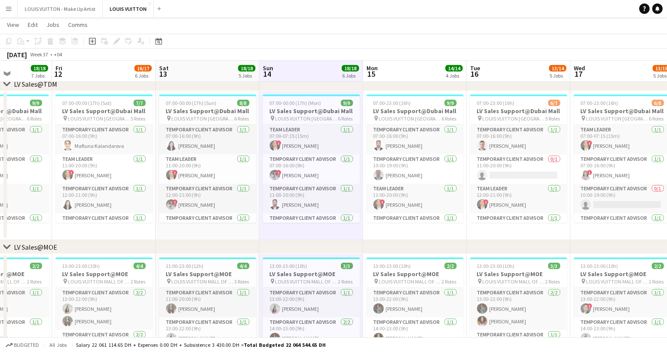
drag, startPoint x: 499, startPoint y: 70, endPoint x: 224, endPoint y: 90, distance: 275.4
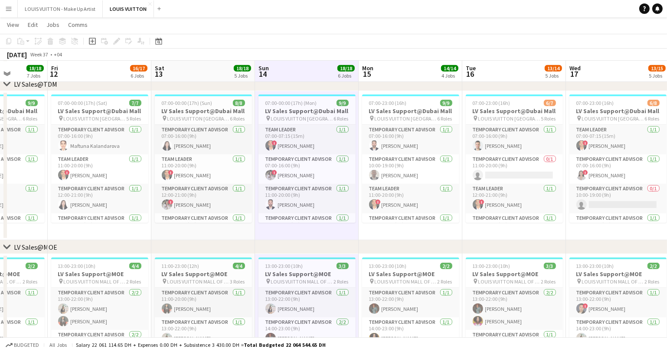
scroll to position [0, 303]
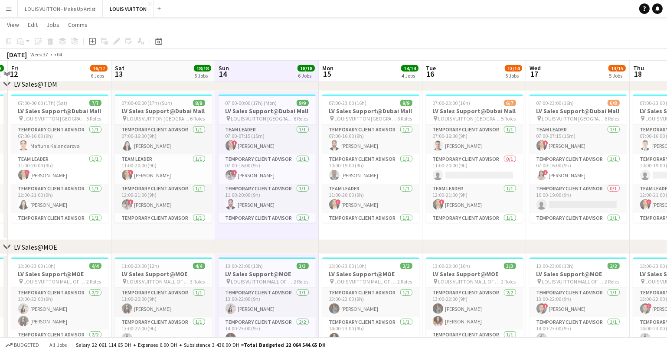
drag, startPoint x: 429, startPoint y: 71, endPoint x: 278, endPoint y: 89, distance: 151.7
click at [456, 66] on app-board-header-date "Tue 16 13/14 5 Jobs" at bounding box center [475, 71] width 104 height 21
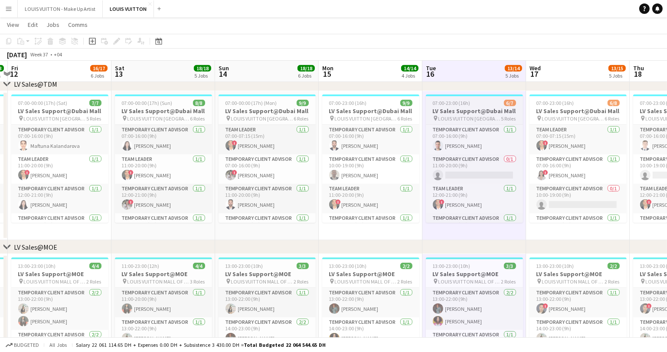
click at [445, 116] on span "LOUIS VUITTON [GEOGRAPHIC_DATA] - [GEOGRAPHIC_DATA]" at bounding box center [470, 118] width 63 height 7
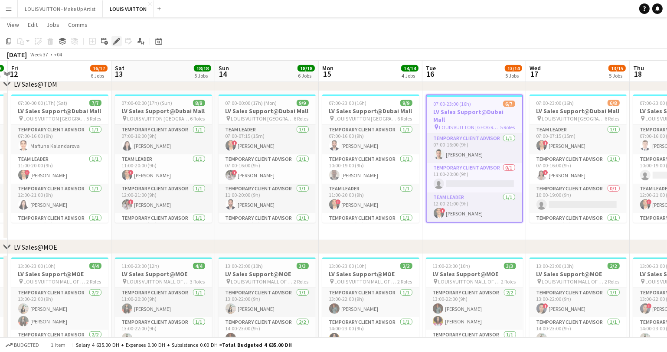
click at [113, 42] on icon "Edit" at bounding box center [116, 41] width 7 height 7
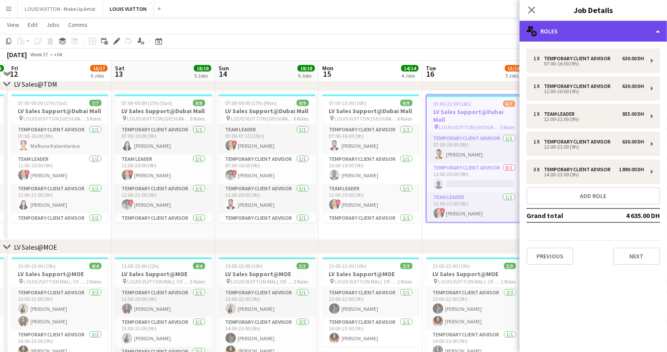
click at [562, 34] on div "multiple-users-add Roles" at bounding box center [594, 31] width 148 height 21
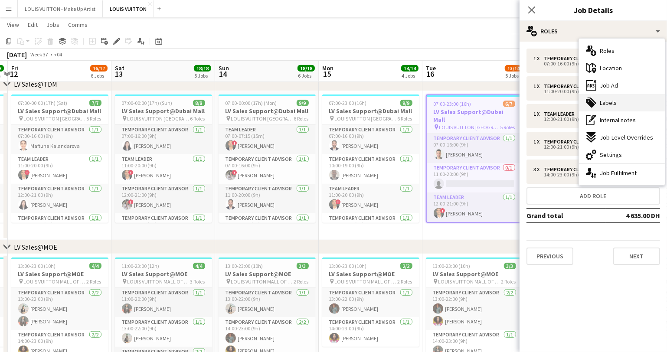
click at [603, 100] on span "Labels" at bounding box center [608, 103] width 17 height 8
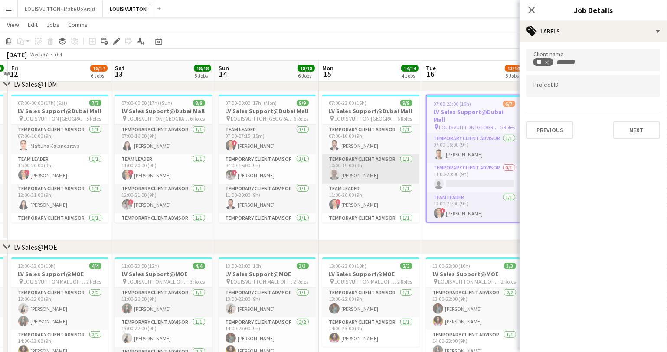
click at [369, 175] on app-card-role "Temporary Client Advisor [DATE] 10:00-19:00 (9h) [PERSON_NAME]" at bounding box center [370, 169] width 97 height 30
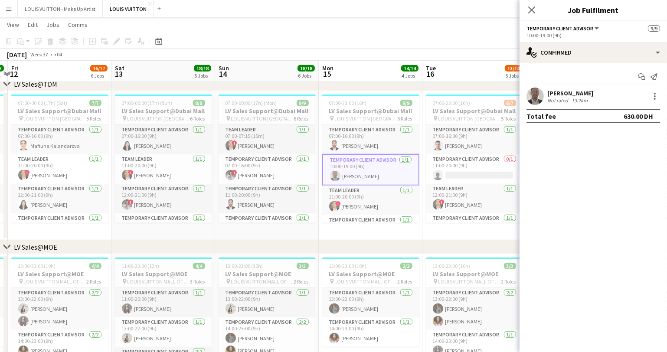
click at [455, 69] on app-board-header-date "Tue 16 13/14 5 Jobs" at bounding box center [475, 71] width 104 height 21
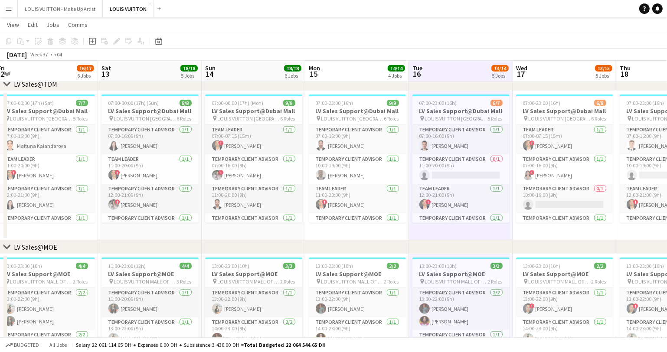
scroll to position [0, 380]
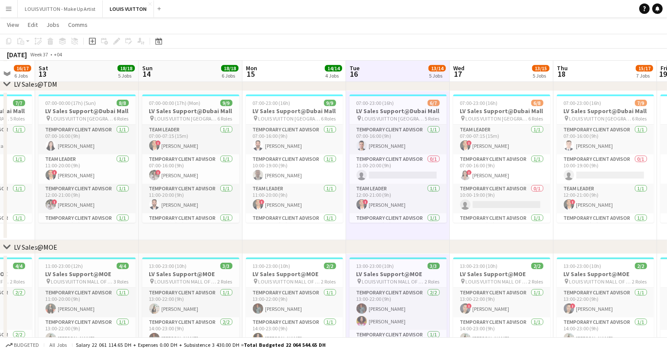
drag, startPoint x: 500, startPoint y: 230, endPoint x: 253, endPoint y: 240, distance: 248.0
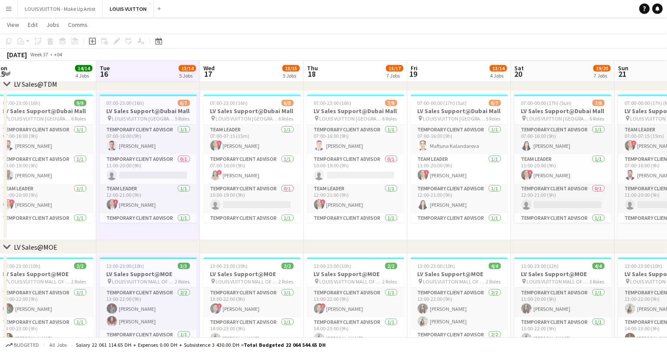
scroll to position [0, 323]
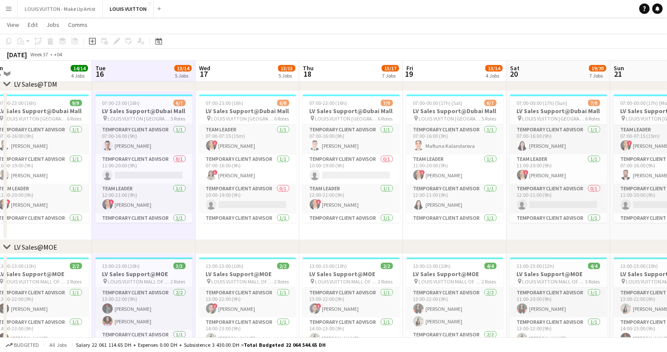
drag, startPoint x: 530, startPoint y: 229, endPoint x: 268, endPoint y: 241, distance: 262.4
click at [222, 108] on h3 "LV Sales Support@Dubai Mall" at bounding box center [247, 111] width 97 height 8
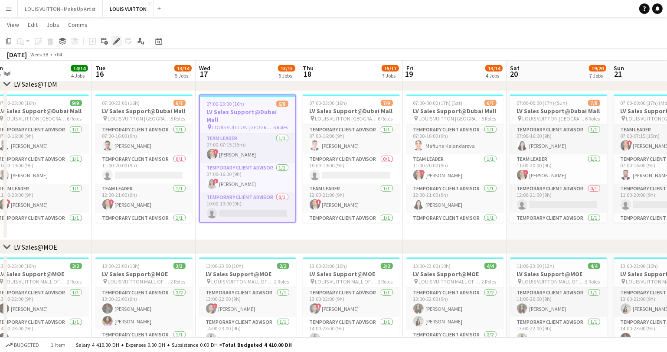
click at [118, 41] on icon "Edit" at bounding box center [116, 41] width 7 height 7
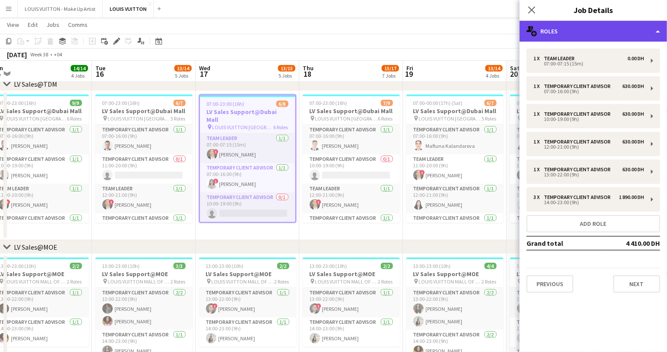
click at [560, 33] on div "multiple-users-add Roles" at bounding box center [594, 31] width 148 height 21
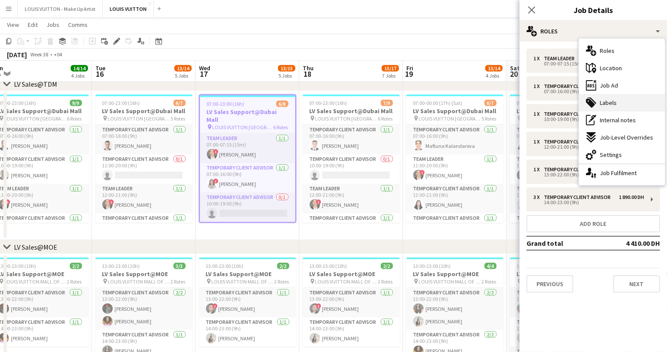
click at [616, 102] on span "Labels" at bounding box center [608, 103] width 17 height 8
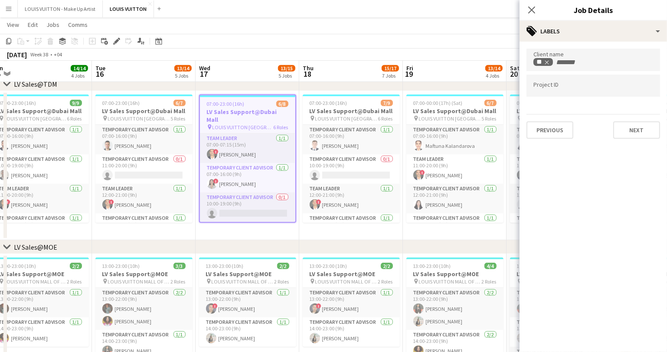
click at [338, 237] on app-date-cell "07:00-23:00 (16h) 7/9 LV Sales Support@Dubai Mall pin LOUIS VUITTON [GEOGRAPHIC…" at bounding box center [351, 165] width 104 height 149
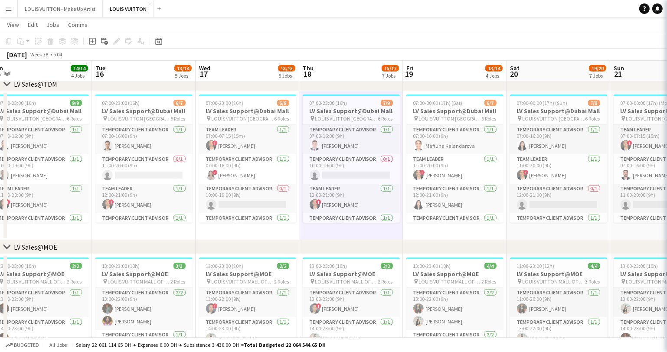
click at [325, 120] on span "LOUIS VUITTON [GEOGRAPHIC_DATA] - [GEOGRAPHIC_DATA]" at bounding box center [346, 118] width 63 height 7
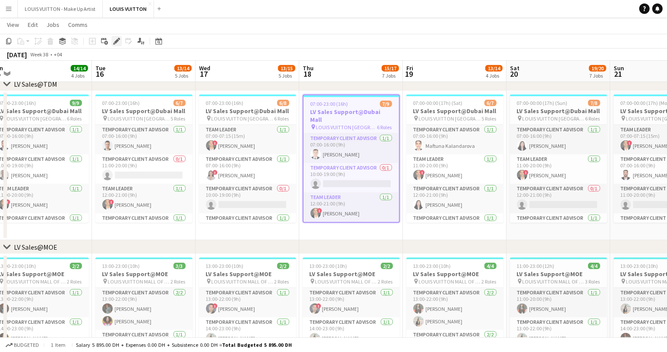
click at [112, 37] on div "Edit" at bounding box center [117, 41] width 10 height 10
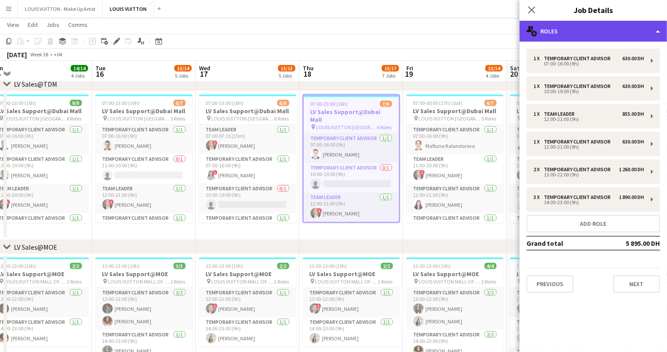
click at [588, 33] on div "multiple-users-add Roles" at bounding box center [594, 31] width 148 height 21
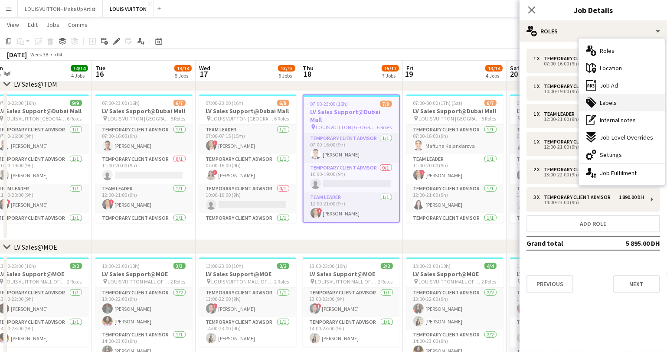
click at [605, 105] on span "Labels" at bounding box center [608, 103] width 17 height 8
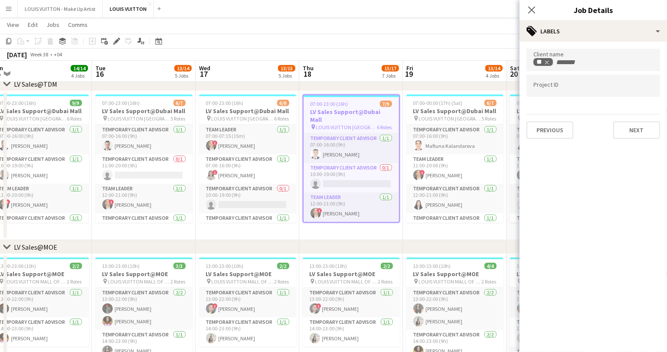
click at [434, 233] on app-date-cell "07:00-00:00 (17h) (Sat) 6/7 LV Sales Support@Dubai Mall pin LOUIS VUITTON [GEOG…" at bounding box center [455, 165] width 104 height 149
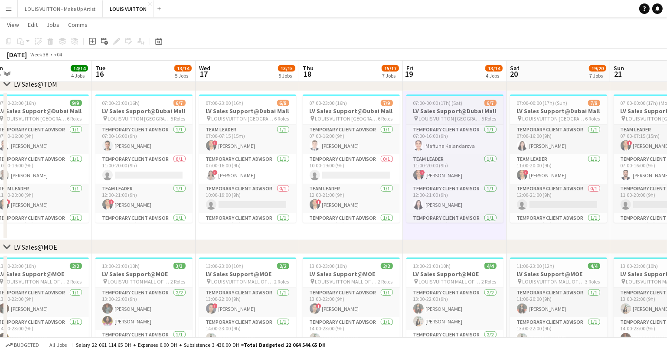
click at [433, 118] on span "LOUIS VUITTON [GEOGRAPHIC_DATA] - [GEOGRAPHIC_DATA]" at bounding box center [450, 118] width 63 height 7
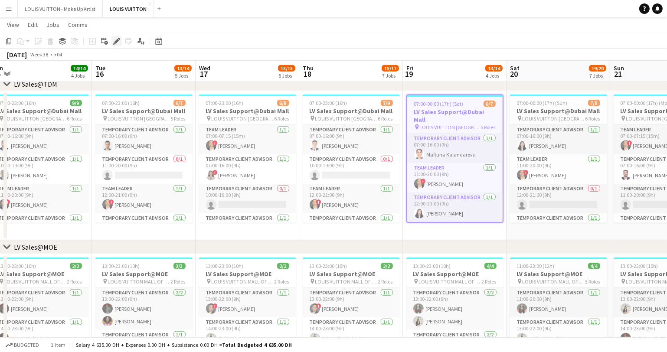
click at [116, 43] on icon "Edit" at bounding box center [116, 41] width 7 height 7
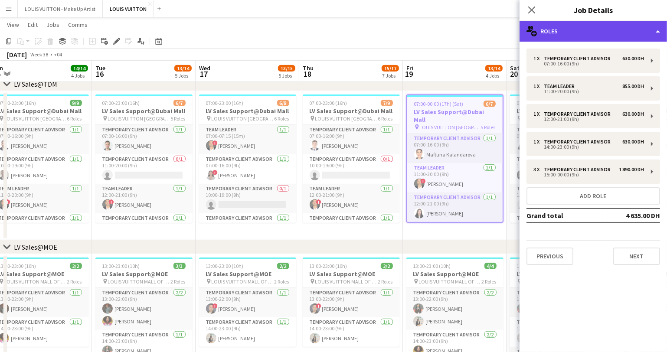
click at [563, 33] on div "multiple-users-add Roles" at bounding box center [594, 31] width 148 height 21
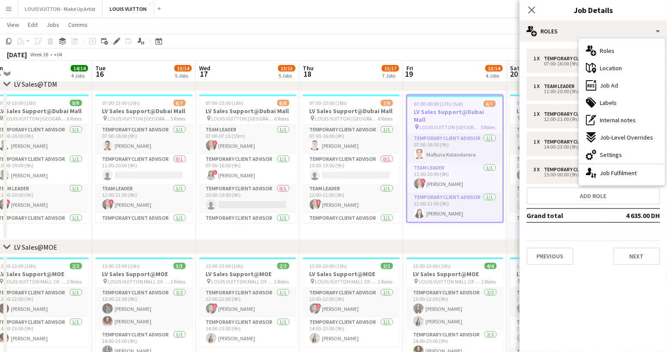
click at [609, 100] on span "Labels" at bounding box center [608, 103] width 17 height 8
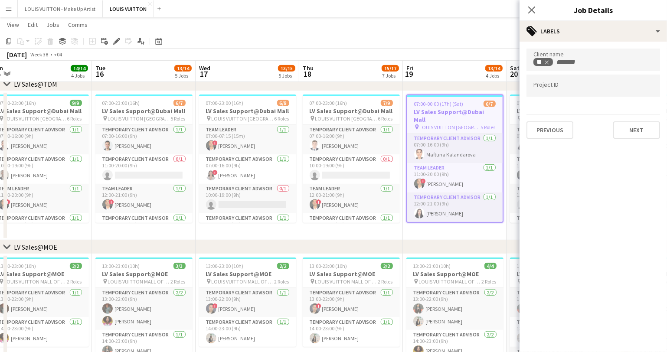
click at [466, 238] on app-date-cell "07:00-00:00 (17h) (Sat) 6/7 LV Sales Support@Dubai Mall pin LOUIS VUITTON [GEOG…" at bounding box center [455, 165] width 104 height 149
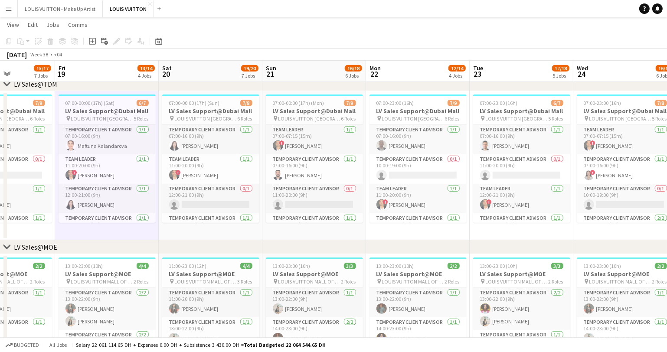
drag, startPoint x: 549, startPoint y: 228, endPoint x: 197, endPoint y: 231, distance: 351.9
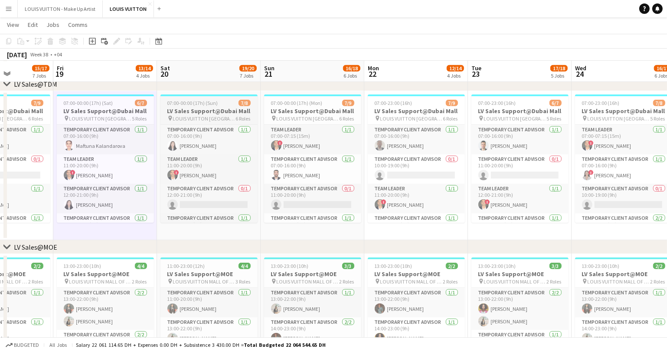
click at [208, 107] on h3 "LV Sales Support@Dubai Mall" at bounding box center [209, 111] width 97 height 8
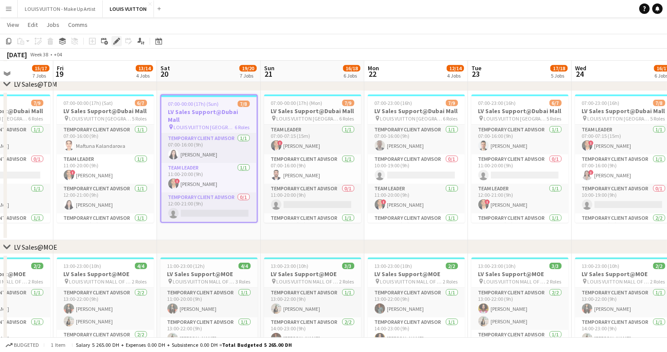
click at [113, 41] on icon "Edit" at bounding box center [116, 41] width 7 height 7
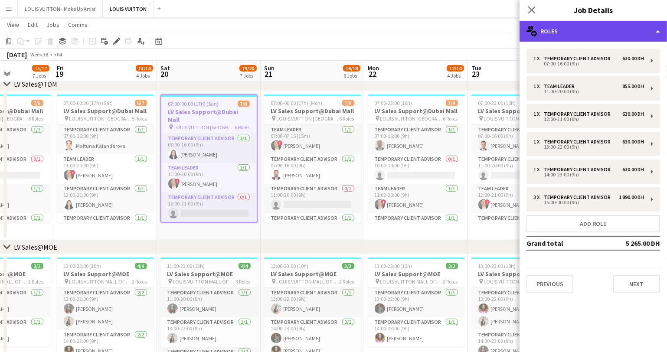
click at [555, 28] on div "multiple-users-add Roles" at bounding box center [594, 31] width 148 height 21
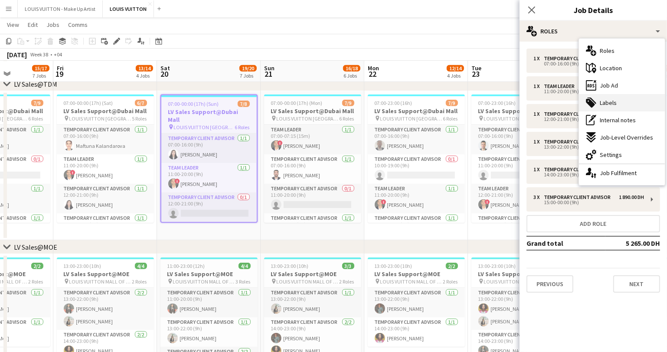
click at [607, 104] on span "Labels" at bounding box center [608, 103] width 17 height 8
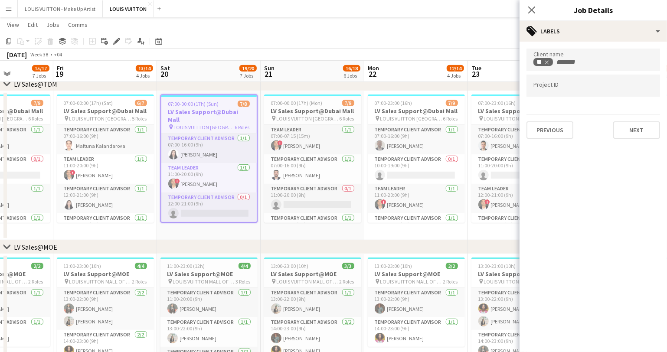
click at [382, 235] on app-date-cell "07:00-23:00 (16h) 7/9 LV Sales Support@Dubai Mall pin LOUIS VUITTON [GEOGRAPHIC…" at bounding box center [416, 165] width 104 height 149
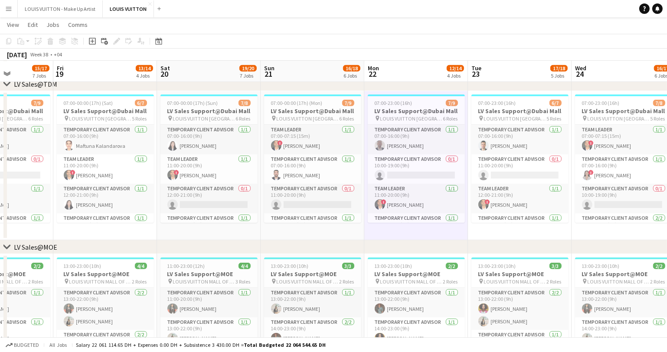
click at [295, 107] on h3 "LV Sales Support@Dubai Mall" at bounding box center [312, 111] width 97 height 8
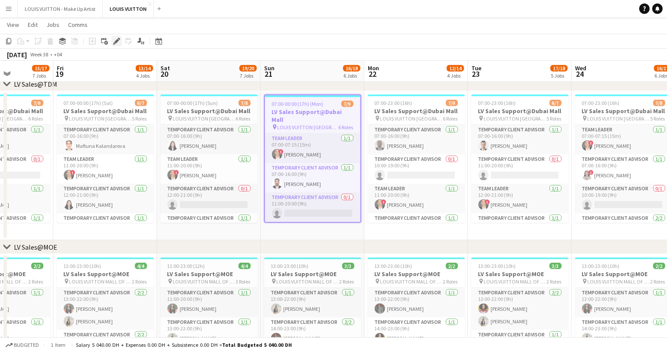
click at [114, 43] on icon at bounding box center [114, 44] width 2 height 2
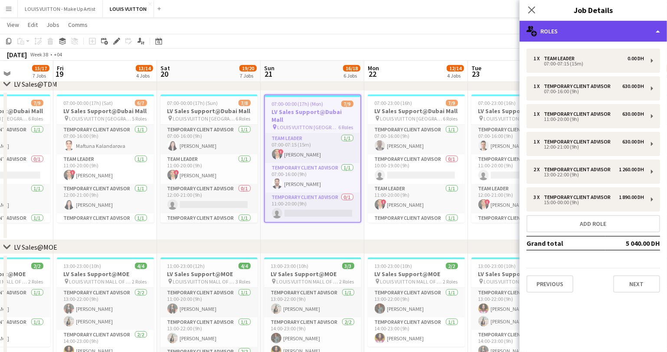
click at [588, 34] on div "multiple-users-add Roles" at bounding box center [594, 31] width 148 height 21
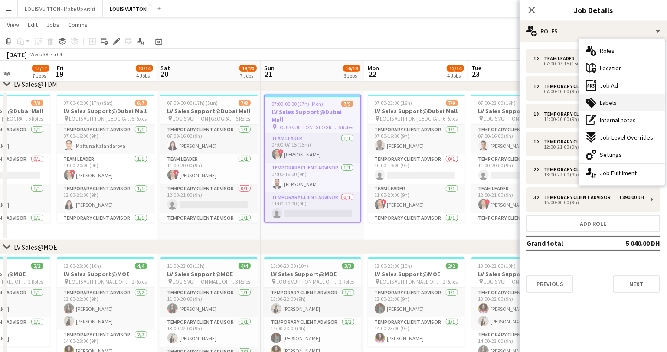
click at [614, 103] on span "Labels" at bounding box center [608, 103] width 17 height 8
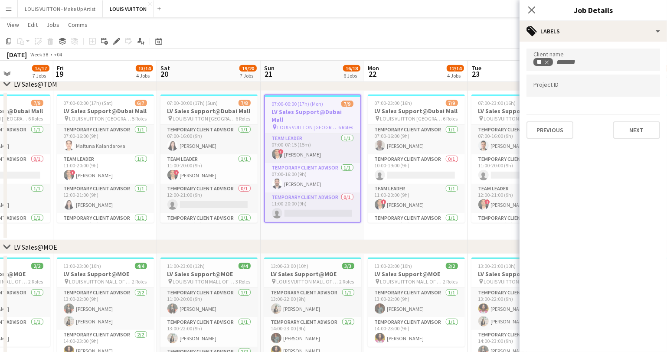
click at [413, 237] on app-date-cell "07:00-23:00 (16h) 7/9 LV Sales Support@Dubai Mall pin LOUIS VUITTON [GEOGRAPHIC…" at bounding box center [416, 165] width 104 height 149
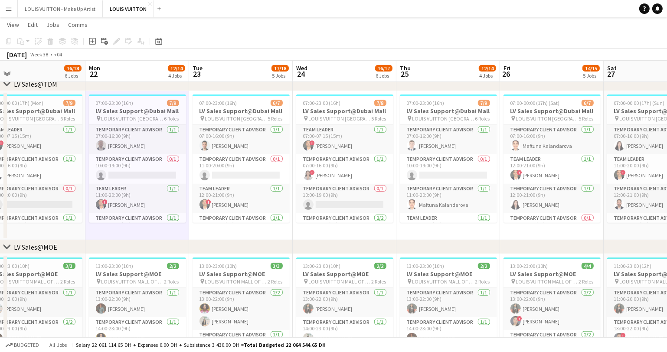
scroll to position [0, 271]
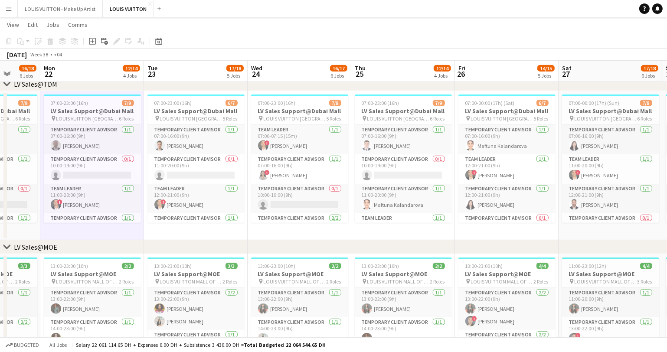
drag, startPoint x: 421, startPoint y: 121, endPoint x: 98, endPoint y: 148, distance: 323.5
click at [92, 111] on h3 "LV Sales Support@Dubai Mall" at bounding box center [92, 111] width 97 height 8
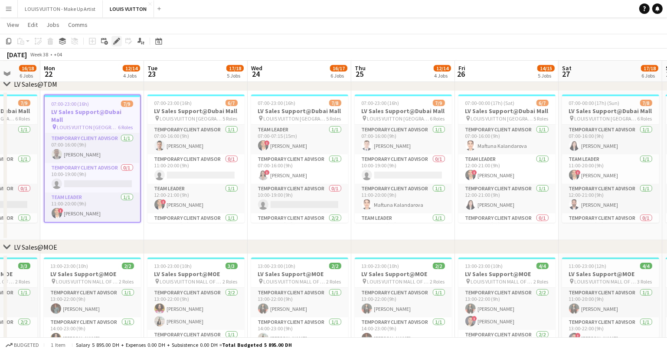
click at [118, 38] on icon "Edit" at bounding box center [116, 41] width 7 height 7
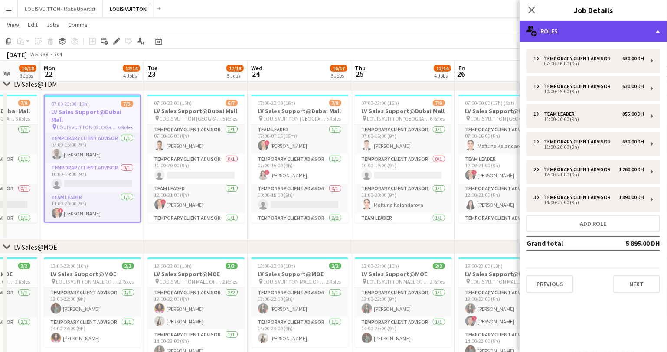
click at [575, 35] on div "multiple-users-add Roles" at bounding box center [594, 31] width 148 height 21
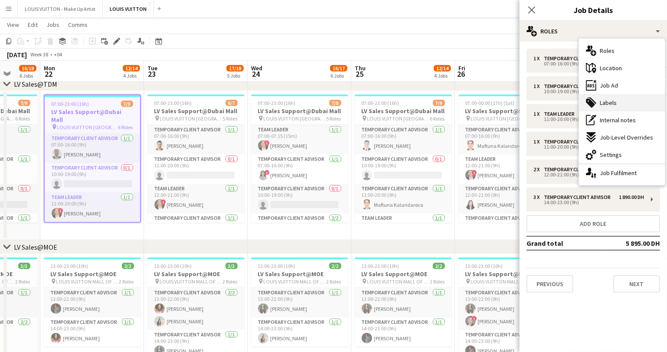
click at [604, 101] on span "Labels" at bounding box center [608, 103] width 17 height 8
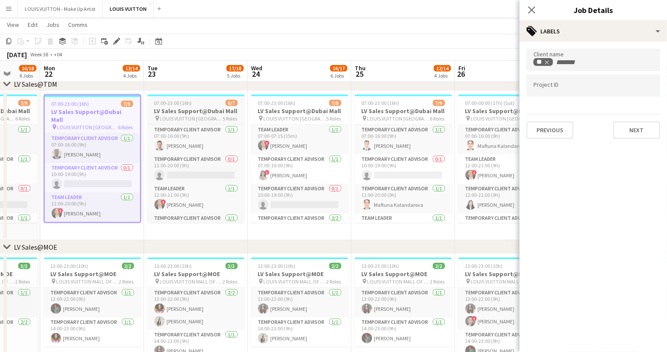
click at [174, 115] on span "LOUIS VUITTON [GEOGRAPHIC_DATA] - [GEOGRAPHIC_DATA]" at bounding box center [191, 118] width 63 height 7
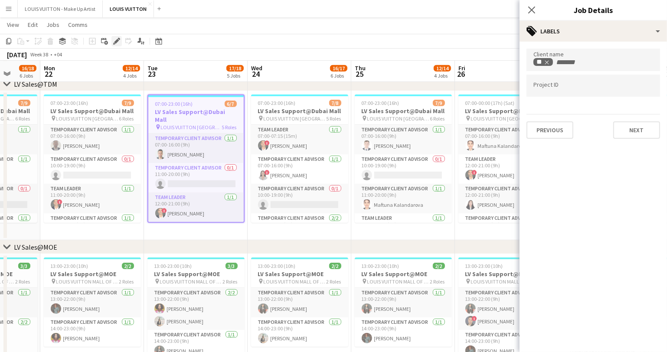
click at [114, 39] on icon "Edit" at bounding box center [116, 41] width 7 height 7
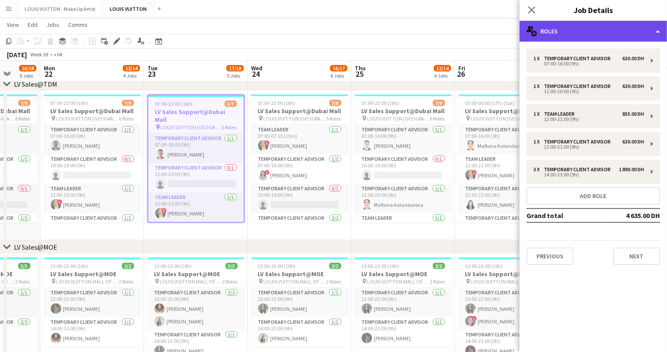
click at [575, 33] on div "multiple-users-add Roles" at bounding box center [594, 31] width 148 height 21
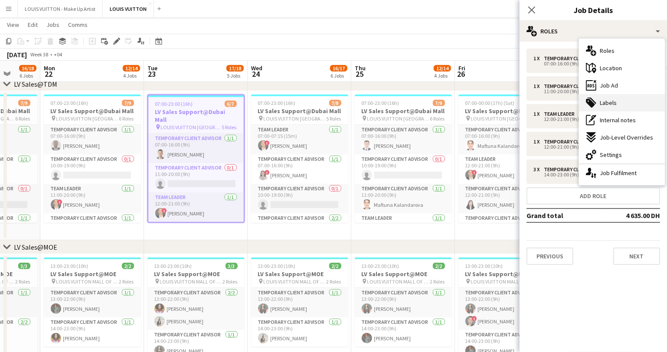
click at [601, 104] on span "Labels" at bounding box center [608, 103] width 17 height 8
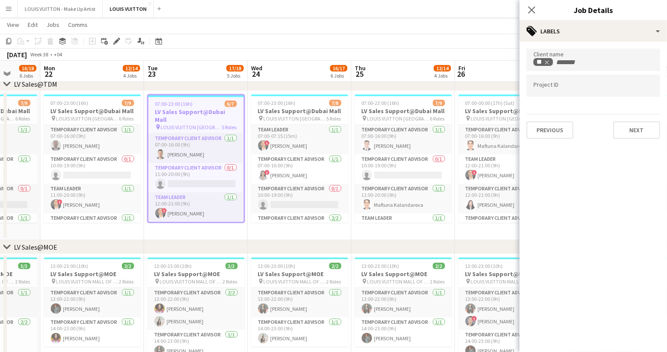
click at [290, 75] on app-board-header-date "Wed 24 16/17 6 Jobs" at bounding box center [300, 71] width 104 height 21
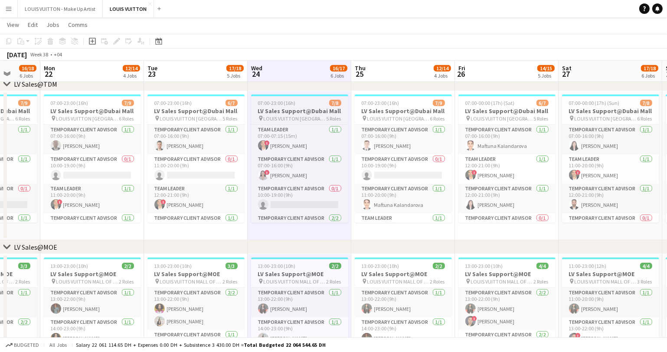
click at [281, 121] on span "LOUIS VUITTON [GEOGRAPHIC_DATA] - [GEOGRAPHIC_DATA]" at bounding box center [295, 118] width 63 height 7
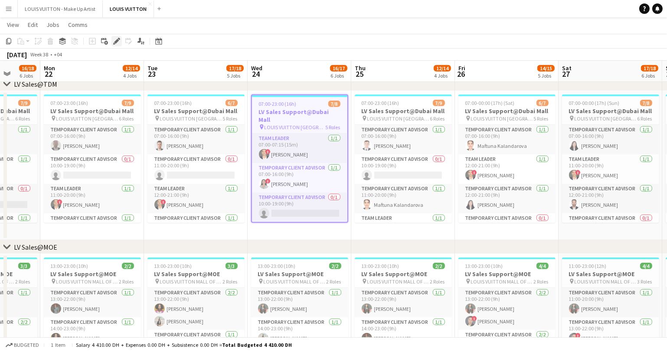
click at [116, 41] on icon at bounding box center [116, 41] width 5 height 5
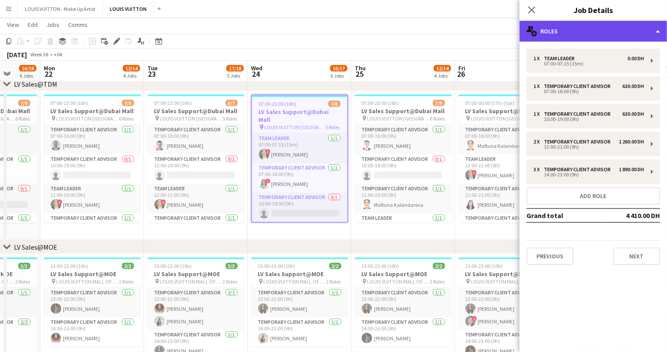
click at [590, 33] on div "multiple-users-add Roles" at bounding box center [594, 31] width 148 height 21
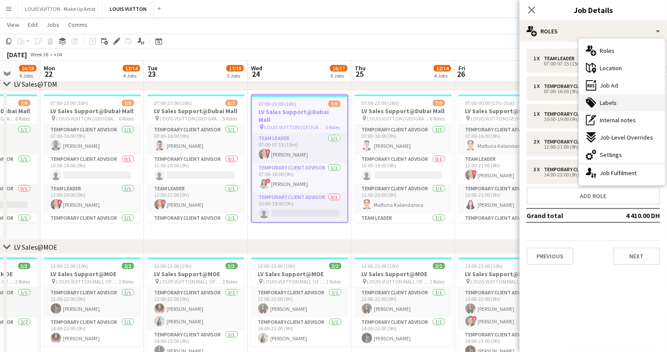
click at [608, 104] on span "Labels" at bounding box center [608, 103] width 17 height 8
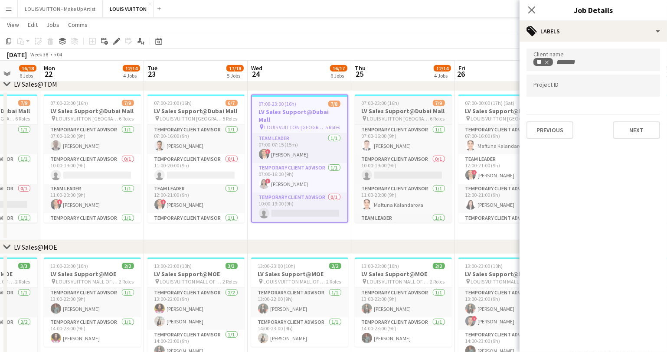
click at [377, 111] on h3 "LV Sales Support@Dubai Mall" at bounding box center [403, 111] width 97 height 8
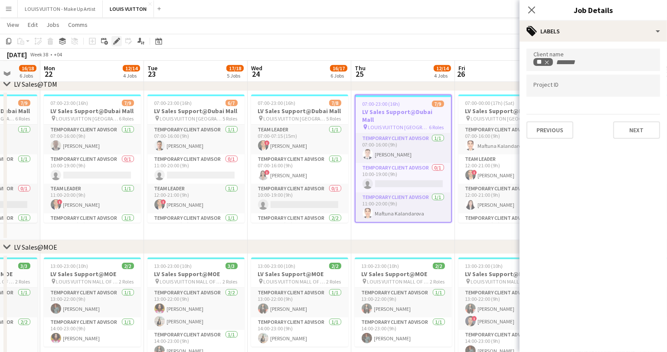
click at [114, 41] on icon "Edit" at bounding box center [116, 41] width 7 height 7
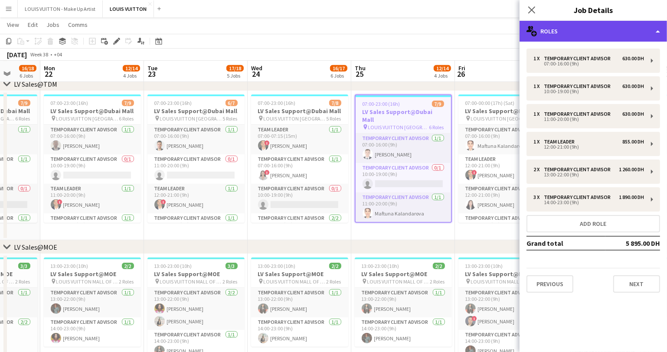
click at [583, 30] on div "multiple-users-add Roles" at bounding box center [594, 31] width 148 height 21
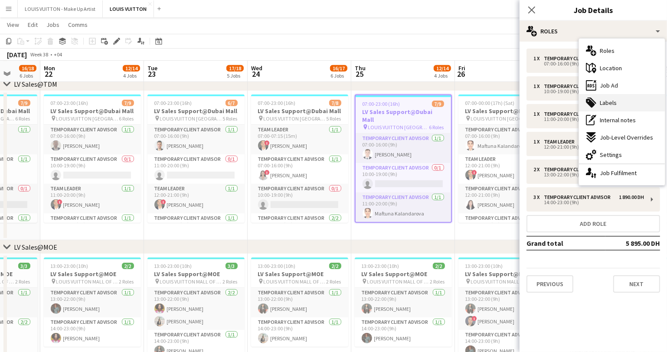
click at [606, 102] on span "Labels" at bounding box center [608, 103] width 17 height 8
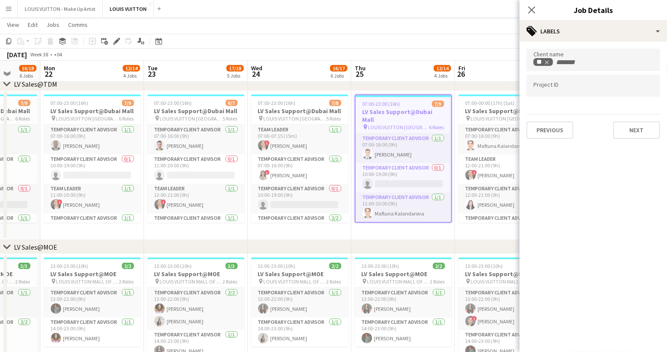
click at [450, 233] on app-date-cell "07:00-23:00 (16h) 7/9 LV Sales Support@Dubai Mall pin LOUIS VUITTON [GEOGRAPHIC…" at bounding box center [403, 165] width 104 height 149
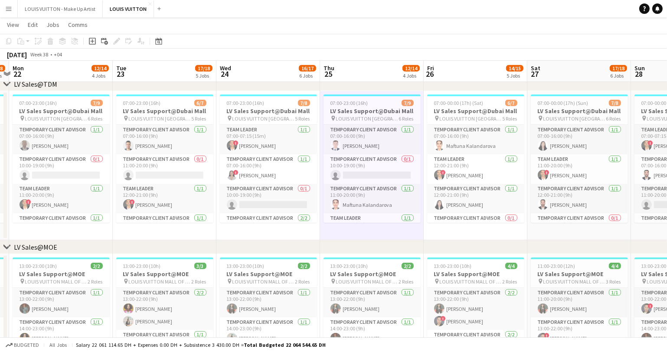
scroll to position [0, 317]
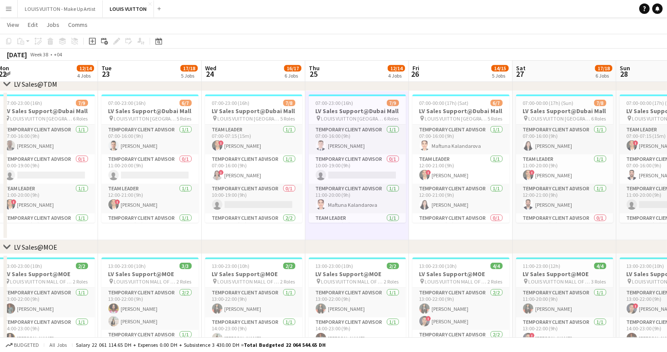
drag, startPoint x: 463, startPoint y: 237, endPoint x: 285, endPoint y: 248, distance: 178.2
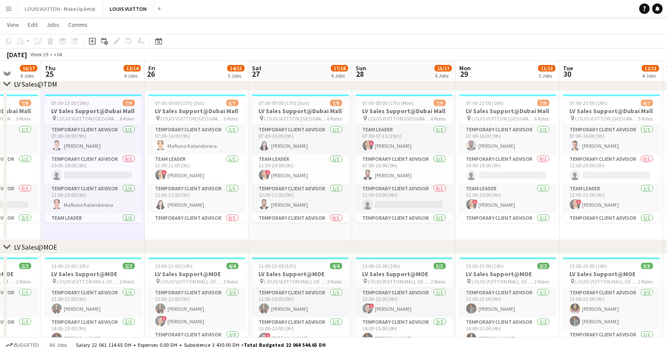
scroll to position [0, 381]
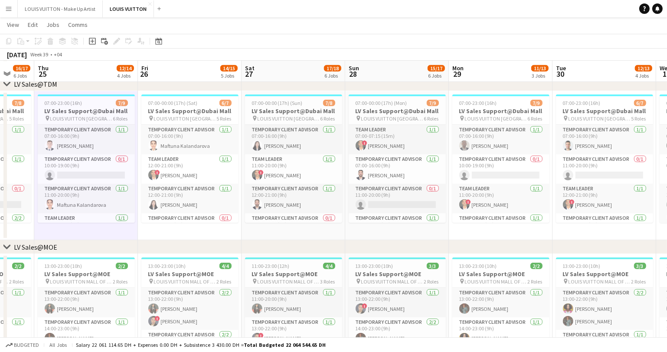
drag, startPoint x: 431, startPoint y: 234, endPoint x: 160, endPoint y: 234, distance: 271.2
click at [174, 106] on app-job-card "07:00-00:00 (17h) (Sat) 6/7 LV Sales Support@Dubai Mall pin LOUIS VUITTON [GEOG…" at bounding box center [189, 159] width 97 height 128
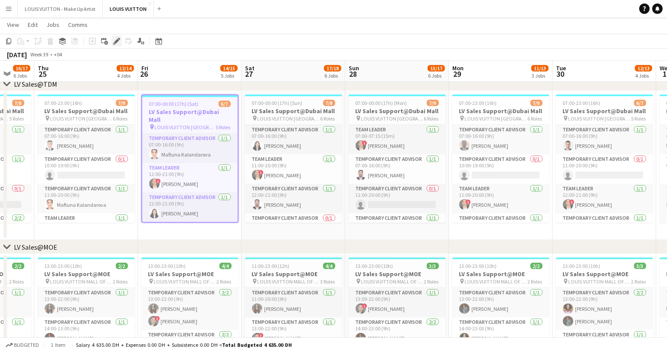
click at [118, 44] on icon "Edit" at bounding box center [116, 41] width 7 height 7
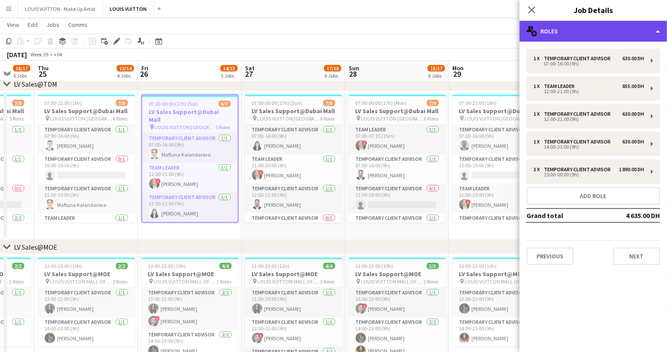
click at [581, 31] on div "multiple-users-add Roles" at bounding box center [594, 31] width 148 height 21
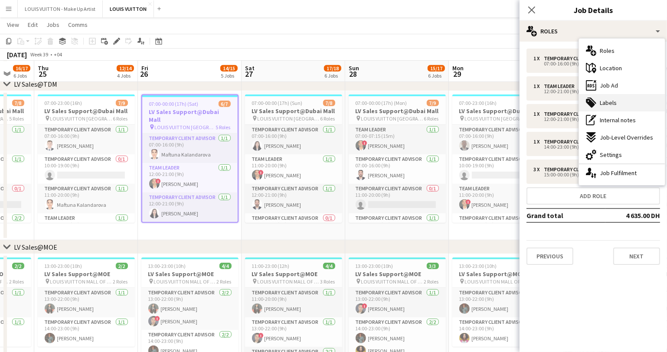
click at [607, 103] on span "Labels" at bounding box center [608, 103] width 17 height 8
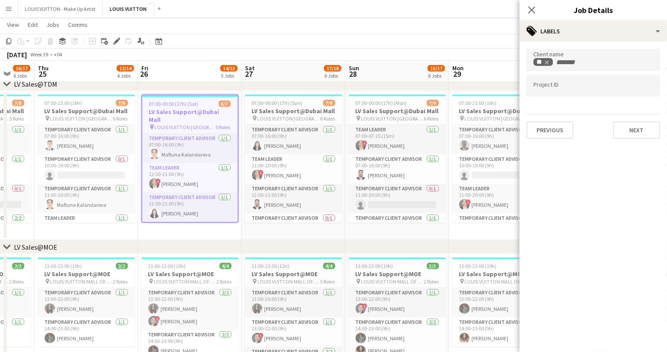
click at [290, 239] on app-date-cell "07:00-00:00 (17h) (Sun) 7/8 LV Sales Support@Dubai Mall pin LOUIS VUITTON [GEOG…" at bounding box center [294, 165] width 104 height 149
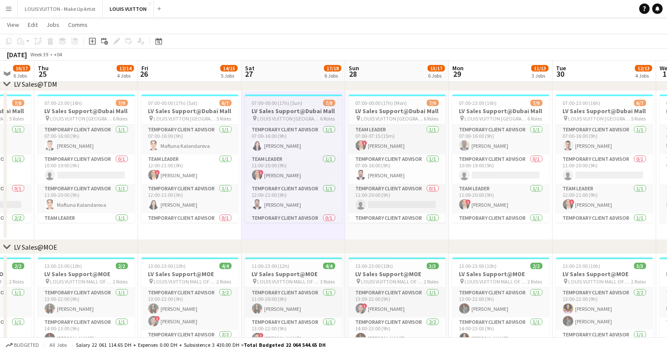
click at [271, 112] on h3 "LV Sales Support@Dubai Mall" at bounding box center [293, 111] width 97 height 8
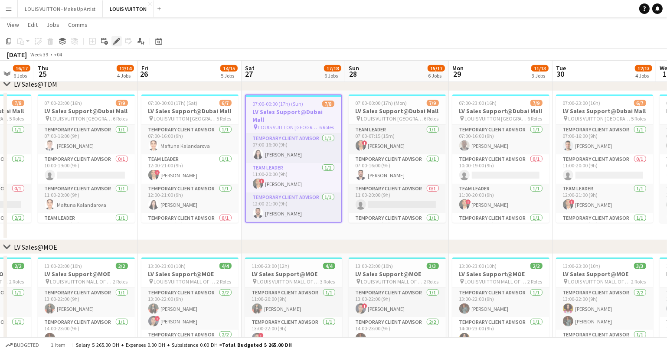
click at [115, 38] on icon "Edit" at bounding box center [116, 41] width 7 height 7
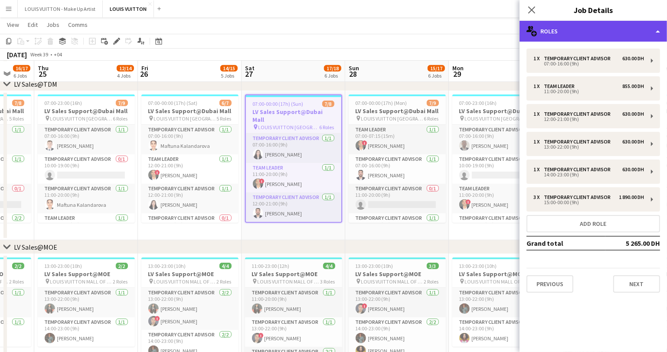
click at [545, 27] on div "multiple-users-add Roles" at bounding box center [594, 31] width 148 height 21
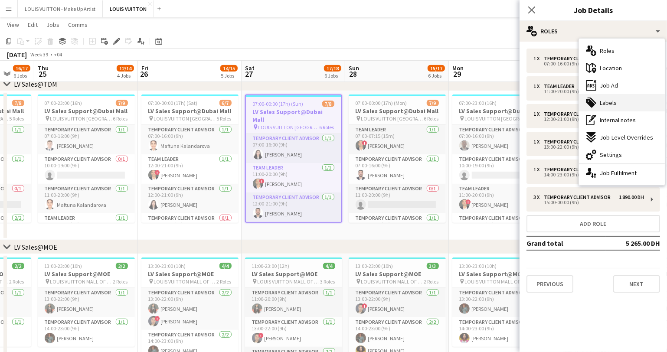
click at [609, 103] on span "Labels" at bounding box center [608, 103] width 17 height 8
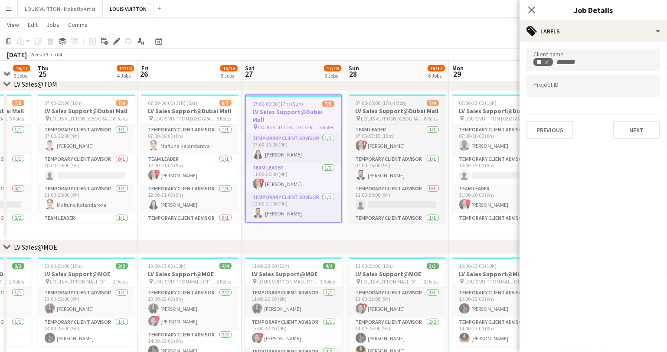
click at [379, 110] on h3 "LV Sales Support@Dubai Mall" at bounding box center [397, 111] width 97 height 8
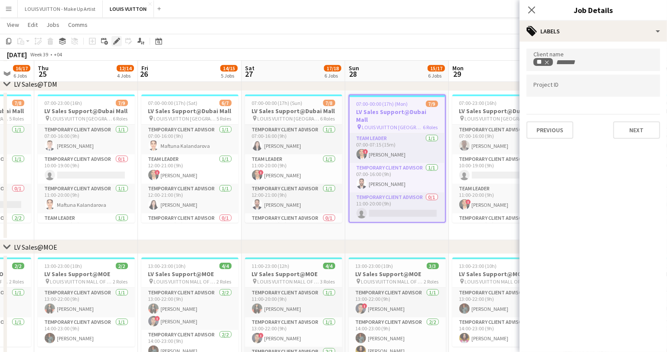
click at [114, 42] on icon at bounding box center [116, 41] width 5 height 5
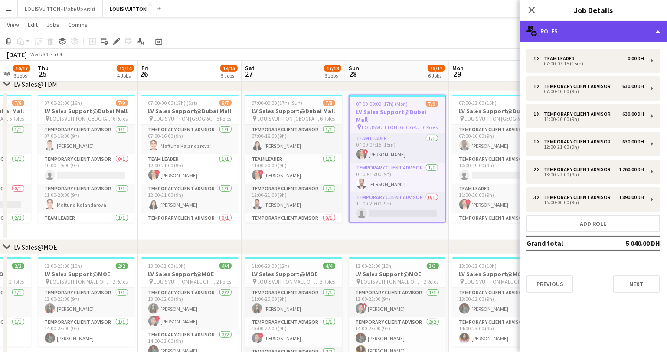
click at [552, 25] on div "multiple-users-add Roles" at bounding box center [594, 31] width 148 height 21
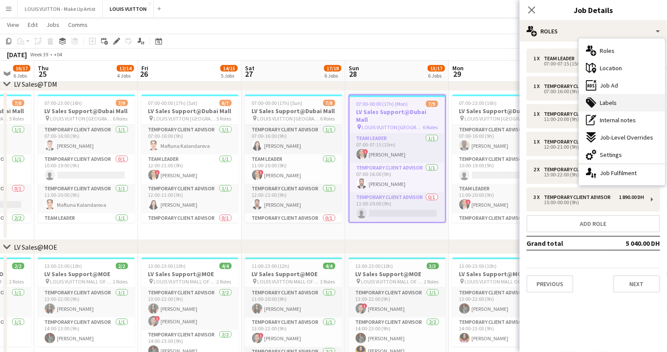
click at [616, 104] on span "Labels" at bounding box center [608, 103] width 17 height 8
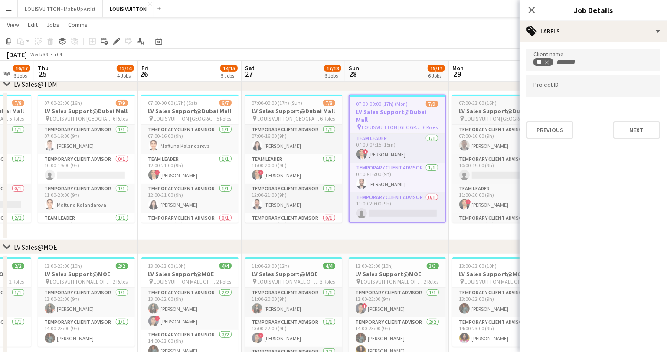
click at [474, 110] on h3 "LV Sales Support@Dubai Mall" at bounding box center [501, 111] width 97 height 8
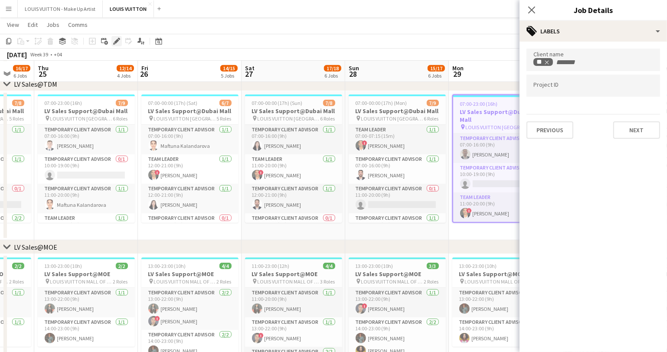
click at [114, 41] on icon at bounding box center [116, 41] width 5 height 5
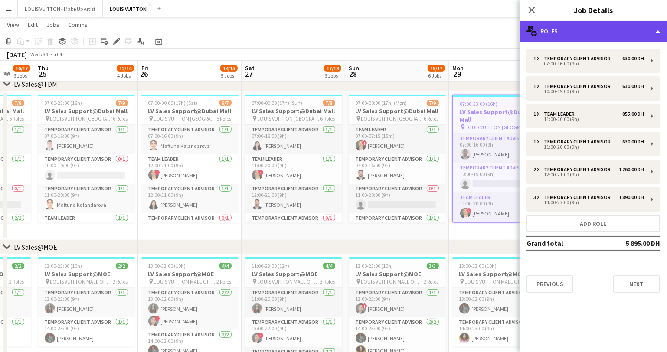
click at [551, 33] on div "multiple-users-add Roles" at bounding box center [594, 31] width 148 height 21
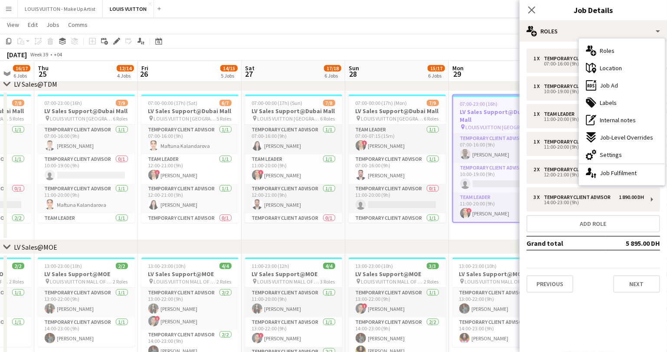
click at [604, 103] on span "Labels" at bounding box center [608, 103] width 17 height 8
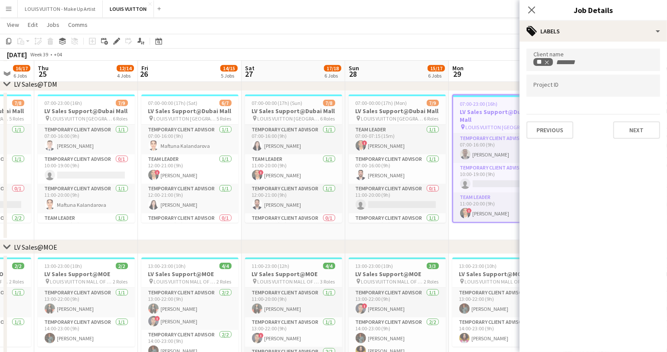
click at [424, 231] on app-date-cell "07:00-00:00 (17h) (Mon) 7/9 LV Sales Support@Dubai Mall pin LOUIS VUITTON [GEOG…" at bounding box center [397, 165] width 104 height 149
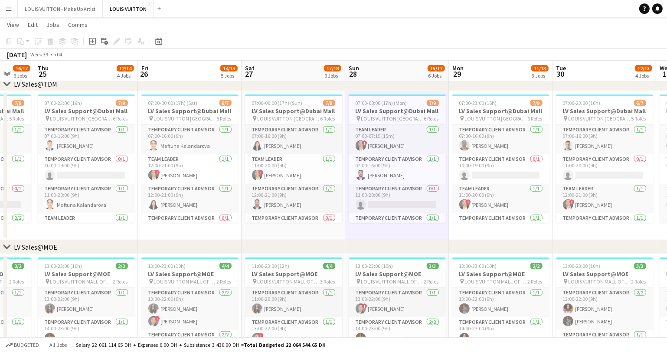
scroll to position [0, 351]
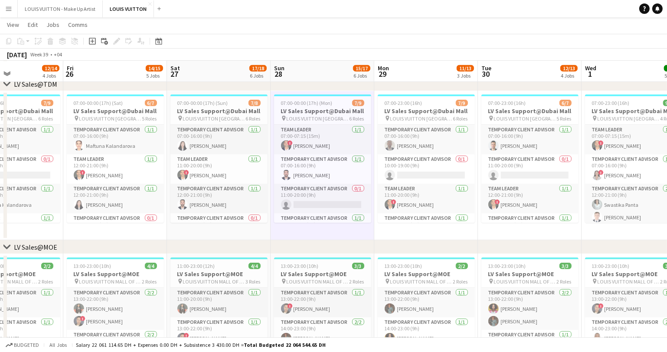
drag, startPoint x: 483, startPoint y: 233, endPoint x: 354, endPoint y: 240, distance: 129.1
click at [504, 109] on h3 "LV Sales Support@Dubai Mall" at bounding box center [530, 111] width 97 height 8
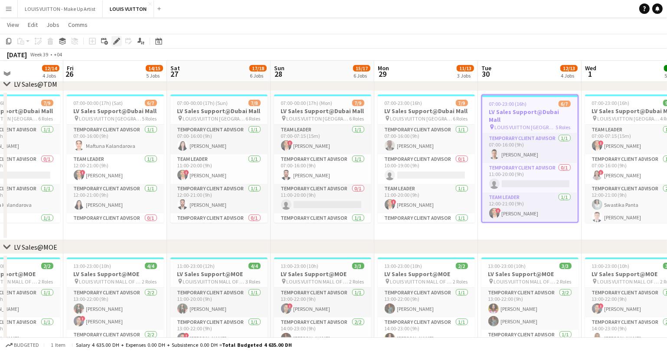
click at [119, 38] on icon "Edit" at bounding box center [116, 41] width 7 height 7
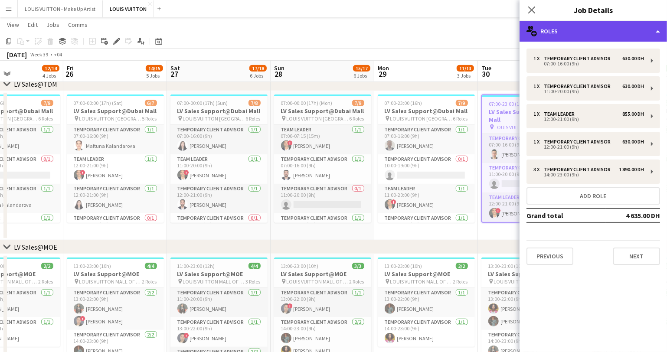
click at [568, 30] on div "multiple-users-add Roles" at bounding box center [594, 31] width 148 height 21
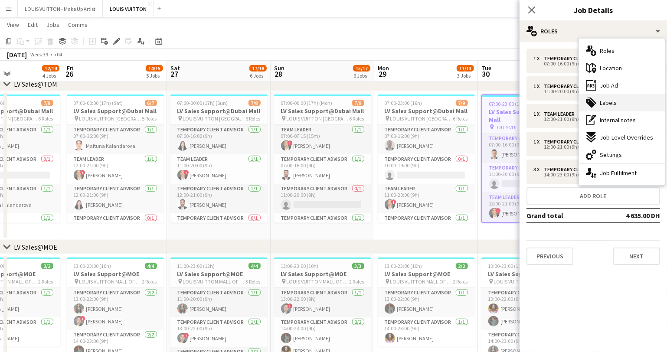
click at [610, 104] on span "Labels" at bounding box center [608, 103] width 17 height 8
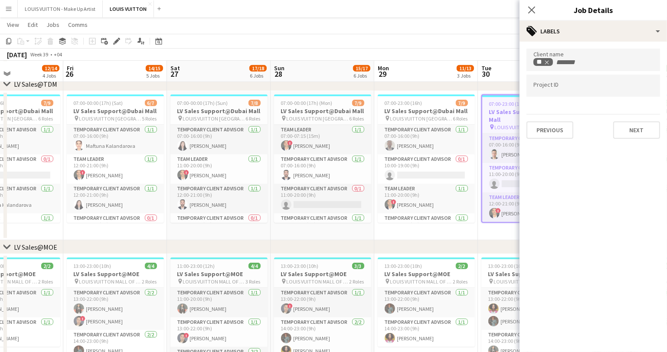
click at [451, 239] on app-date-cell "07:00-23:00 (16h) 7/9 LV Sales Support@Dubai Mall pin LOUIS VUITTON [GEOGRAPHIC…" at bounding box center [426, 165] width 104 height 149
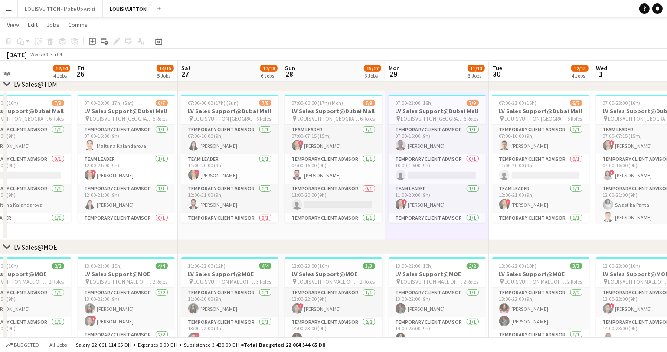
scroll to position [0, 378]
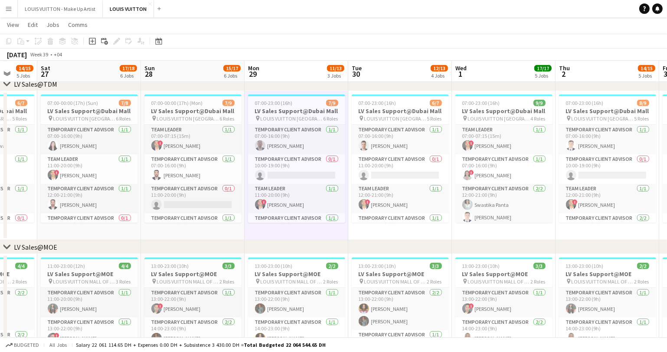
drag, startPoint x: 524, startPoint y: 234, endPoint x: 357, endPoint y: 243, distance: 167.7
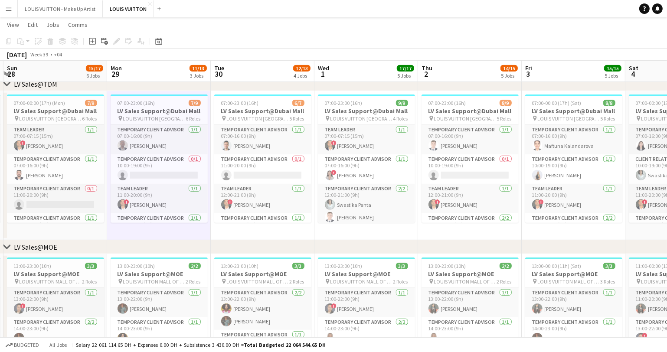
scroll to position [0, 224]
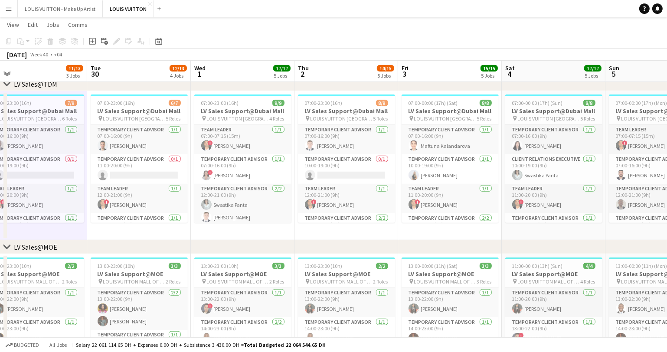
drag, startPoint x: 486, startPoint y: 231, endPoint x: 126, endPoint y: 241, distance: 360.7
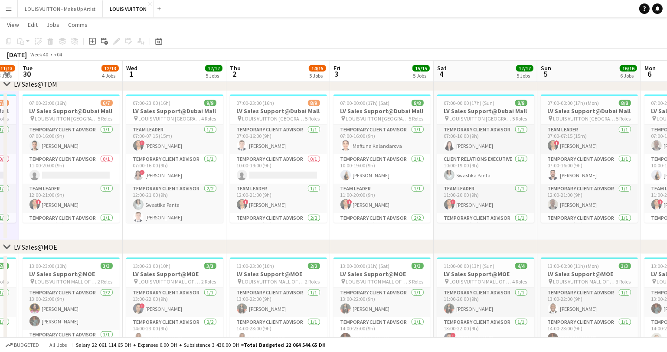
scroll to position [0, 293]
drag, startPoint x: 154, startPoint y: 230, endPoint x: 84, endPoint y: 237, distance: 69.7
click at [132, 231] on app-date-cell "07:00-23:00 (16h) 9/9 LV Sales Support@Dubai Mall pin LOUIS VUITTON [GEOGRAPHIC…" at bounding box center [173, 165] width 104 height 149
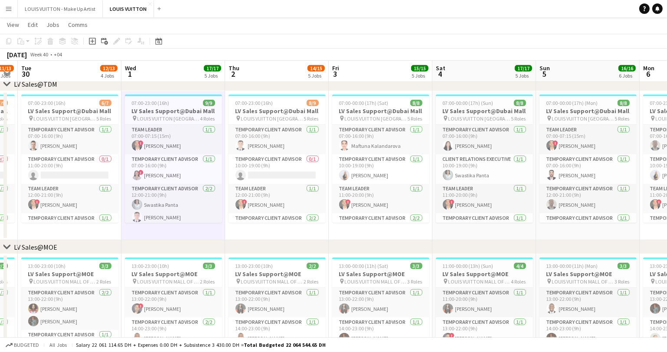
click at [52, 85] on div "LV Sales@TDM" at bounding box center [35, 84] width 43 height 9
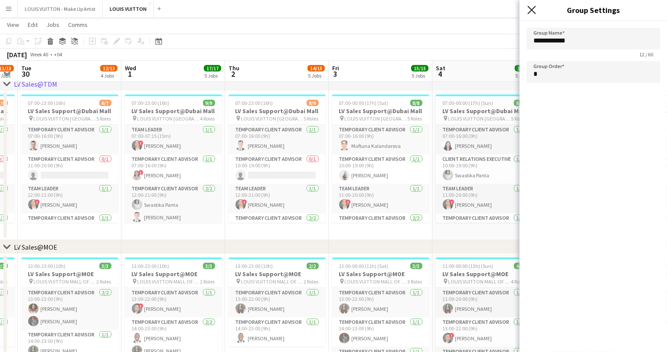
click at [532, 13] on icon "Close pop-in" at bounding box center [532, 10] width 8 height 8
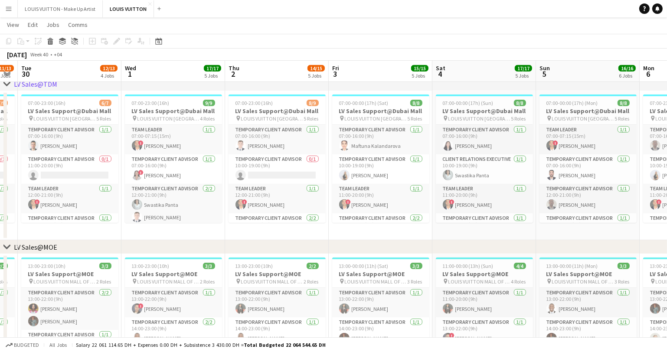
click at [56, 109] on h3 "LV Sales Support@Dubai Mall" at bounding box center [69, 111] width 97 height 8
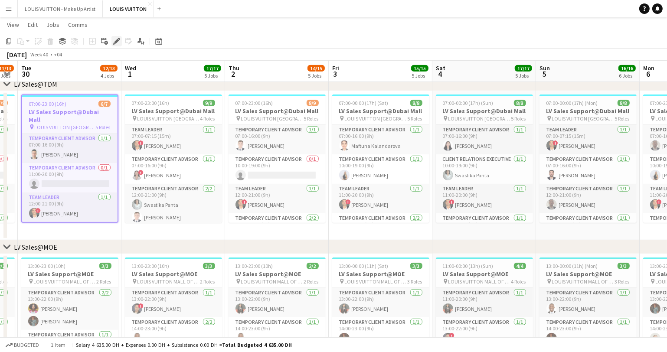
click at [115, 38] on icon "Edit" at bounding box center [116, 41] width 7 height 7
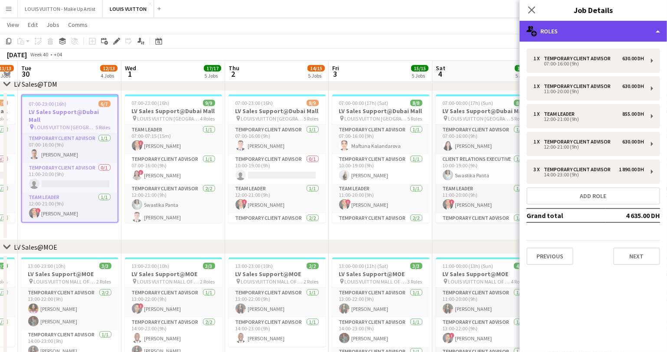
click at [555, 36] on div "multiple-users-add Roles" at bounding box center [594, 31] width 148 height 21
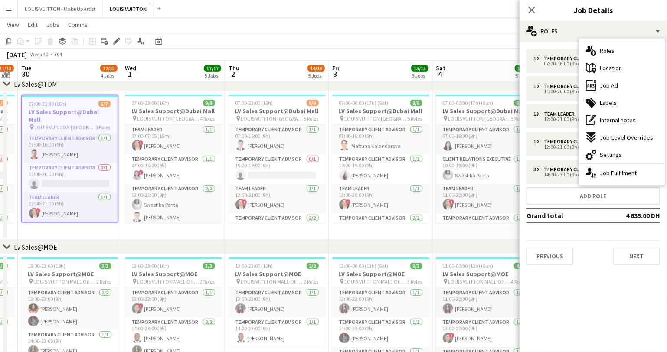
click at [603, 105] on span "Labels" at bounding box center [608, 103] width 17 height 8
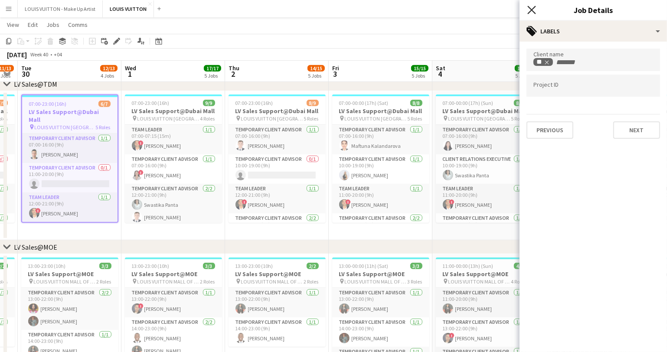
click at [531, 10] on icon at bounding box center [532, 10] width 8 height 8
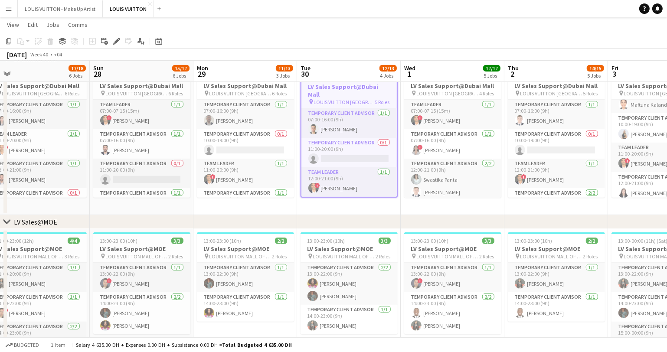
scroll to position [0, 220]
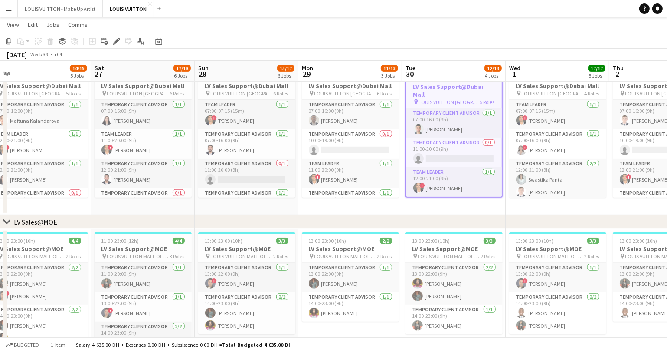
drag, startPoint x: 93, startPoint y: 288, endPoint x: 431, endPoint y: 273, distance: 338.8
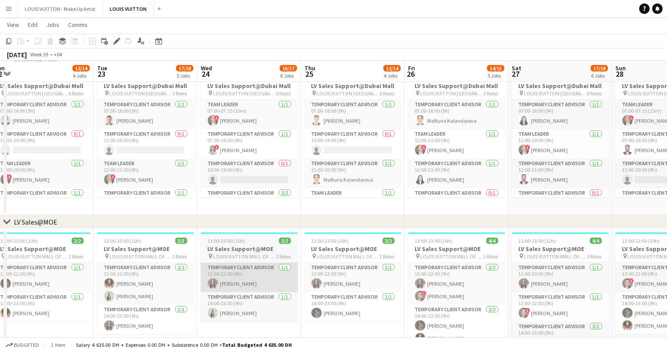
drag, startPoint x: 53, startPoint y: 278, endPoint x: 268, endPoint y: 270, distance: 214.9
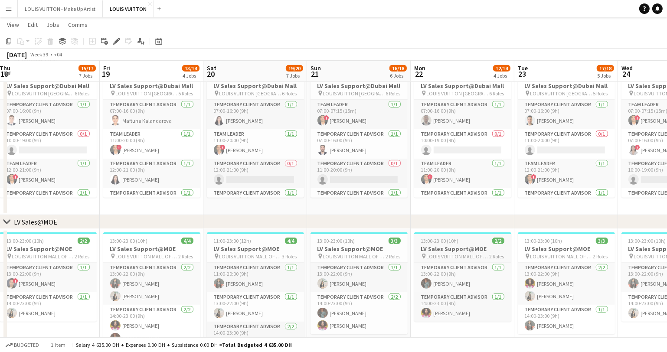
drag, startPoint x: 58, startPoint y: 284, endPoint x: 419, endPoint y: 253, distance: 362.3
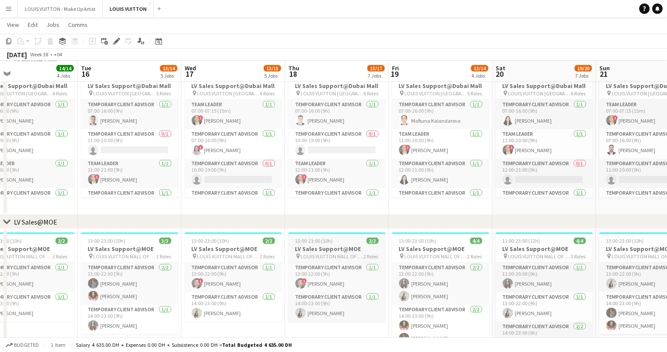
scroll to position [0, 243]
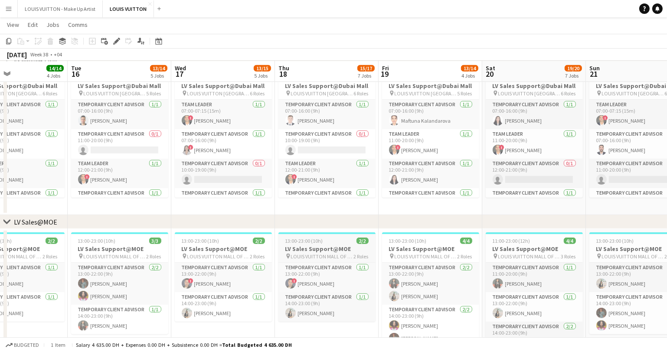
drag, startPoint x: 57, startPoint y: 283, endPoint x: 424, endPoint y: 259, distance: 367.9
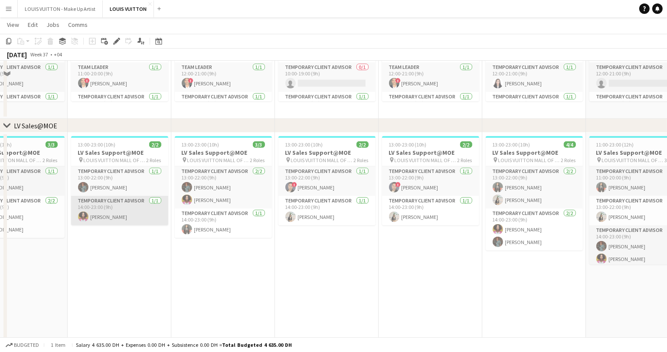
scroll to position [575, 0]
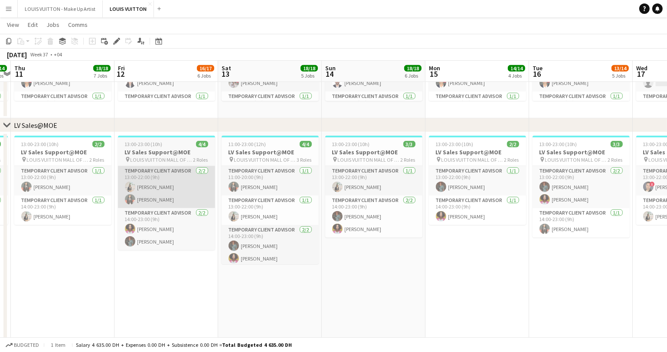
drag, startPoint x: 49, startPoint y: 197, endPoint x: 202, endPoint y: 206, distance: 153.0
click at [410, 191] on app-calendar-viewport "Tue 9 12/12 3 Jobs Wed 10 14/14 4 Jobs Thu 11 18/18 7 Jobs Fri 12 16/17 6 Jobs …" at bounding box center [333, 307] width 667 height 1696
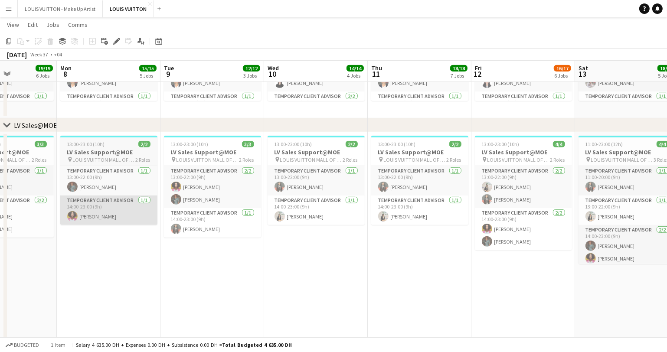
drag, startPoint x: 53, startPoint y: 200, endPoint x: 168, endPoint y: 213, distance: 116.6
click at [420, 199] on app-calendar-viewport "Fri 5 16/16 5 Jobs Sat 6 20/20 5 Jobs Sun 7 19/19 6 Jobs Mon 8 15/15 5 Jobs Tue…" at bounding box center [333, 307] width 667 height 1696
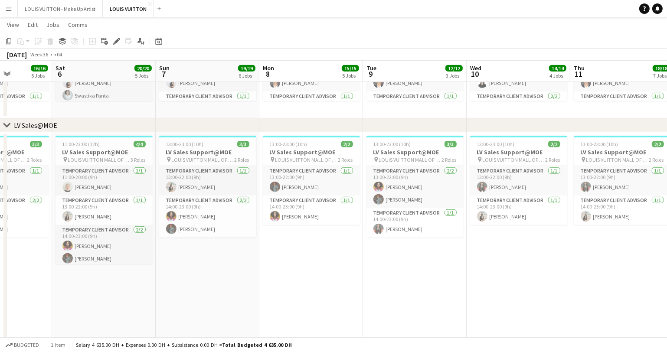
drag, startPoint x: 59, startPoint y: 200, endPoint x: 357, endPoint y: 197, distance: 298.5
click at [357, 197] on app-calendar-viewport "Wed 3 17/18 5 Jobs Thu 4 19/19 6 Jobs Fri 5 16/16 5 Jobs Sat 6 20/20 5 Jobs Sun…" at bounding box center [333, 307] width 667 height 1696
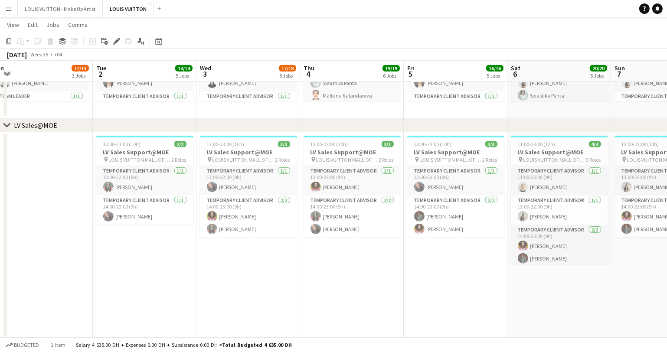
scroll to position [0, 236]
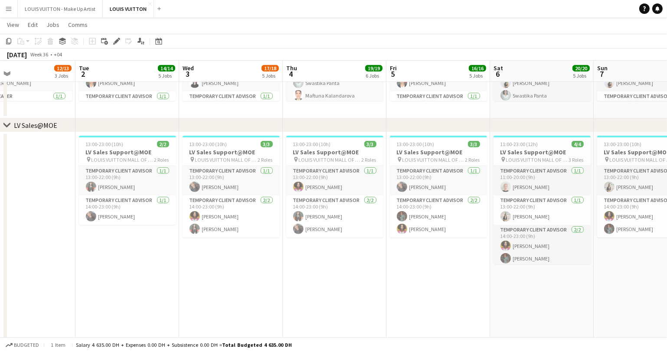
drag, startPoint x: 51, startPoint y: 206, endPoint x: 378, endPoint y: 213, distance: 327.3
click at [378, 213] on app-calendar-viewport "Sat 30 15/15 6 Jobs Sun 31 13/15 5 Jobs Mon 1 12/13 3 Jobs Tue 2 14/14 5 Jobs W…" at bounding box center [333, 307] width 667 height 1696
click at [100, 143] on span "13:00-23:00 (10h)" at bounding box center [105, 144] width 38 height 7
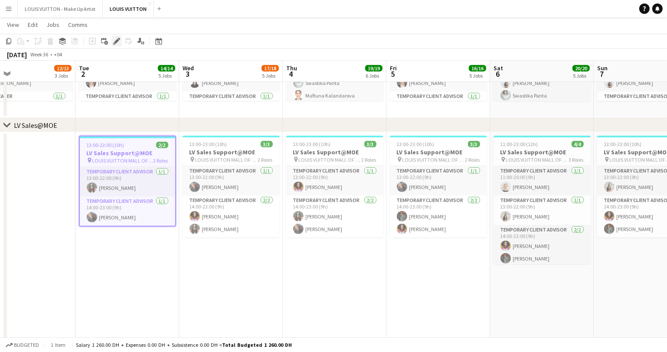
click at [113, 40] on icon "Edit" at bounding box center [116, 41] width 7 height 7
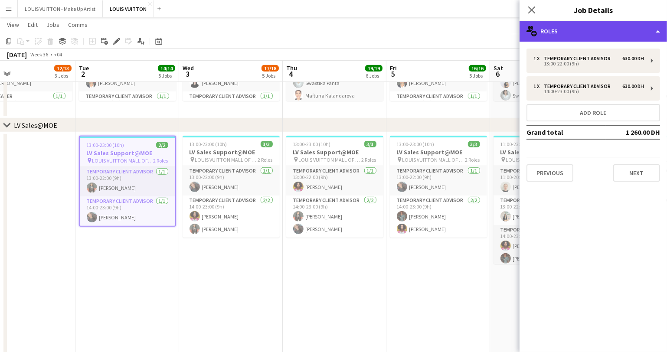
click at [574, 33] on div "multiple-users-add Roles" at bounding box center [594, 31] width 148 height 21
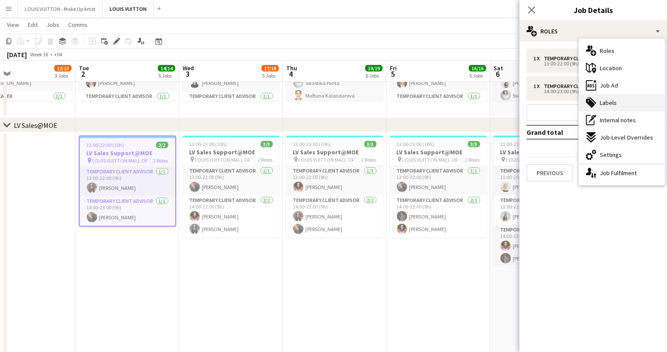
click at [617, 104] on div "tags-double Labels" at bounding box center [622, 102] width 86 height 17
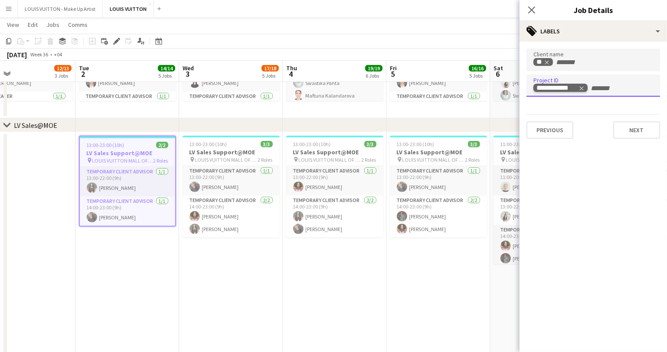
click at [583, 89] on icon "Remove tag" at bounding box center [582, 88] width 6 height 6
click at [225, 147] on app-job-card "13:00-23:00 (10h) 3/3 LV Sales Support@MOE pin LOUIS VUITTON MALL OF THE EMIRAT…" at bounding box center [231, 187] width 97 height 102
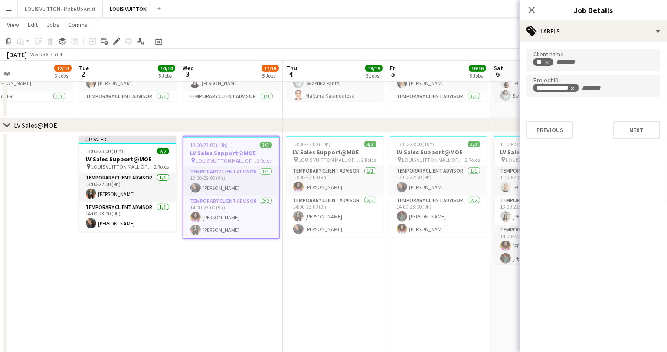
scroll to position [0, 236]
click at [581, 90] on icon "Remove tag" at bounding box center [582, 88] width 6 height 6
click at [313, 151] on h3 "LV Sales Support@MOE" at bounding box center [334, 152] width 97 height 8
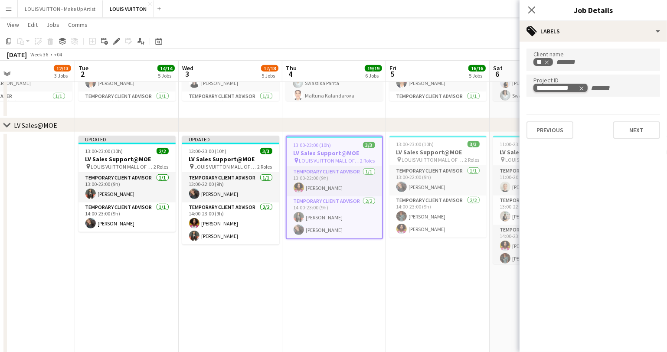
click at [582, 88] on icon "Remove tag" at bounding box center [582, 88] width 4 height 4
click at [324, 290] on app-date-cell "13:00-23:00 (10h) 3/3 LV Sales Support@MOE pin LOUIS VUITTON MALL OF THE EMIRAT…" at bounding box center [334, 255] width 104 height 246
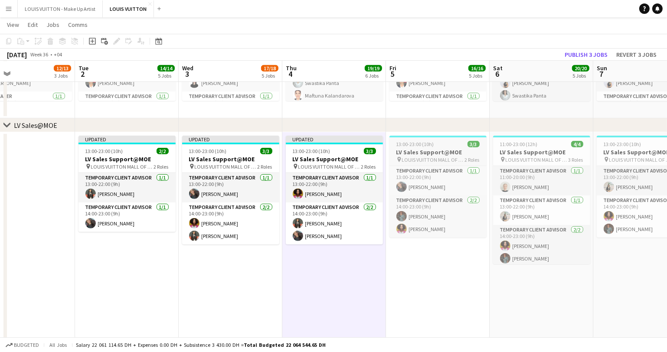
click at [417, 152] on h3 "LV Sales Support@MOE" at bounding box center [438, 152] width 97 height 8
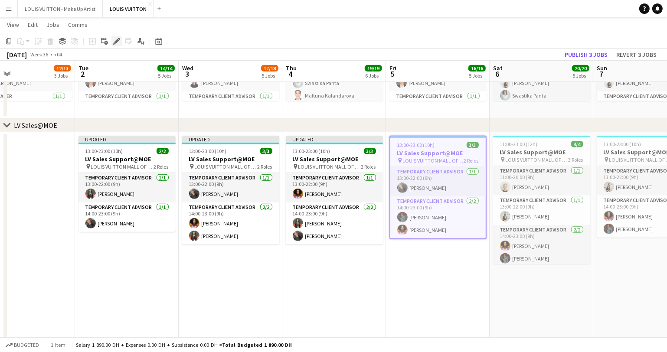
click at [116, 43] on icon at bounding box center [116, 41] width 5 height 5
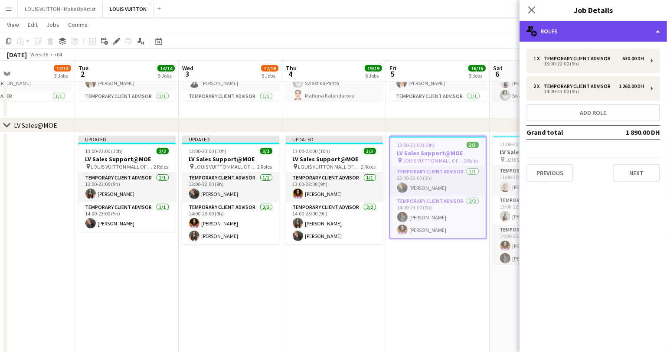
click at [571, 26] on div "multiple-users-add Roles" at bounding box center [594, 31] width 148 height 21
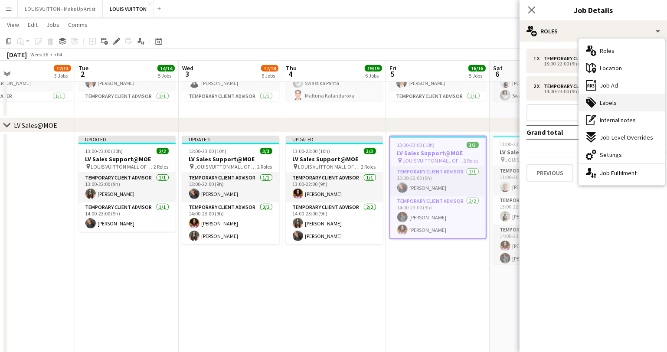
click at [612, 103] on span "Labels" at bounding box center [608, 103] width 17 height 8
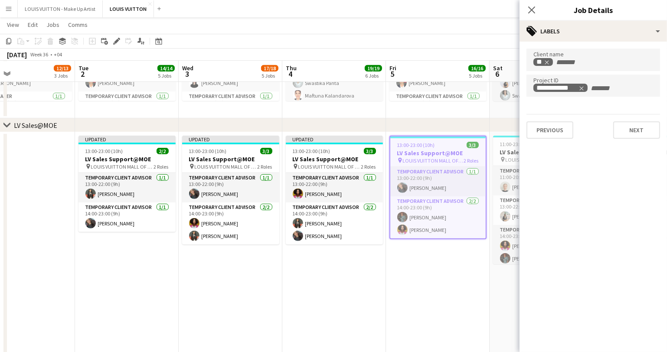
click at [384, 280] on app-date-cell "Updated 13:00-23:00 (10h) 3/3 LV Sales Support@MOE pin LOUIS VUITTON MALL OF TH…" at bounding box center [334, 255] width 104 height 246
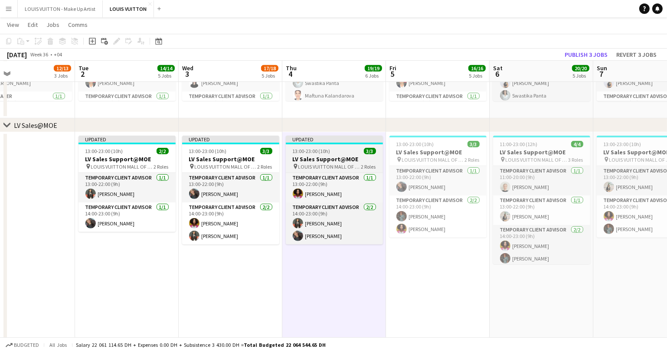
click at [337, 155] on h3 "LV Sales Support@MOE" at bounding box center [334, 159] width 97 height 8
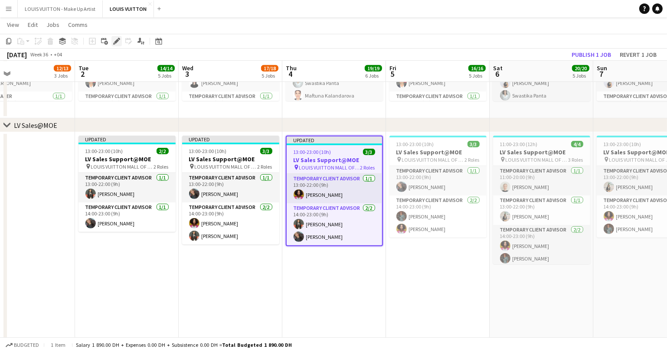
click at [119, 42] on icon "Edit" at bounding box center [116, 41] width 7 height 7
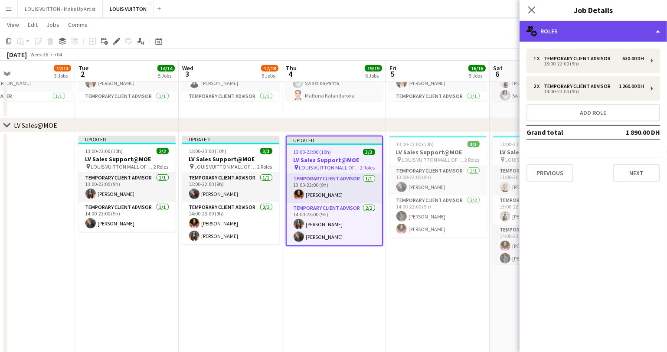
click at [588, 33] on div "multiple-users-add Roles" at bounding box center [594, 31] width 148 height 21
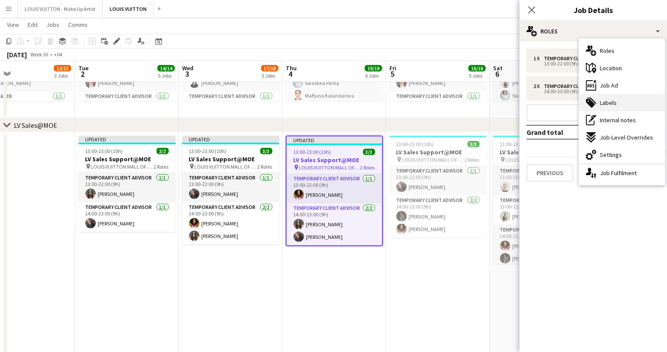
click at [615, 102] on span "Labels" at bounding box center [608, 103] width 17 height 8
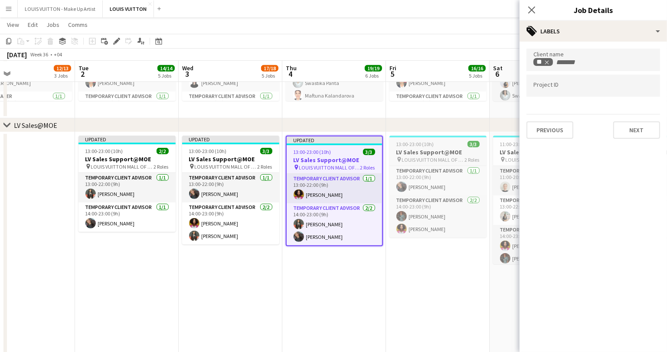
click at [424, 154] on h3 "LV Sales Support@MOE" at bounding box center [438, 152] width 97 height 8
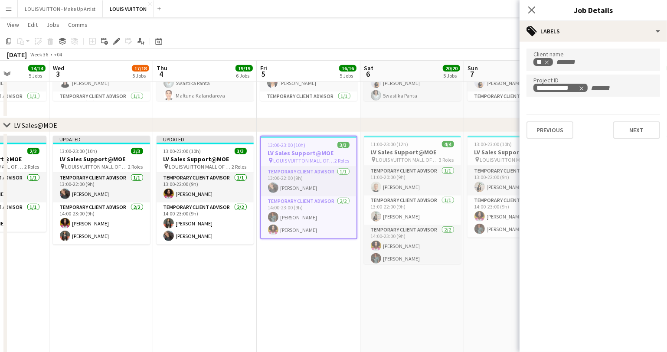
scroll to position [0, 368]
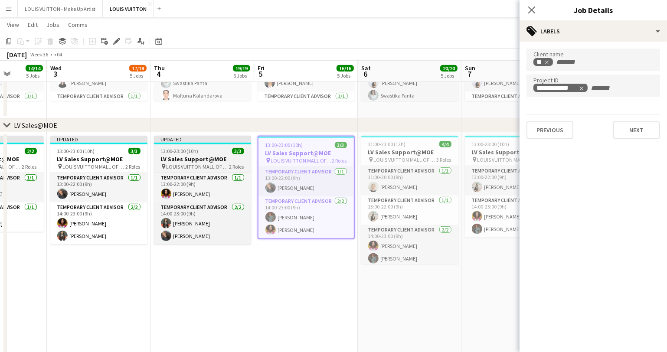
click at [186, 141] on div "Updated" at bounding box center [202, 139] width 97 height 7
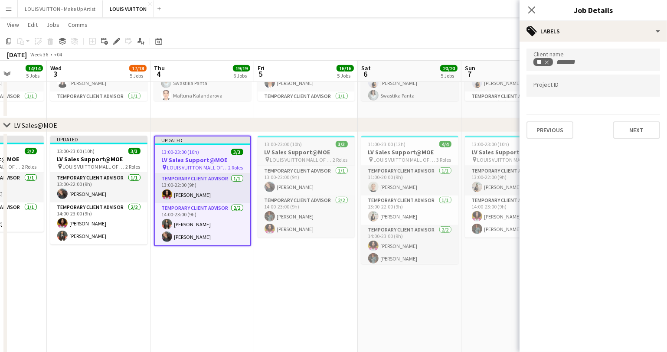
click at [304, 149] on h3 "LV Sales Support@MOE" at bounding box center [306, 152] width 97 height 8
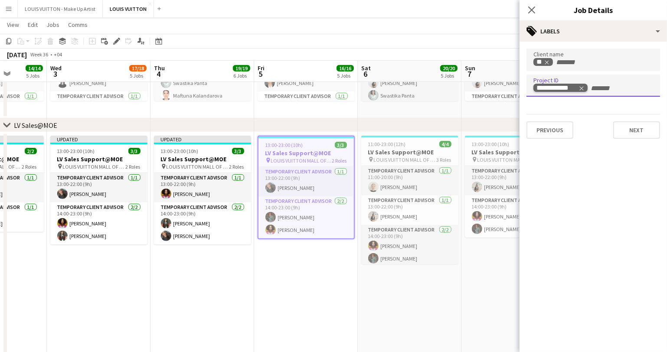
click at [583, 89] on icon "Remove tag" at bounding box center [582, 88] width 6 height 6
click at [387, 151] on h3 "LV Sales Support@MOE" at bounding box center [409, 152] width 97 height 8
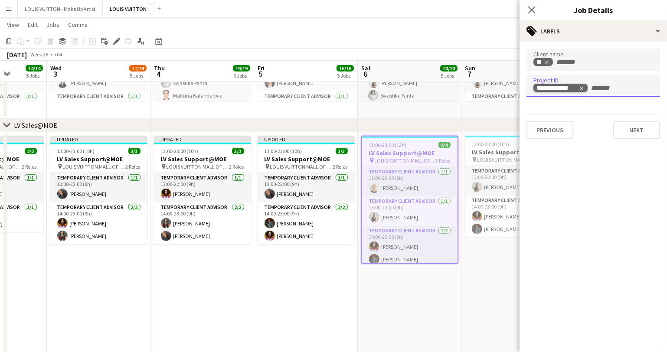
click at [582, 87] on icon "Remove tag" at bounding box center [582, 88] width 6 height 6
click at [481, 158] on span "LOUIS VUITTON MALL OF THE EMIRATES" at bounding box center [509, 160] width 63 height 7
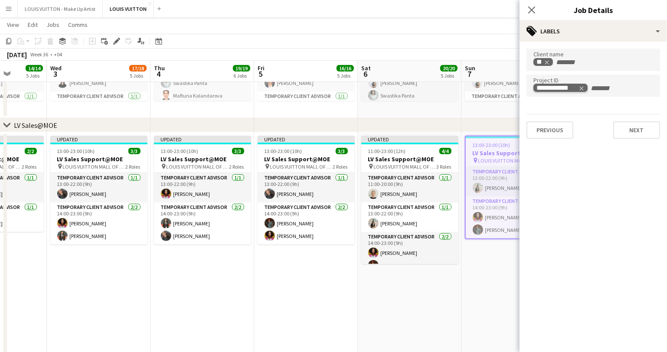
click at [582, 88] on icon "Remove tag" at bounding box center [582, 88] width 4 height 4
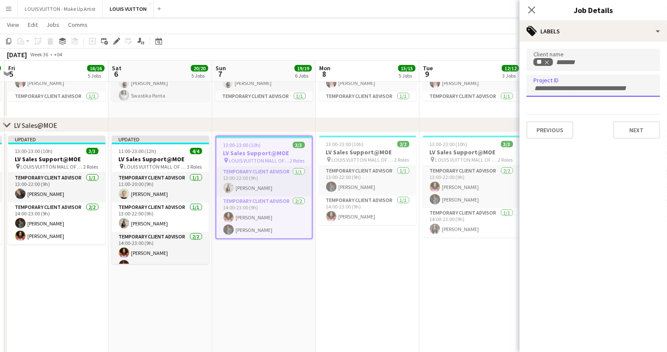
scroll to position [0, 317]
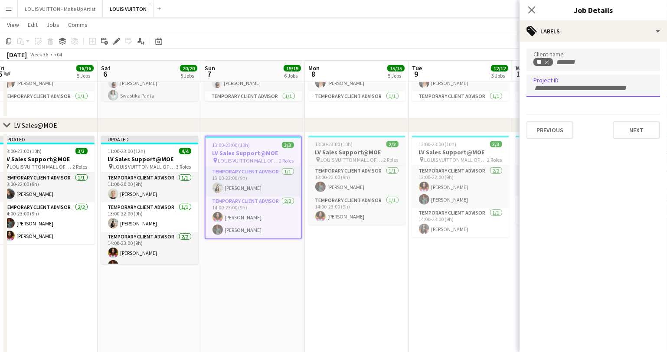
click at [343, 141] on span "13:00-23:00 (10h)" at bounding box center [334, 144] width 38 height 7
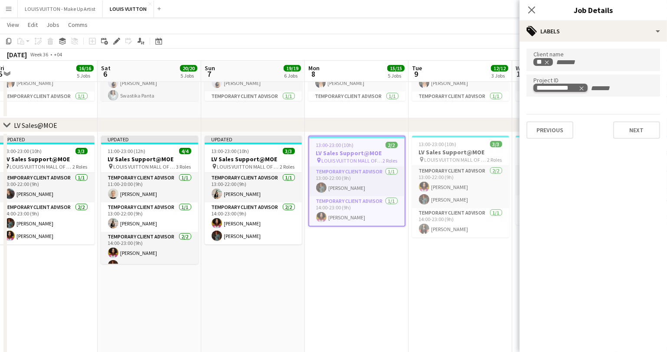
click at [583, 89] on icon "Remove tag" at bounding box center [582, 88] width 4 height 4
click at [429, 153] on h3 "LV Sales Support@MOE" at bounding box center [460, 152] width 97 height 8
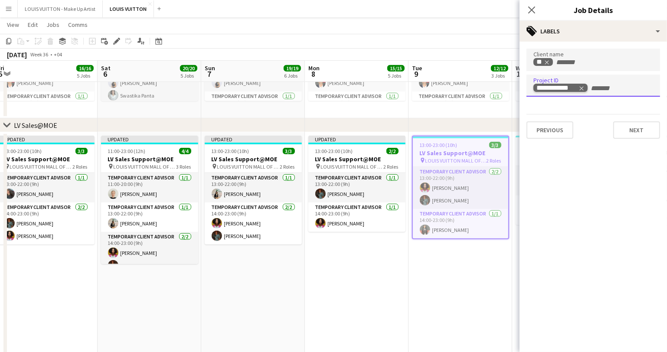
click at [581, 89] on icon "Remove tag" at bounding box center [582, 88] width 4 height 4
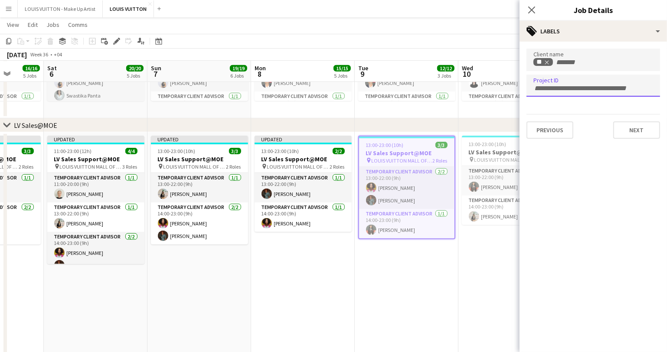
scroll to position [0, 312]
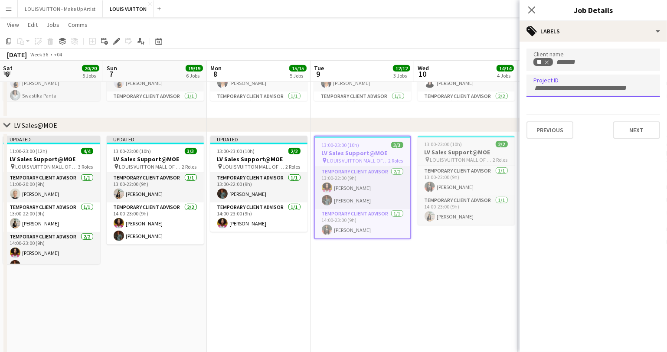
click at [433, 157] on span "LOUIS VUITTON MALL OF THE EMIRATES" at bounding box center [461, 160] width 63 height 7
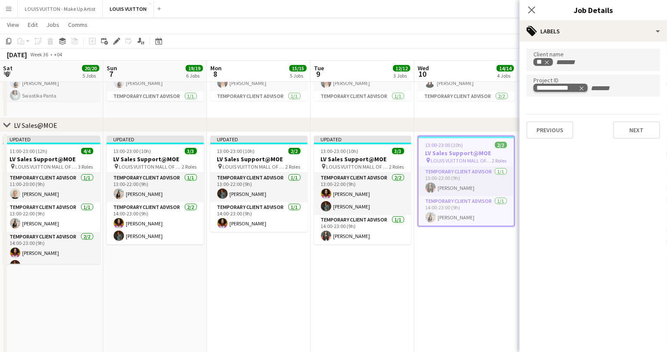
click at [581, 87] on icon "Remove tag" at bounding box center [582, 88] width 6 height 6
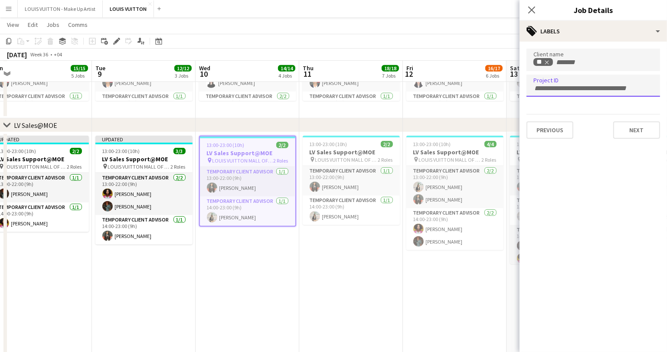
scroll to position [0, 329]
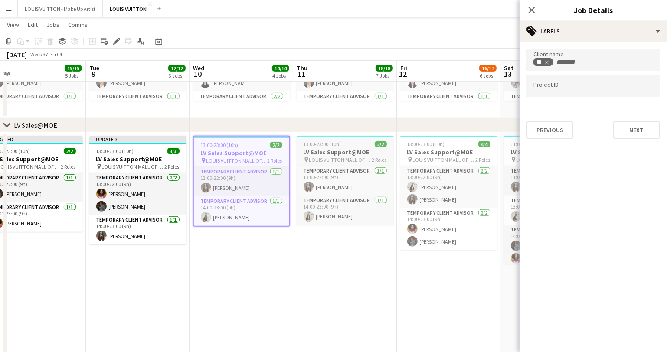
click at [335, 154] on h3 "LV Sales Support@MOE" at bounding box center [345, 152] width 97 height 8
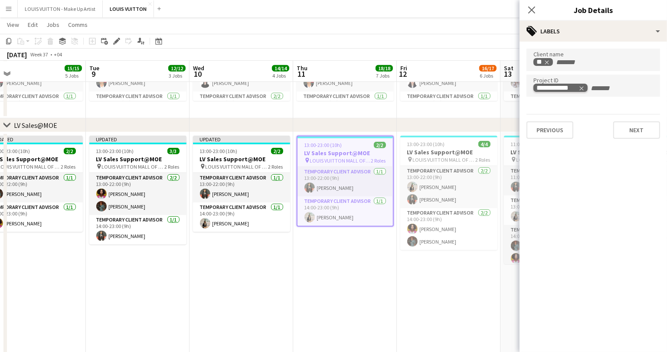
click at [581, 89] on icon "Remove tag" at bounding box center [582, 88] width 6 height 6
click at [430, 148] on app-job-card "13:00-23:00 (10h) 4/4 LV Sales Support@MOE pin LOUIS VUITTON MALL OF THE EMIRAT…" at bounding box center [449, 193] width 97 height 115
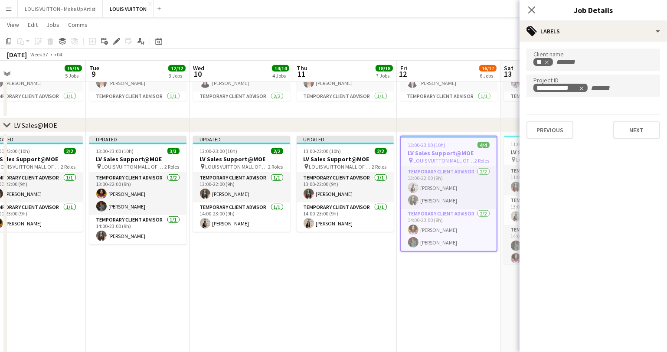
click at [582, 92] on div "**********" at bounding box center [594, 86] width 134 height 23
click at [582, 88] on icon "Remove tag" at bounding box center [582, 88] width 6 height 6
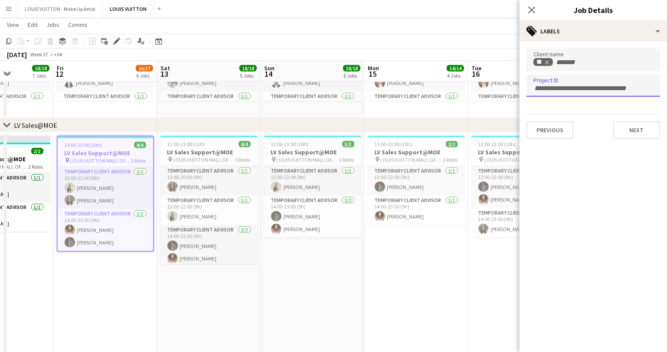
scroll to position [0, 285]
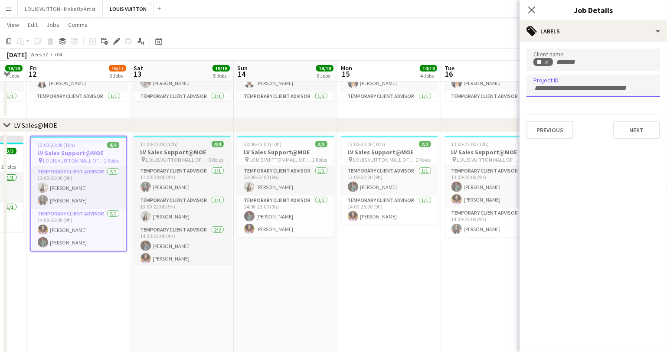
click at [182, 149] on h3 "LV Sales Support@MOE" at bounding box center [182, 152] width 97 height 8
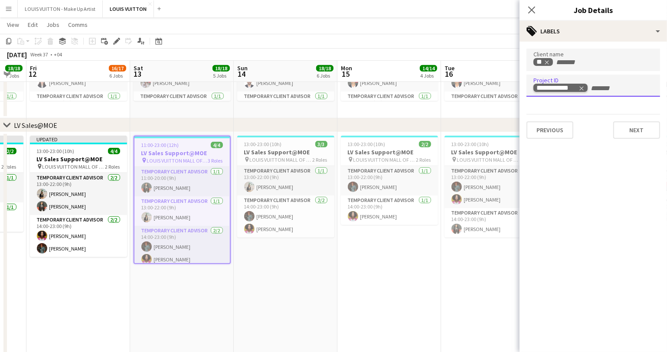
click at [583, 90] on icon "Remove tag" at bounding box center [582, 88] width 6 height 6
click at [291, 146] on div "13:00-23:00 (10h) 3/3" at bounding box center [285, 144] width 97 height 7
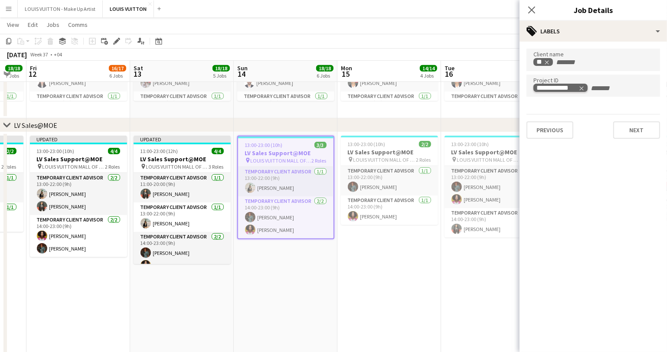
click at [582, 89] on icon "Remove tag" at bounding box center [582, 88] width 6 height 6
click at [375, 147] on span "13:00-23:00 (10h)" at bounding box center [367, 144] width 38 height 7
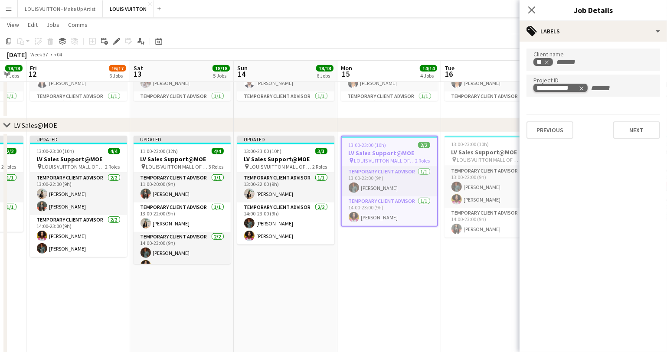
click at [582, 87] on icon "Remove tag" at bounding box center [582, 88] width 6 height 6
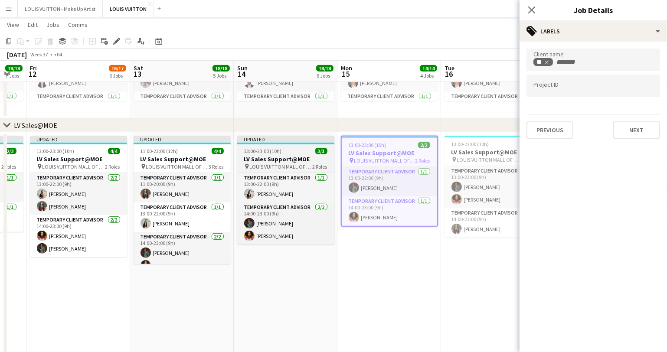
click at [266, 154] on app-job-card "Updated 13:00-23:00 (10h) 3/3 LV Sales Support@MOE pin LOUIS VUITTON MALL OF TH…" at bounding box center [285, 190] width 97 height 109
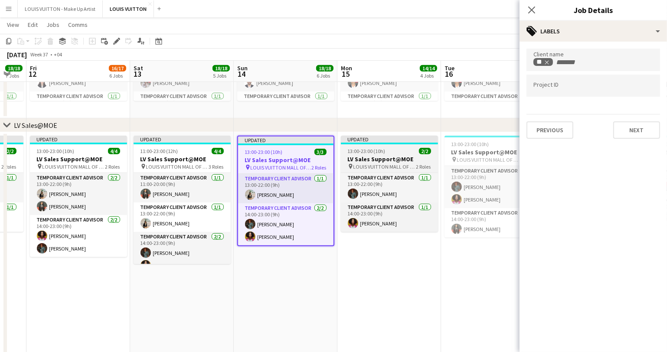
click at [373, 151] on span "13:00-23:00 (10h)" at bounding box center [367, 151] width 38 height 7
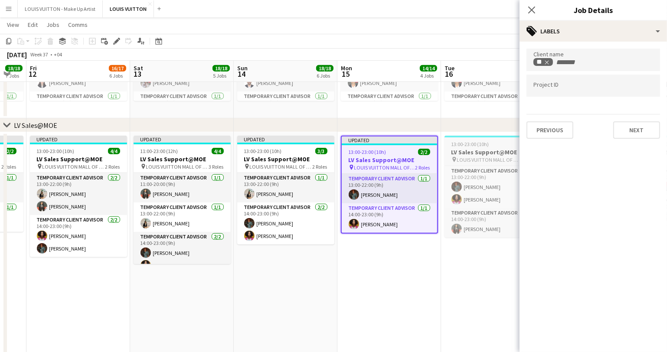
click at [464, 152] on h3 "LV Sales Support@MOE" at bounding box center [493, 152] width 97 height 8
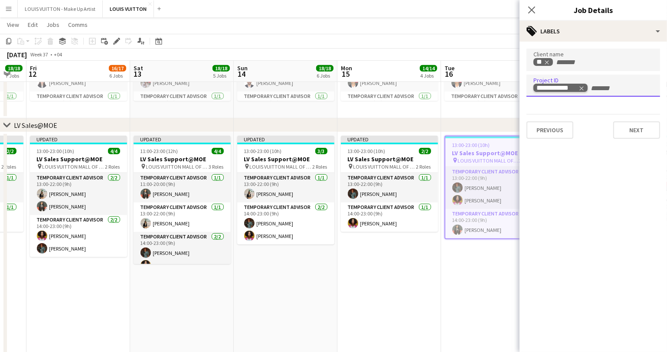
click at [582, 89] on icon "Remove tag" at bounding box center [582, 88] width 6 height 6
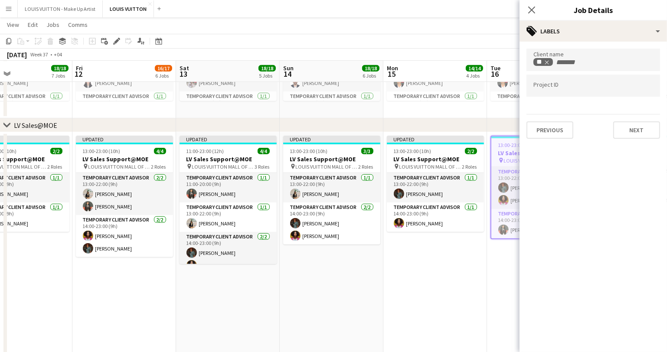
scroll to position [0, 307]
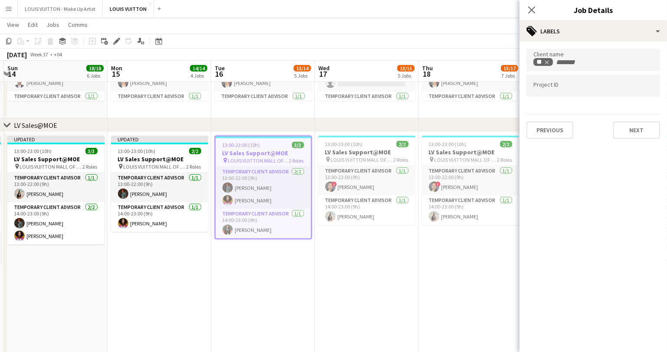
drag, startPoint x: 451, startPoint y: 283, endPoint x: 221, endPoint y: 277, distance: 230.1
click at [221, 277] on app-calendar-viewport "Thu 11 18/18 7 Jobs Fri 12 16/17 6 Jobs Sat 13 18/18 5 Jobs Sun 14 18/18 6 Jobs…" at bounding box center [333, 307] width 667 height 1696
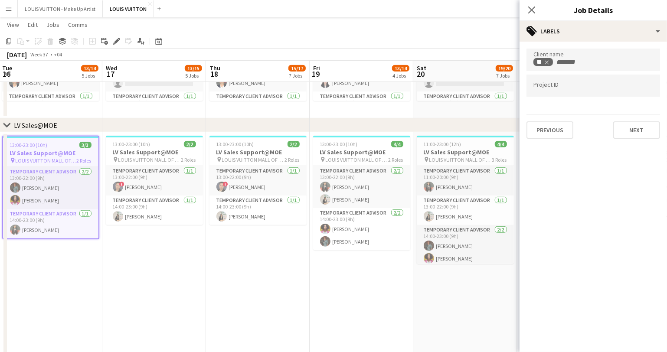
scroll to position [0, 333]
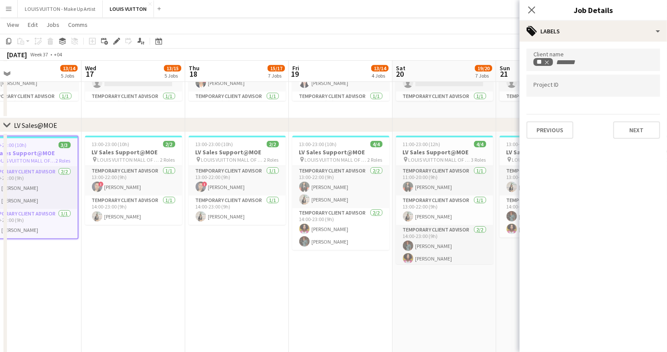
drag, startPoint x: 378, startPoint y: 294, endPoint x: 144, endPoint y: 294, distance: 233.4
click at [144, 294] on app-calendar-viewport "Sat 13 18/18 5 Jobs Sun 14 18/18 6 Jobs Mon 15 14/14 4 Jobs Tue 16 13/14 5 Jobs…" at bounding box center [333, 307] width 667 height 1696
click at [123, 149] on h3 "LV Sales Support@MOE" at bounding box center [133, 152] width 97 height 8
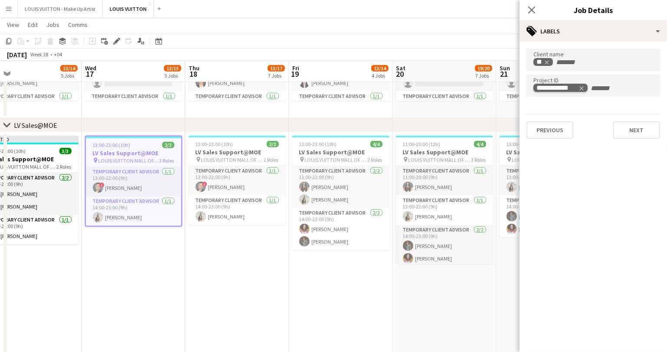
click at [581, 88] on icon "Remove tag" at bounding box center [582, 88] width 6 height 6
click at [219, 146] on span "13:00-23:00 (10h)" at bounding box center [215, 144] width 38 height 7
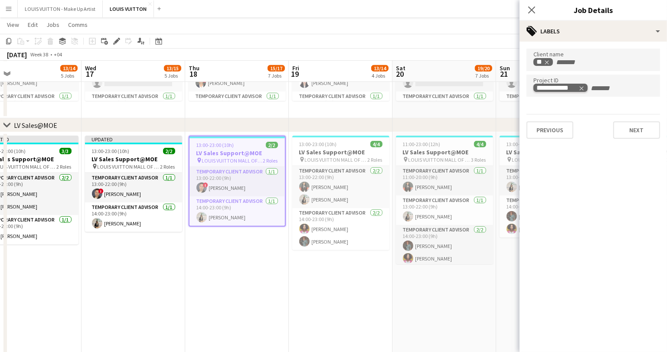
click at [584, 89] on icon "Remove tag" at bounding box center [582, 88] width 6 height 6
click at [323, 148] on h3 "LV Sales Support@MOE" at bounding box center [340, 152] width 97 height 8
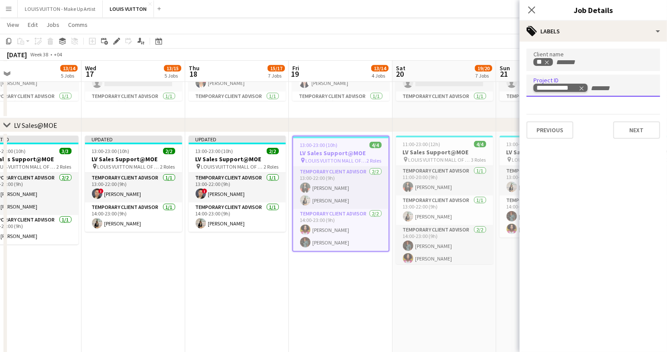
click at [583, 89] on icon "Remove tag" at bounding box center [582, 88] width 4 height 4
click at [436, 148] on app-job-card "11:00-23:00 (12h) 4/4 LV Sales Support@MOE pin LOUIS VUITTON MALL OF THE EMIRAT…" at bounding box center [444, 200] width 97 height 128
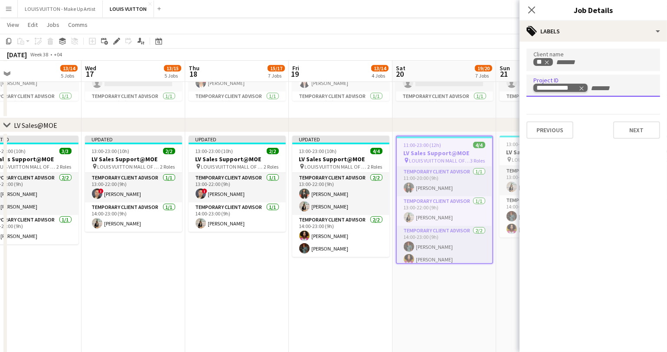
click at [581, 87] on icon "Remove tag" at bounding box center [582, 88] width 4 height 4
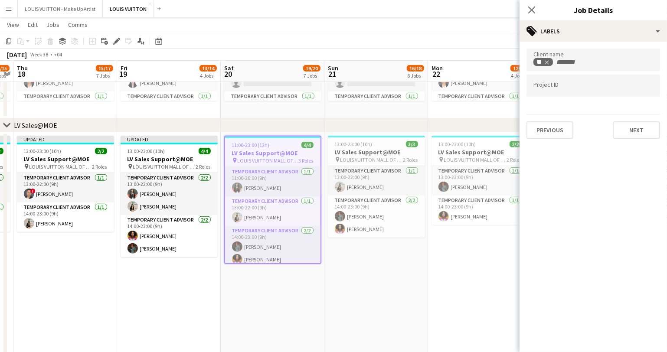
scroll to position [0, 403]
drag, startPoint x: 461, startPoint y: 297, endPoint x: 288, endPoint y: 300, distance: 173.2
click at [288, 300] on app-calendar-viewport "Sun 14 18/18 6 Jobs Mon 15 14/14 4 Jobs Tue 16 13/14 5 Jobs Wed 17 13/15 5 Jobs…" at bounding box center [333, 307] width 667 height 1696
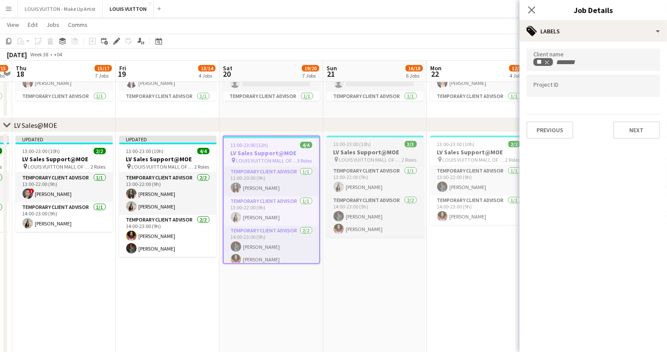
click at [362, 147] on app-job-card "13:00-23:00 (10h) 3/3 LV Sales Support@MOE pin LOUIS VUITTON MALL OF THE EMIRAT…" at bounding box center [375, 187] width 97 height 102
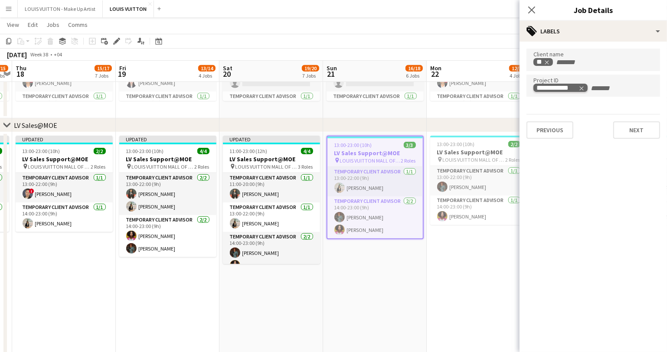
click at [584, 88] on icon "Remove tag" at bounding box center [582, 88] width 6 height 6
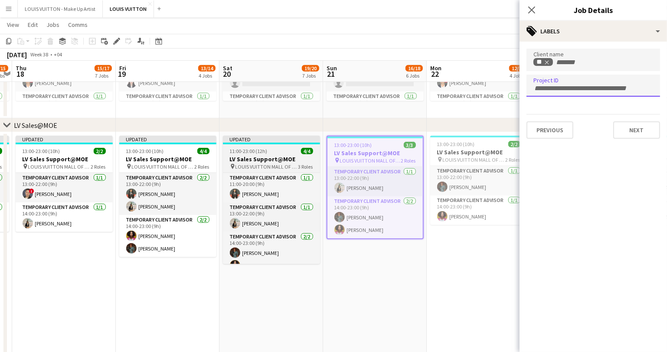
click at [263, 153] on span "11:00-23:00 (12h)" at bounding box center [249, 151] width 38 height 7
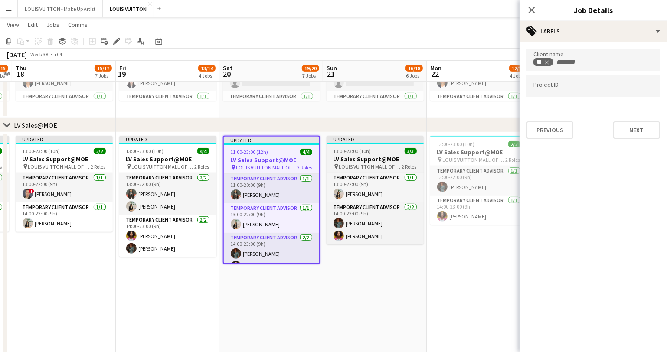
click at [358, 154] on span "13:00-23:00 (10h)" at bounding box center [353, 151] width 38 height 7
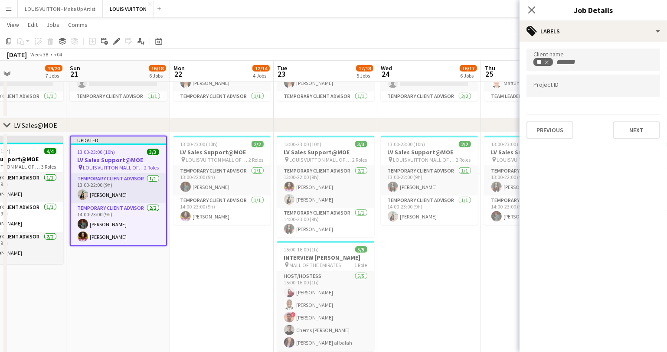
scroll to position [0, 251]
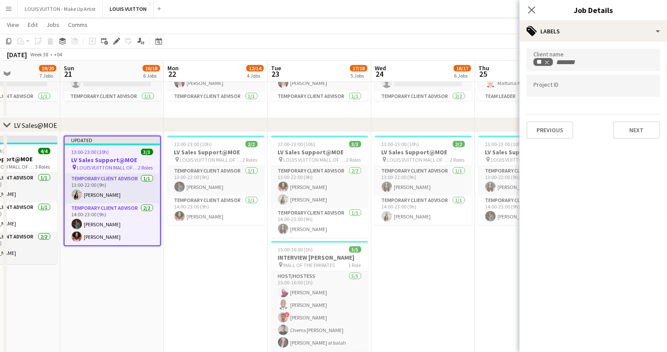
drag, startPoint x: 442, startPoint y: 296, endPoint x: 186, endPoint y: 305, distance: 256.6
click at [186, 305] on app-calendar-viewport "Thu 18 15/17 7 Jobs Fri 19 13/14 4 Jobs Sat 20 19/20 7 Jobs Sun 21 16/18 6 Jobs…" at bounding box center [333, 307] width 667 height 1696
click at [210, 155] on h3 "LV Sales Support@MOE" at bounding box center [215, 152] width 97 height 8
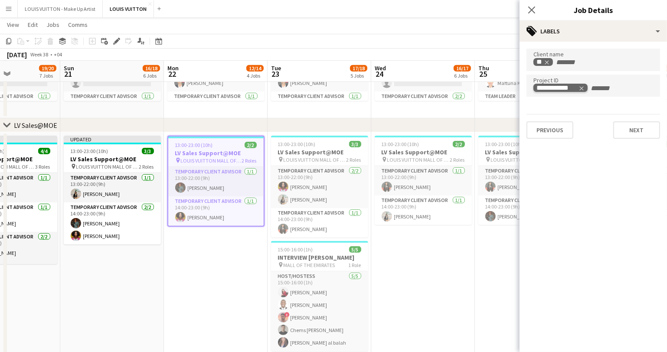
click at [582, 89] on icon "Remove tag" at bounding box center [582, 88] width 4 height 4
click at [300, 143] on span "13:00-23:00 (10h)" at bounding box center [297, 144] width 38 height 7
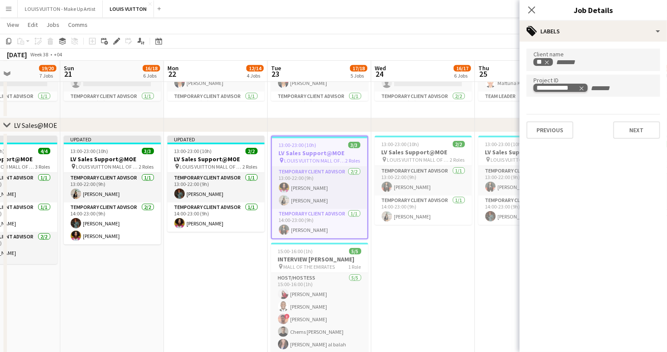
click at [583, 88] on icon "Remove tag" at bounding box center [582, 88] width 6 height 6
click at [313, 253] on div "15:00-16:00 (1h) 5/5" at bounding box center [319, 251] width 97 height 7
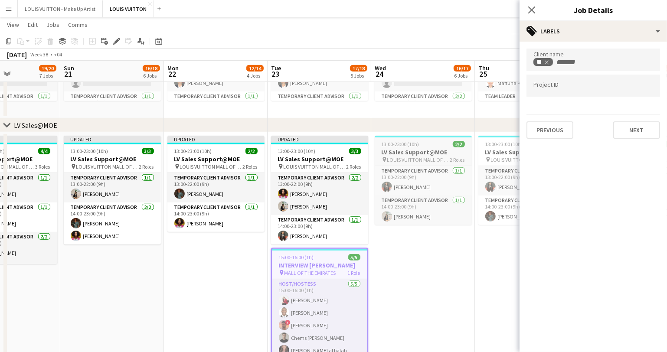
click at [408, 152] on h3 "LV Sales Support@MOE" at bounding box center [423, 152] width 97 height 8
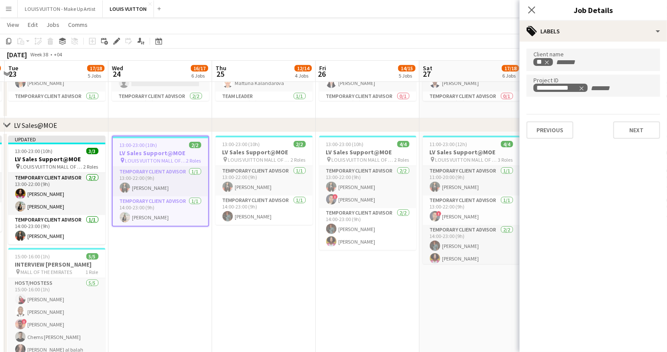
scroll to position [0, 317]
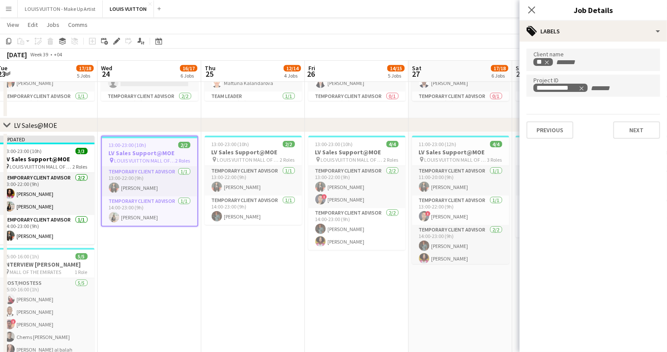
drag, startPoint x: 371, startPoint y: 294, endPoint x: 162, endPoint y: 295, distance: 209.6
click at [162, 295] on app-calendar-viewport "Sat 20 19/20 7 Jobs Sun 21 16/18 6 Jobs Mon 22 12/14 4 Jobs Tue 23 17/18 5 Jobs…" at bounding box center [333, 307] width 667 height 1696
click at [581, 87] on icon "Remove tag" at bounding box center [582, 88] width 4 height 4
click at [255, 146] on div "13:00-23:00 (10h) 2/2" at bounding box center [253, 144] width 97 height 7
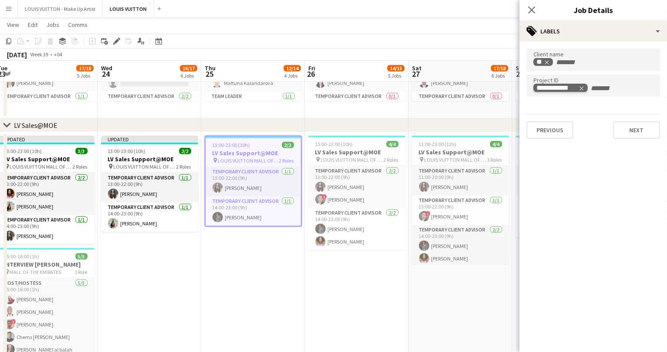
click at [582, 87] on icon "Remove tag" at bounding box center [582, 88] width 6 height 6
click at [351, 151] on h3 "LV Sales Support@MOE" at bounding box center [357, 152] width 97 height 8
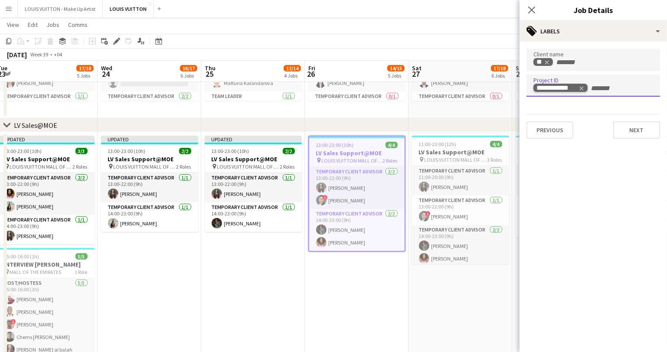
click at [581, 89] on icon "Remove tag" at bounding box center [582, 88] width 6 height 6
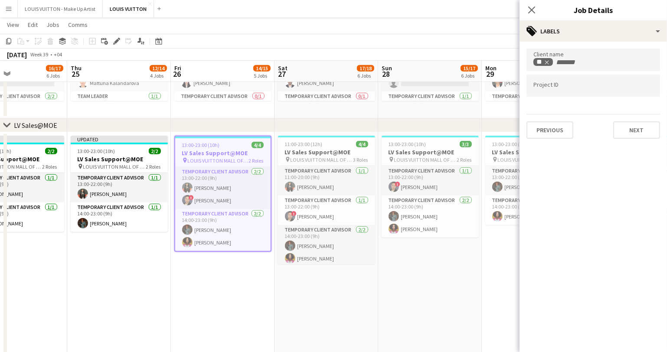
scroll to position [0, 354]
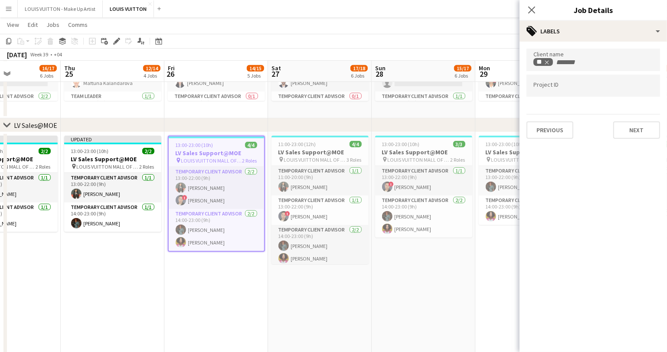
drag, startPoint x: 372, startPoint y: 300, endPoint x: 242, endPoint y: 285, distance: 131.1
click at [232, 298] on app-calendar-viewport "Sun 21 16/18 6 Jobs Mon 22 12/14 4 Jobs Tue 23 17/18 5 Jobs Wed 24 16/17 6 Jobs…" at bounding box center [333, 307] width 667 height 1696
click at [306, 154] on h3 "LV Sales Support@MOE" at bounding box center [320, 152] width 97 height 8
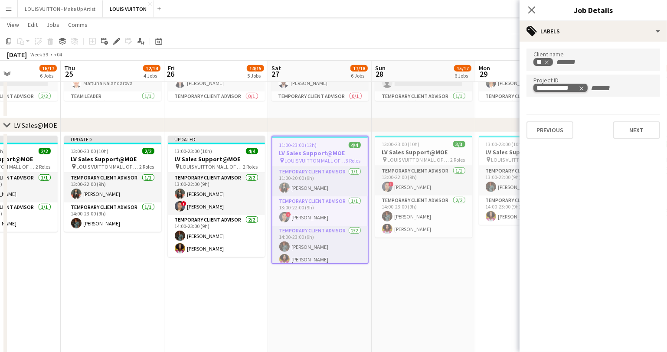
click at [582, 88] on icon "Remove tag" at bounding box center [582, 88] width 4 height 4
click at [405, 148] on app-job-card "13:00-23:00 (10h) 3/3 LV Sales Support@MOE pin LOUIS VUITTON MALL OF THE EMIRAT…" at bounding box center [423, 187] width 97 height 102
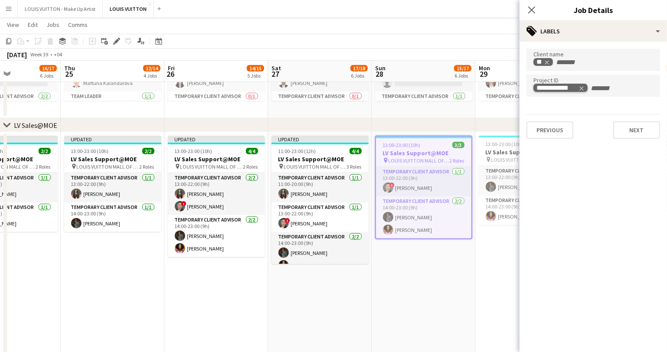
click at [583, 89] on icon "Remove tag" at bounding box center [582, 88] width 6 height 6
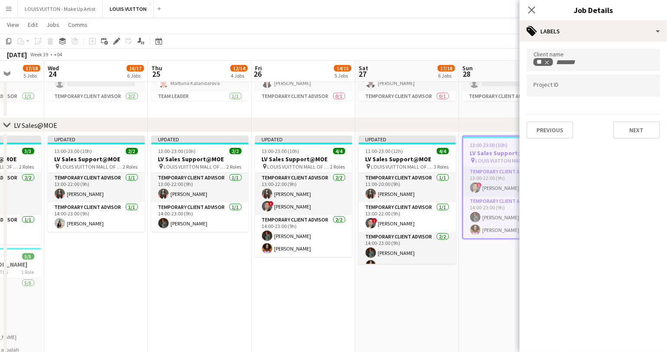
drag, startPoint x: 423, startPoint y: 292, endPoint x: 301, endPoint y: 299, distance: 122.6
click at [301, 299] on app-calendar-viewport "Sun 21 16/18 6 Jobs Mon 22 12/14 4 Jobs Tue 23 17/18 5 Jobs Wed 24 16/17 6 Jobs…" at bounding box center [333, 307] width 667 height 1696
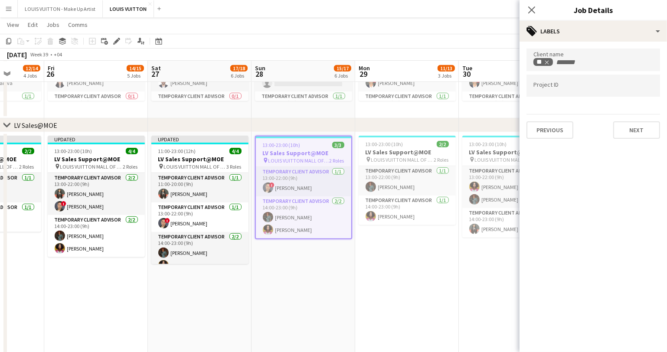
scroll to position [0, 269]
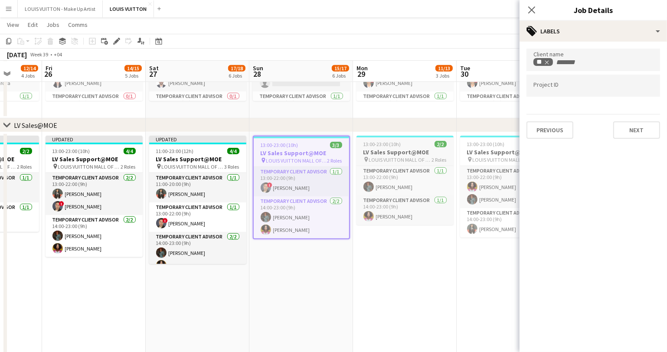
click at [385, 143] on span "13:00-23:00 (10h)" at bounding box center [383, 144] width 38 height 7
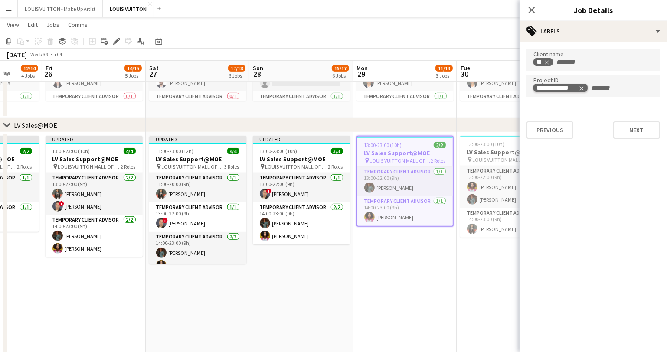
click at [582, 89] on icon "Remove tag" at bounding box center [582, 88] width 6 height 6
click at [483, 148] on h3 "LV Sales Support@MOE" at bounding box center [508, 152] width 97 height 8
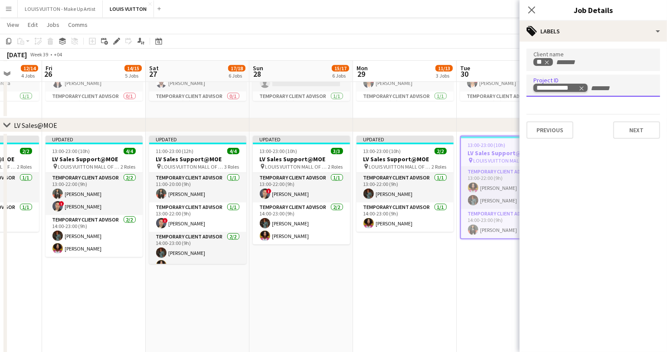
click at [584, 89] on icon "Remove tag" at bounding box center [582, 88] width 4 height 4
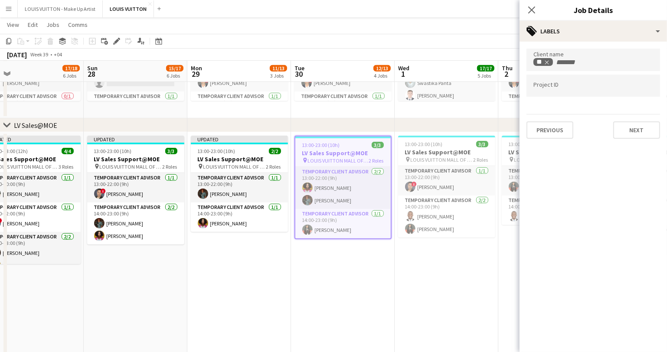
scroll to position [0, 234]
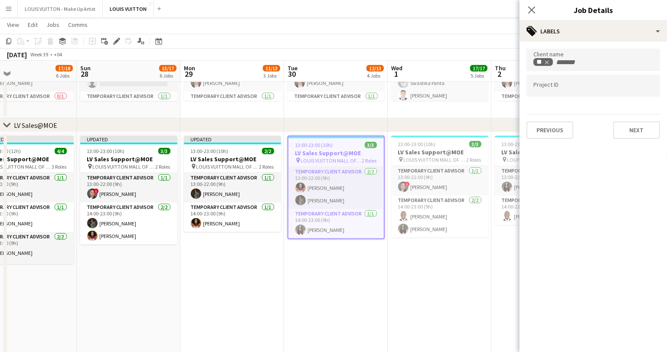
drag, startPoint x: 458, startPoint y: 279, endPoint x: 286, endPoint y: 282, distance: 172.3
click at [286, 282] on app-calendar-viewport "Thu 25 12/14 4 Jobs Fri 26 14/15 5 Jobs Sat 27 17/18 6 Jobs Sun 28 15/17 6 Jobs…" at bounding box center [333, 307] width 667 height 1696
click at [422, 148] on app-job-card "13:00-23:00 (10h) 3/3 LV Sales Support@MOE pin LOUIS VUITTON MALL OF THE EMIRAT…" at bounding box center [439, 187] width 97 height 102
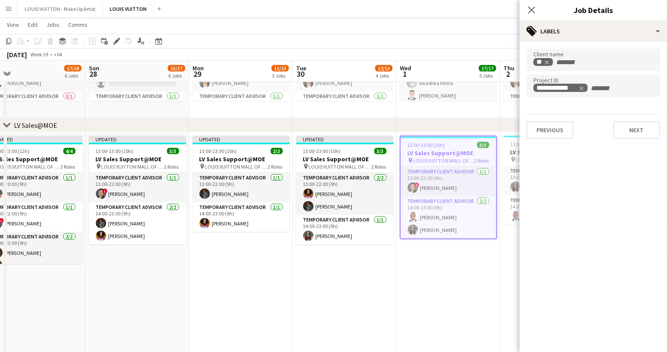
drag, startPoint x: 314, startPoint y: 279, endPoint x: 115, endPoint y: 282, distance: 199.2
click at [115, 282] on app-calendar-viewport "Thu 25 12/14 4 Jobs Fri 26 14/15 5 Jobs Sat 27 17/18 6 Jobs Sun 28 15/17 6 Jobs…" at bounding box center [333, 310] width 667 height 1703
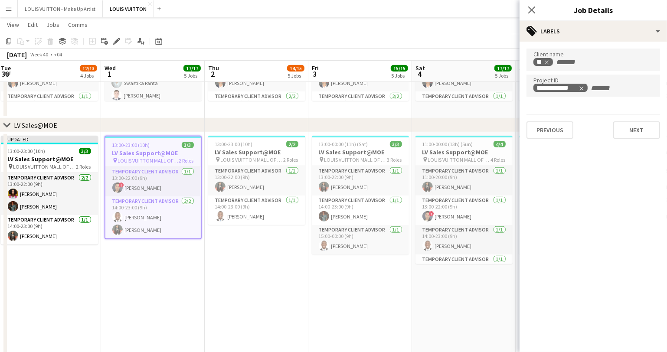
scroll to position [0, 255]
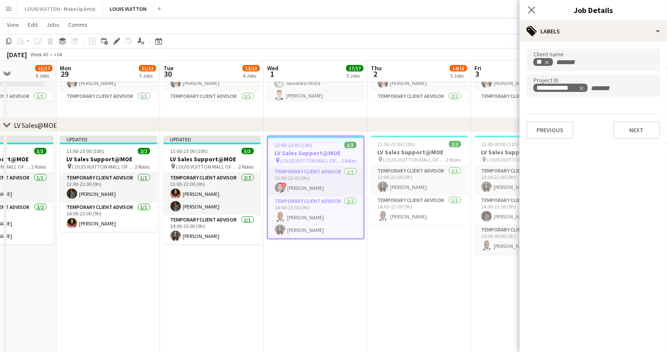
drag, startPoint x: 332, startPoint y: 295, endPoint x: 419, endPoint y: 302, distance: 86.6
click at [419, 302] on app-calendar-viewport "Fri 26 14/15 5 Jobs Sat 27 17/18 6 Jobs Sun 28 15/17 6 Jobs Mon 29 11/13 3 Jobs…" at bounding box center [333, 310] width 667 height 1703
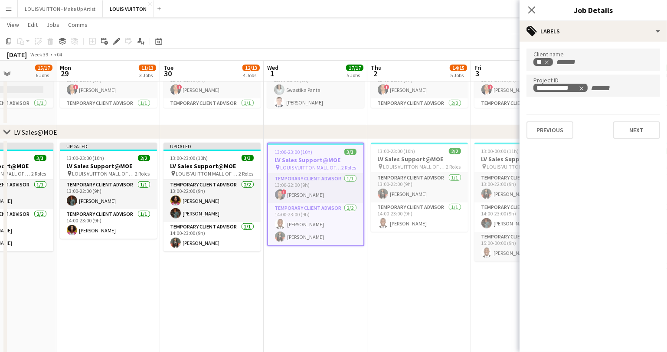
scroll to position [567, 0]
click at [582, 87] on icon "Remove tag" at bounding box center [582, 88] width 6 height 6
click at [432, 163] on h3 "LV Sales Support@MOE" at bounding box center [419, 160] width 97 height 8
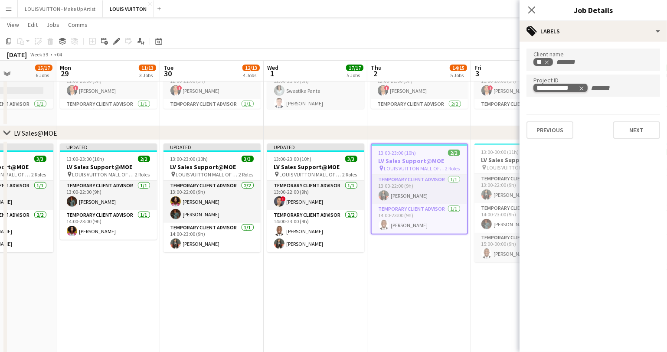
click at [582, 90] on icon "Remove tag" at bounding box center [582, 88] width 6 height 6
click at [490, 156] on h3 "LV Sales Support@MOE" at bounding box center [523, 160] width 97 height 8
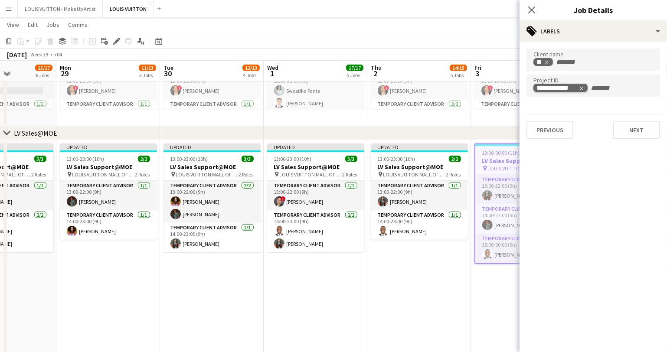
click at [581, 88] on icon "Remove tag" at bounding box center [582, 88] width 6 height 6
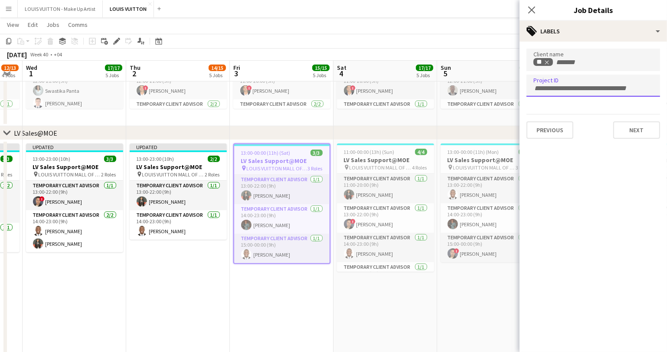
scroll to position [0, 287]
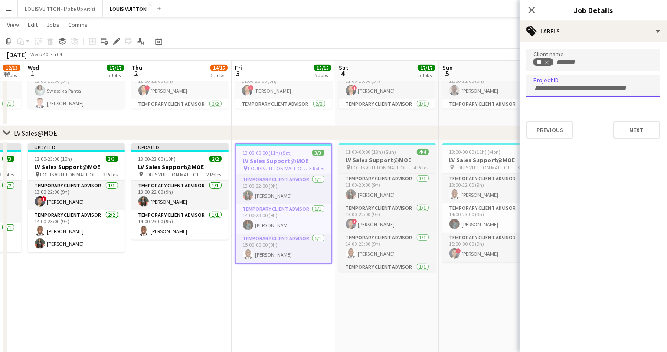
click at [373, 165] on span "LOUIS VUITTON MALL OF THE EMIRATES" at bounding box center [382, 167] width 63 height 7
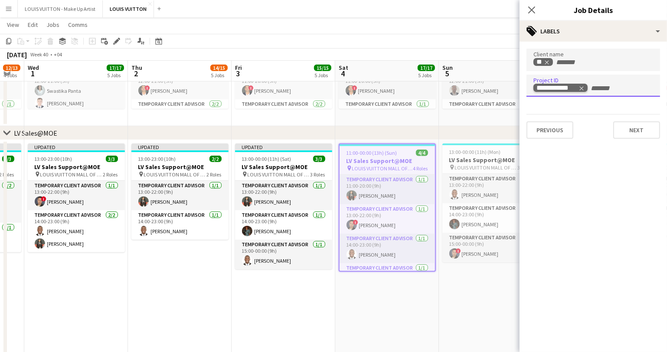
click at [581, 89] on icon "Remove tag" at bounding box center [582, 88] width 4 height 4
click at [483, 155] on span "13:00-00:00 (11h) (Mon)" at bounding box center [476, 152] width 52 height 7
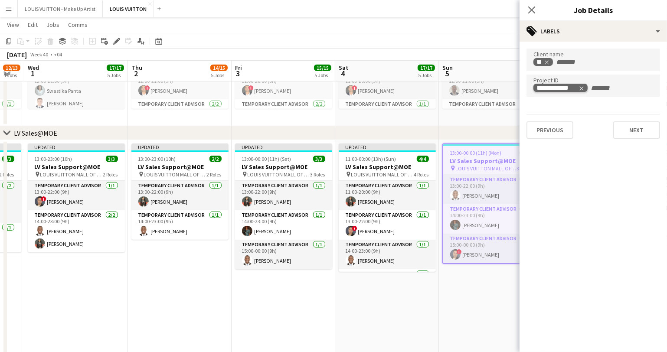
click at [582, 89] on icon "Remove tag" at bounding box center [582, 88] width 6 height 6
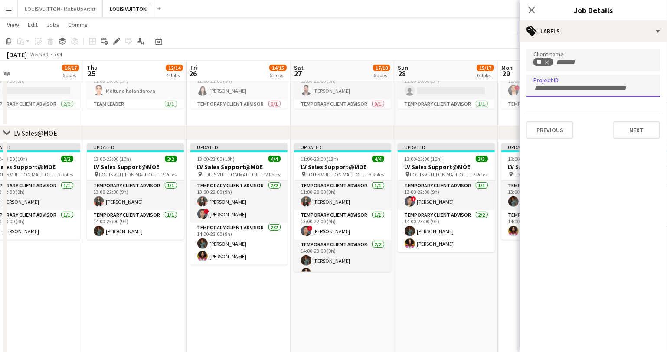
scroll to position [0, 213]
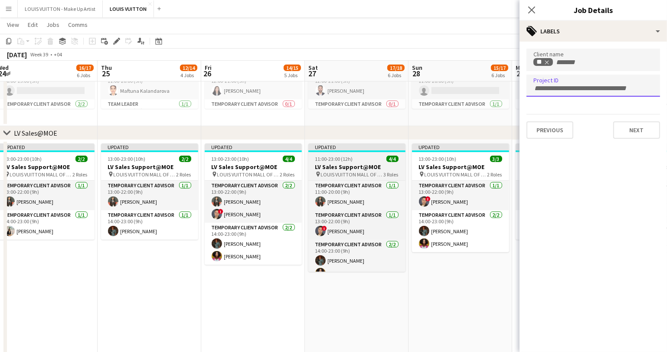
click at [348, 162] on span "11:00-23:00 (12h)" at bounding box center [334, 159] width 38 height 7
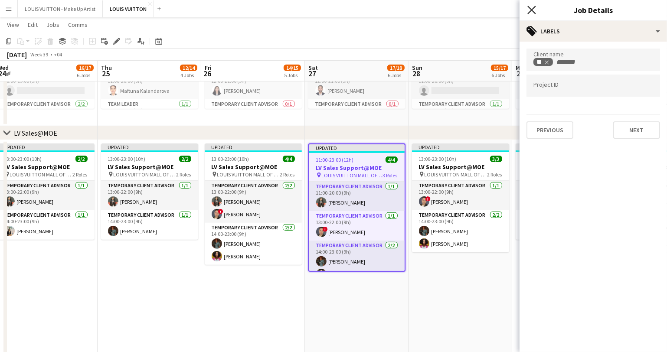
click at [529, 12] on icon "Close pop-in" at bounding box center [532, 10] width 8 height 8
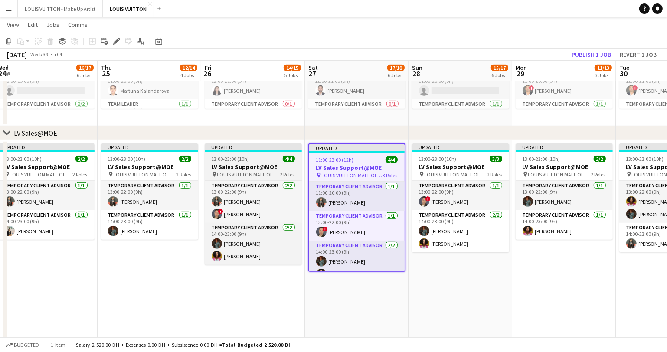
click at [235, 159] on span "13:00-23:00 (10h)" at bounding box center [231, 159] width 38 height 7
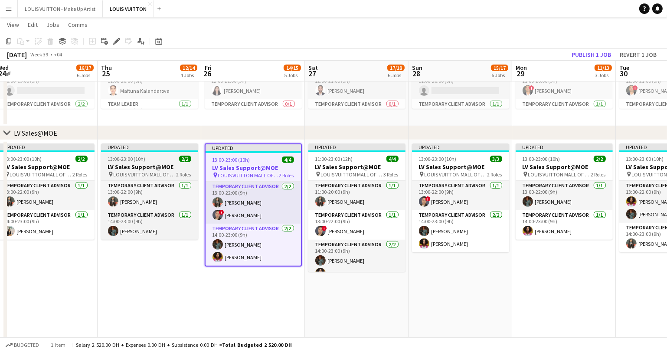
click at [131, 167] on h3 "LV Sales Support@MOE" at bounding box center [149, 167] width 97 height 8
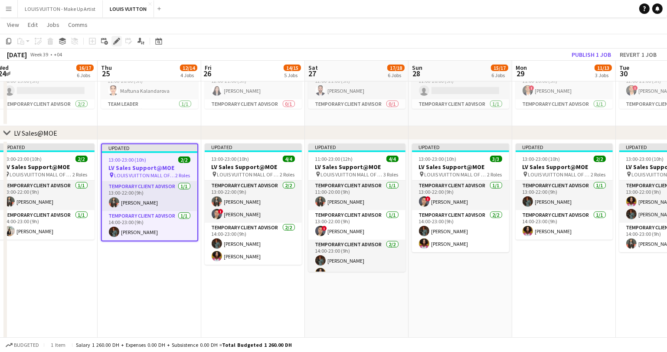
click at [117, 38] on icon "Edit" at bounding box center [116, 41] width 7 height 7
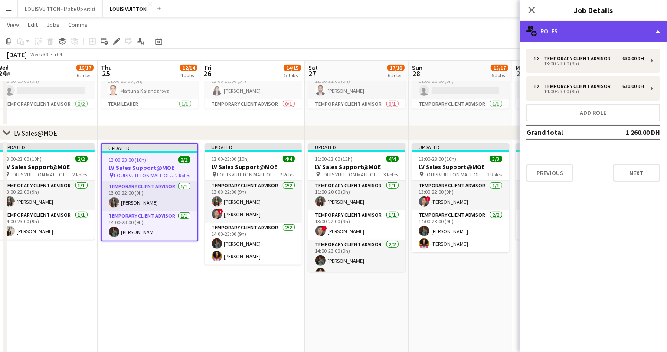
click at [552, 34] on div "multiple-users-add Roles" at bounding box center [594, 31] width 148 height 21
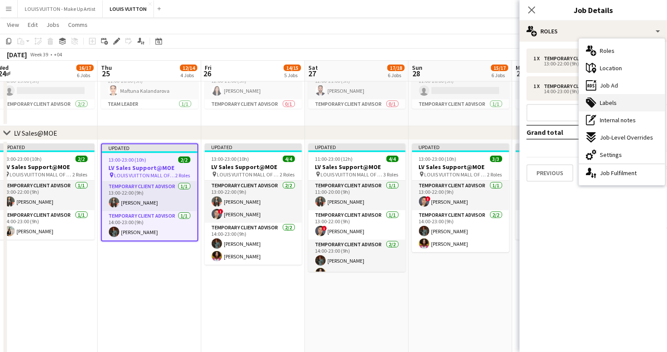
click at [614, 106] on span "Labels" at bounding box center [608, 103] width 17 height 8
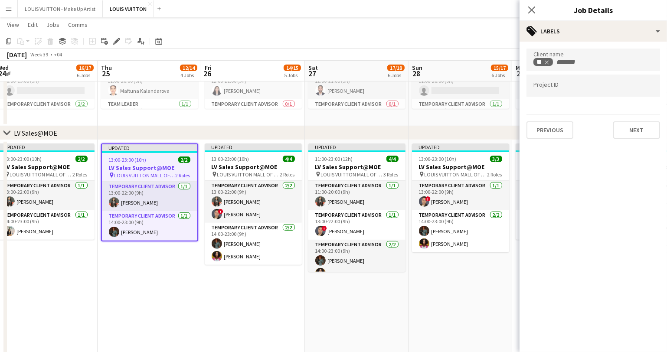
click at [407, 27] on app-page-menu "View Day view expanded Day view collapsed Month view Date picker Jump to [DATE]…" at bounding box center [333, 25] width 667 height 16
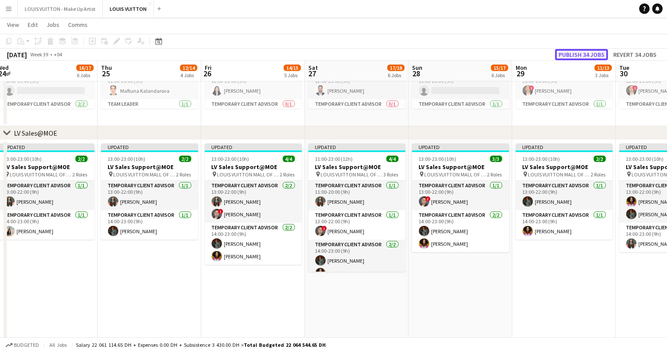
click at [566, 53] on button "Publish 34 jobs" at bounding box center [581, 54] width 53 height 11
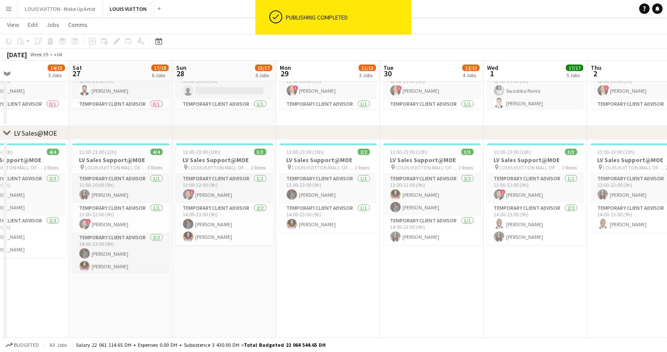
drag, startPoint x: 513, startPoint y: 296, endPoint x: 269, endPoint y: 305, distance: 244.0
click at [269, 305] on app-calendar-viewport "Wed 24 16/17 6 Jobs Thu 25 12/14 4 Jobs Fri 26 14/15 5 Jobs Sat 27 17/18 6 Jobs…" at bounding box center [333, 318] width 667 height 1703
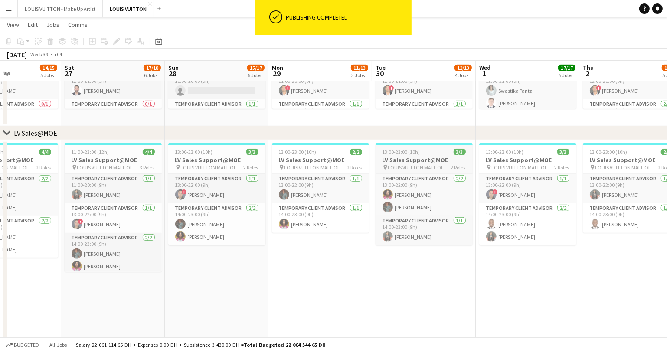
click at [425, 157] on h3 "LV Sales Support@MOE" at bounding box center [424, 160] width 97 height 8
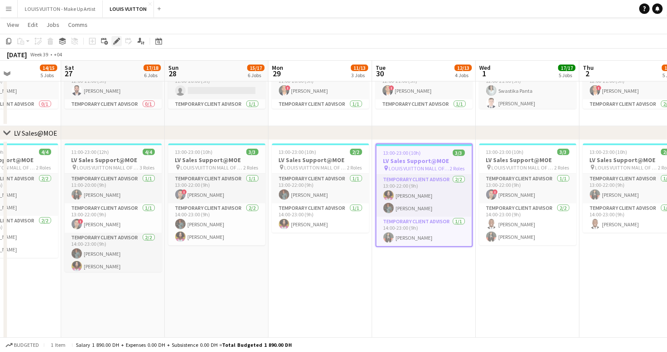
click at [114, 39] on icon "Edit" at bounding box center [116, 41] width 7 height 7
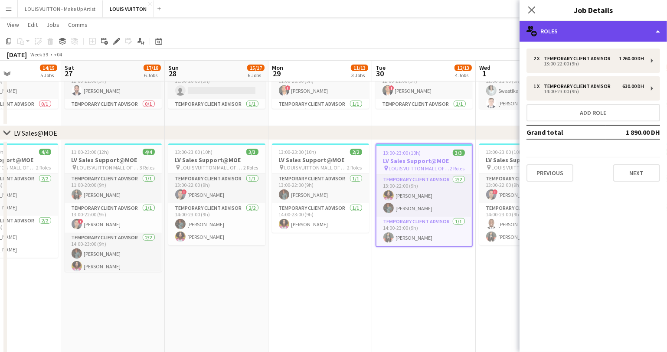
click at [557, 22] on div "multiple-users-add Roles" at bounding box center [594, 31] width 148 height 21
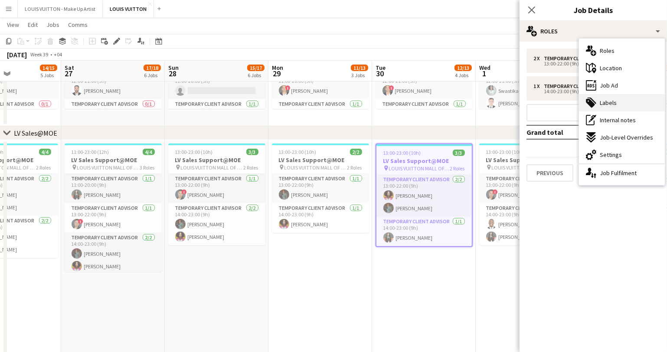
click at [611, 102] on span "Labels" at bounding box center [608, 103] width 17 height 8
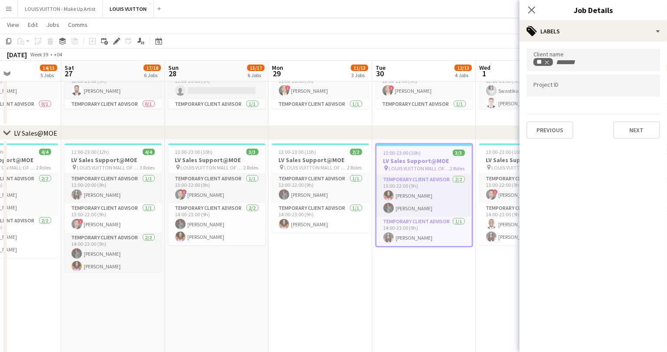
click at [372, 298] on app-date-cell "13:00-23:00 (10h) 3/3 LV Sales Support@MOE pin LOUIS VUITTON MALL OF THE EMIRAT…" at bounding box center [424, 266] width 104 height 253
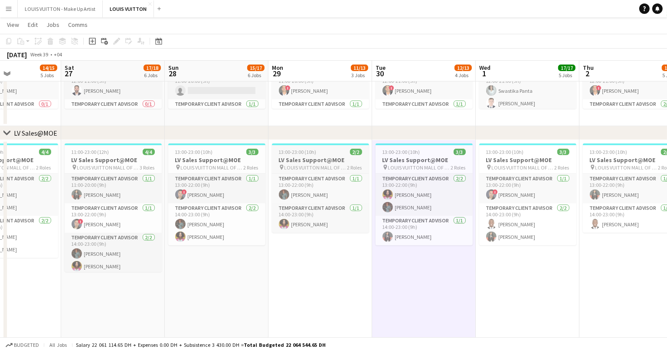
click at [321, 151] on div "13:00-23:00 (10h) 2/2" at bounding box center [320, 152] width 97 height 7
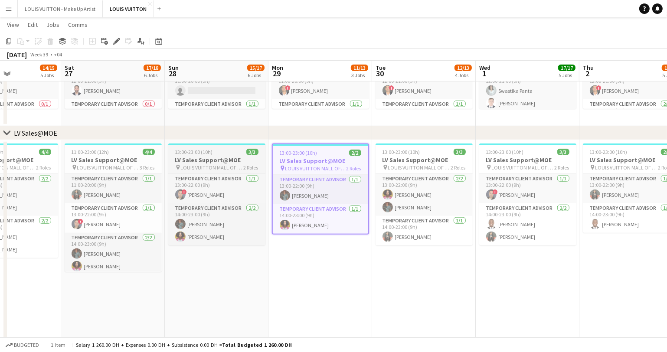
click at [202, 155] on app-job-card "13:00-23:00 (10h) 3/3 LV Sales Support@MOE pin LOUIS VUITTON MALL OF THE EMIRAT…" at bounding box center [216, 195] width 97 height 102
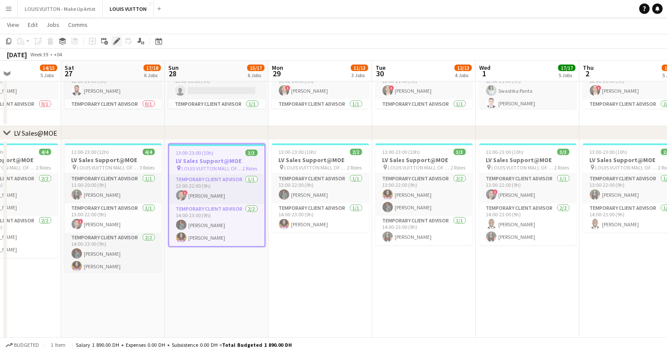
click at [115, 41] on icon at bounding box center [116, 41] width 5 height 5
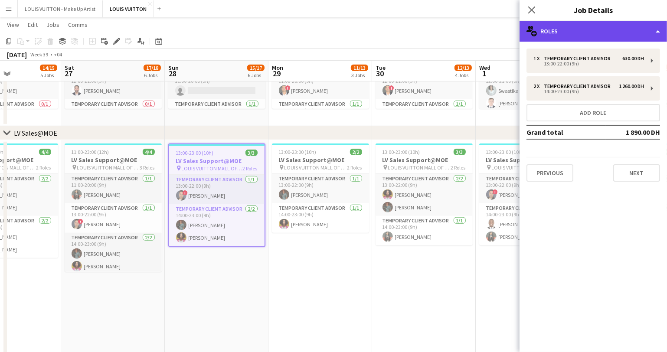
click at [589, 30] on div "multiple-users-add Roles" at bounding box center [594, 31] width 148 height 21
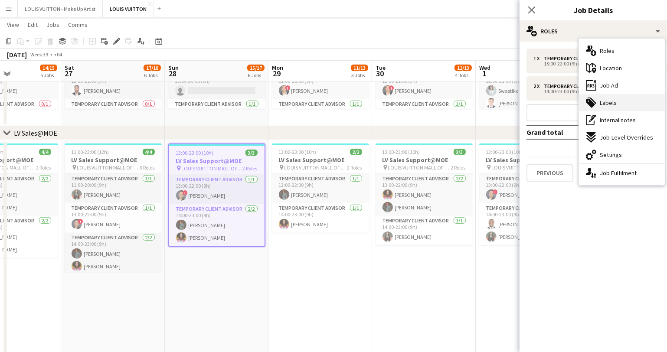
click at [615, 100] on span "Labels" at bounding box center [608, 103] width 17 height 8
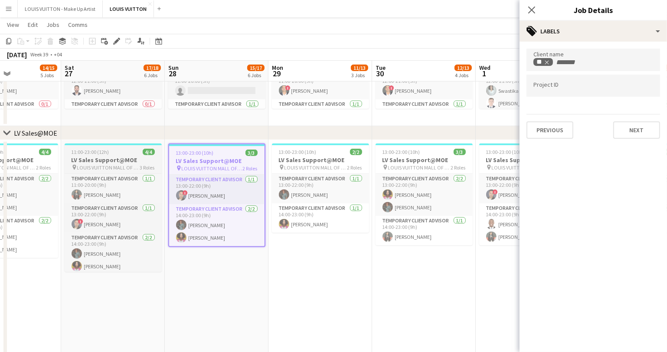
click at [102, 159] on h3 "LV Sales Support@MOE" at bounding box center [113, 160] width 97 height 8
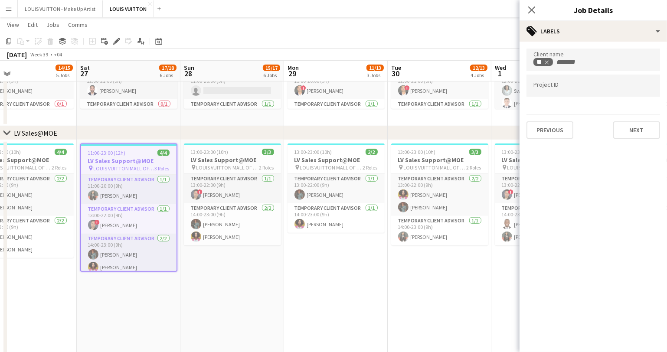
scroll to position [0, 218]
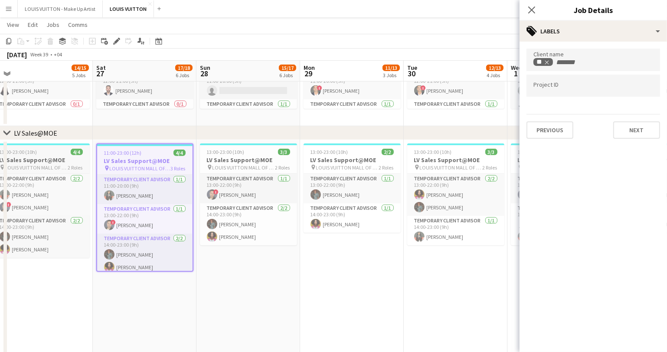
click at [36, 162] on h3 "LV Sales Support@MOE" at bounding box center [41, 160] width 97 height 8
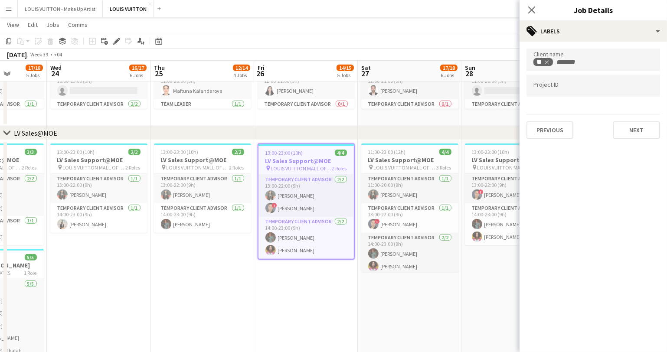
drag, startPoint x: 150, startPoint y: 293, endPoint x: 393, endPoint y: 318, distance: 244.3
click at [407, 319] on app-calendar-viewport "Sun 21 16/18 6 Jobs Mon 22 12/14 4 Jobs Tue 23 17/18 5 Jobs Wed 24 16/17 6 Jobs…" at bounding box center [333, 318] width 667 height 1703
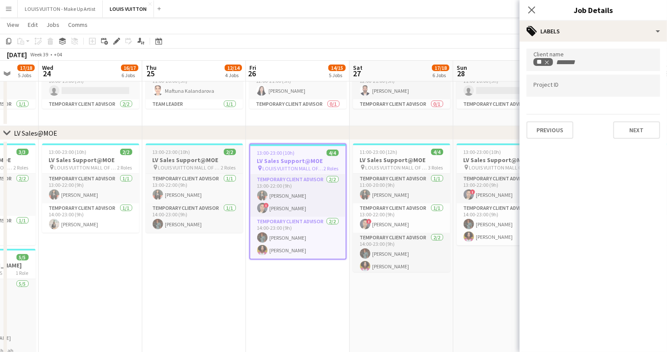
click at [196, 161] on h3 "LV Sales Support@MOE" at bounding box center [194, 160] width 97 height 8
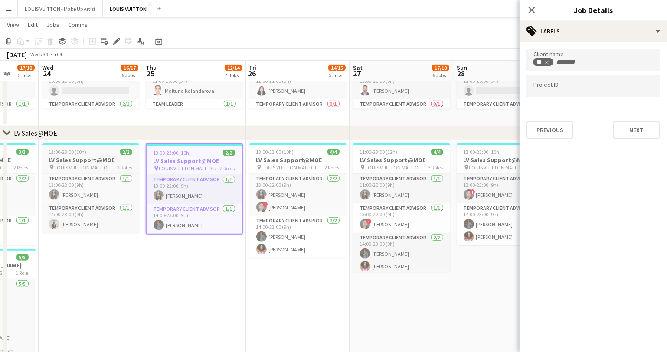
click at [93, 161] on h3 "LV Sales Support@MOE" at bounding box center [90, 160] width 97 height 8
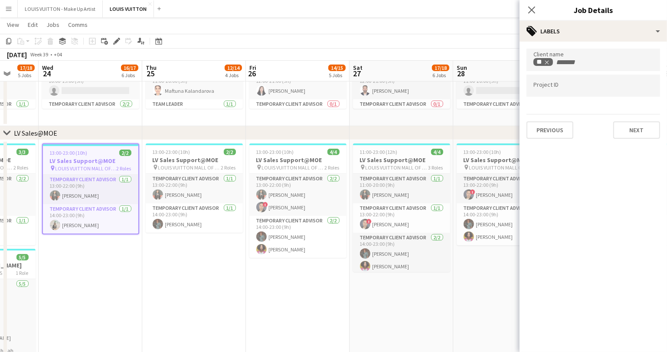
click at [136, 281] on app-date-cell "13:00-23:00 (10h) 2/2 LV Sales Support@MOE pin LOUIS VUITTON MALL OF THE EMIRAT…" at bounding box center [91, 266] width 104 height 253
